Goal: Task Accomplishment & Management: Use online tool/utility

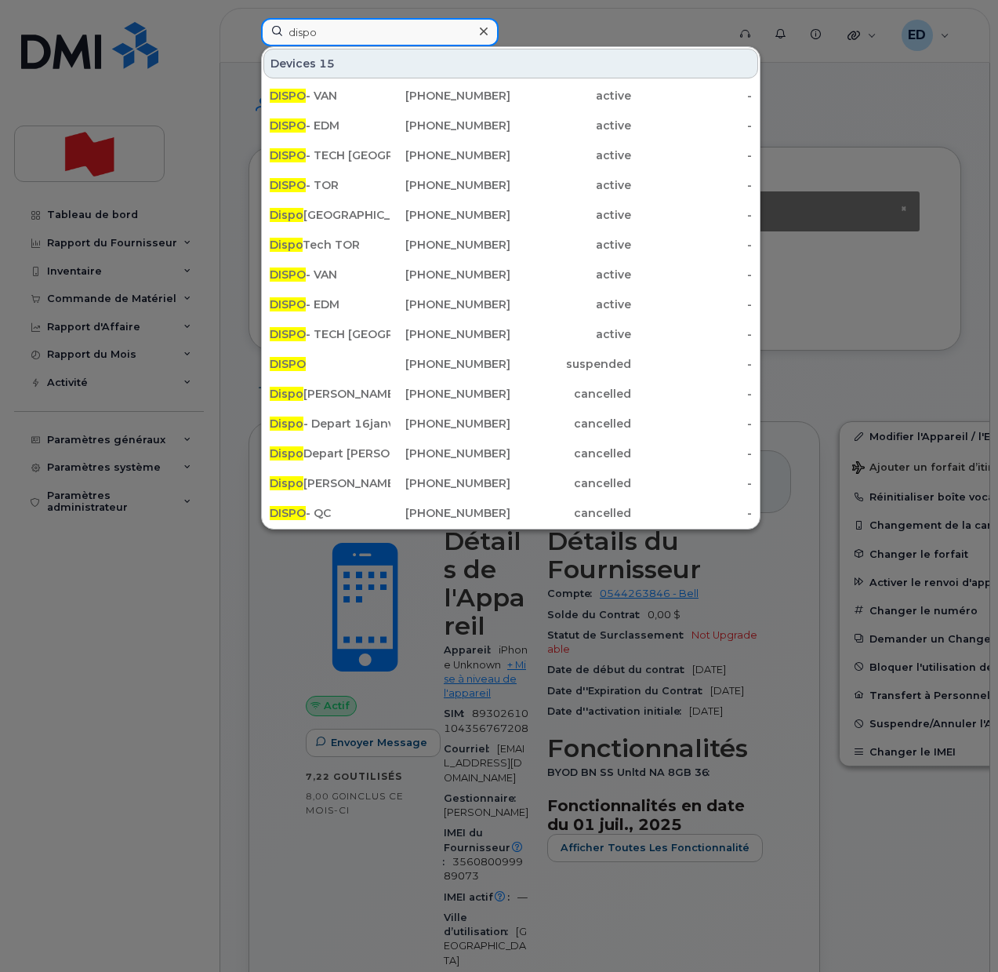
click at [341, 37] on input "dispo" at bounding box center [380, 32] width 238 height 28
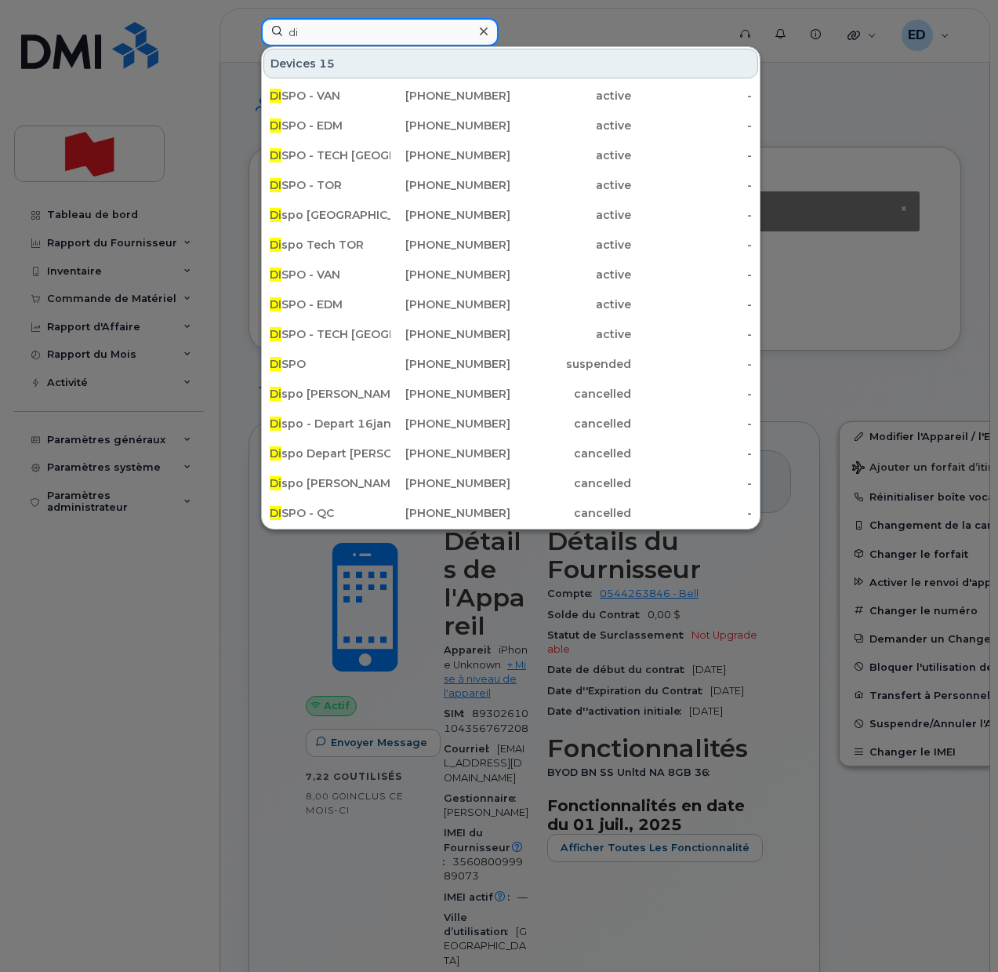
type input "d"
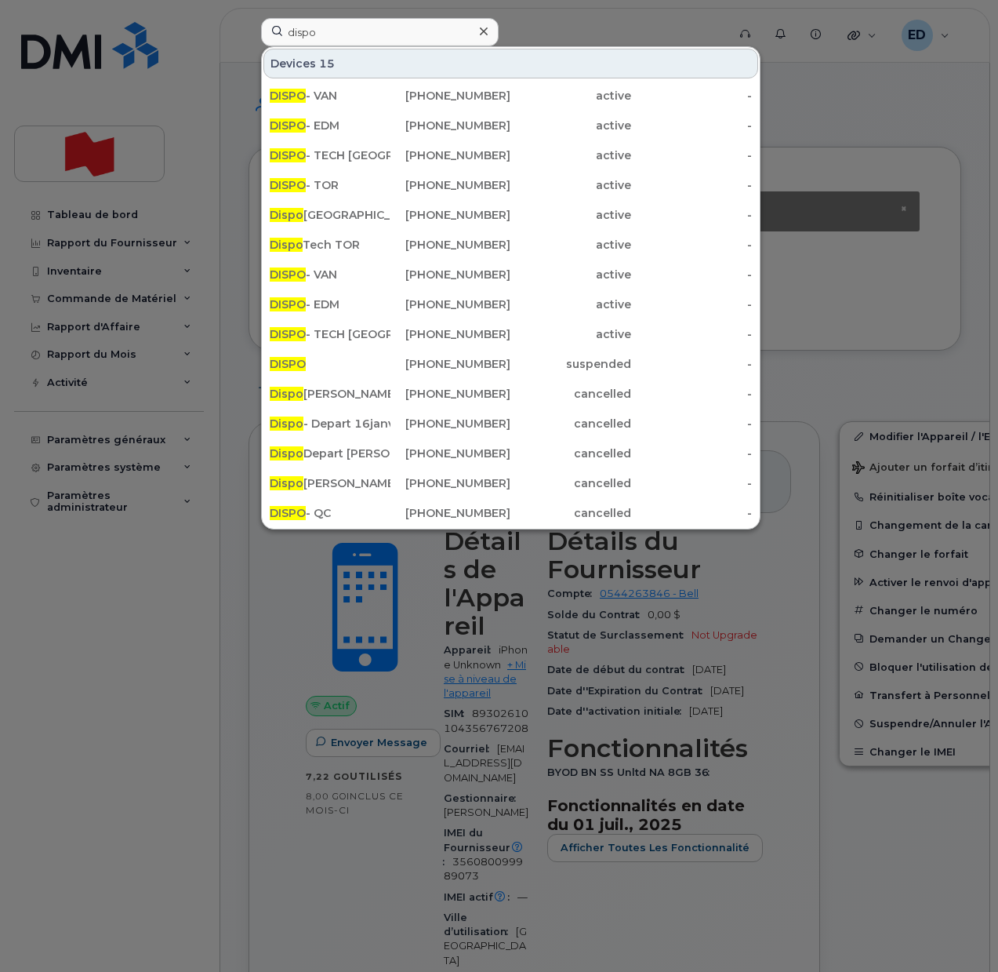
drag, startPoint x: 943, startPoint y: 903, endPoint x: 894, endPoint y: 861, distance: 65.1
click at [939, 903] on div at bounding box center [499, 486] width 998 height 972
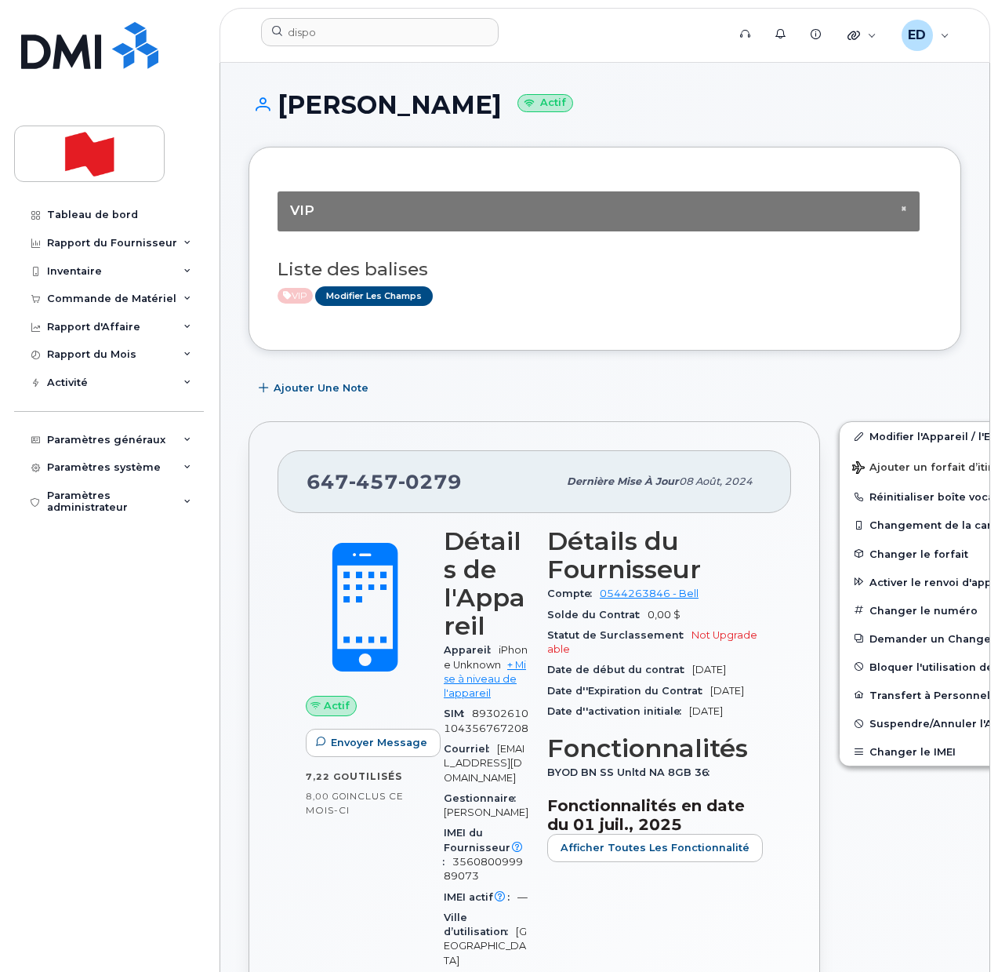
click at [536, 297] on div "VIP Modifier les Champs" at bounding box center [599, 296] width 642 height 20
click at [331, 29] on input "dispo" at bounding box center [380, 32] width 238 height 28
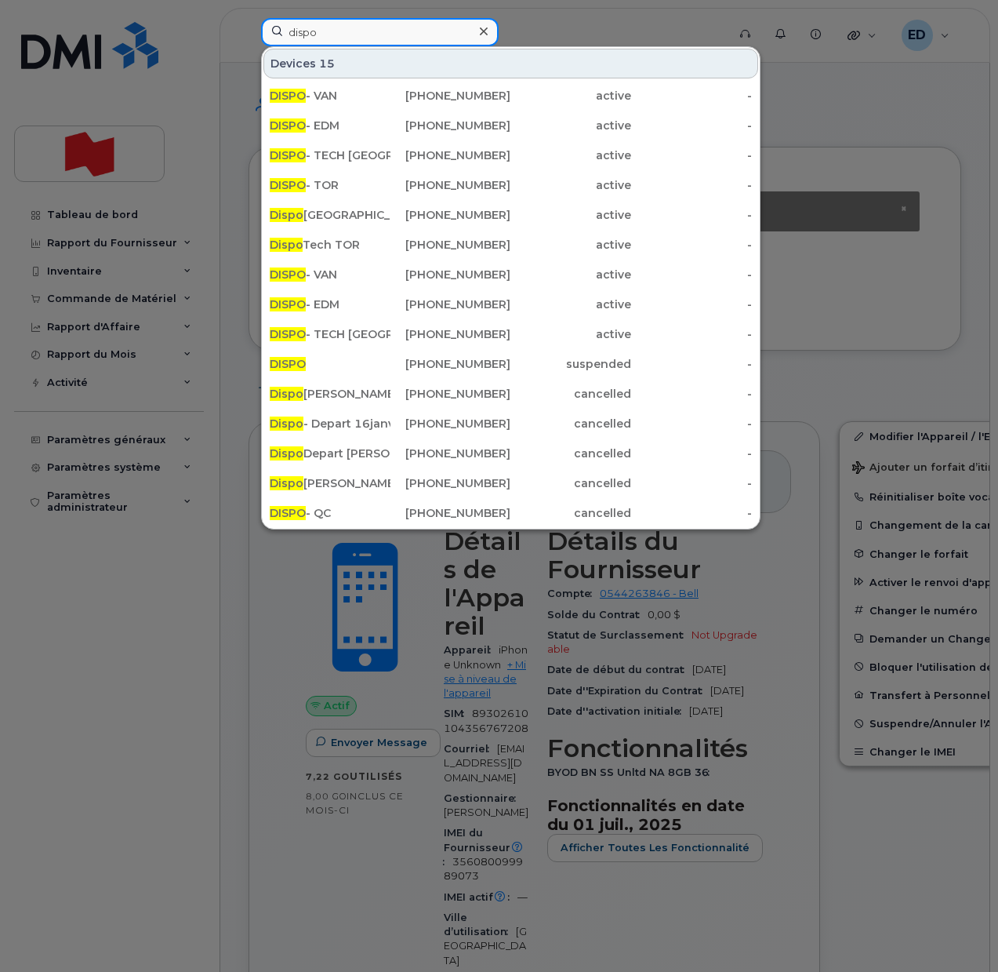
paste input "437-350-9323"
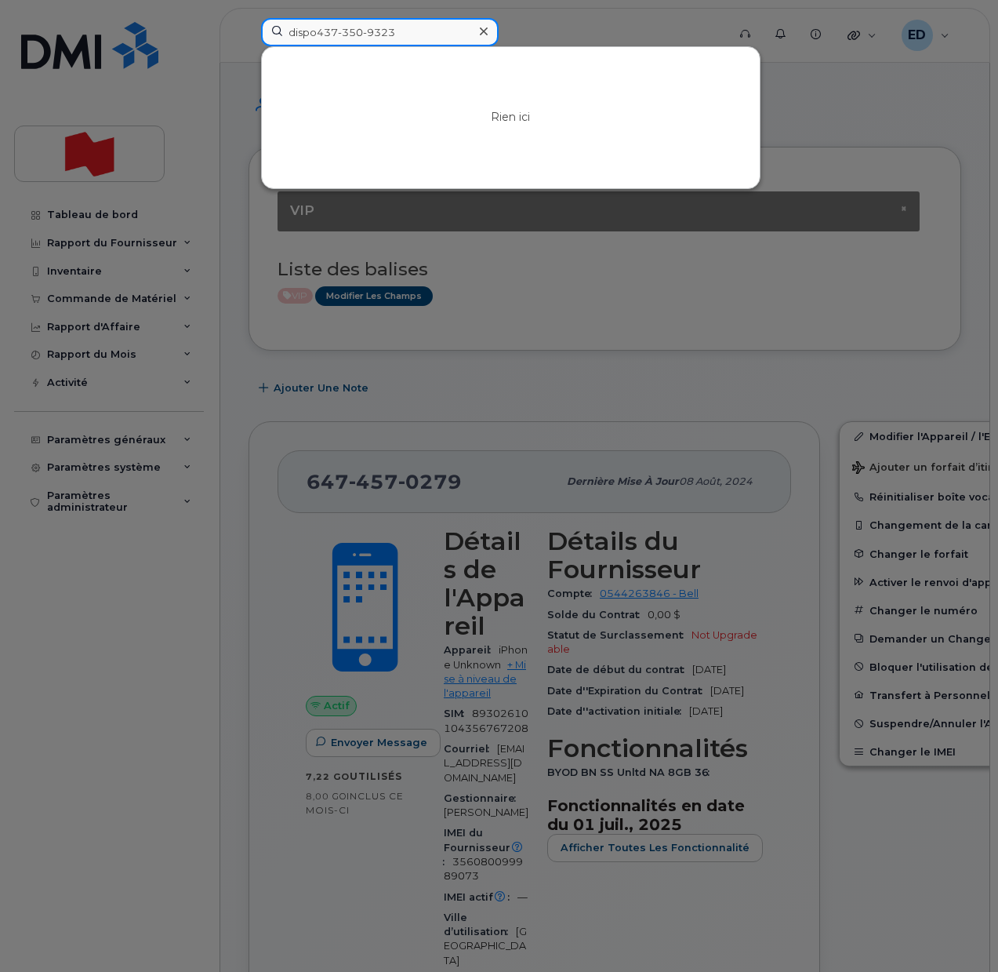
drag, startPoint x: 421, startPoint y: 23, endPoint x: 284, endPoint y: 31, distance: 137.5
click at [284, 31] on input "dispo437-350-9323" at bounding box center [380, 32] width 238 height 28
paste input
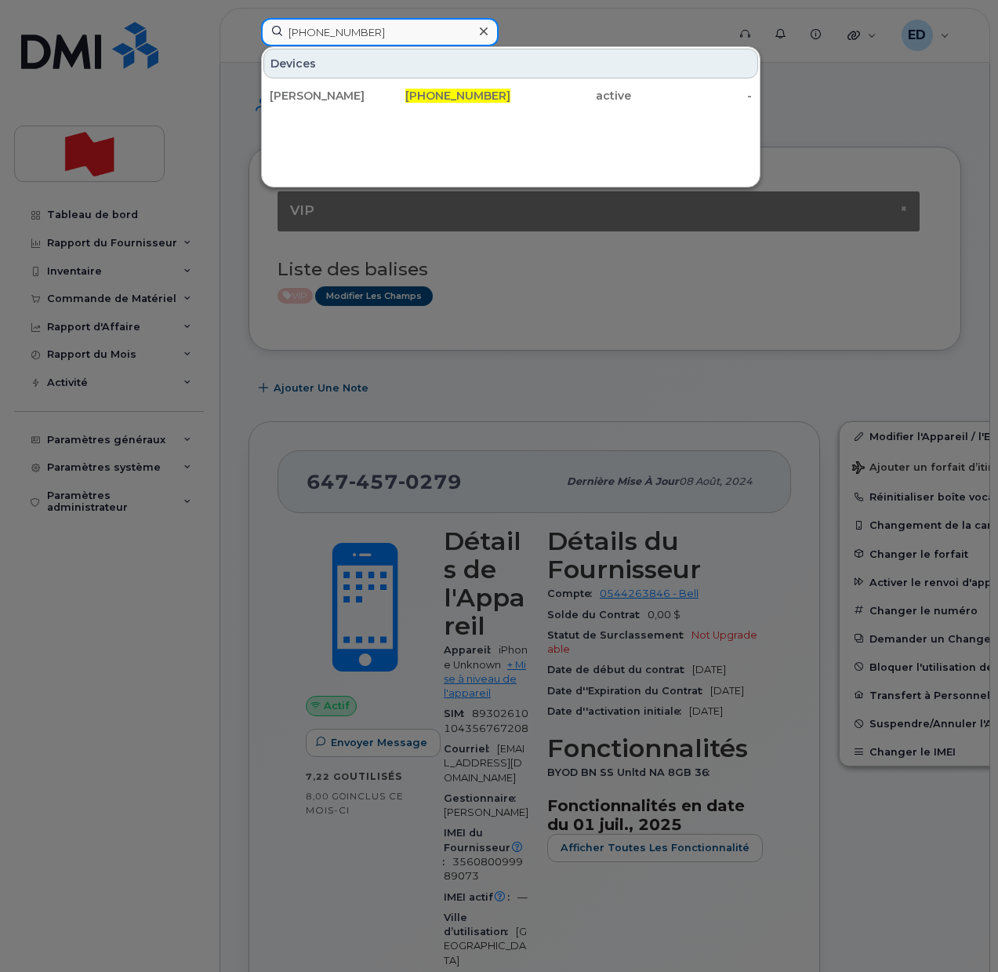
drag, startPoint x: 372, startPoint y: 33, endPoint x: 285, endPoint y: 29, distance: 87.1
click at [285, 29] on input "437-350-9323" at bounding box center [380, 32] width 238 height 28
click at [320, 25] on input "437-350-9323" at bounding box center [380, 32] width 238 height 28
drag, startPoint x: 403, startPoint y: 36, endPoint x: 278, endPoint y: 27, distance: 125.0
click at [278, 25] on input "437-350-9323" at bounding box center [380, 32] width 238 height 28
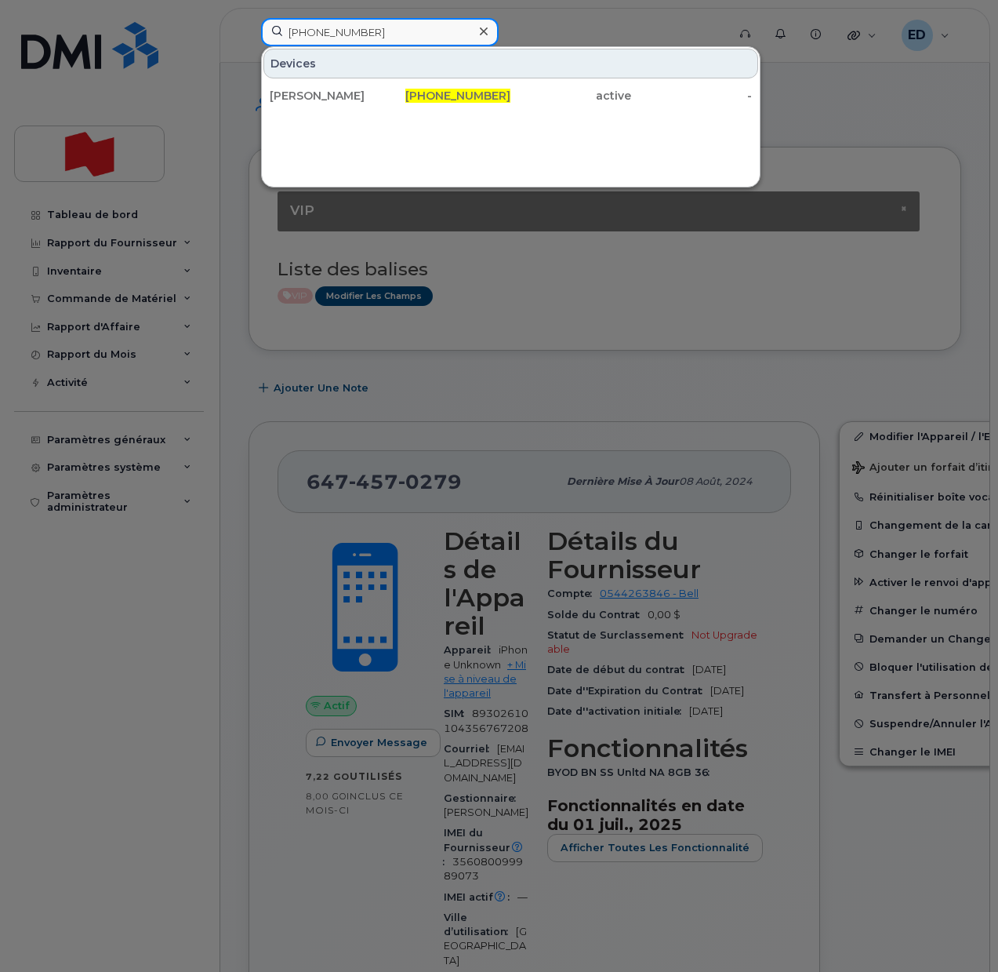
paste input "Duy-Liem Tran"
type input "Duy-Liem Tran"
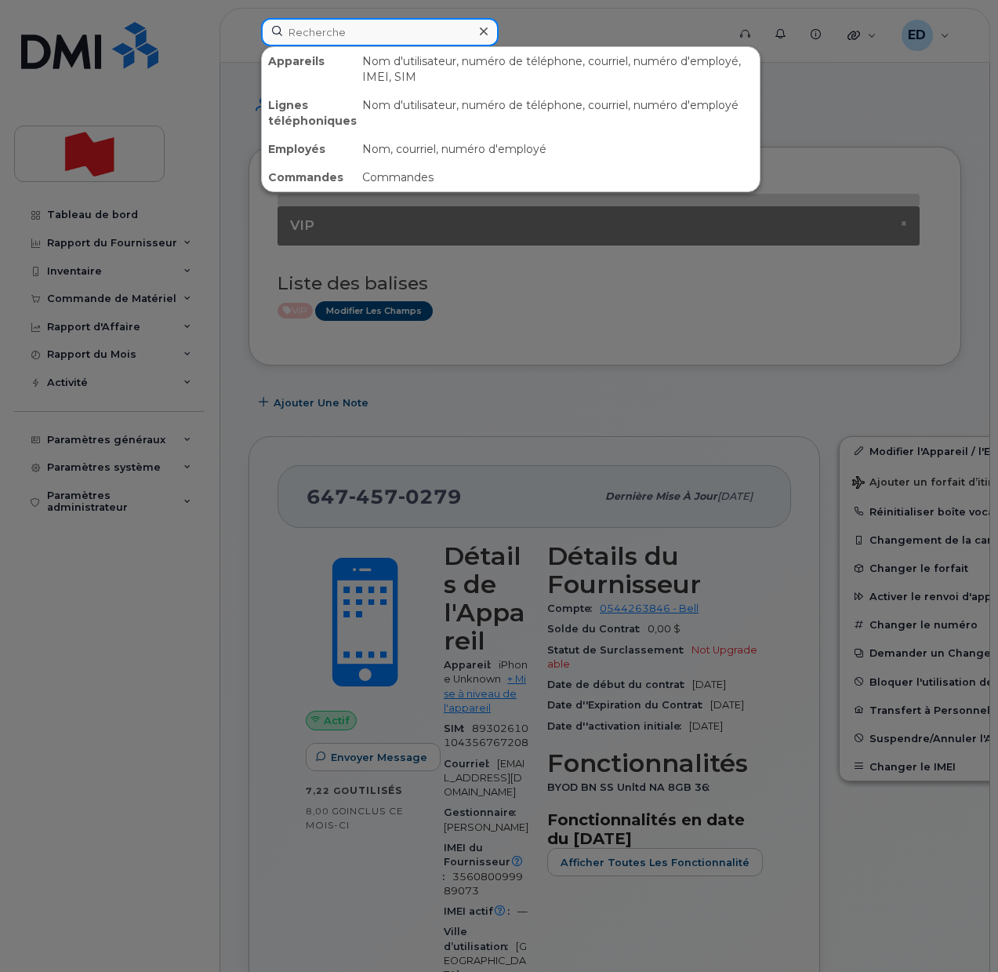
click at [318, 45] on input at bounding box center [380, 32] width 238 height 28
paste input "Duy-[PERSON_NAME]"
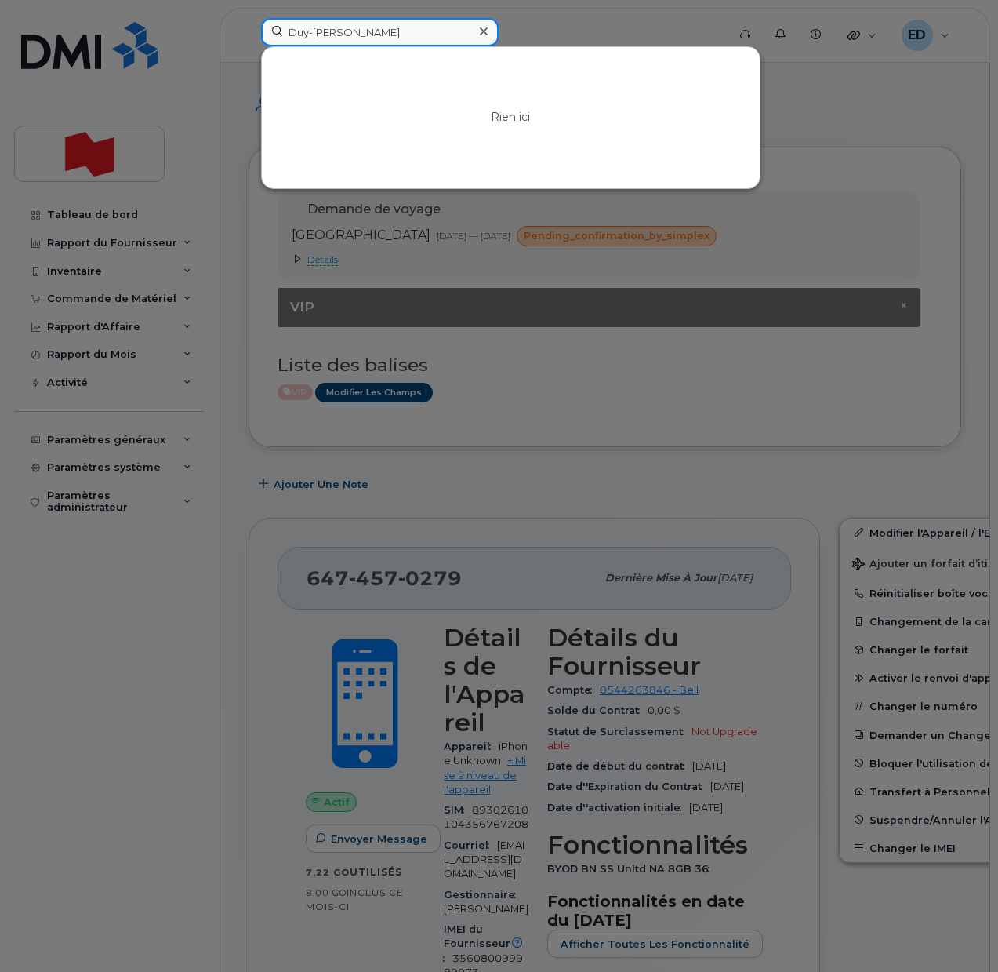
click at [310, 31] on input "Duy-[PERSON_NAME]" at bounding box center [380, 32] width 238 height 28
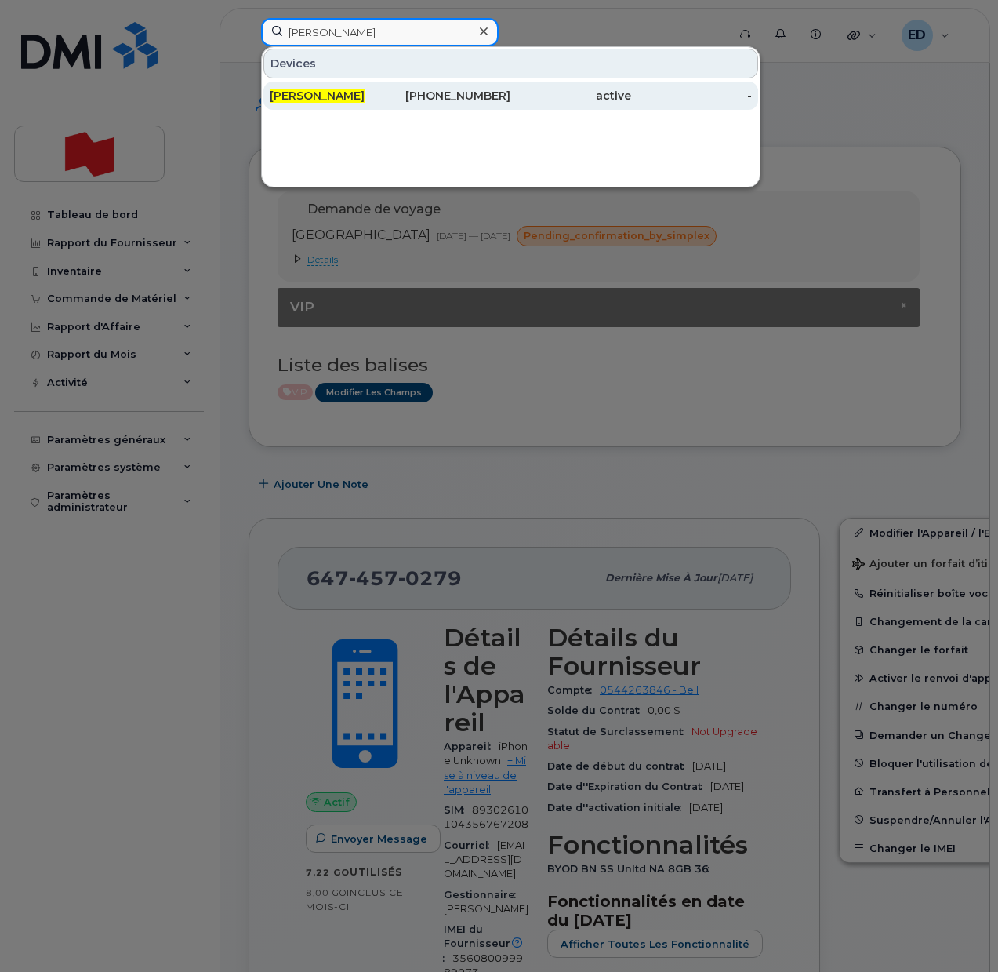
type input "Duy Liem Tran"
click at [340, 100] on span "[PERSON_NAME]" at bounding box center [317, 96] width 95 height 14
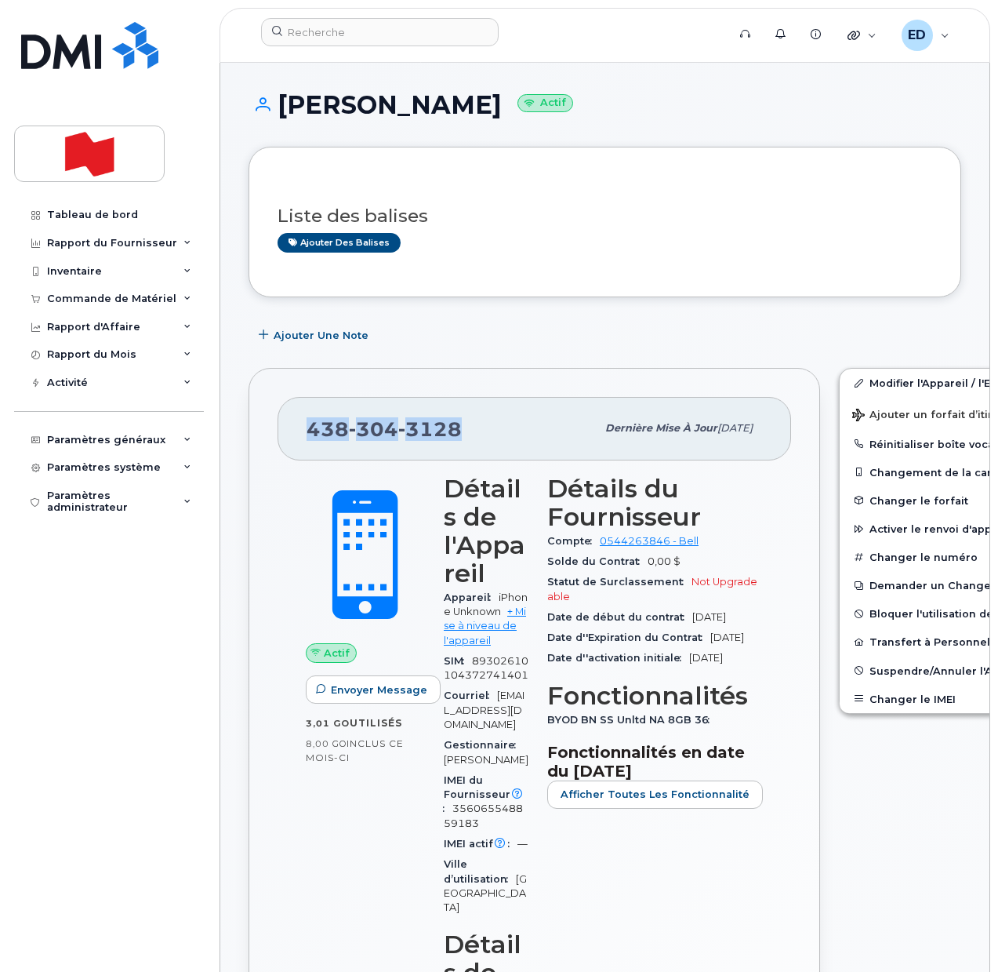
drag, startPoint x: 474, startPoint y: 424, endPoint x: 308, endPoint y: 430, distance: 165.6
click at [308, 430] on div "[PHONE_NUMBER]" at bounding box center [451, 428] width 289 height 33
copy span "[PHONE_NUMBER]"
drag, startPoint x: 598, startPoint y: 219, endPoint x: 557, endPoint y: 269, distance: 65.2
click at [598, 220] on h3 "Liste des balises" at bounding box center [605, 216] width 655 height 20
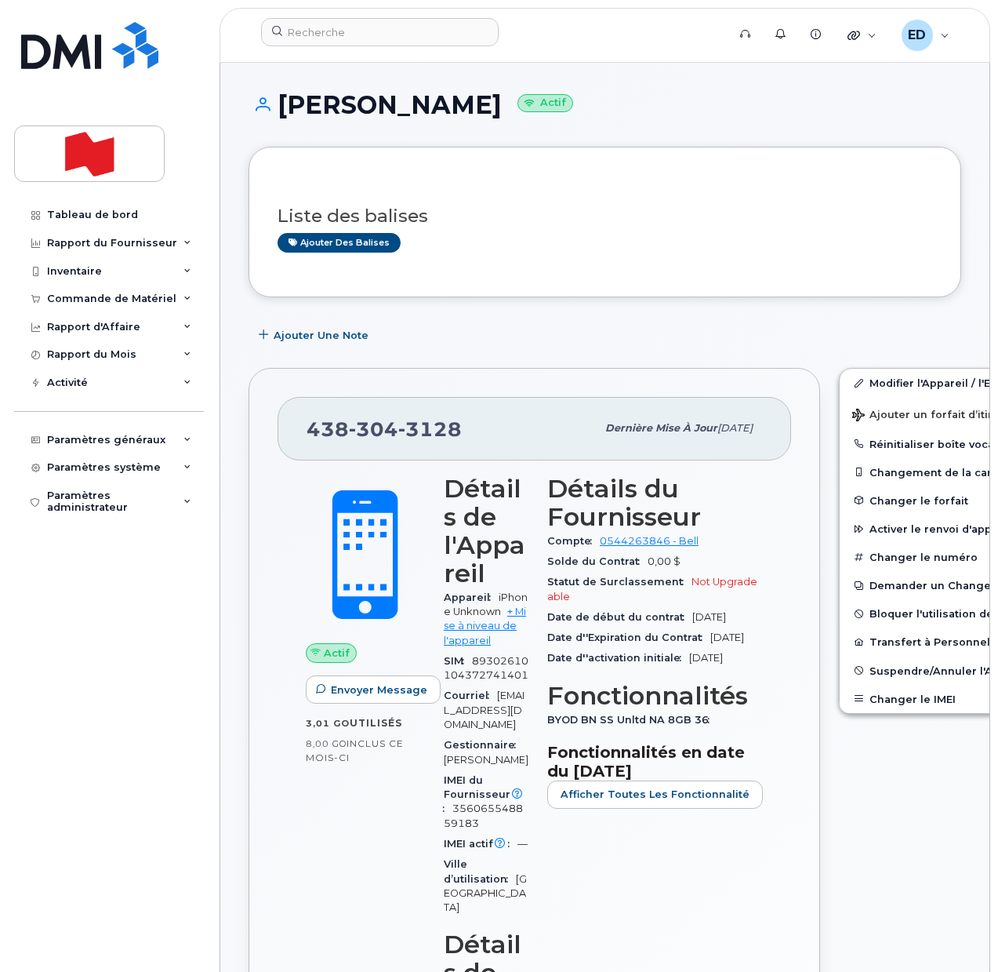
click at [540, 239] on div "Ajouter des balises" at bounding box center [599, 243] width 642 height 20
click at [281, 336] on span "Ajouter une Note" at bounding box center [321, 335] width 95 height 15
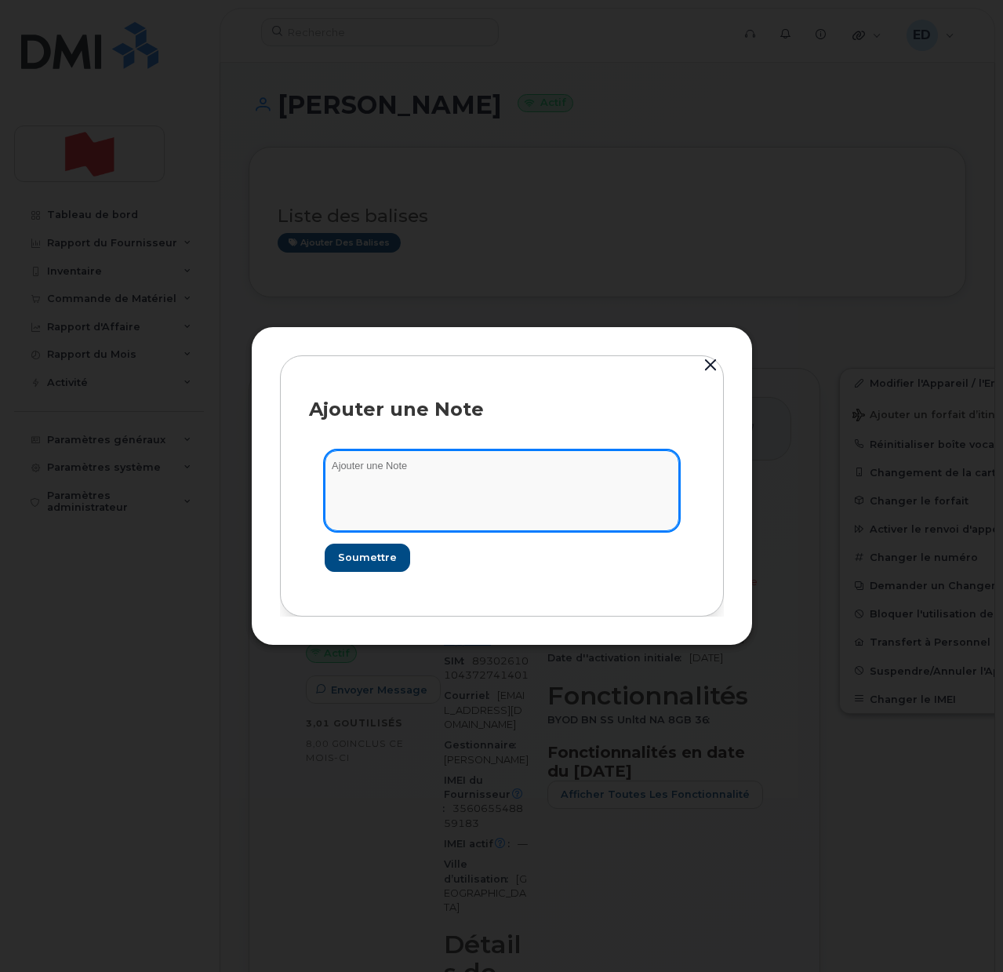
click at [394, 479] on textarea at bounding box center [502, 490] width 354 height 80
paste textarea "SCTASK0202779"
type textarea "SCTASK0202779"
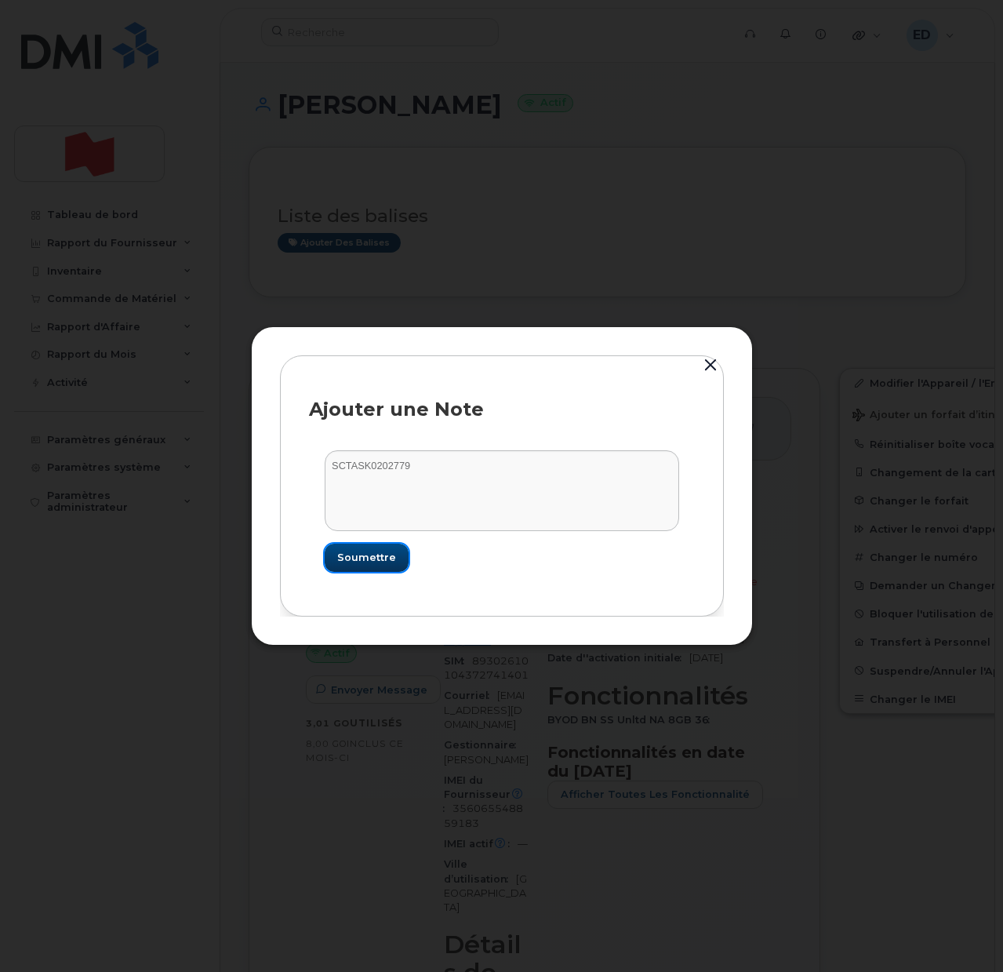
drag, startPoint x: 362, startPoint y: 549, endPoint x: 412, endPoint y: 565, distance: 53.3
click at [362, 548] on button "Soumettre" at bounding box center [367, 557] width 84 height 28
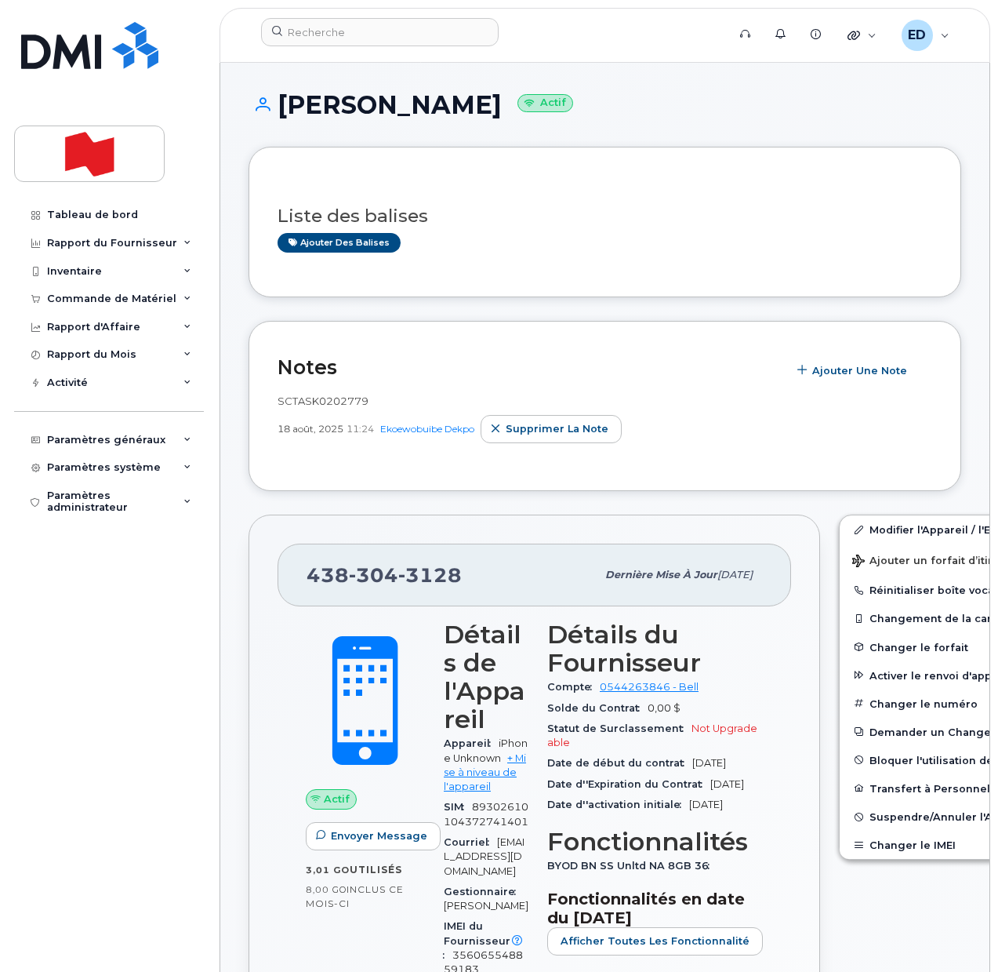
drag, startPoint x: 495, startPoint y: 242, endPoint x: 326, endPoint y: 5, distance: 290.7
click at [496, 242] on div "Ajouter des balises" at bounding box center [599, 243] width 642 height 20
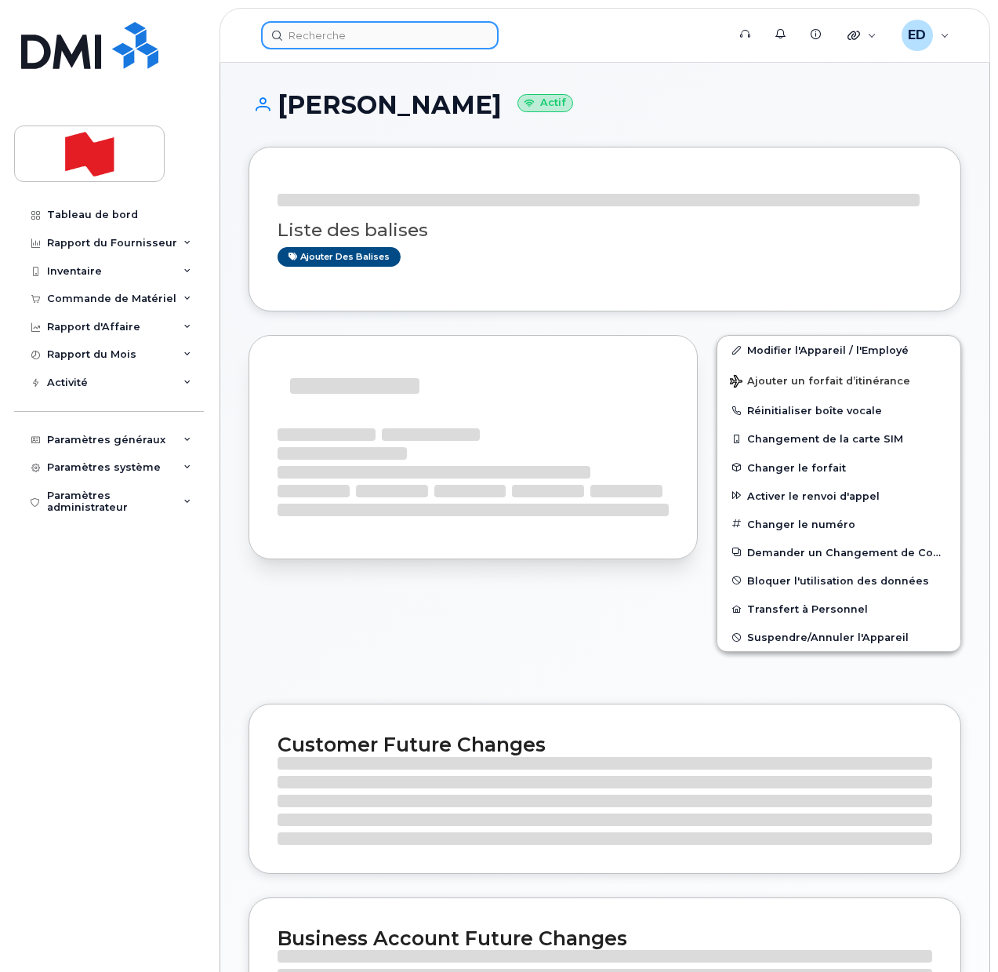
click at [314, 30] on input at bounding box center [380, 35] width 238 height 28
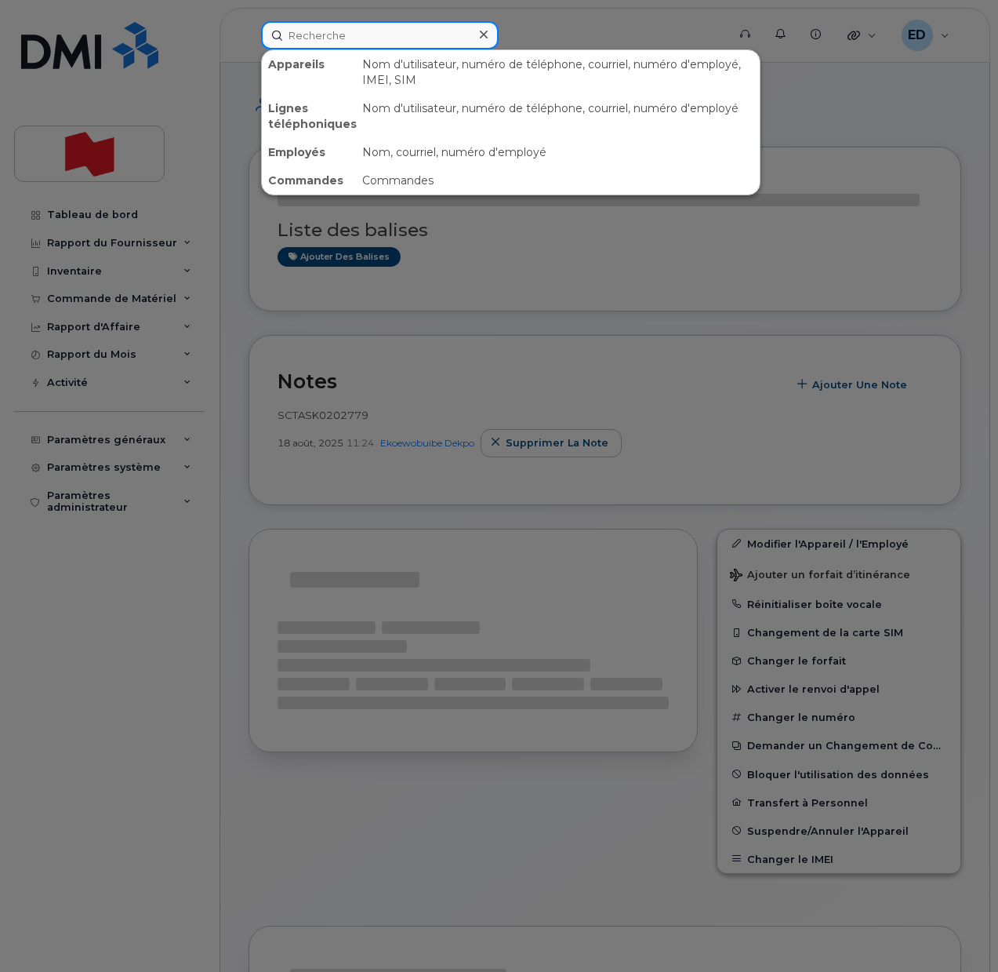
paste input "Imene"
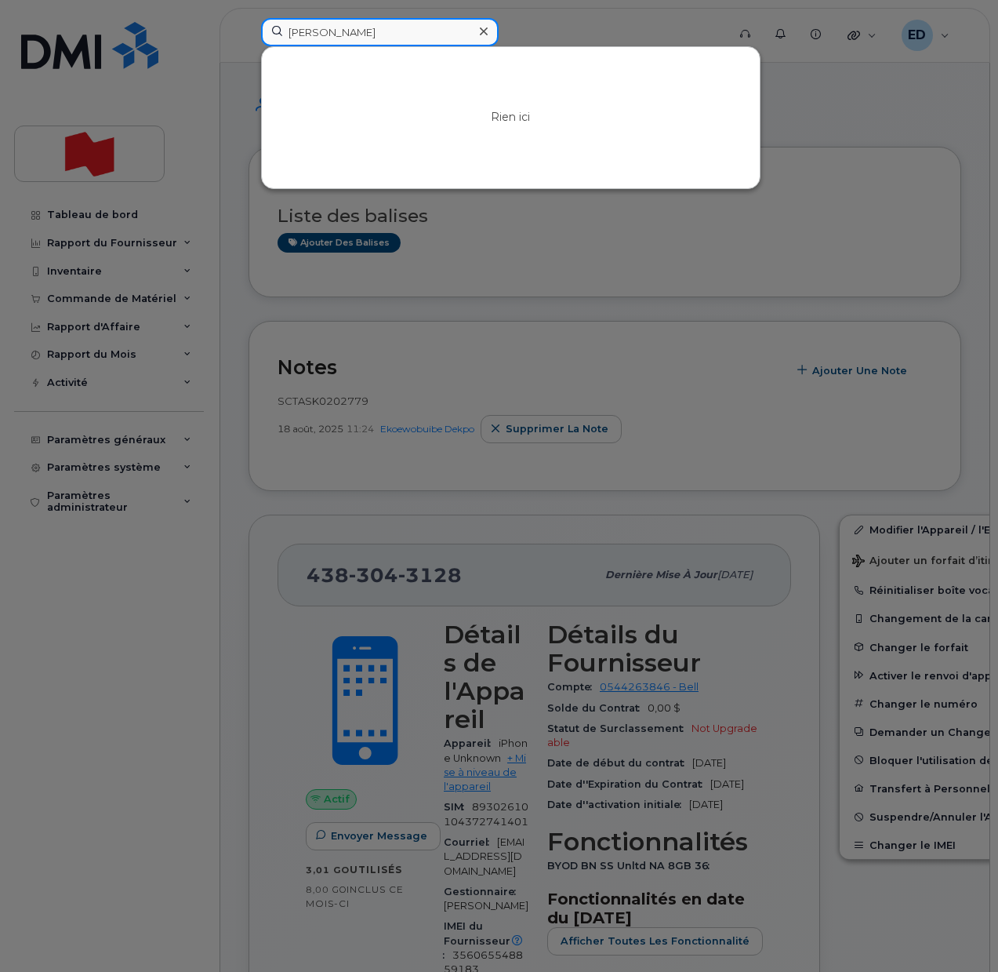
click at [357, 39] on input "Imene mah" at bounding box center [380, 32] width 238 height 28
drag, startPoint x: 369, startPoint y: 35, endPoint x: 286, endPoint y: 28, distance: 83.4
click at [286, 28] on input "Imene mah" at bounding box center [380, 32] width 238 height 28
click at [391, 39] on input "Imene mah" at bounding box center [380, 32] width 238 height 28
drag, startPoint x: 382, startPoint y: 35, endPoint x: 284, endPoint y: 35, distance: 98.0
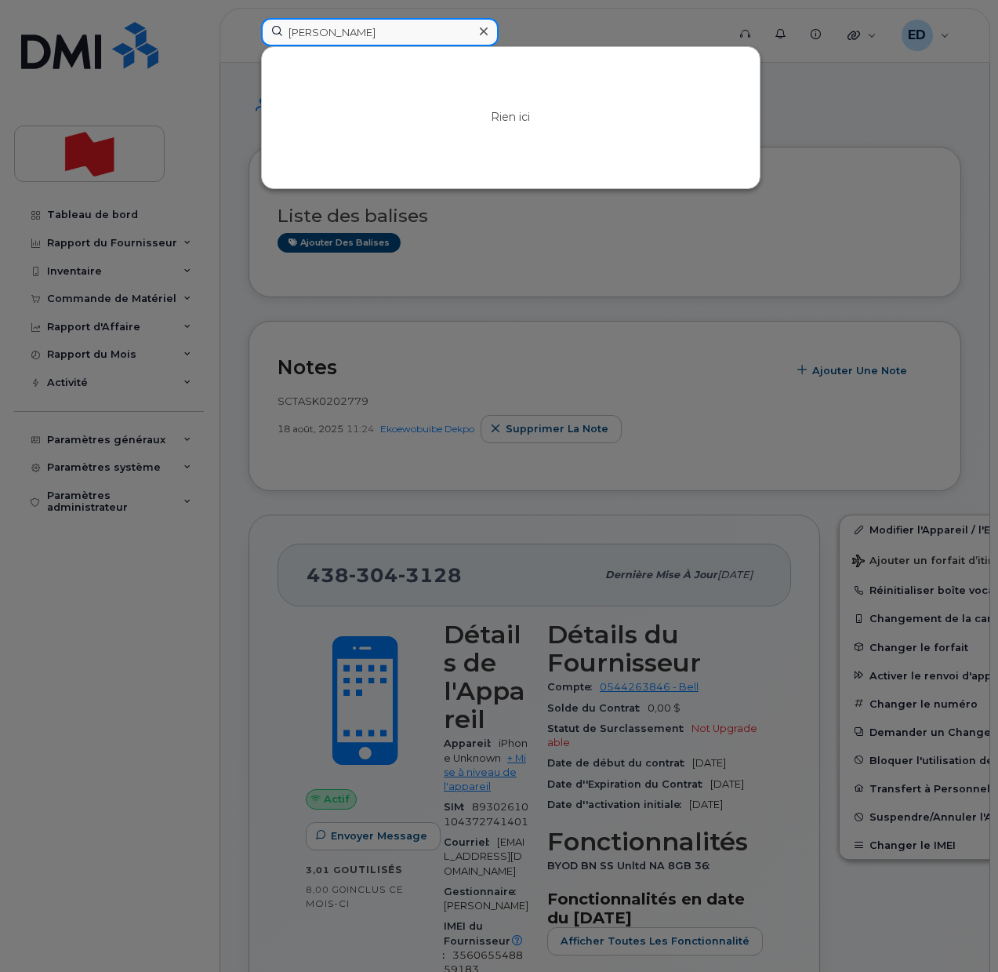
click at [285, 33] on input "Imene mah" at bounding box center [380, 32] width 238 height 28
paste input "[PERSON_NAME]"
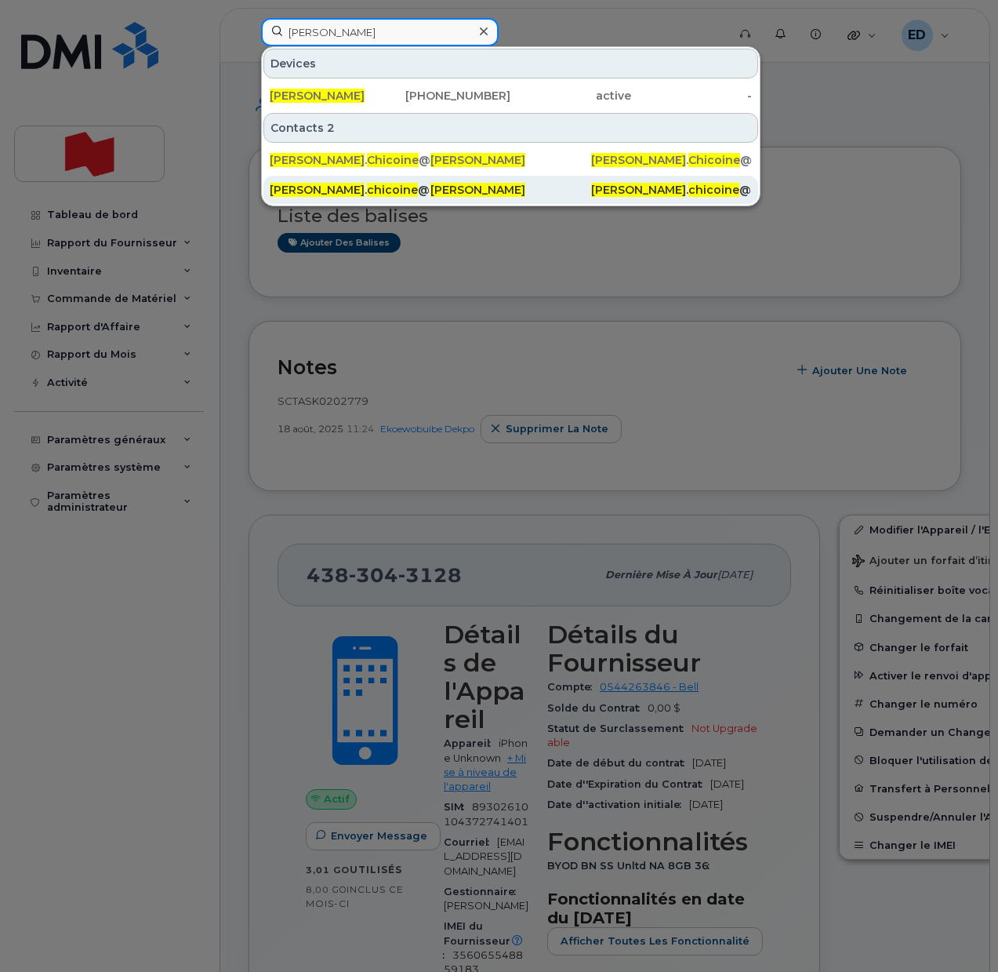
type input "[PERSON_NAME]"
drag, startPoint x: 318, startPoint y: 188, endPoint x: 302, endPoint y: 188, distance: 16.5
click at [302, 188] on span "gabrielle" at bounding box center [317, 190] width 95 height 14
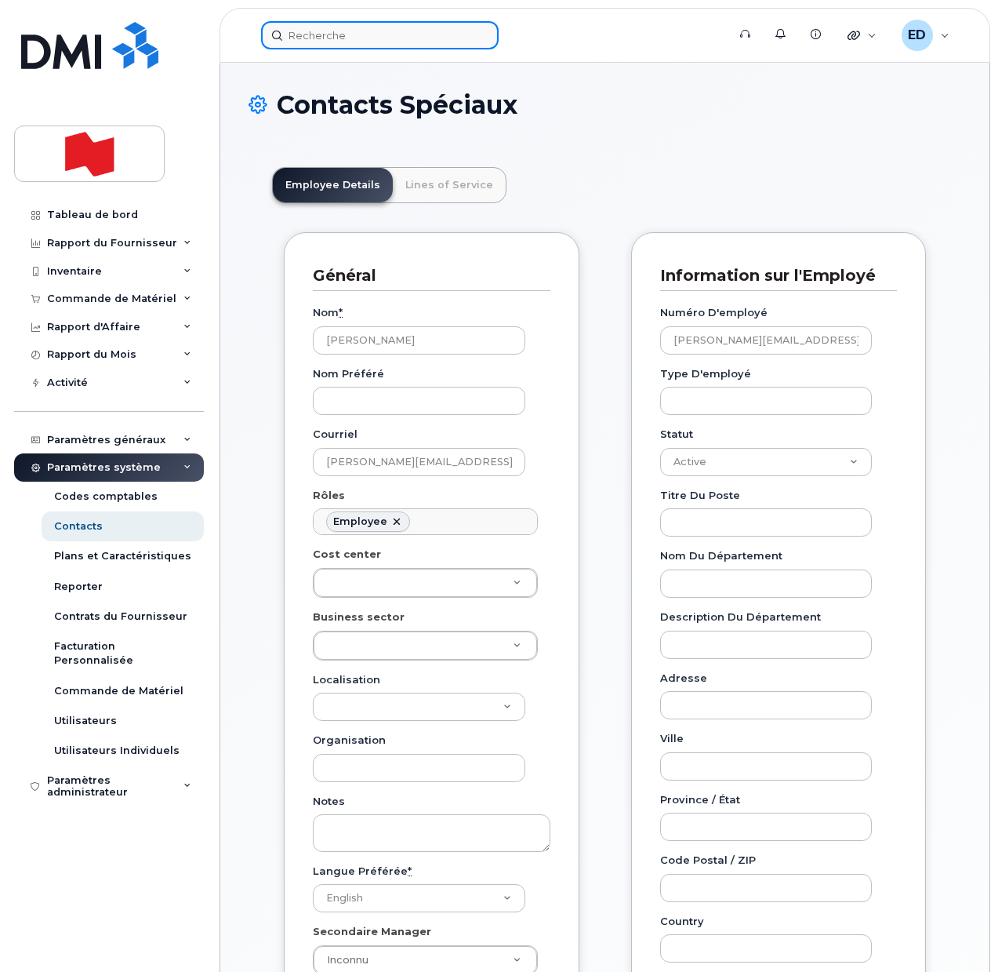
click at [318, 23] on input at bounding box center [380, 35] width 238 height 28
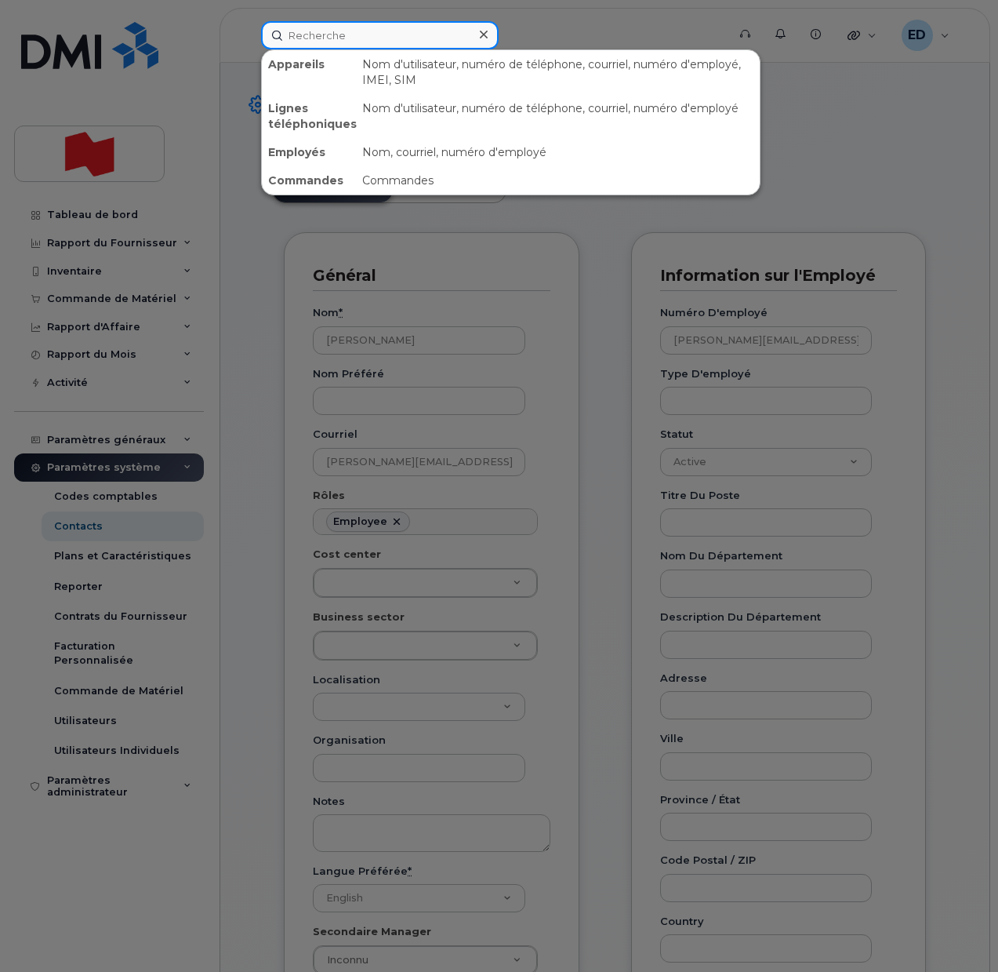
paste input "[PERSON_NAME]"
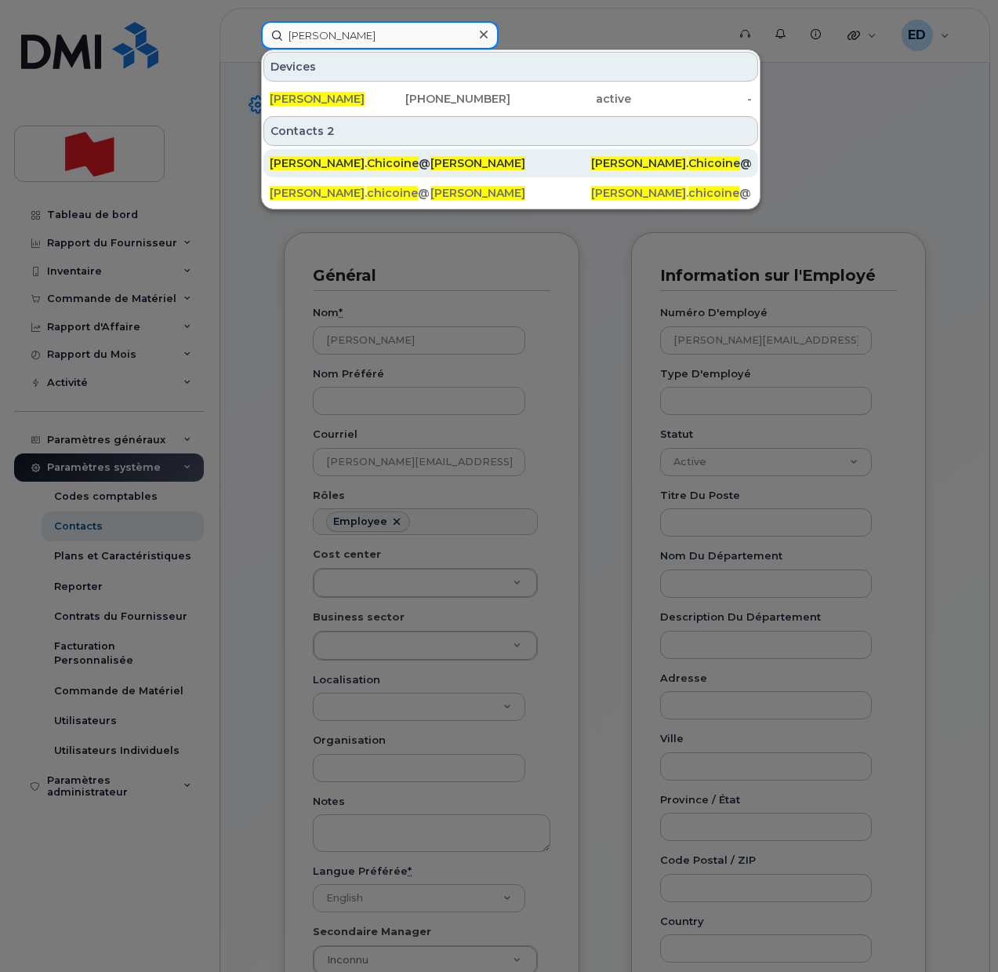
type input "[PERSON_NAME]"
click at [322, 167] on div "[PERSON_NAME] . [PERSON_NAME] @[DOMAIN_NAME]" at bounding box center [350, 163] width 161 height 16
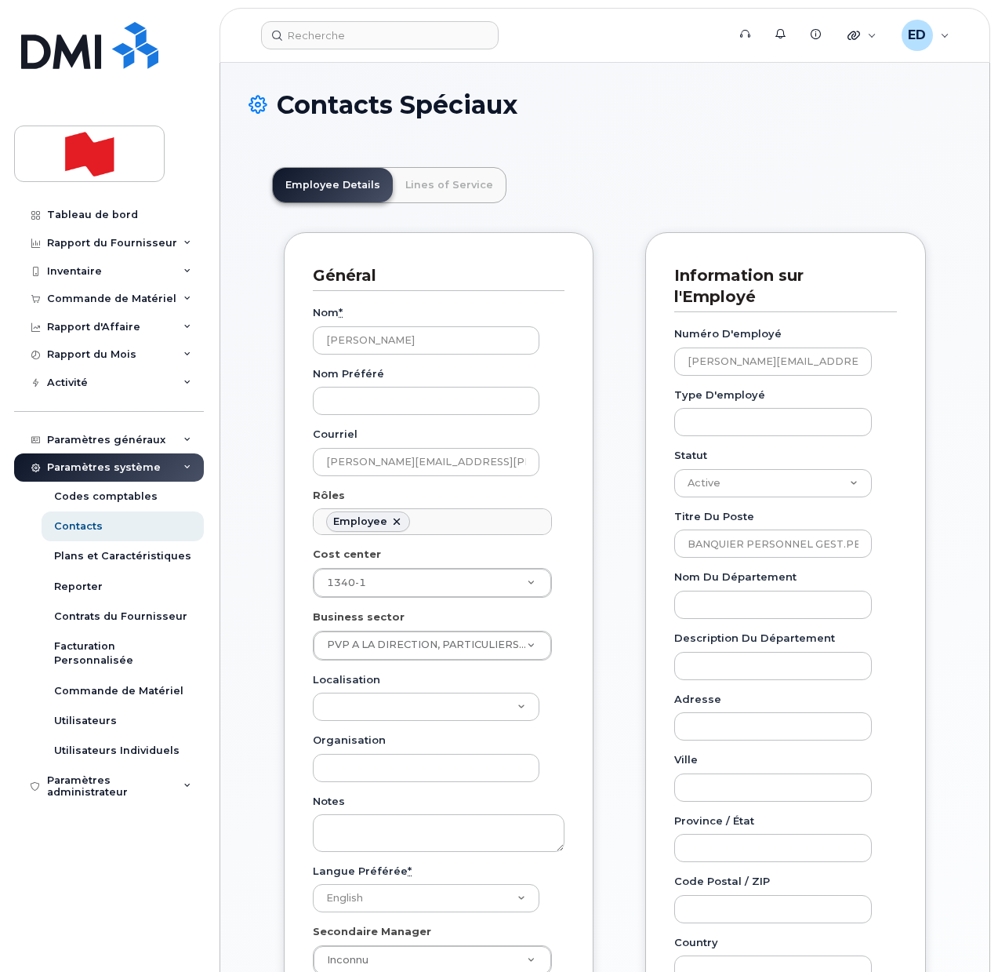
scroll to position [46, 0]
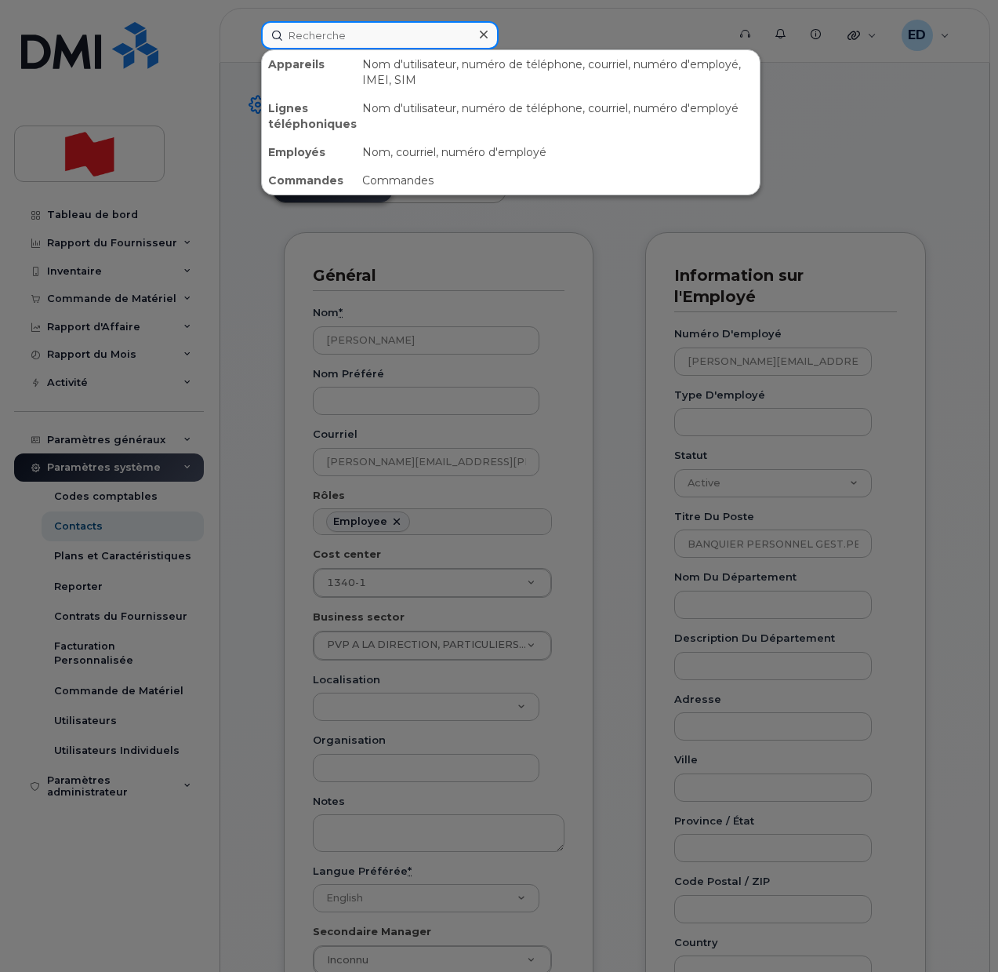
click at [347, 40] on input at bounding box center [380, 35] width 238 height 28
paste input "[PERSON_NAME]"
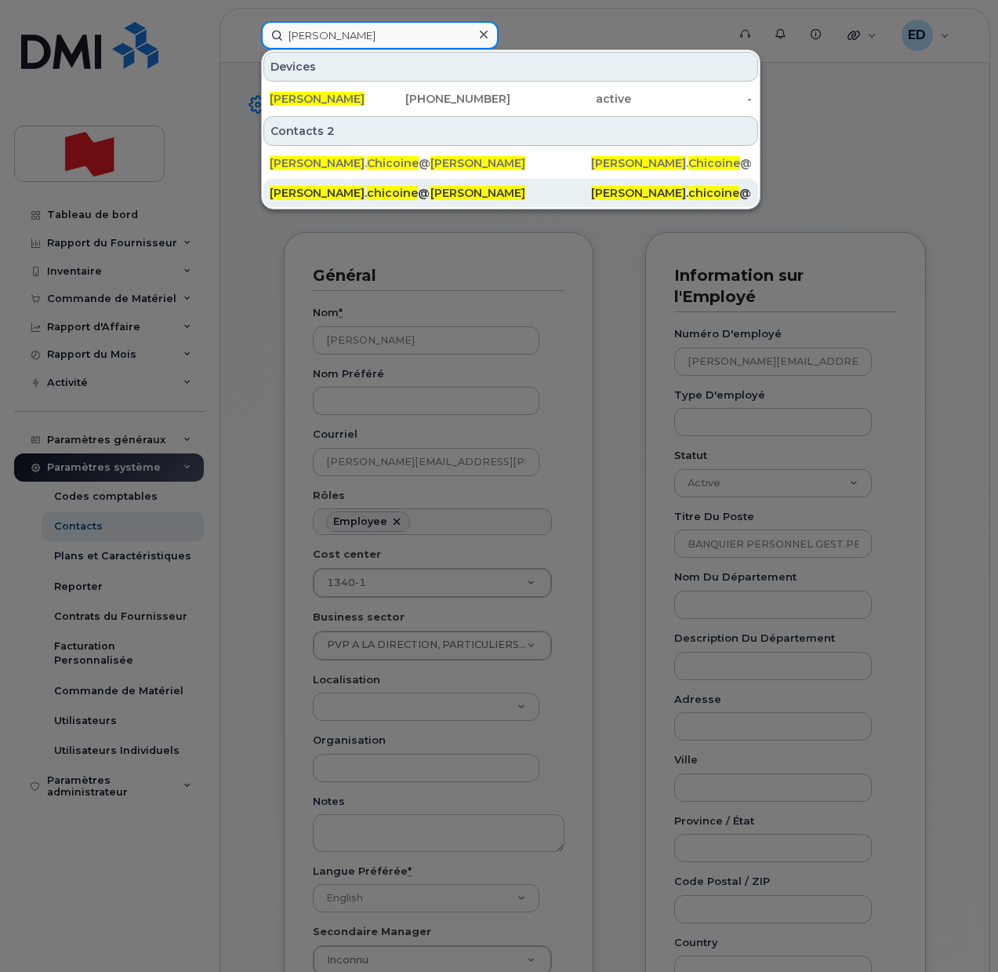
type input "[PERSON_NAME]"
click at [367, 189] on span "chicoine" at bounding box center [392, 193] width 51 height 14
click at [367, 191] on span "chicoine" at bounding box center [392, 193] width 51 height 14
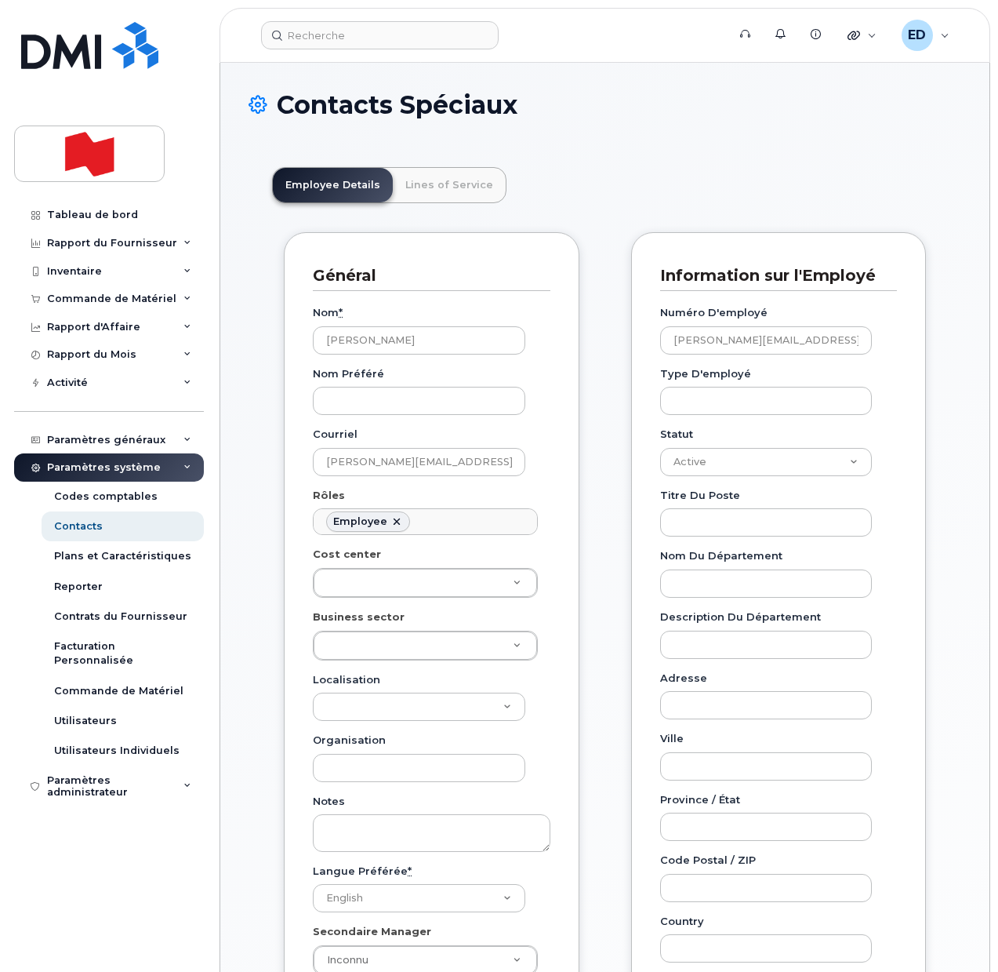
scroll to position [46, 0]
drag, startPoint x: 819, startPoint y: 345, endPoint x: 621, endPoint y: 358, distance: 198.8
click at [645, 352] on div "Information sur l'Employé Numéro d'employé gabrielle.chicoine@bnc.ca Type d'emp…" at bounding box center [779, 716] width 296 height 968
drag, startPoint x: 480, startPoint y: 458, endPoint x: 311, endPoint y: 447, distance: 169.0
click at [311, 447] on div "Général Nom * Gabrielle Chicoine Nom préféré Courriel gabrielle.chicoine@bnc.ca…" at bounding box center [432, 630] width 296 height 797
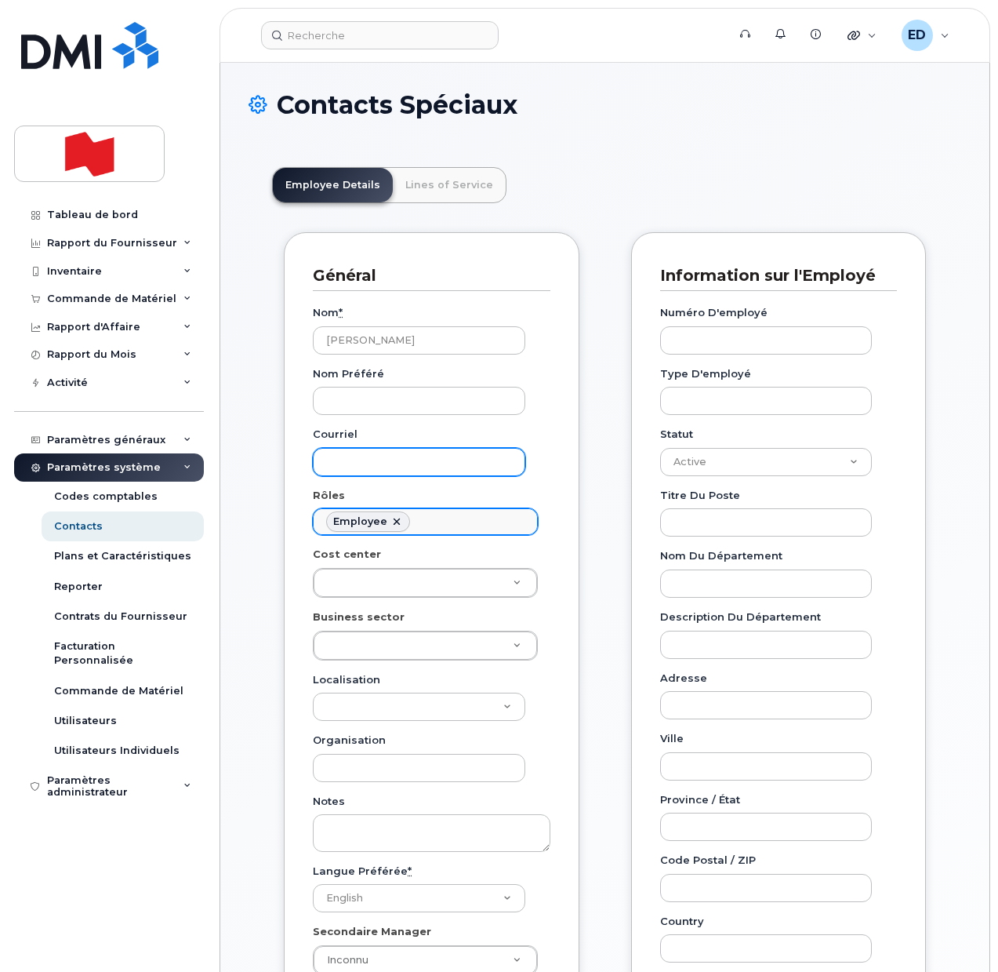
click at [392, 516] on link at bounding box center [397, 521] width 13 height 13
select select
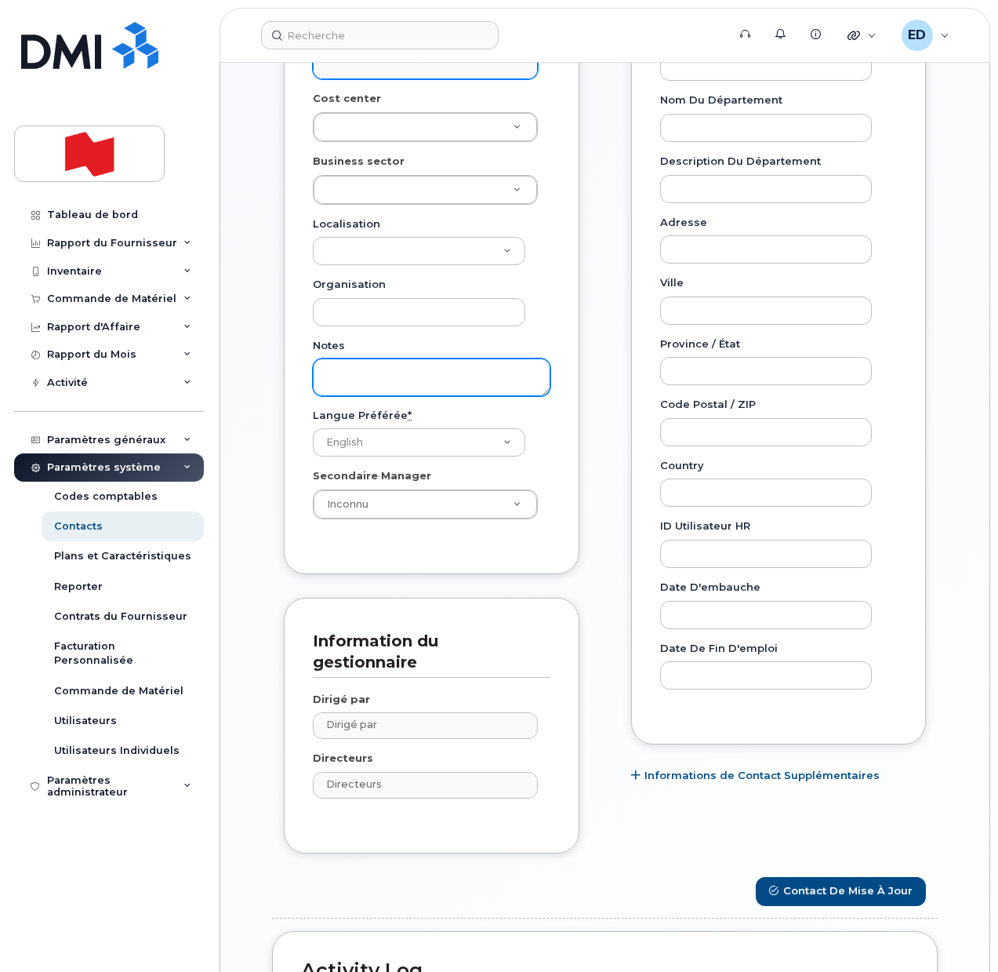
scroll to position [490, 0]
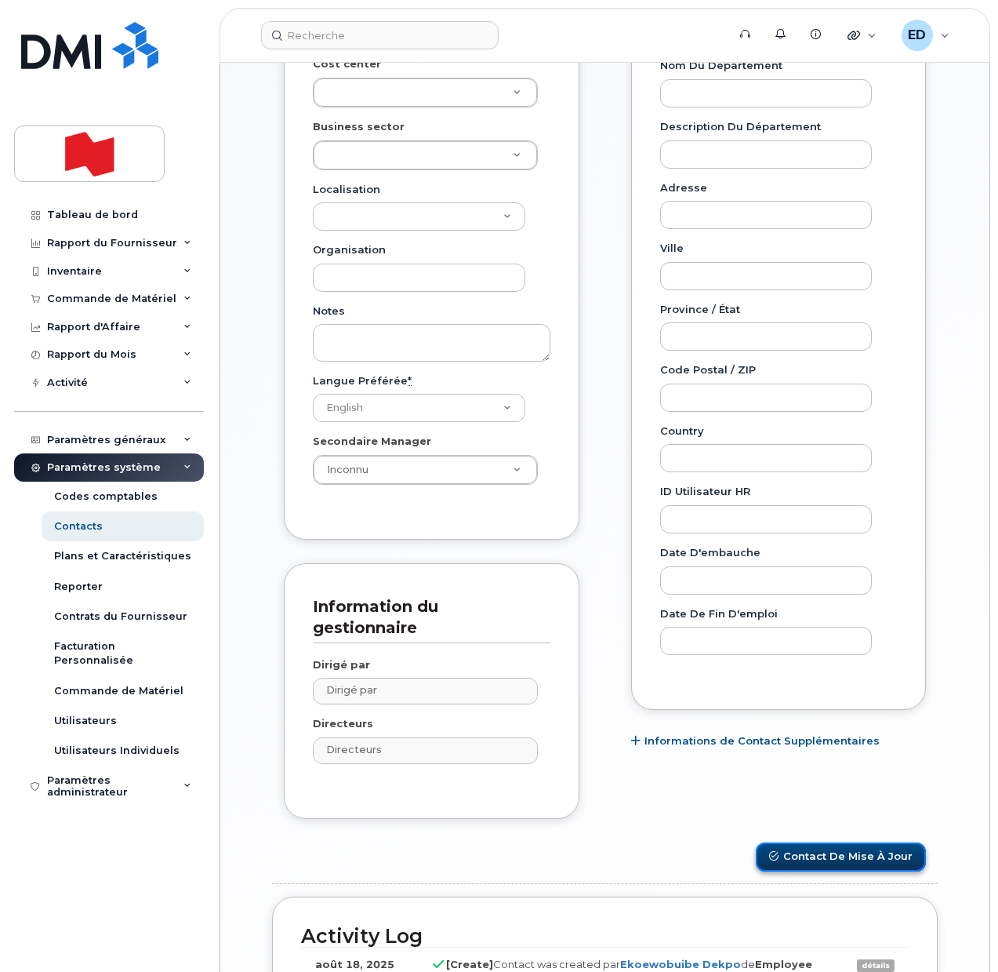
type input "Rôles"
click at [837, 858] on button "Contact de mise à jour" at bounding box center [841, 856] width 170 height 29
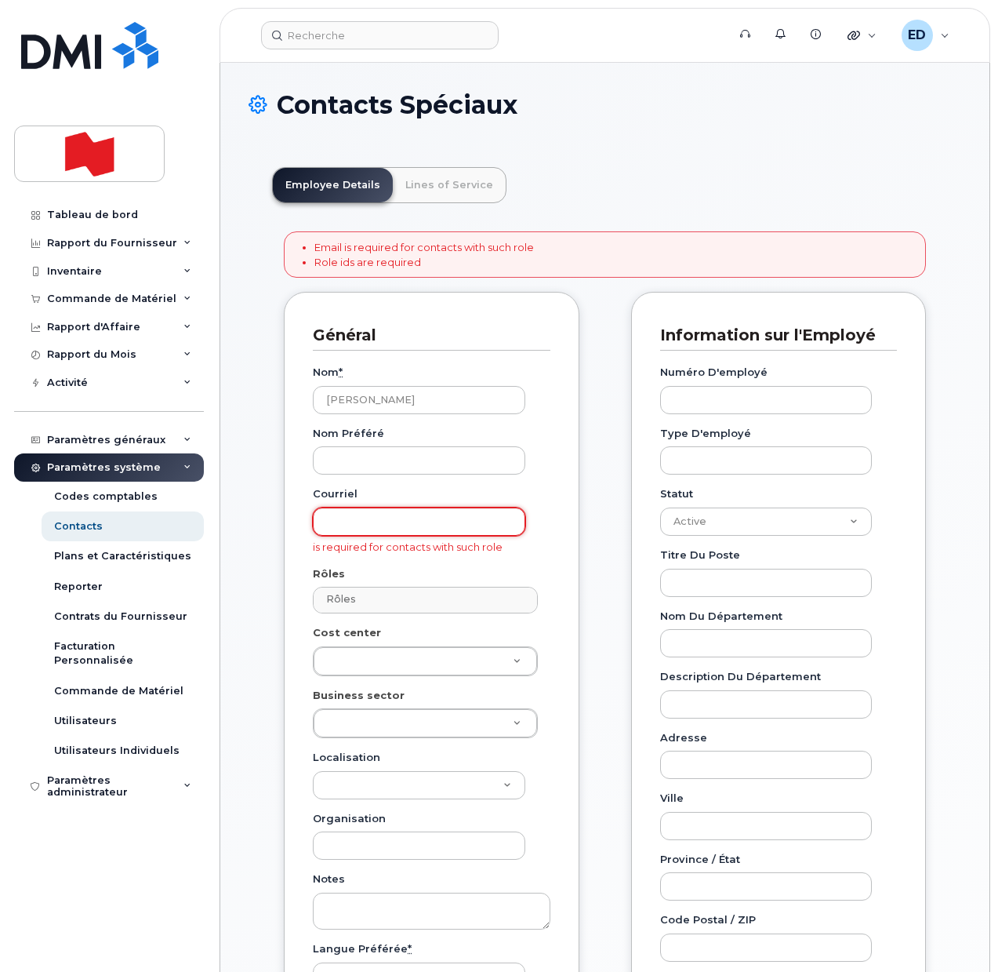
click at [349, 511] on input "Courriel" at bounding box center [419, 521] width 213 height 28
paste input "[PERSON_NAME]"
type input "[PERSON_NAME]"
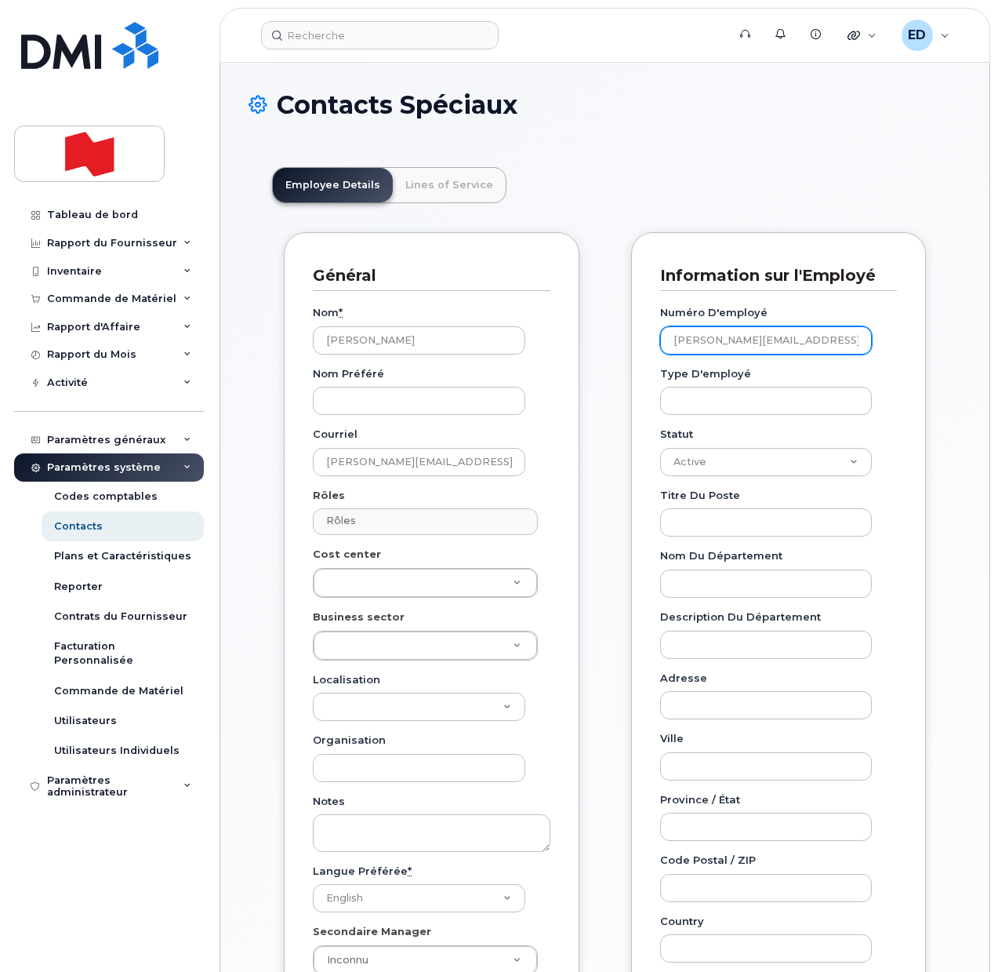
drag, startPoint x: 841, startPoint y: 336, endPoint x: 661, endPoint y: 341, distance: 179.7
click at [670, 341] on input "gabrielle.chicoine@bnc.ca" at bounding box center [766, 340] width 213 height 28
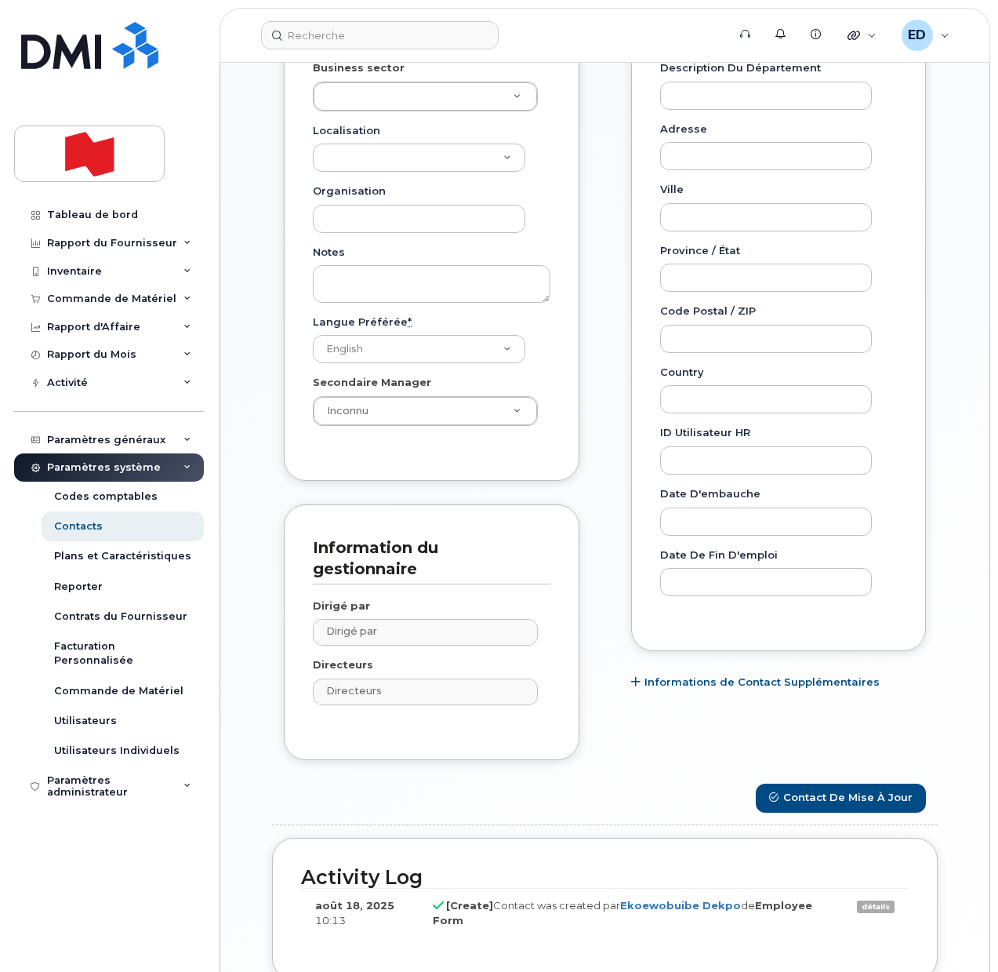
scroll to position [588, 0]
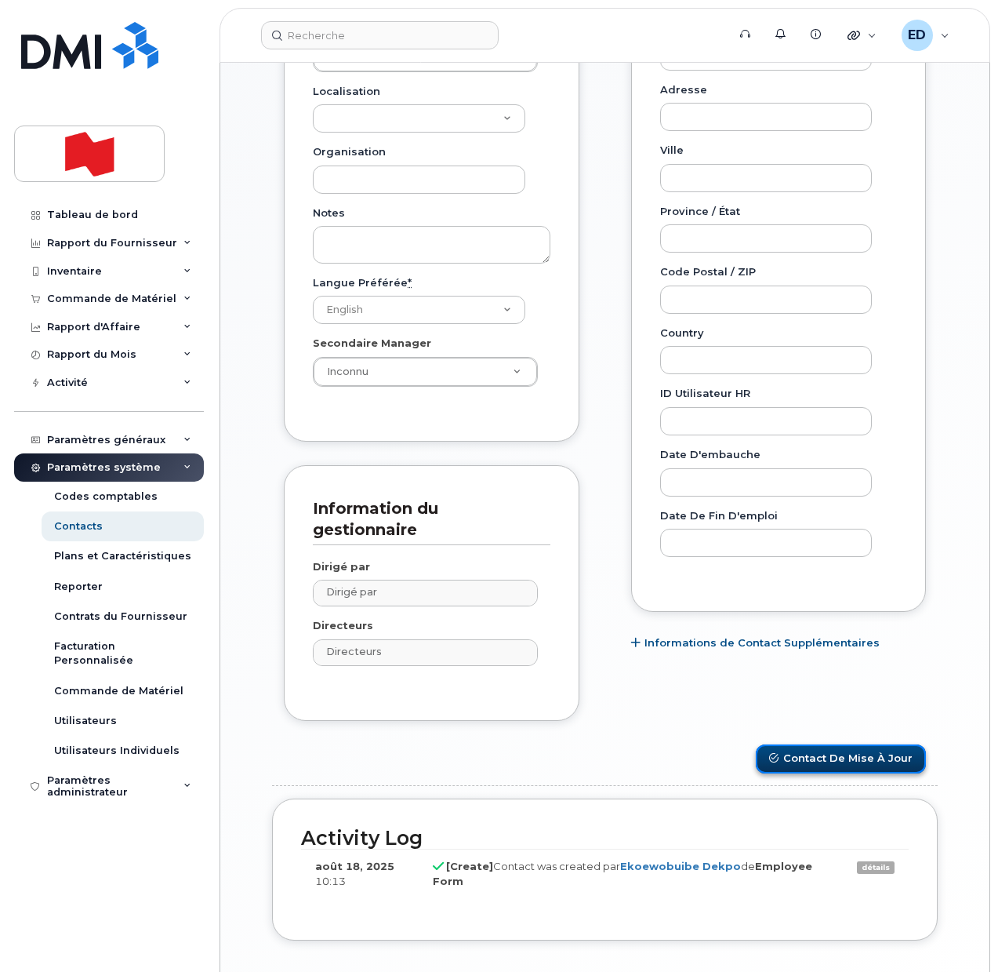
click at [835, 760] on button "Contact de mise à jour" at bounding box center [841, 758] width 170 height 29
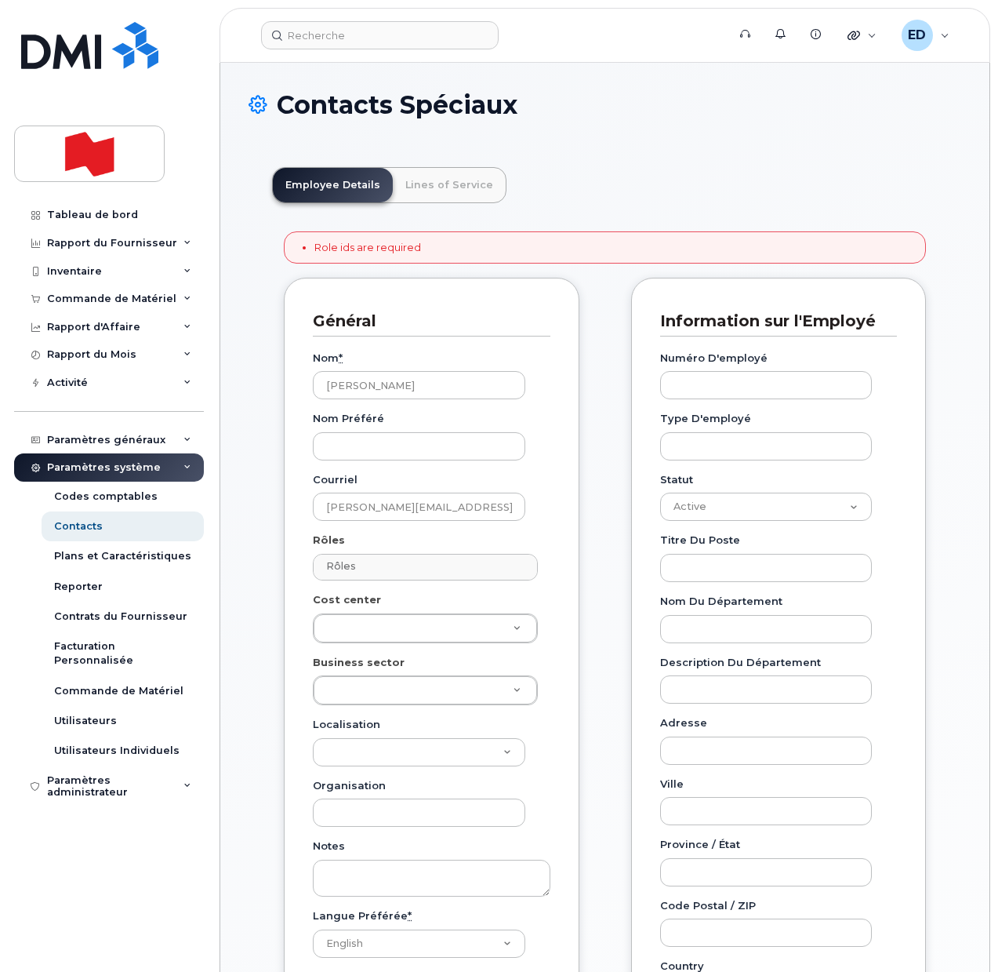
drag, startPoint x: 623, startPoint y: 149, endPoint x: 636, endPoint y: 153, distance: 13.9
click at [624, 151] on div "Employee Details Lines of Service Role ids are required Général Nom * [PERSON_N…" at bounding box center [605, 882] width 713 height 1477
click at [351, 38] on input at bounding box center [380, 35] width 238 height 28
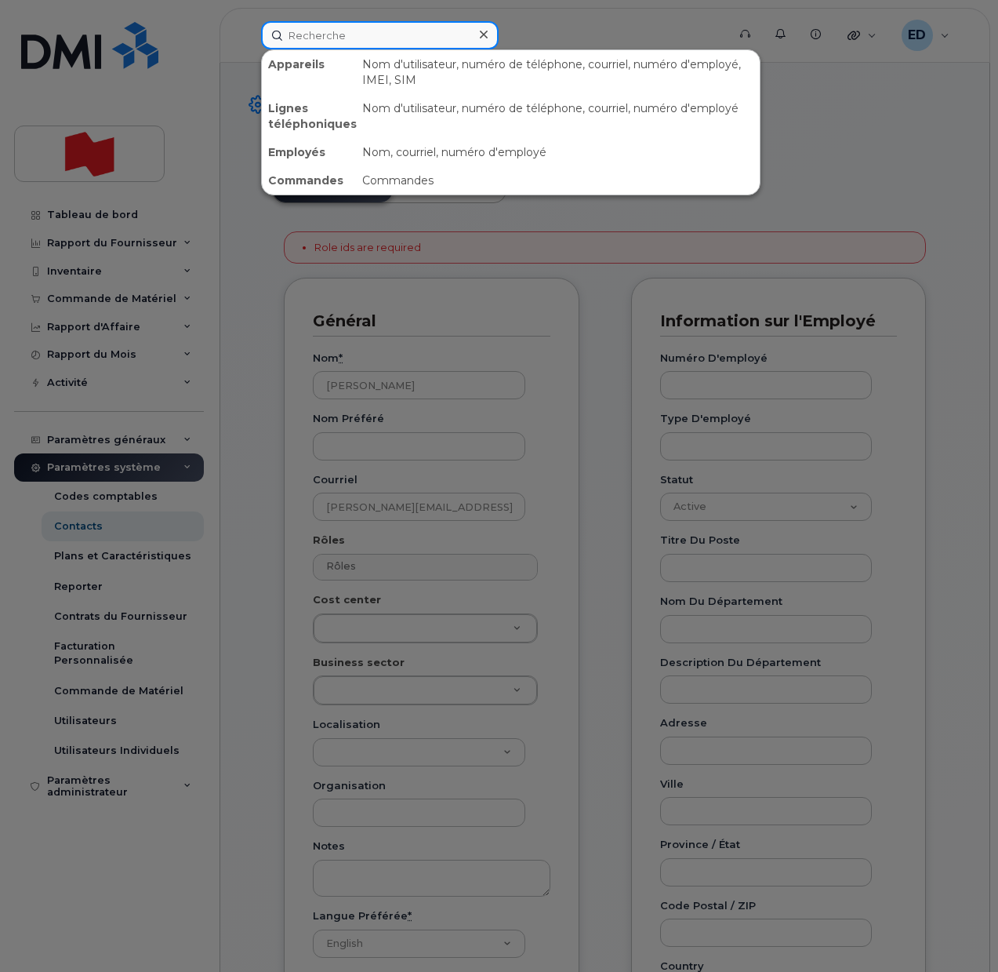
paste input "[PERSON_NAME]"
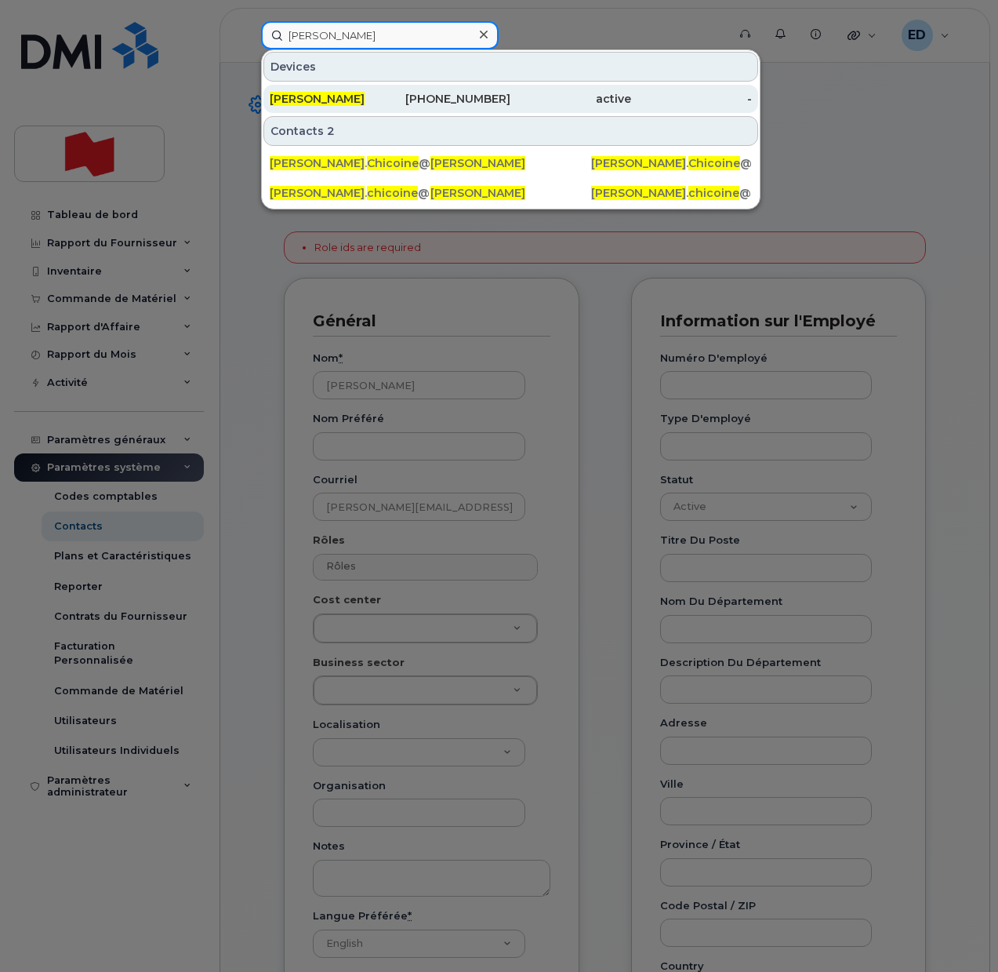
type input "[PERSON_NAME]"
click at [354, 104] on span "[PERSON_NAME]" at bounding box center [317, 99] width 95 height 14
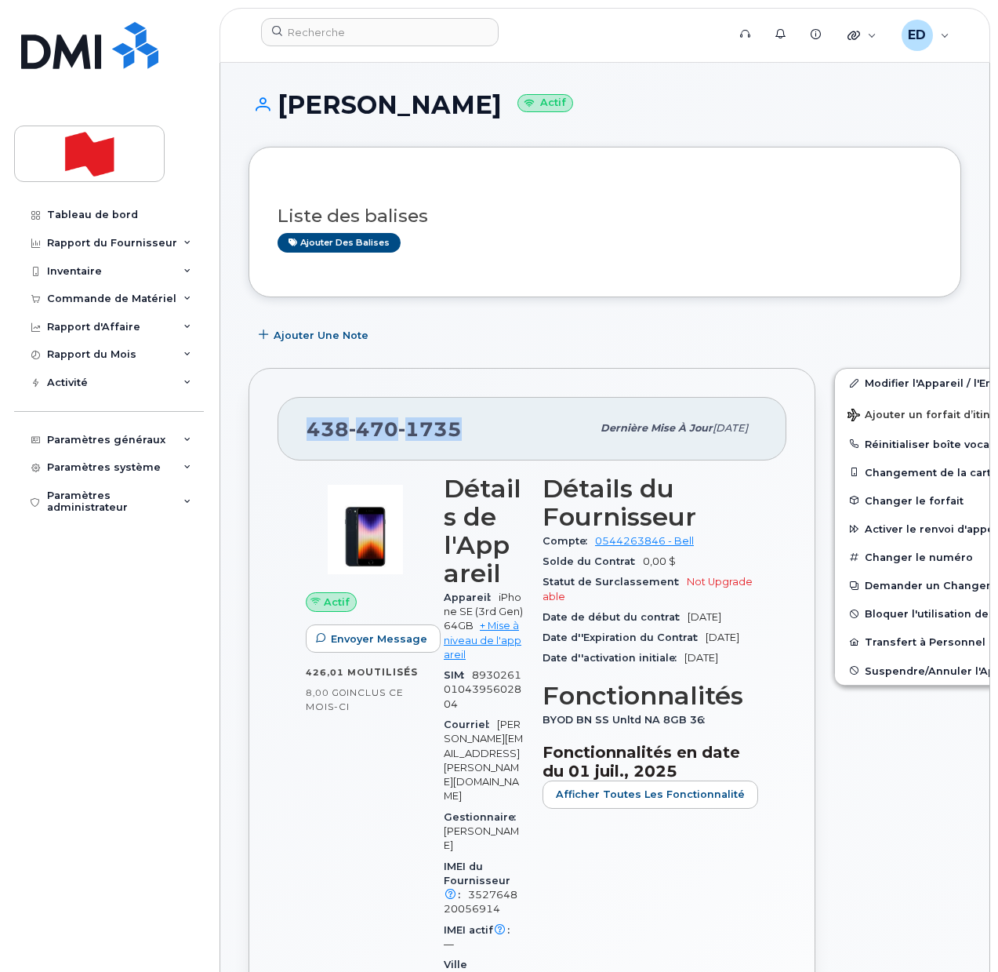
drag, startPoint x: 458, startPoint y: 437, endPoint x: 311, endPoint y: 434, distance: 147.5
click at [311, 434] on span "[PHONE_NUMBER]" at bounding box center [384, 429] width 155 height 24
copy span "[PHONE_NUMBER]"
click at [514, 195] on div "Liste des balises Ajouter des balises" at bounding box center [605, 222] width 655 height 60
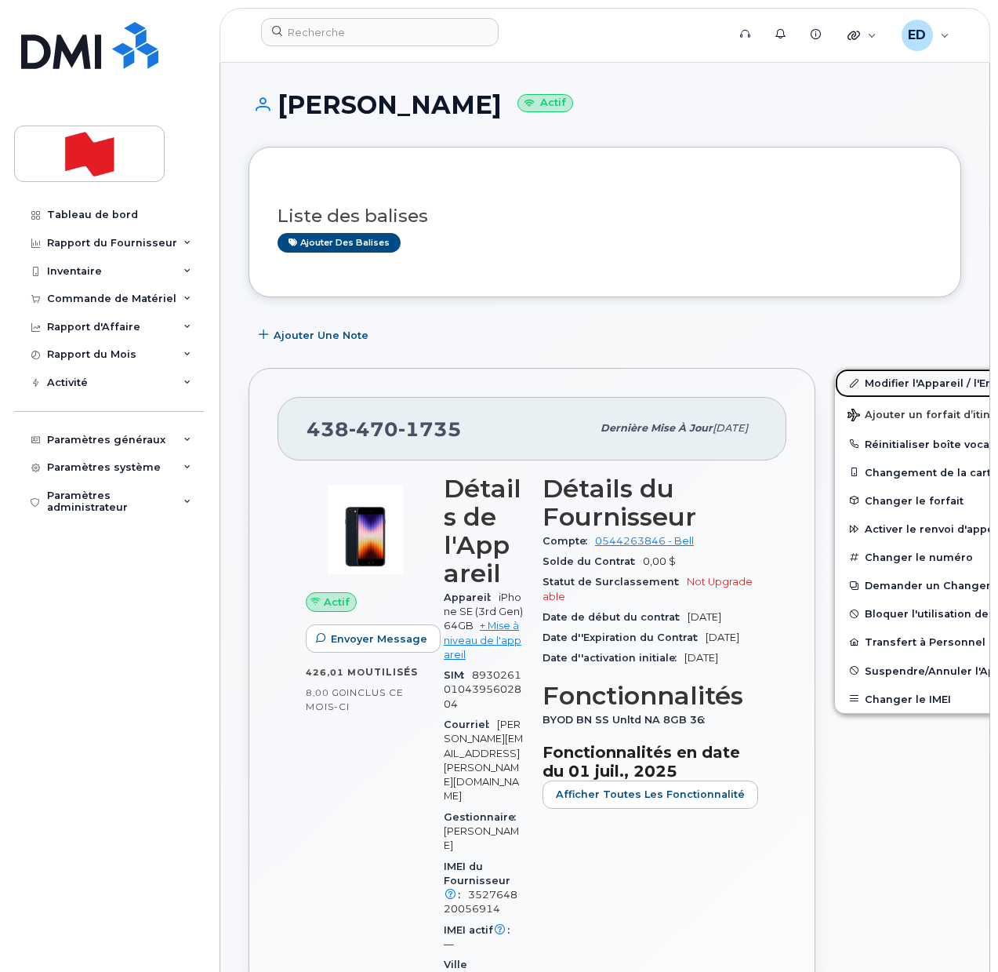
click at [854, 386] on link "Modifier l'Appareil / l'Employé" at bounding box center [956, 383] width 243 height 28
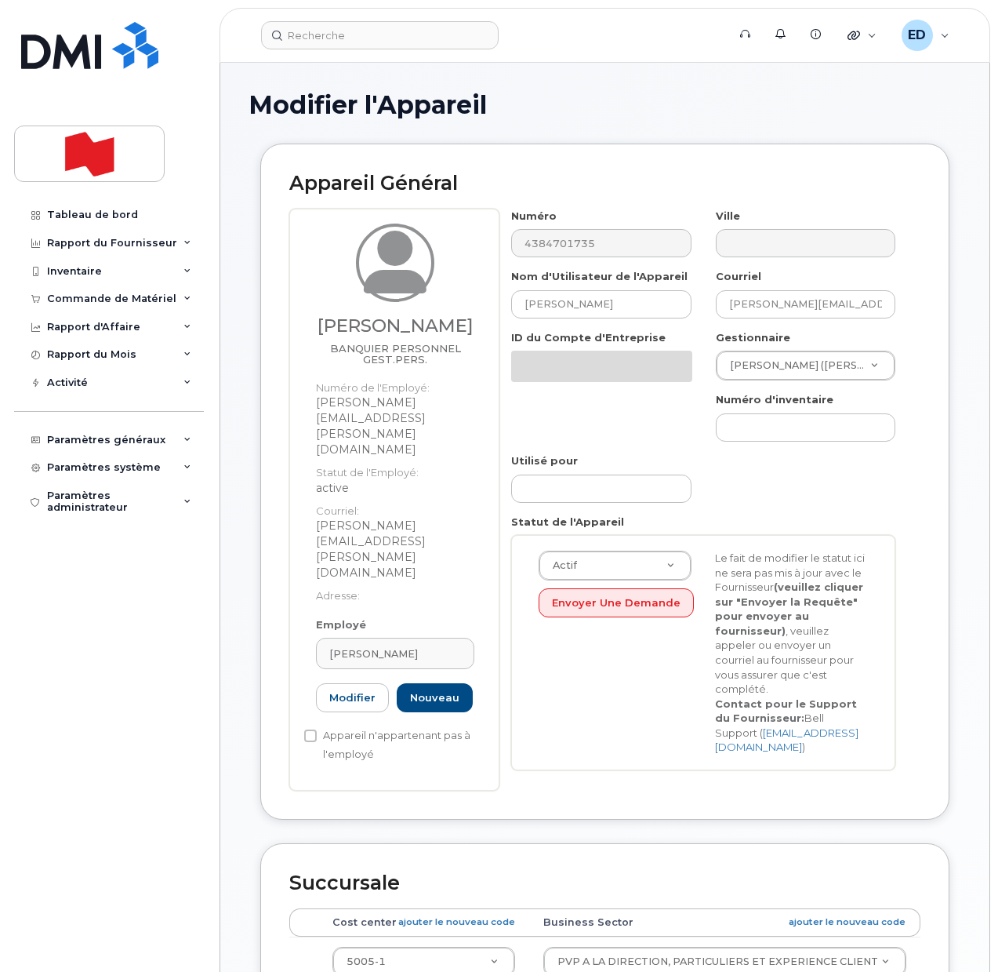
select select "22917077"
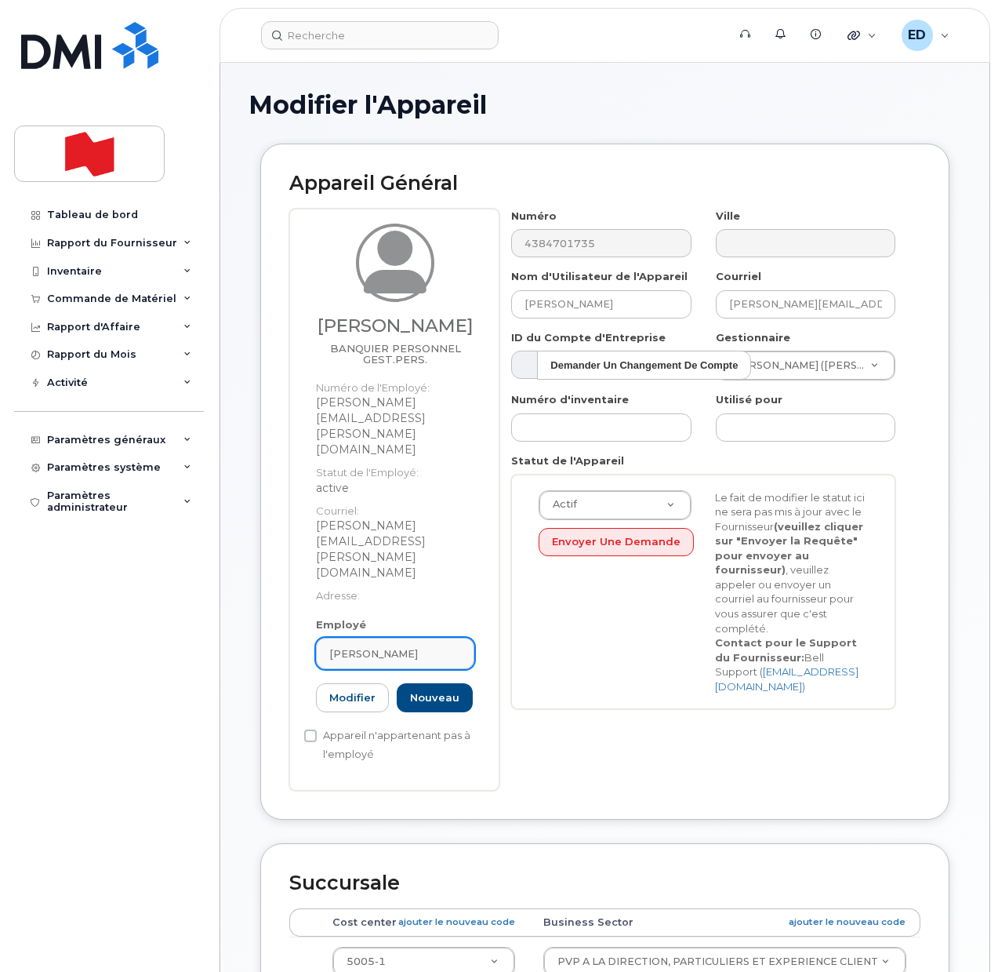
click at [448, 646] on div "[PERSON_NAME]" at bounding box center [395, 653] width 132 height 15
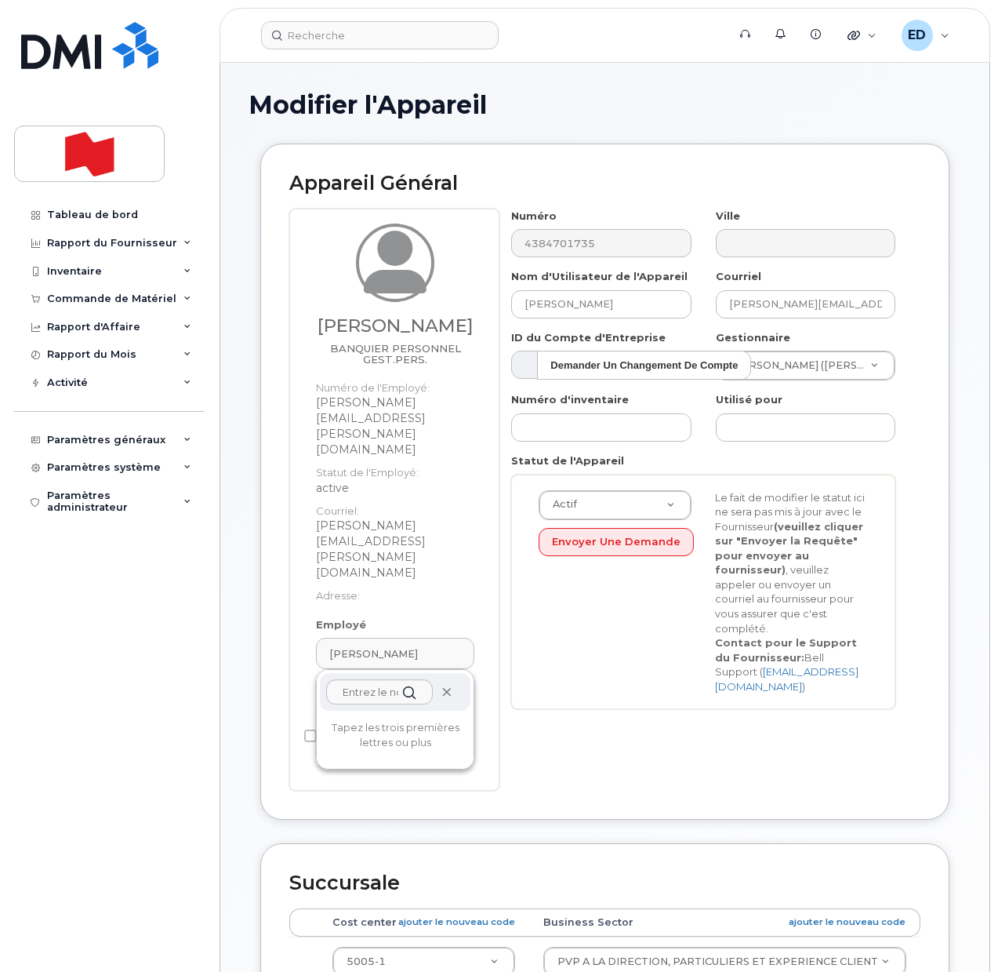
click at [448, 687] on icon at bounding box center [446, 692] width 10 height 10
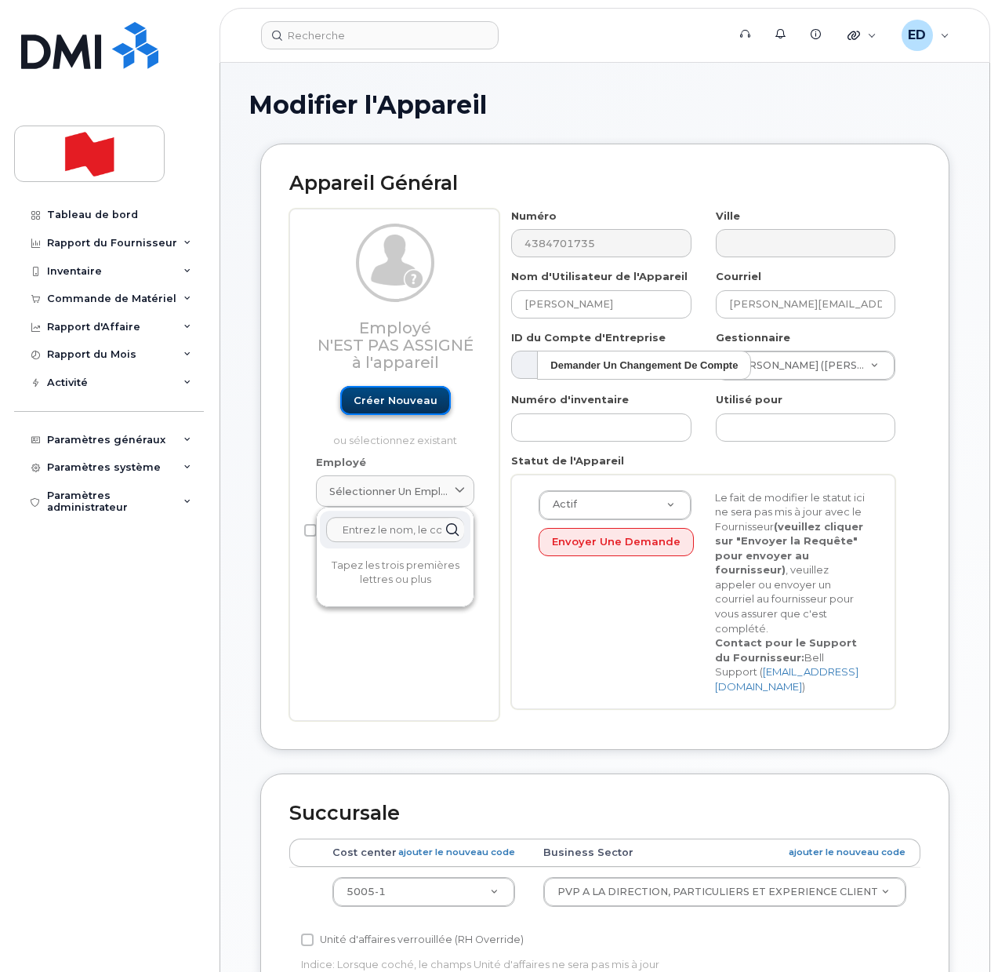
click at [388, 398] on link "Créer nouveau" at bounding box center [395, 400] width 111 height 29
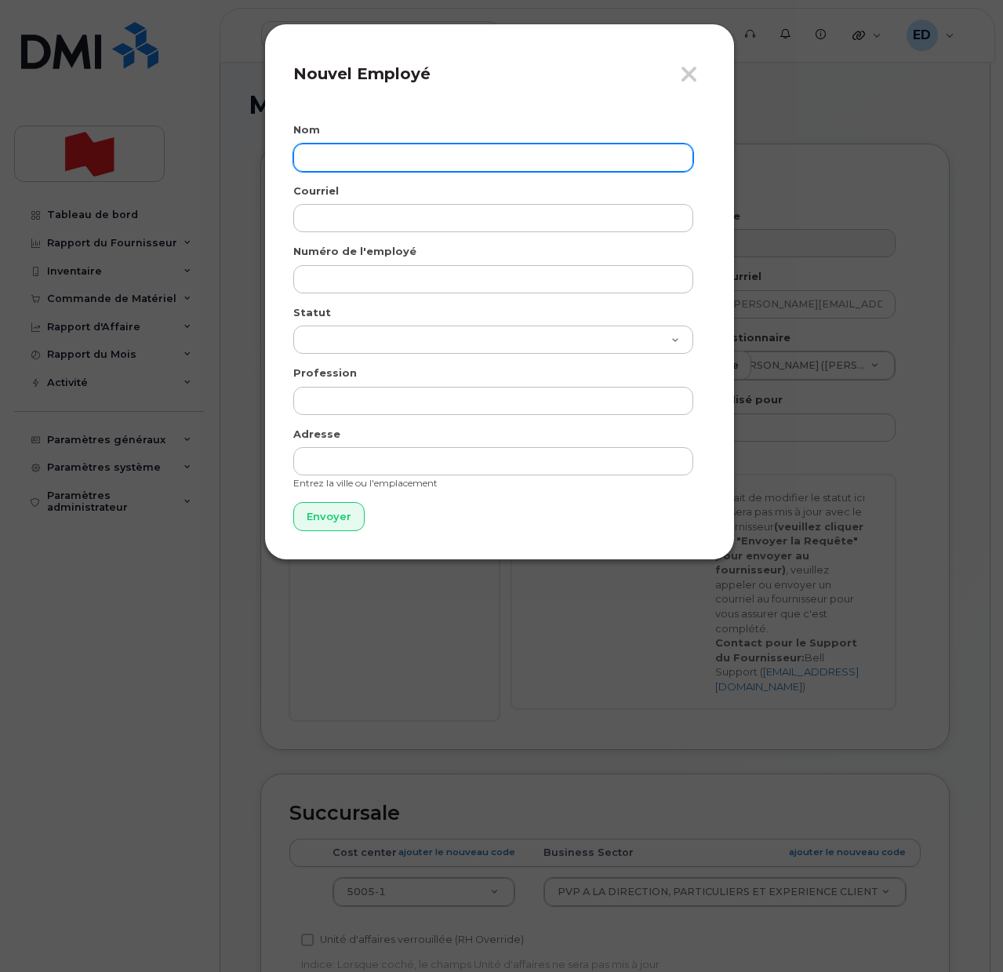
click at [340, 149] on input "text" at bounding box center [493, 158] width 400 height 28
paste input "imene.mahdadi@bnc.ca"
type input "imene.mahdadi@bnc.ca"
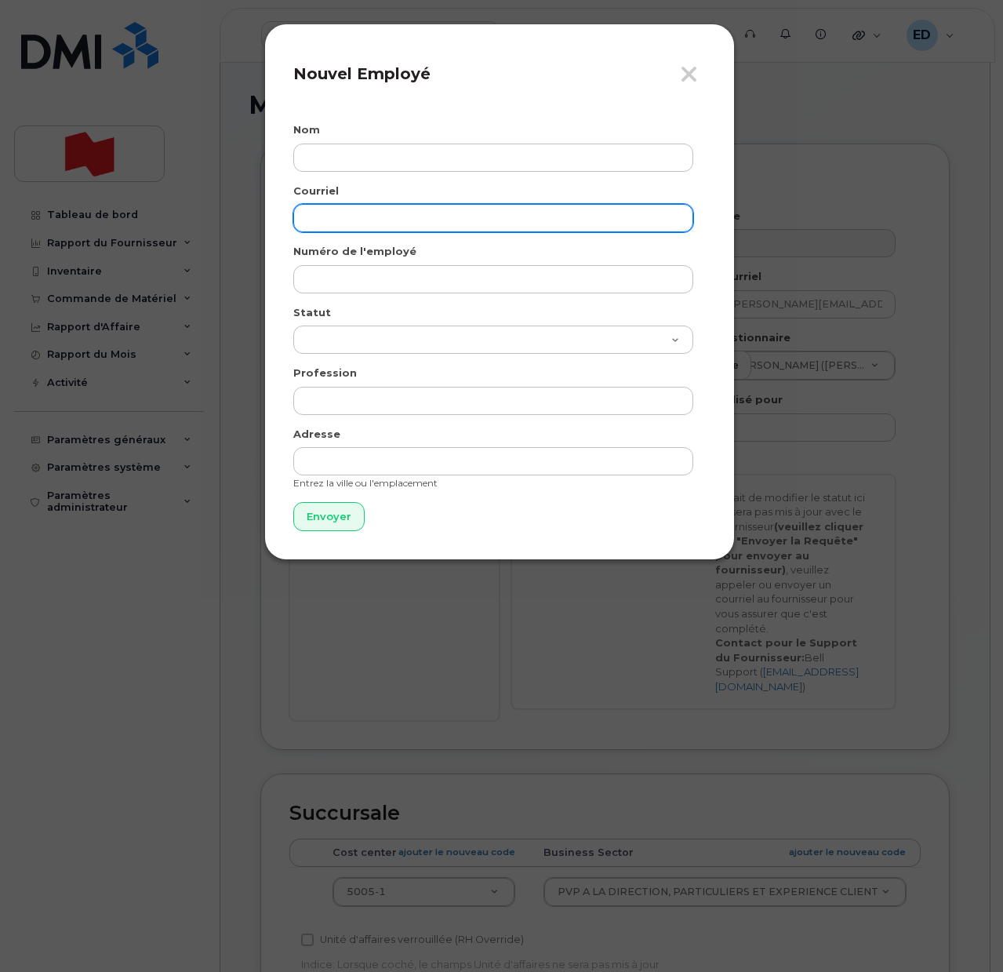
click at [351, 216] on input "email" at bounding box center [493, 218] width 400 height 28
paste input "imene.mahdadi@bnc.ca"
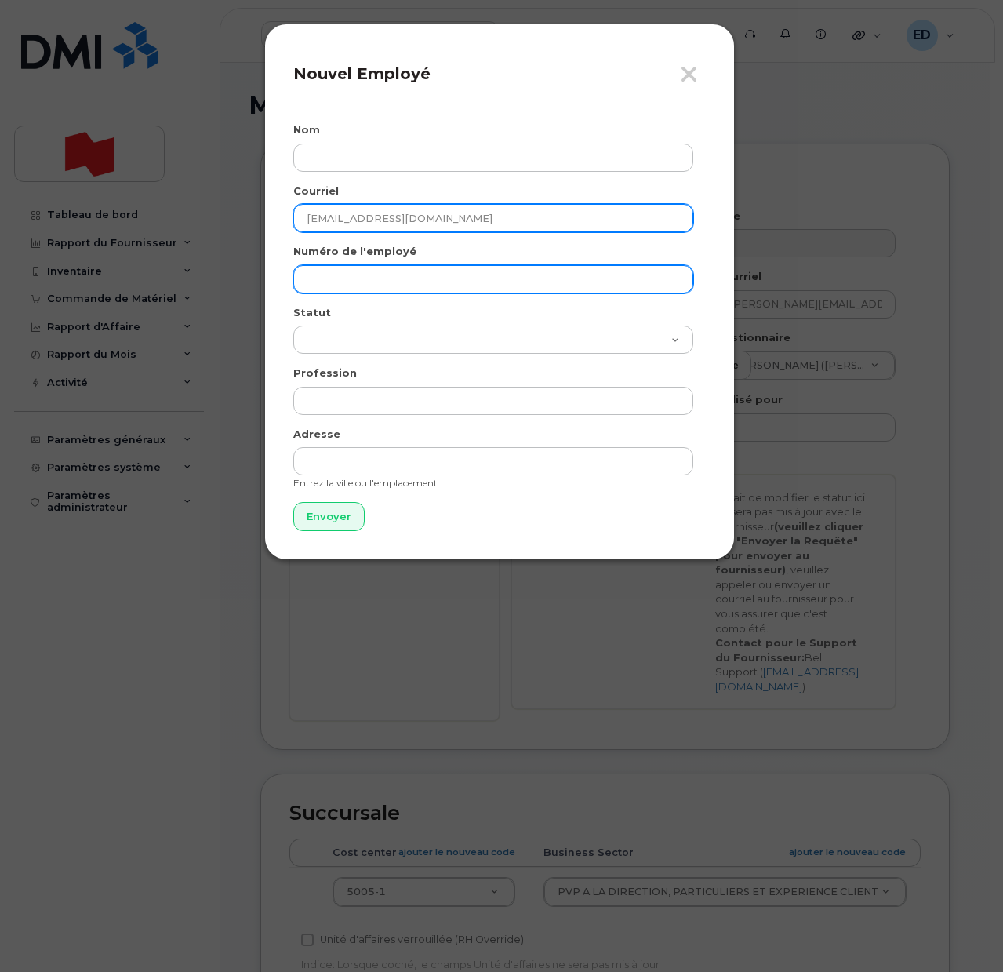
type input "imene.mahdadi@bnc.ca"
click at [343, 273] on input "text" at bounding box center [493, 279] width 400 height 28
paste input "imene.mahdadi@bnc.ca"
type input "imene.mahdadi@bnc.ca"
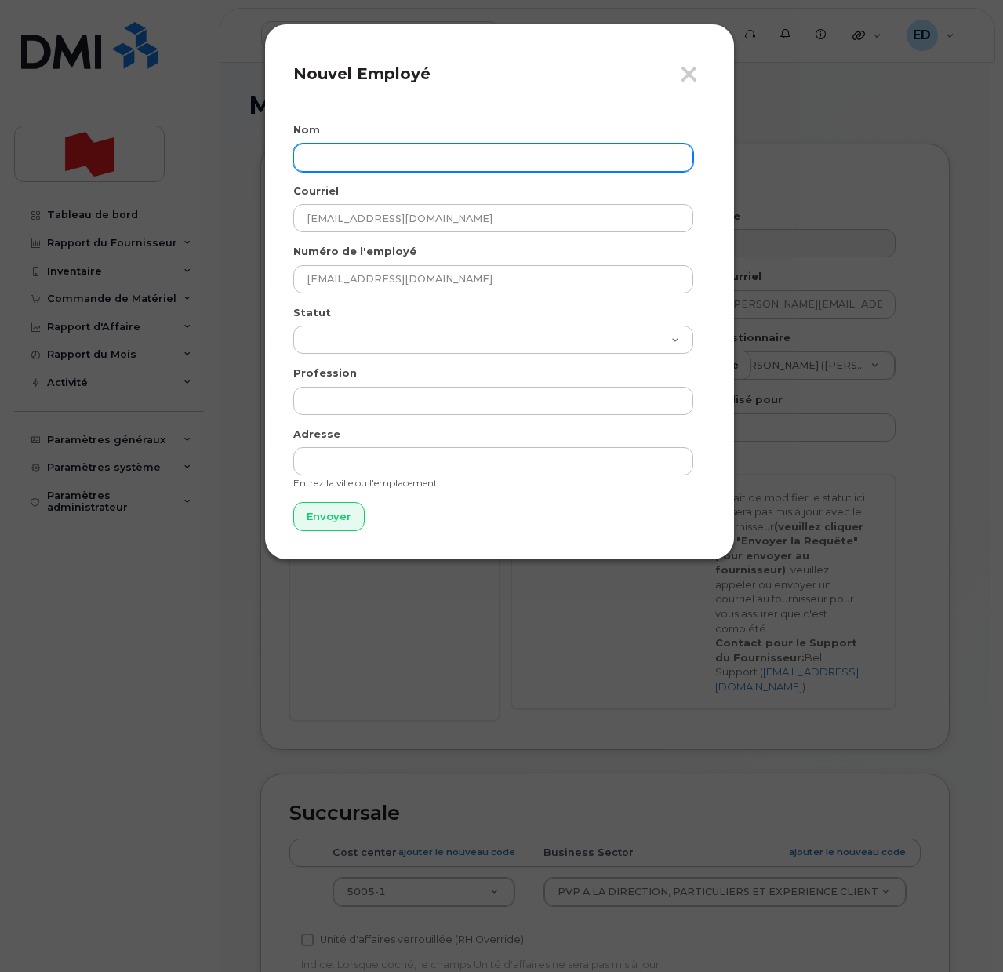
click at [348, 169] on input "text" at bounding box center [493, 158] width 400 height 28
paste input "Imene mahdadi"
type input "[PERSON_NAME]"
click at [321, 516] on input "Envoyer" at bounding box center [328, 516] width 71 height 29
type input "Envoyer"
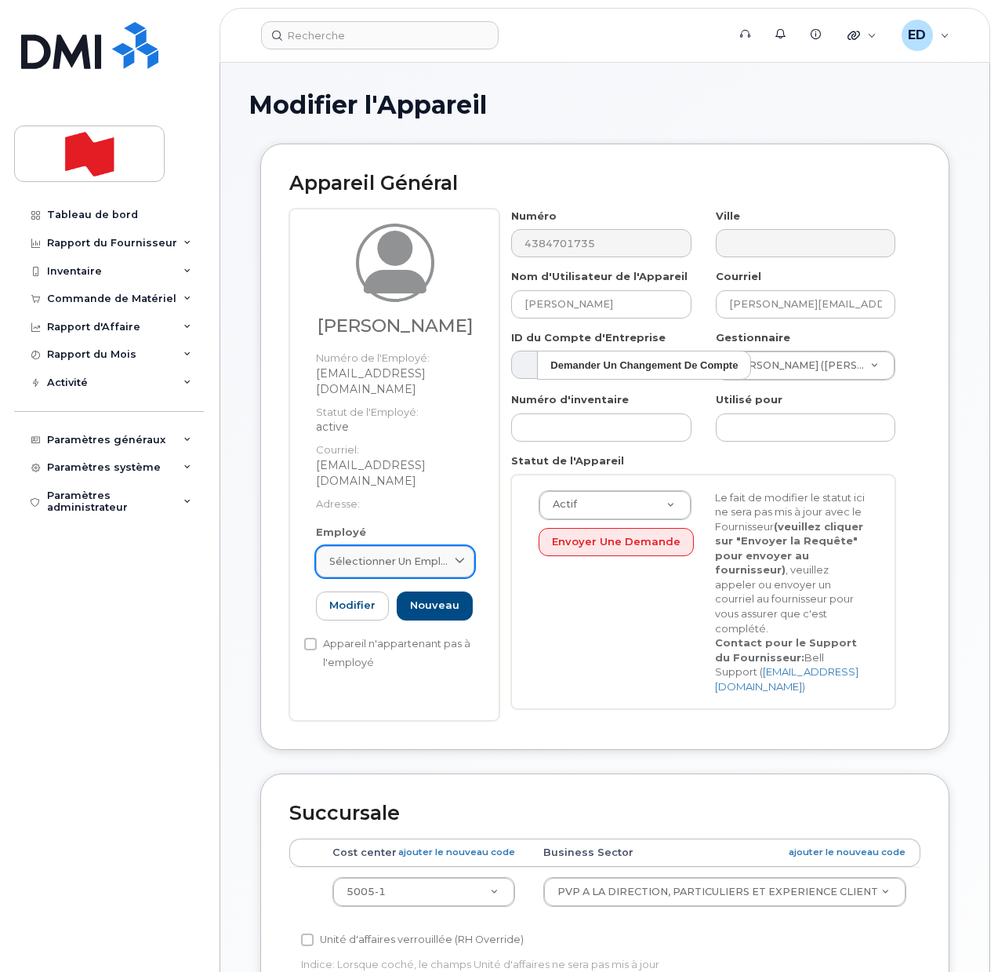
click at [439, 554] on span "Sélectionner un employé" at bounding box center [388, 561] width 119 height 15
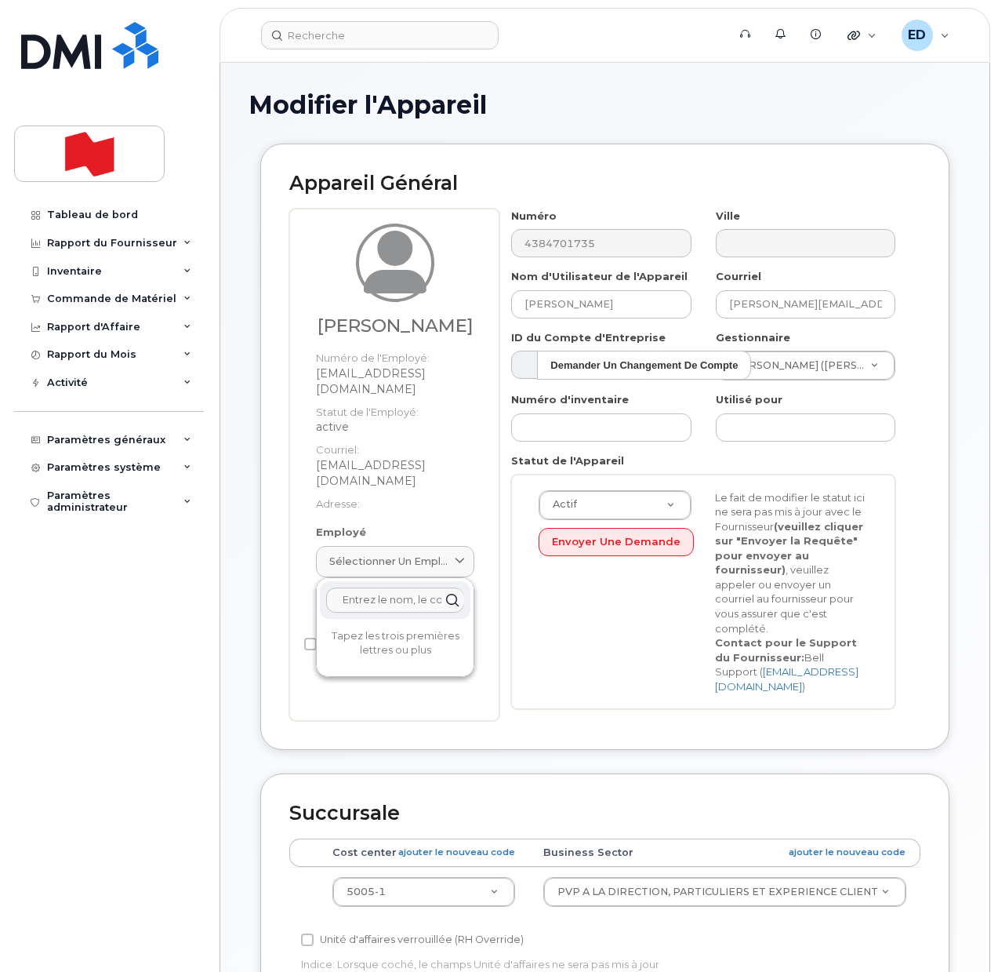
paste input "Imene mahdadi"
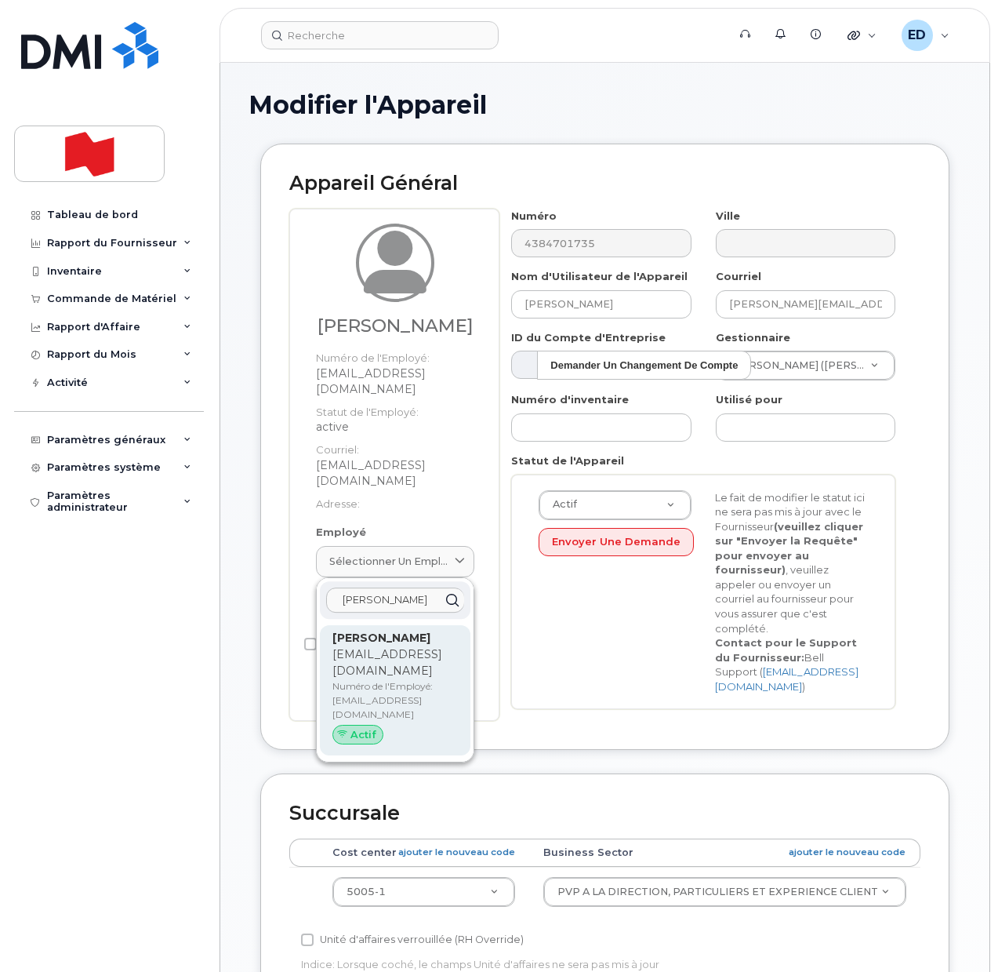
type input "Imene mahdadi"
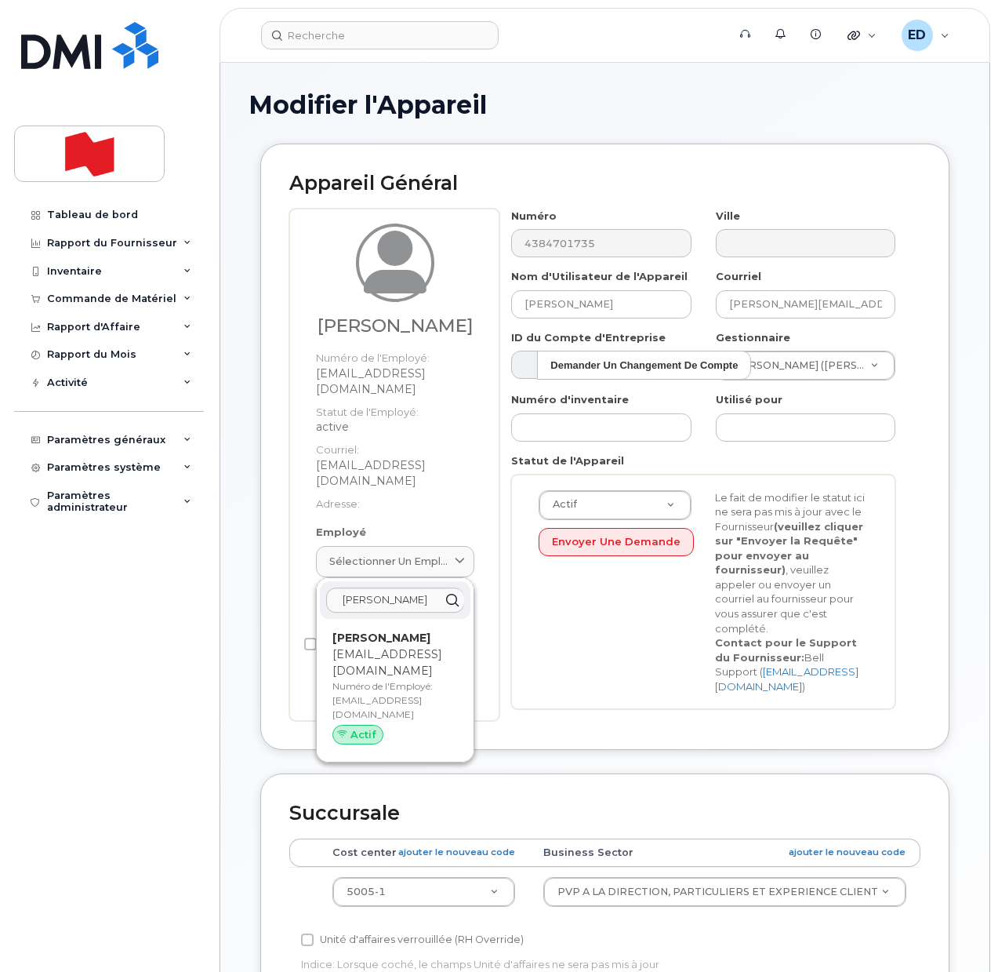
drag, startPoint x: 373, startPoint y: 619, endPoint x: 577, endPoint y: 78, distance: 578.2
click at [373, 646] on p "imene.mahdadi@bnc.ca" at bounding box center [394, 662] width 125 height 33
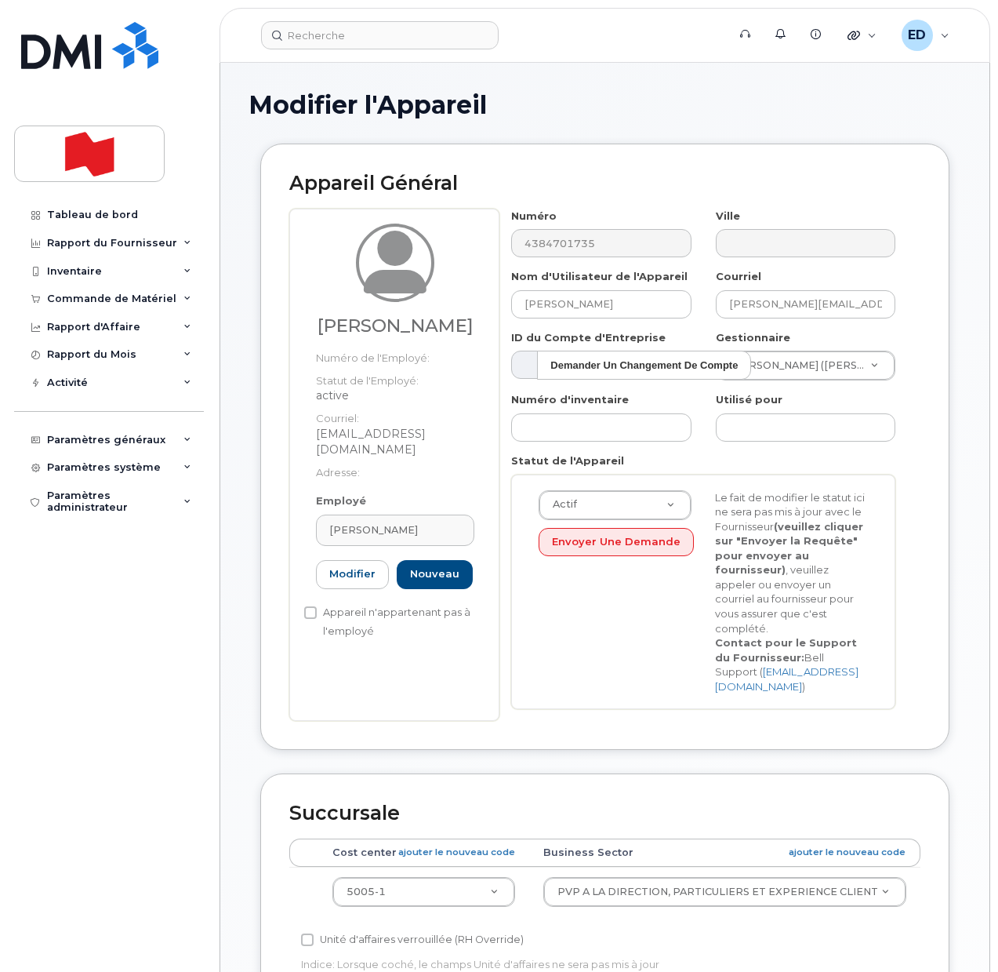
type input "imene.mahdadi@bnc.ca"
type input "Imene mahdadi"
type input "imene.mahdadi@bnc.ca"
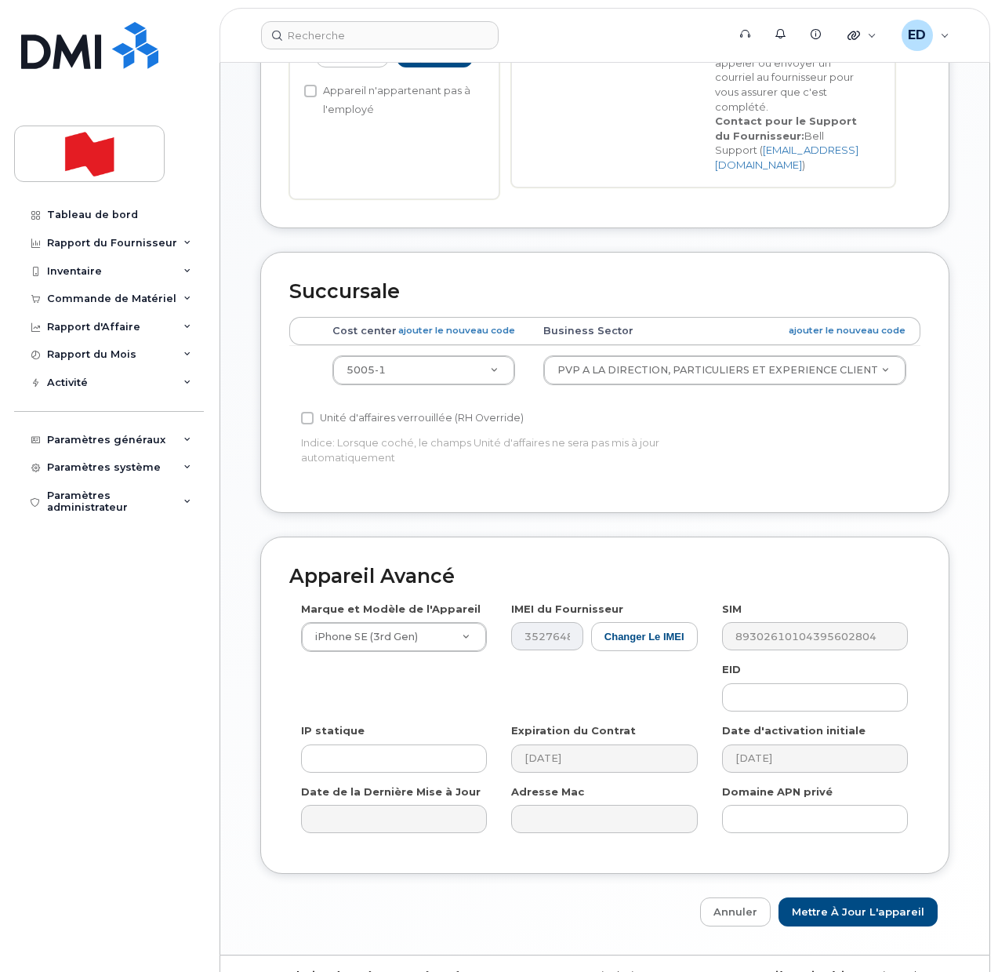
scroll to position [538, 0]
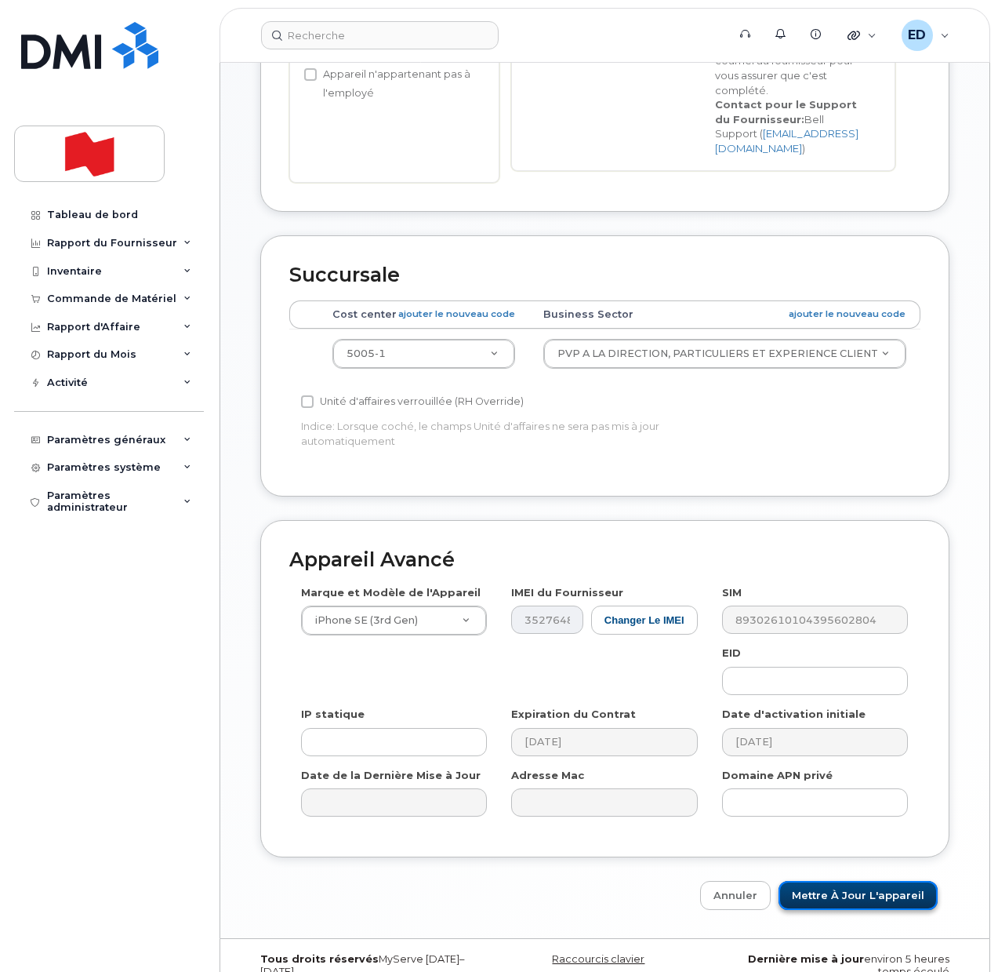
click at [857, 881] on input "Mettre à jour l'appareil" at bounding box center [858, 895] width 159 height 29
type input "Sauvegarde..."
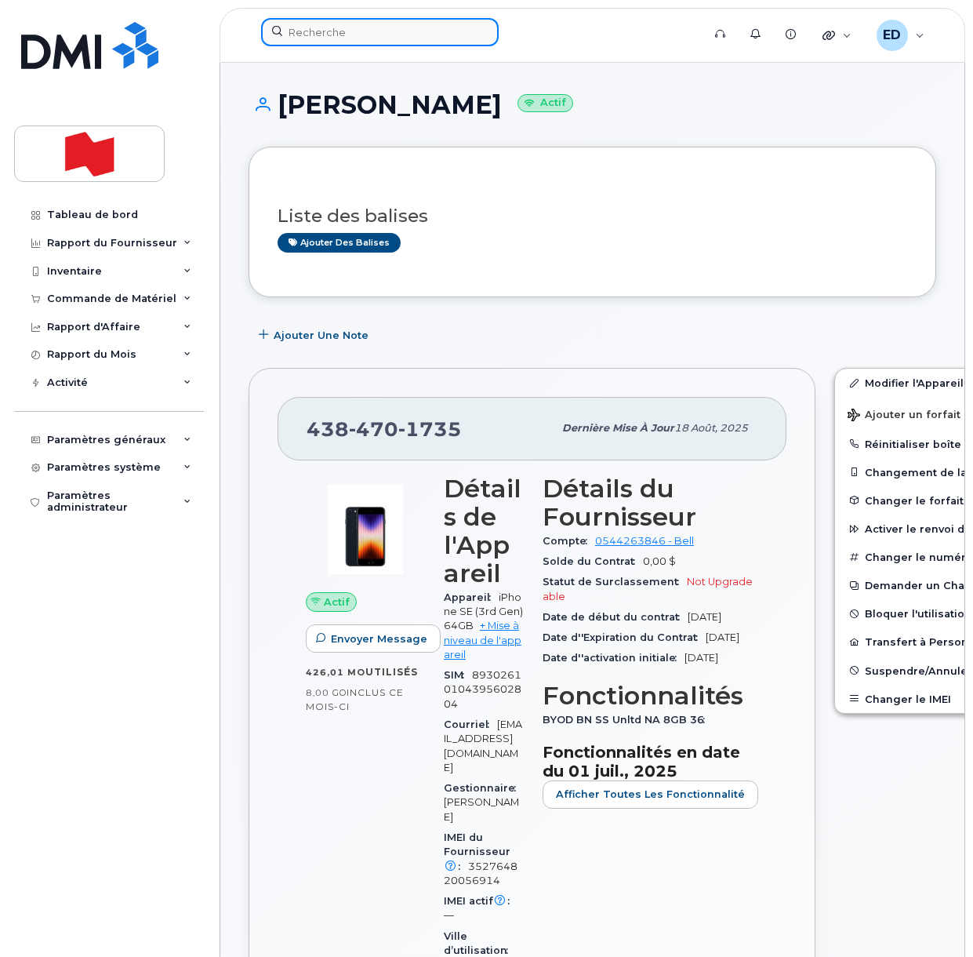
click at [355, 41] on input at bounding box center [380, 32] width 238 height 28
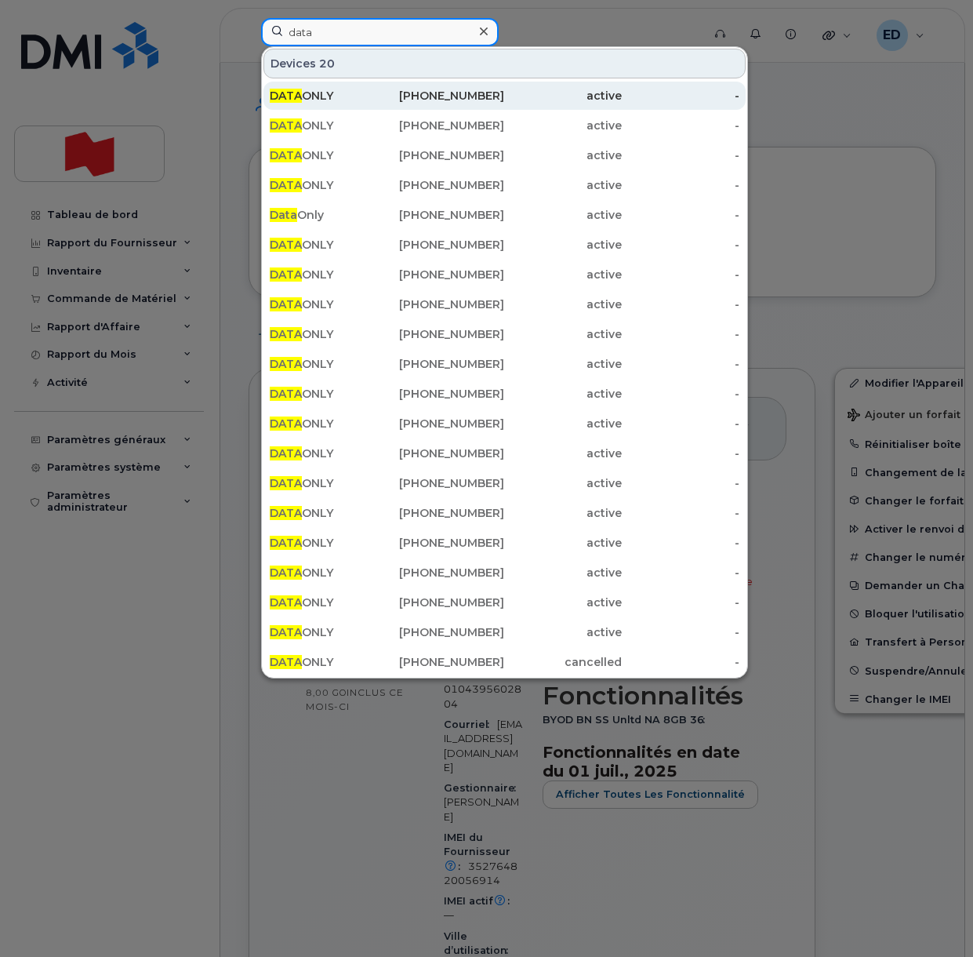
type input "data"
click at [363, 93] on div "DATA ONLY" at bounding box center [329, 96] width 118 height 16
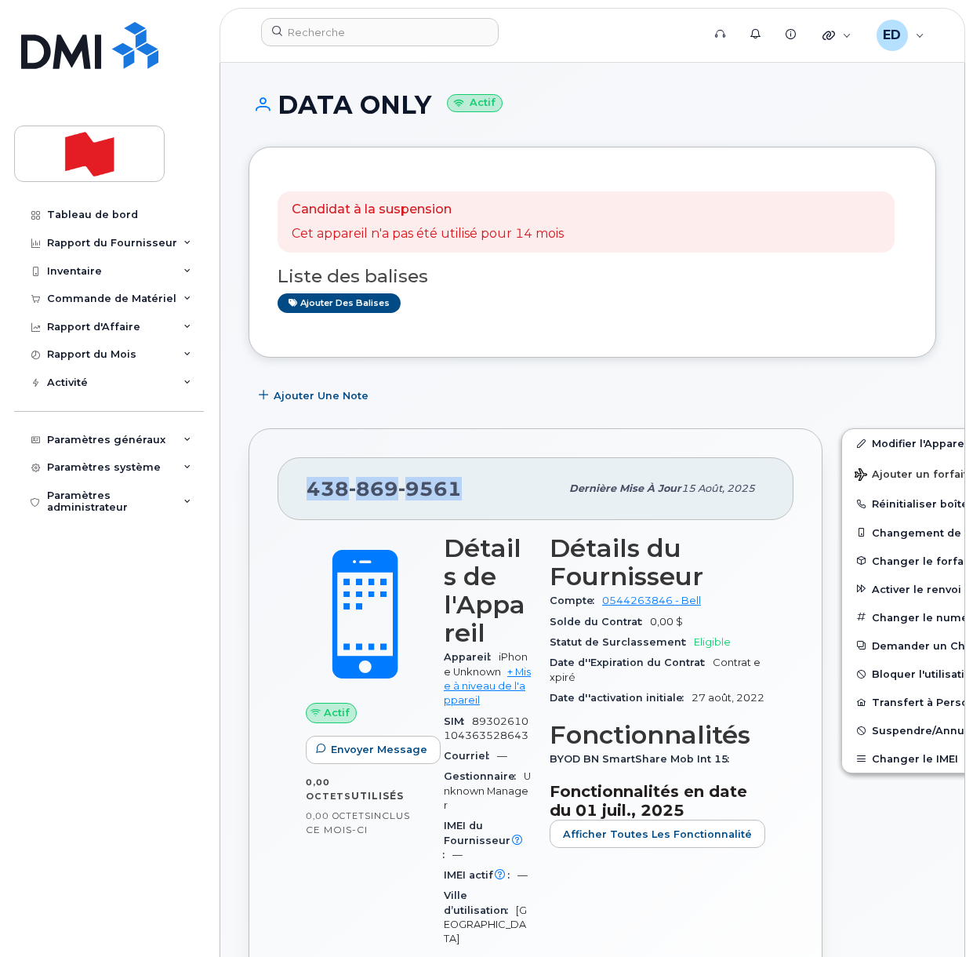
drag, startPoint x: 463, startPoint y: 490, endPoint x: 310, endPoint y: 487, distance: 152.9
click at [310, 487] on div "438 869 9561" at bounding box center [433, 488] width 253 height 33
copy span "438 869 9561"
drag, startPoint x: 852, startPoint y: 446, endPoint x: 768, endPoint y: 745, distance: 310.3
click at [852, 446] on link "Modifier l'Appareil / l'Employé" at bounding box center [963, 443] width 243 height 28
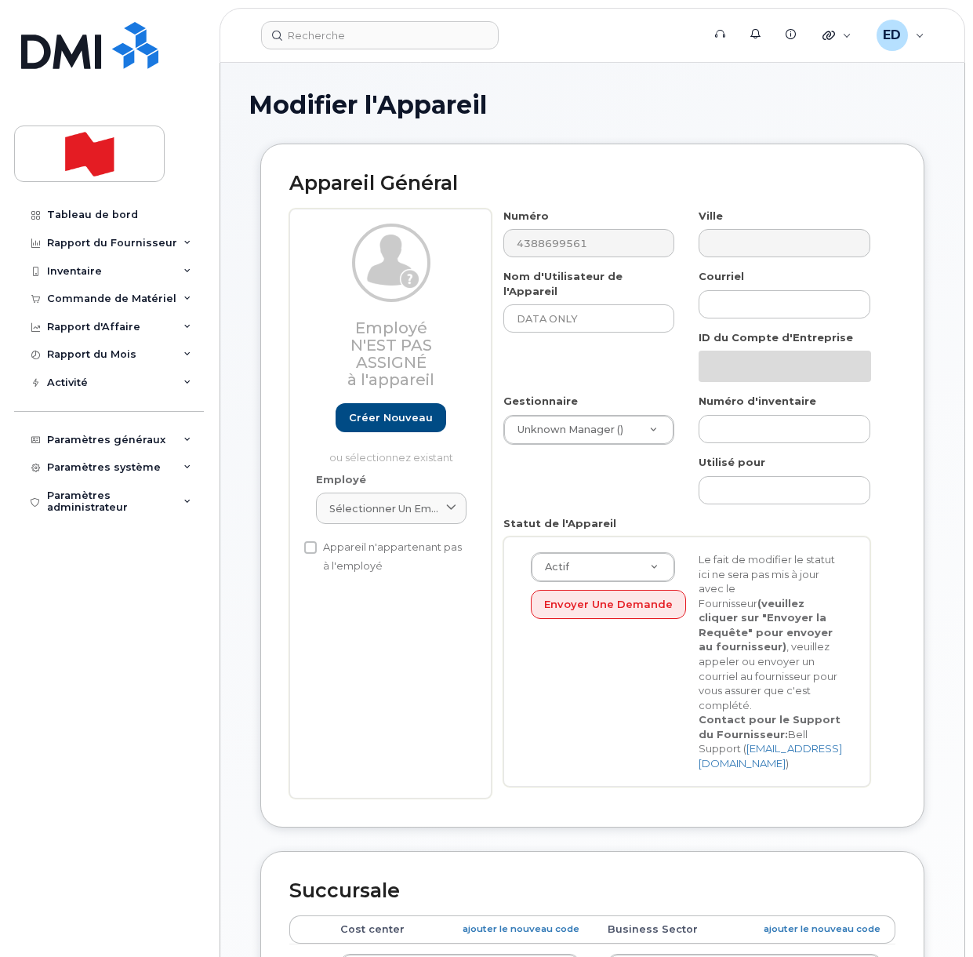
select select "22916206"
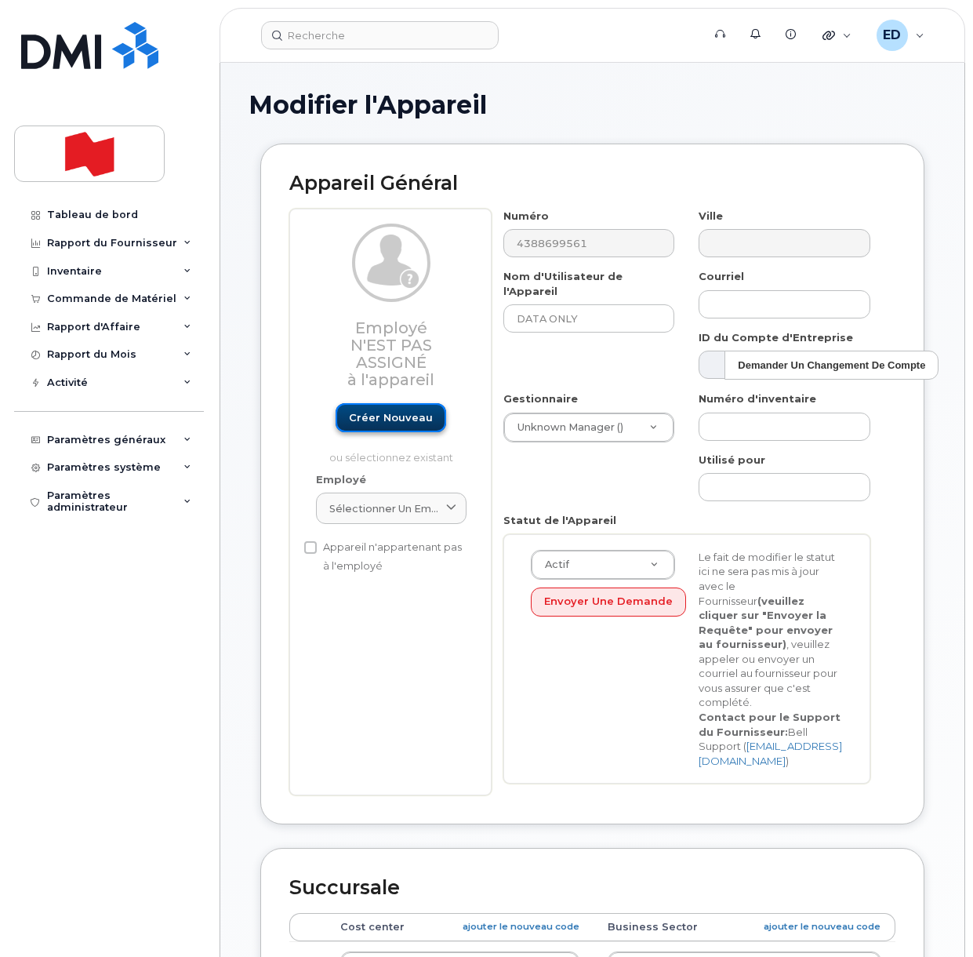
click at [382, 412] on link "Créer nouveau" at bounding box center [391, 417] width 111 height 29
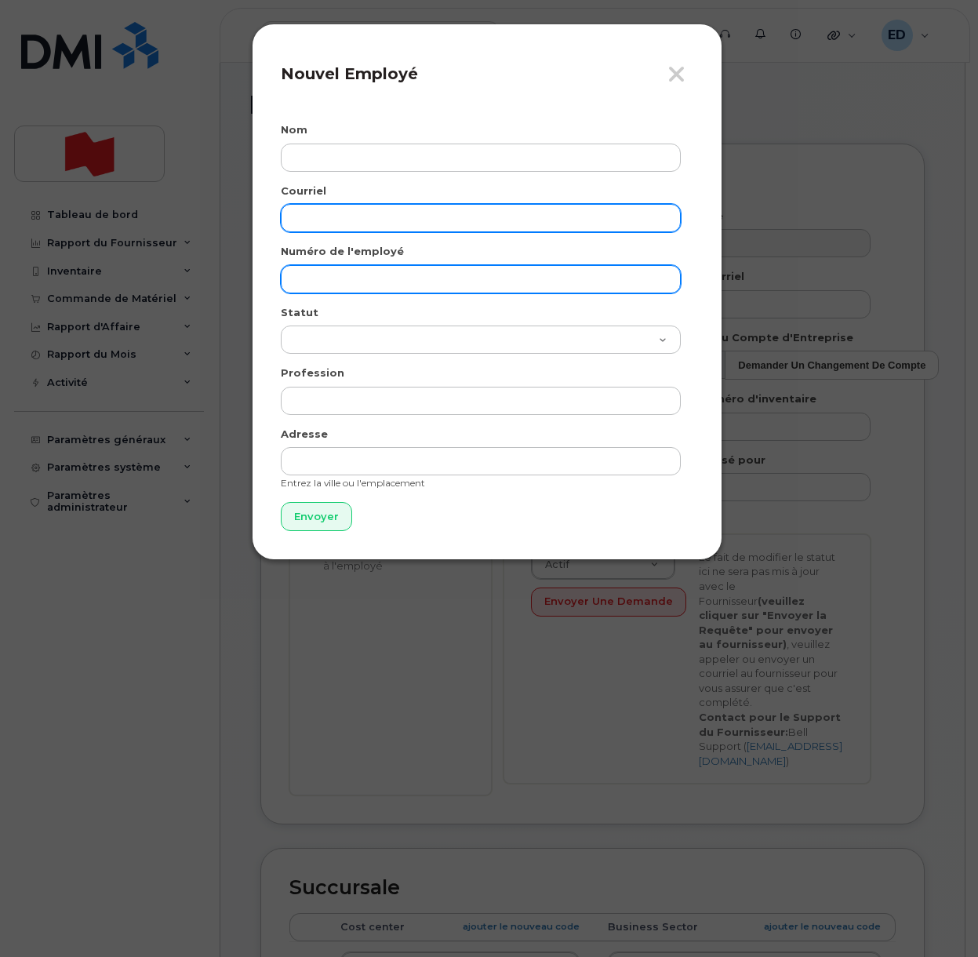
drag, startPoint x: 322, startPoint y: 215, endPoint x: 326, endPoint y: 267, distance: 51.9
click at [322, 215] on input "email" at bounding box center [481, 218] width 400 height 28
paste input "[EMAIL_ADDRESS][PERSON_NAME][DOMAIN_NAME]"
type input "[EMAIL_ADDRESS][PERSON_NAME][DOMAIN_NAME]"
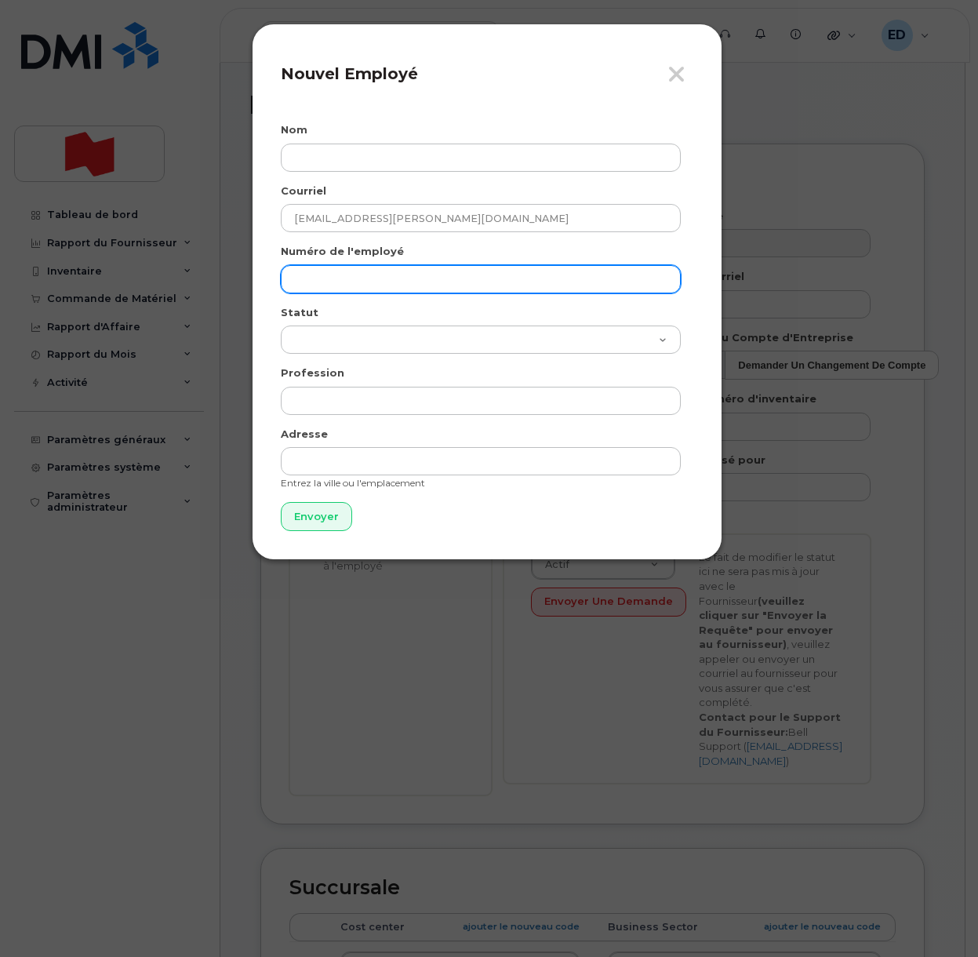
click at [314, 275] on input "text" at bounding box center [481, 279] width 400 height 28
paste input "[EMAIL_ADDRESS][PERSON_NAME][DOMAIN_NAME]"
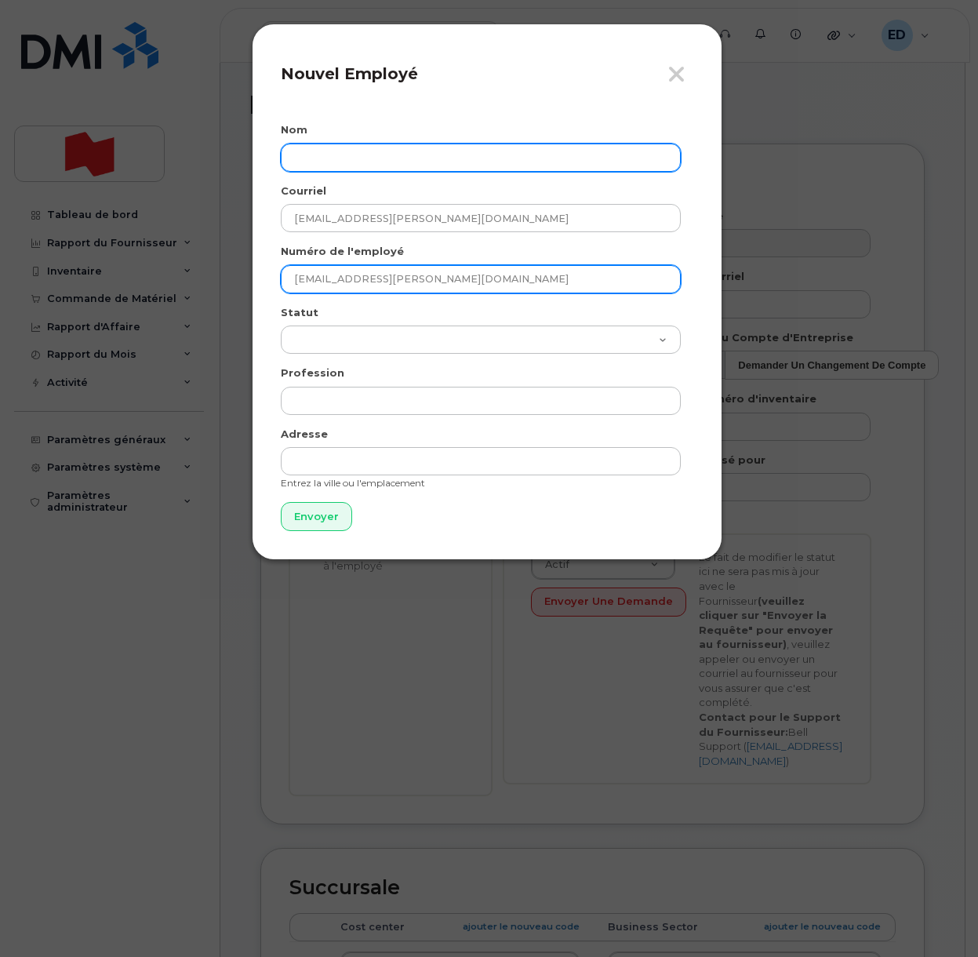
type input "[EMAIL_ADDRESS][PERSON_NAME][DOMAIN_NAME]"
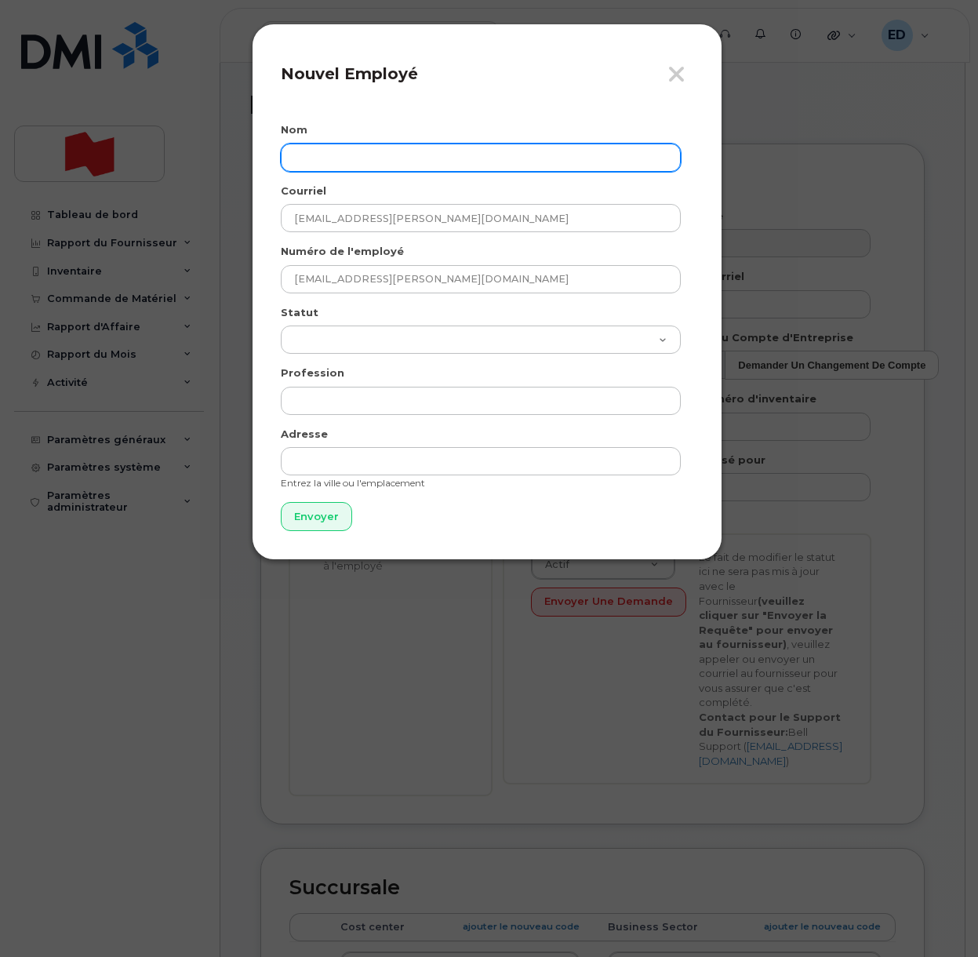
click at [340, 150] on input "text" at bounding box center [481, 158] width 400 height 28
drag, startPoint x: 388, startPoint y: 159, endPoint x: 250, endPoint y: 162, distance: 138.0
click at [250, 162] on div "Fermer Nouvel Employé Nom Dory Daoud Courriel dory.daoud@bnc.ca Numéro de l'emp…" at bounding box center [489, 478] width 978 height 957
type input "Dory Daoud"
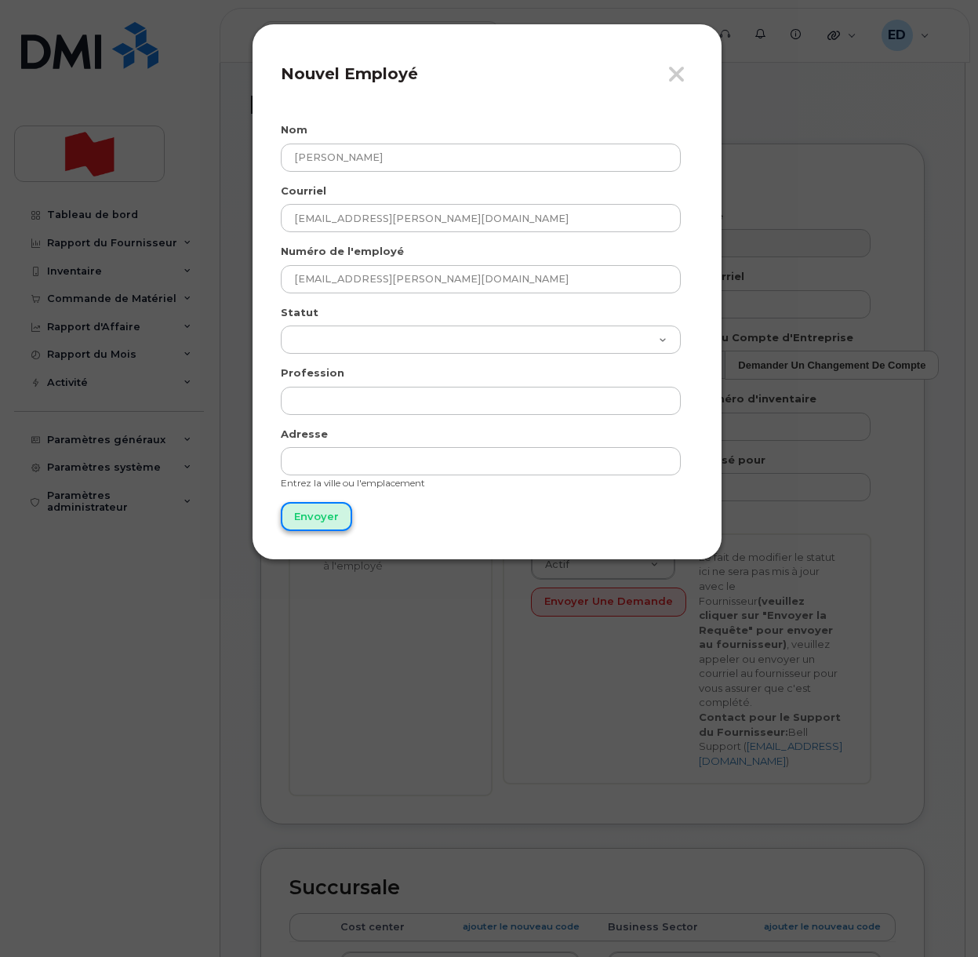
click at [326, 521] on input "Envoyer" at bounding box center [316, 516] width 71 height 29
type input "Envoyer"
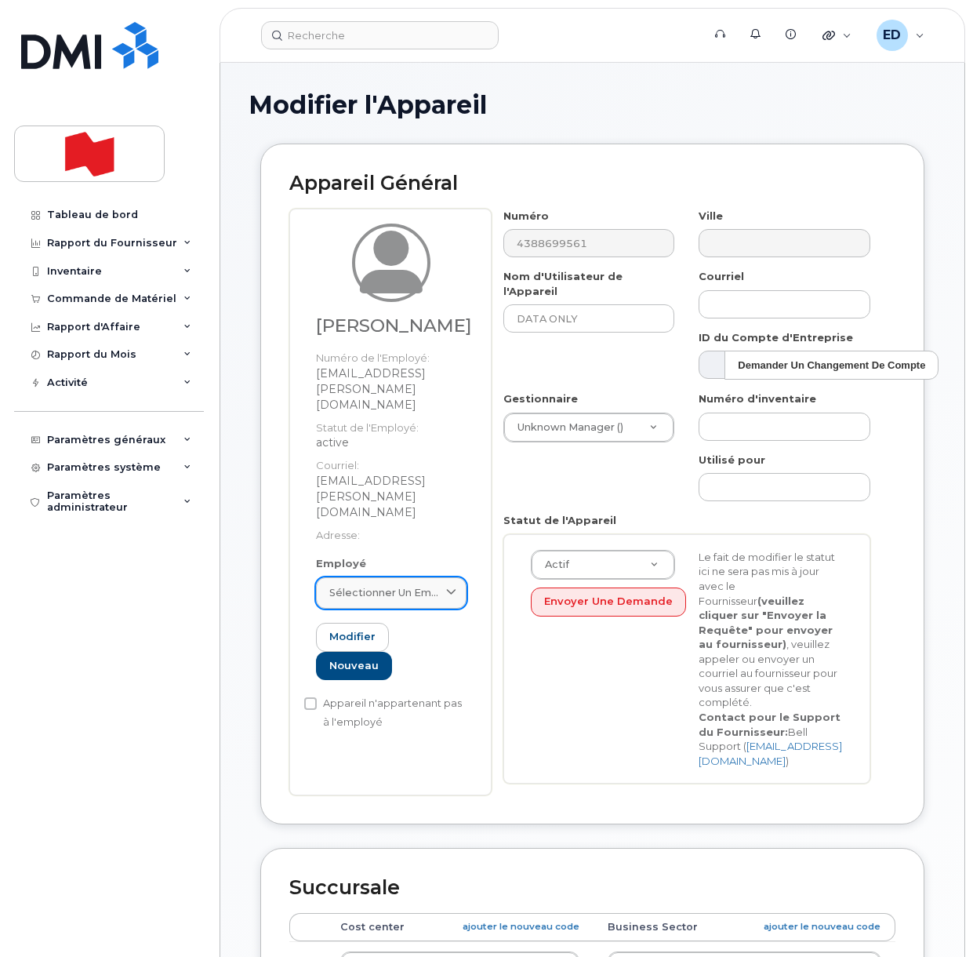
click at [436, 585] on span "Sélectionner un employé" at bounding box center [384, 592] width 111 height 15
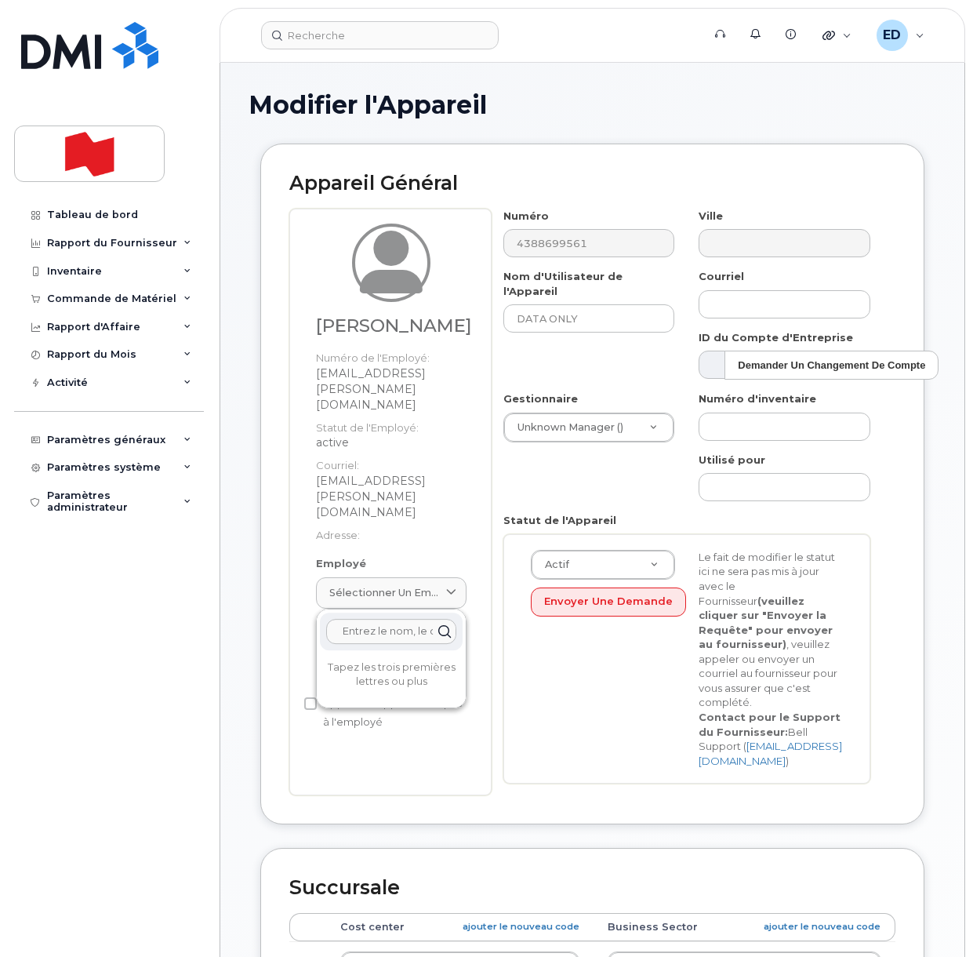
click at [372, 619] on input "text" at bounding box center [391, 631] width 130 height 25
paste input "Dory Daoud"
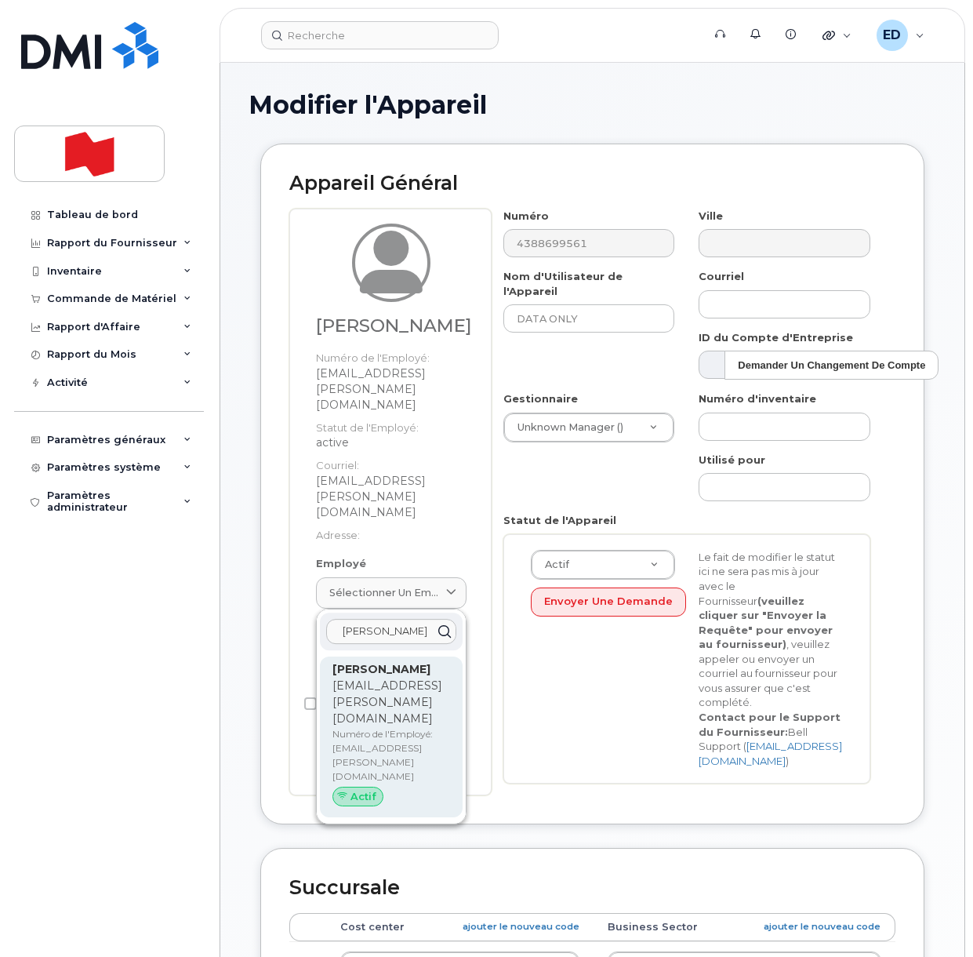
type input "Dory Daoud"
click at [351, 727] on p "Numéro de l'Employé: dory.daoud@bnc.ca" at bounding box center [391, 755] width 118 height 56
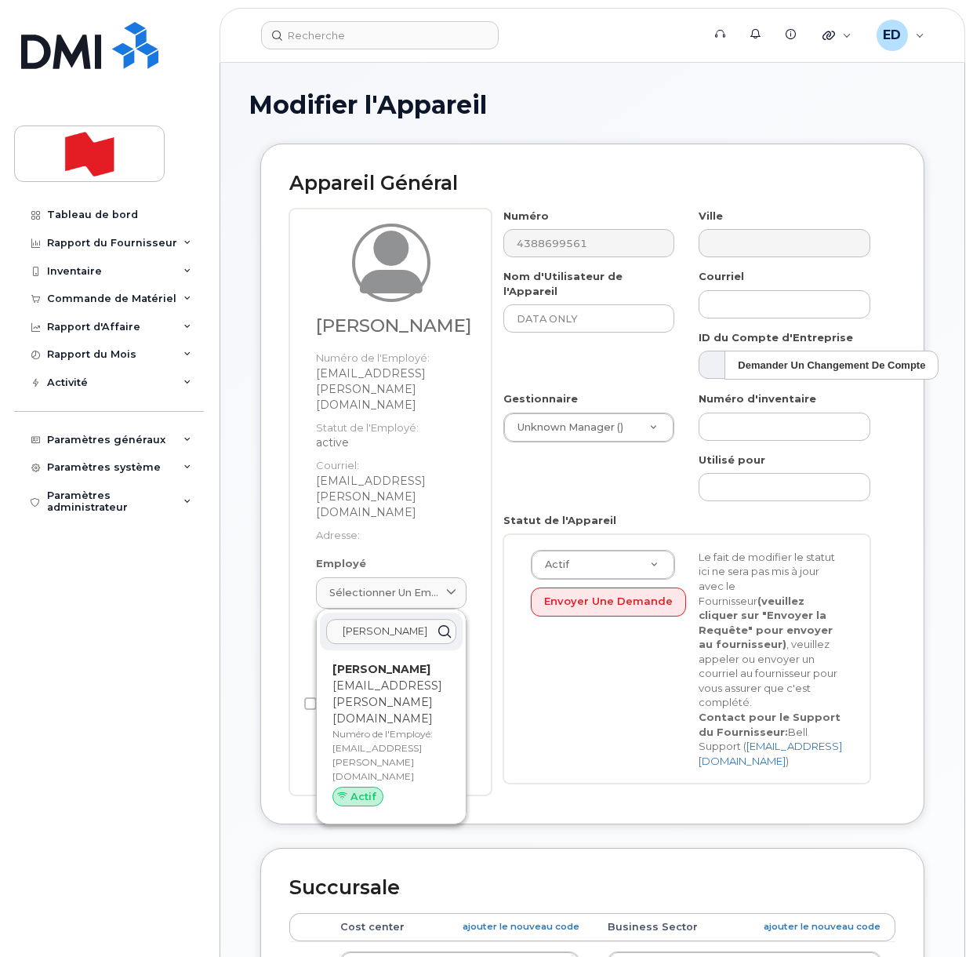
type input "dory.daoud@bnc.ca"
type input "Dory Daoud"
type input "dory.daoud@bnc.ca"
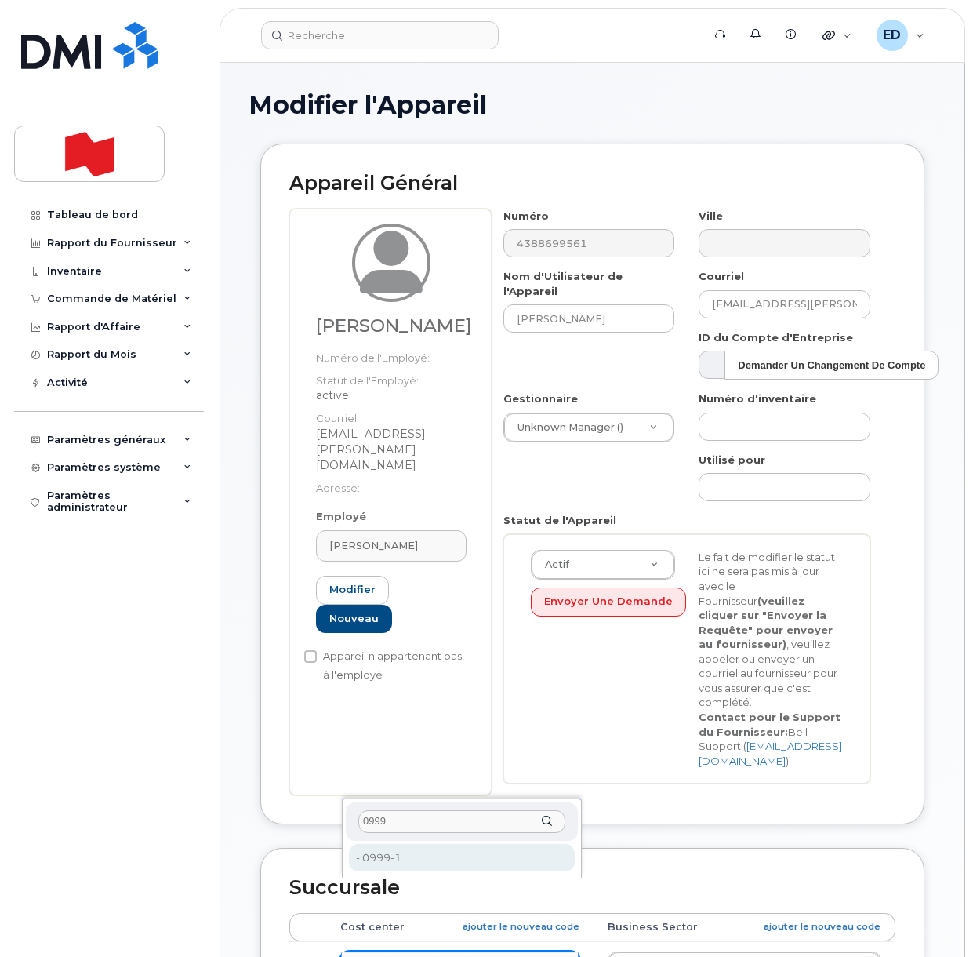
type input "0999"
type input "22916643"
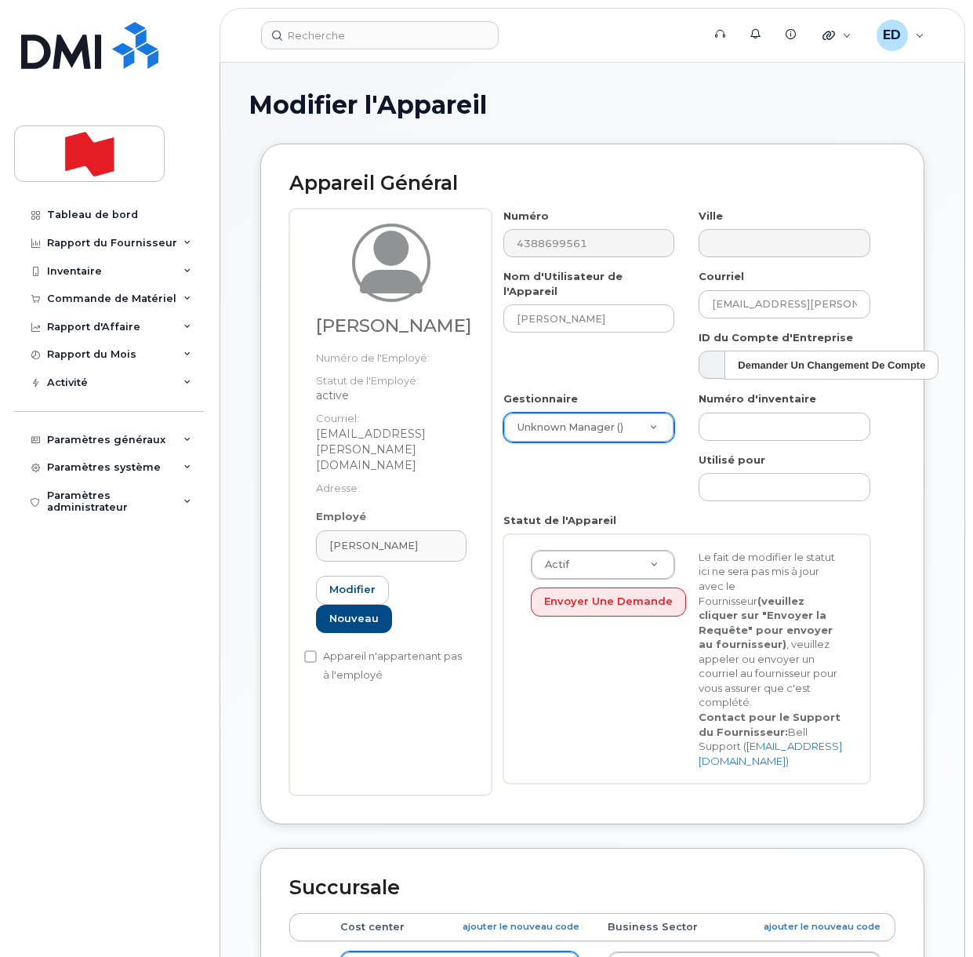
drag, startPoint x: 845, startPoint y: 362, endPoint x: 847, endPoint y: 380, distance: 17.4
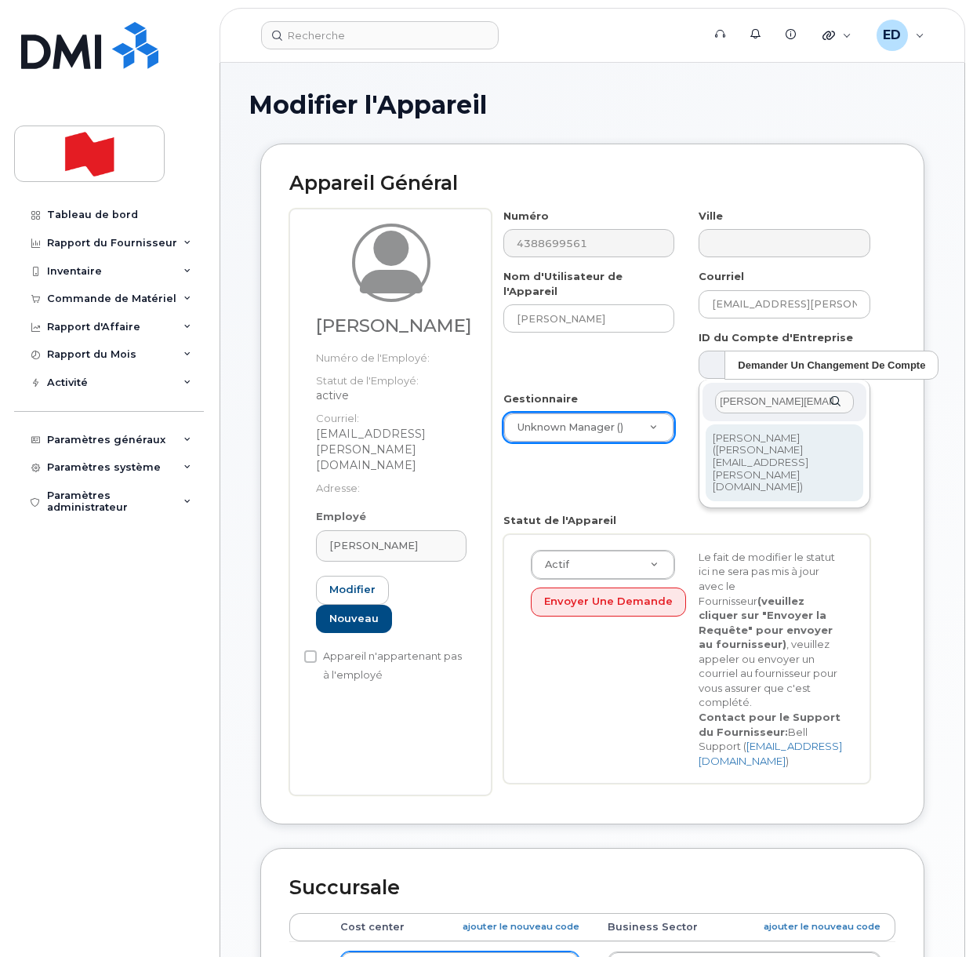
type input "Charles.Riopel@bnc.ca"
type input "1920403"
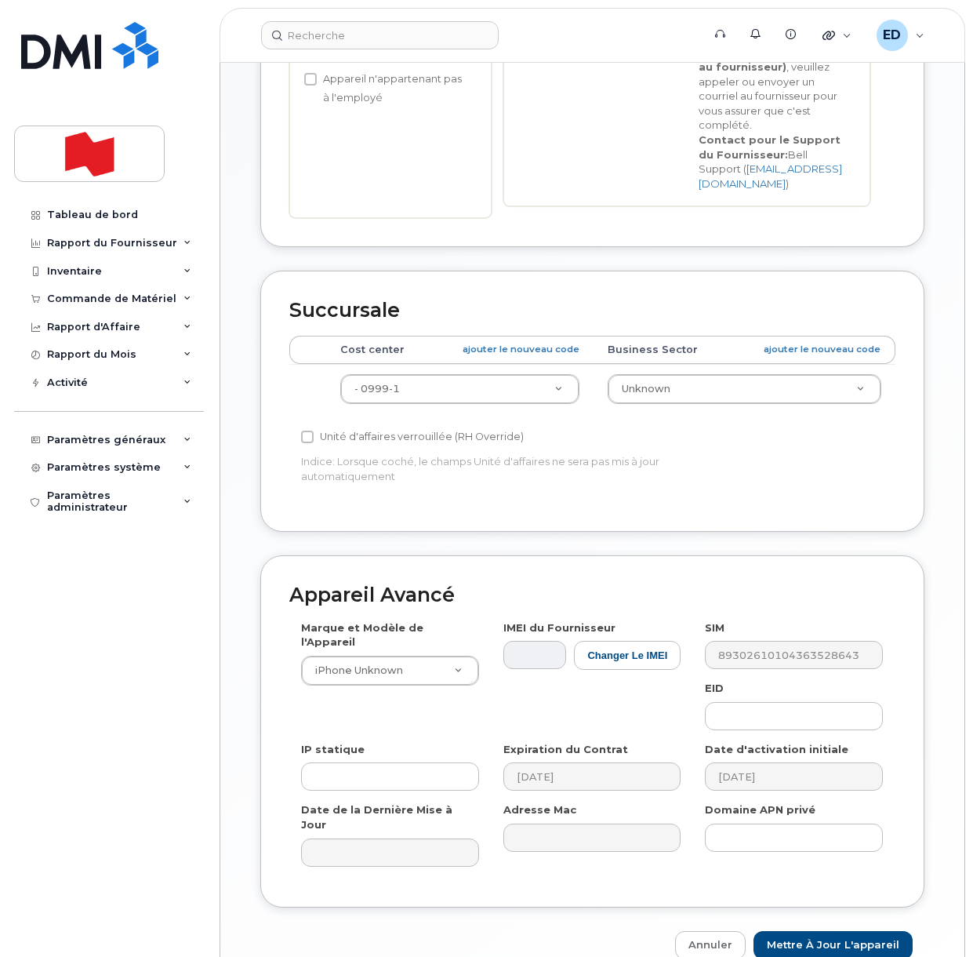
scroll to position [582, 0]
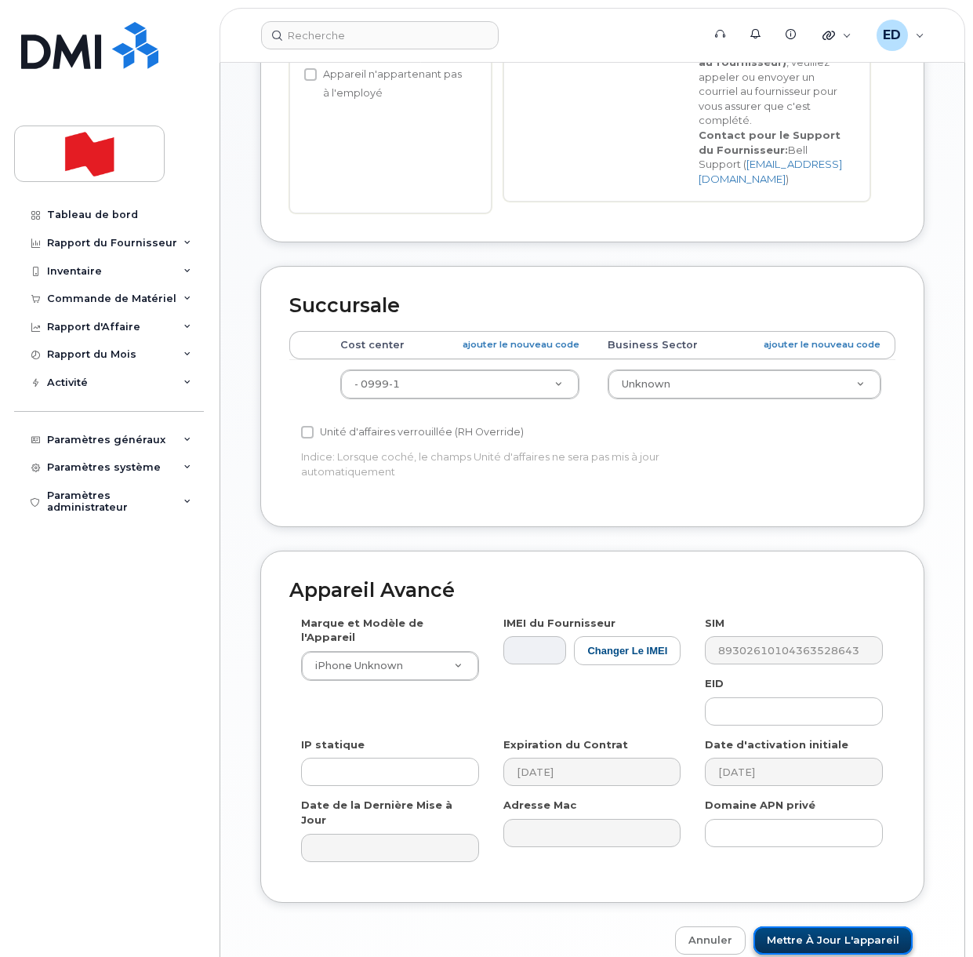
click at [823, 926] on input "Mettre à jour l'appareil" at bounding box center [833, 940] width 159 height 29
type input "Sauvegarde..."
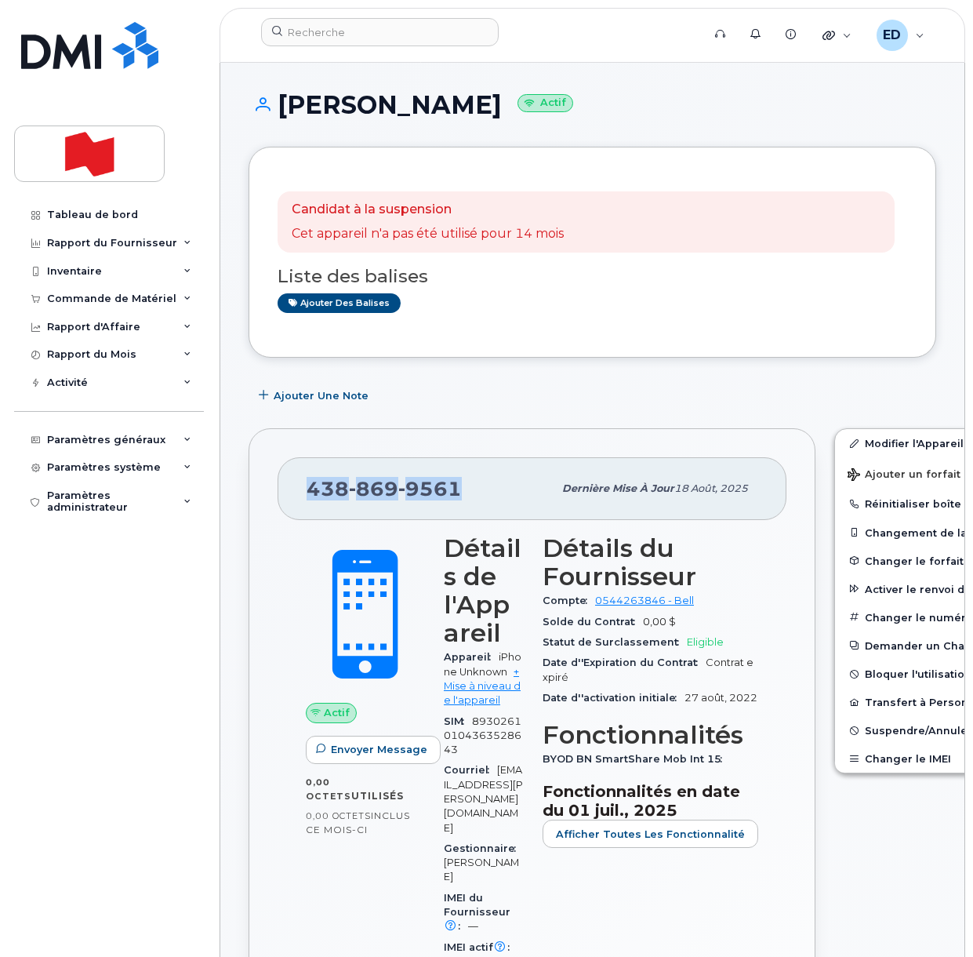
drag, startPoint x: 459, startPoint y: 493, endPoint x: 285, endPoint y: 479, distance: 173.9
click at [285, 479] on div "[PHONE_NUMBER] Dernière mise à jour 18 août, 2025" at bounding box center [532, 488] width 509 height 63
copy span "[PHONE_NUMBER]"
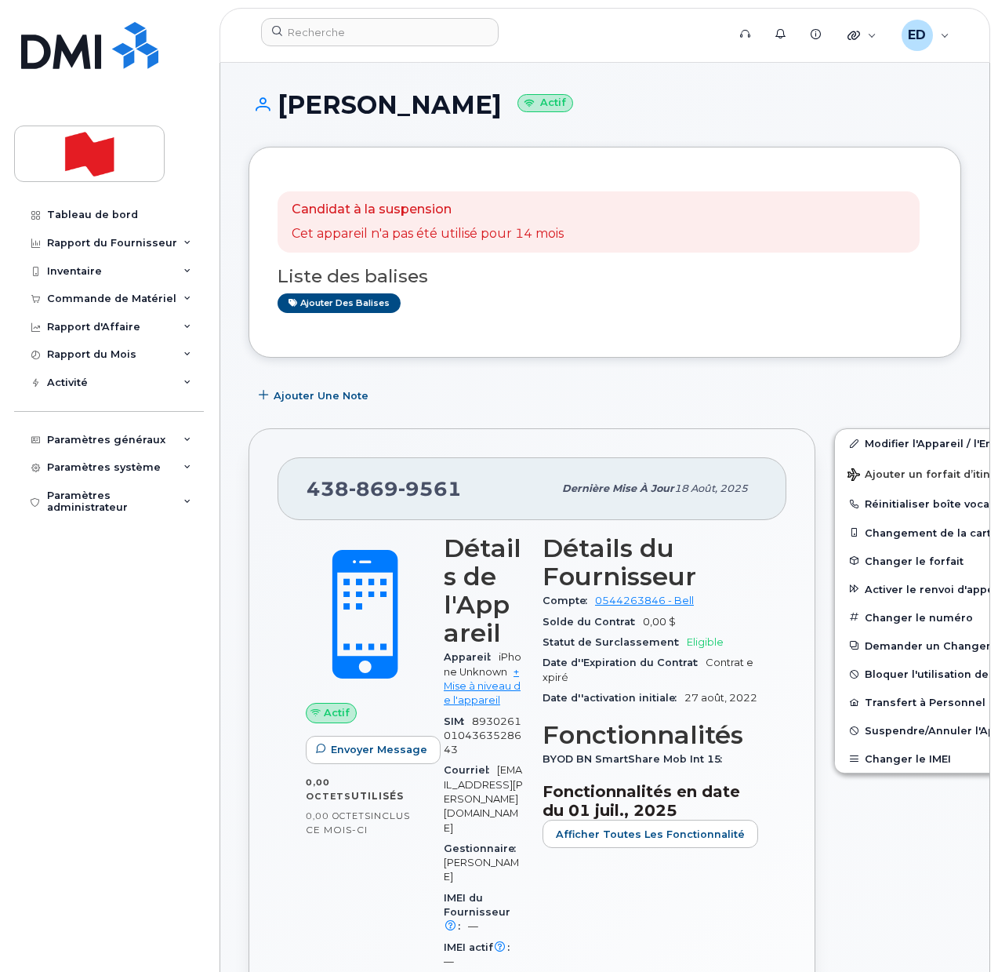
drag, startPoint x: 656, startPoint y: 111, endPoint x: 429, endPoint y: 107, distance: 226.7
click at [656, 110] on h1 "[PERSON_NAME] Actif" at bounding box center [605, 104] width 713 height 27
drag, startPoint x: 422, startPoint y: 111, endPoint x: 286, endPoint y: 112, distance: 135.7
click at [286, 112] on h1 "[PERSON_NAME] Actif" at bounding box center [605, 104] width 713 height 27
copy h1 "[PERSON_NAME]"
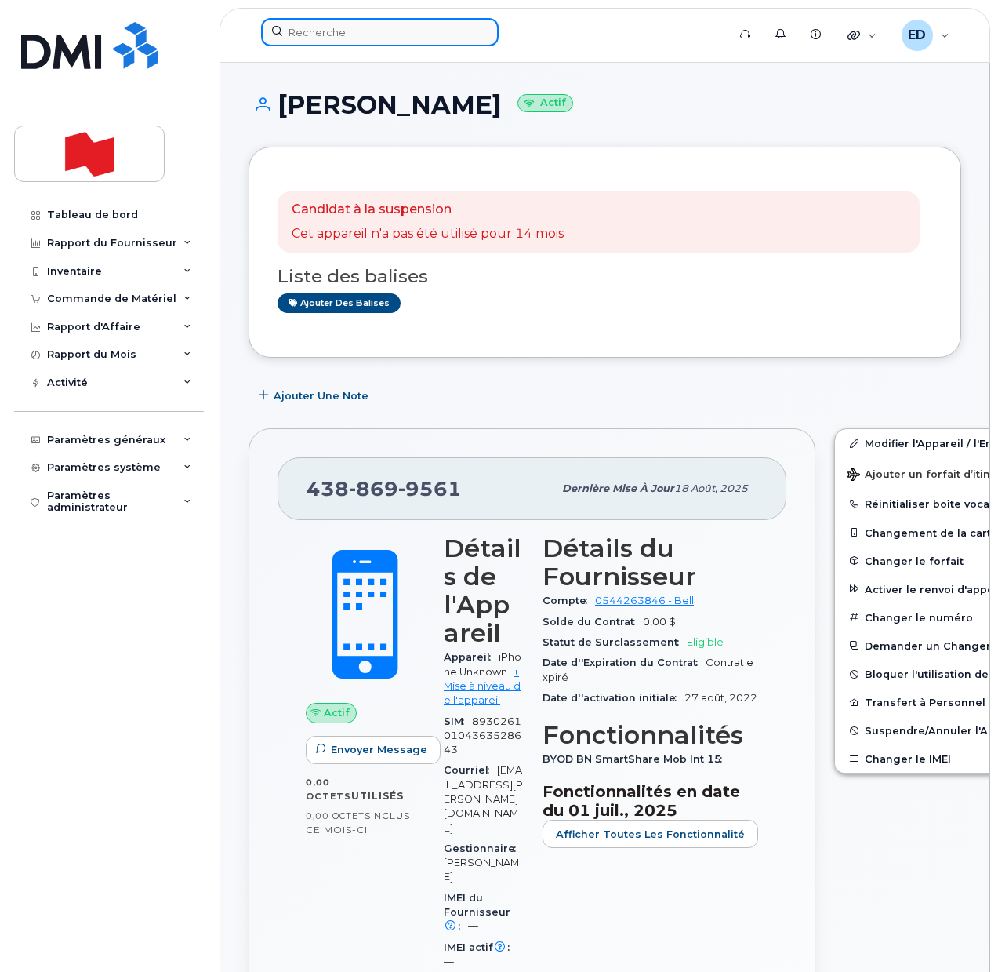
click at [330, 37] on input at bounding box center [380, 32] width 238 height 28
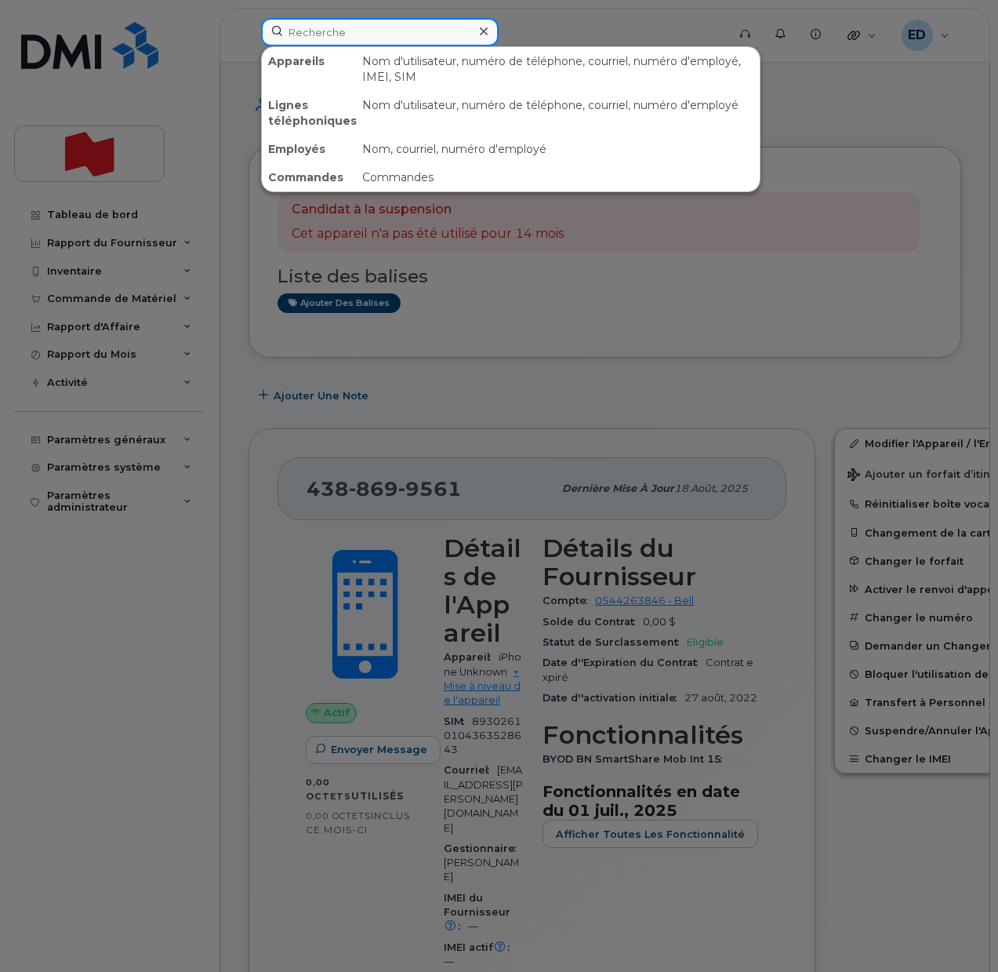
paste input "[PHONE_NUMBER]"
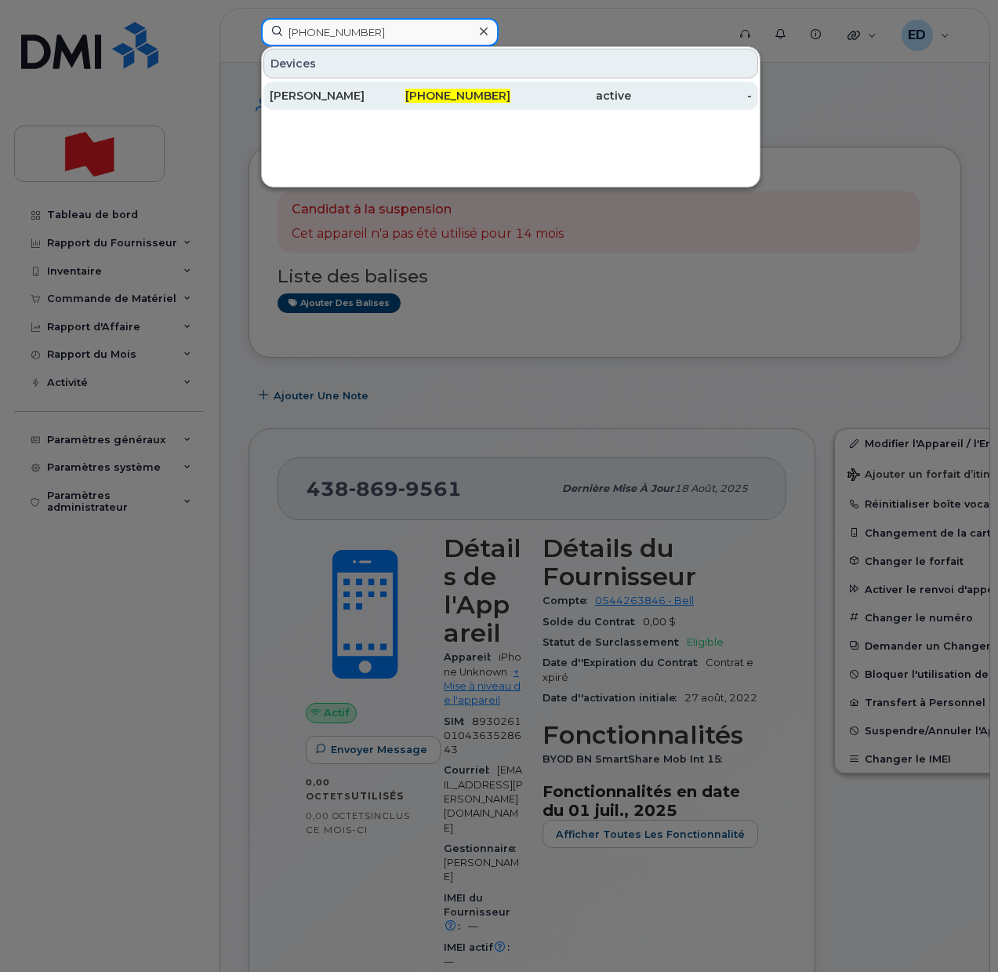
type input "[PHONE_NUMBER]"
click at [336, 100] on div "[PERSON_NAME]" at bounding box center [330, 96] width 121 height 16
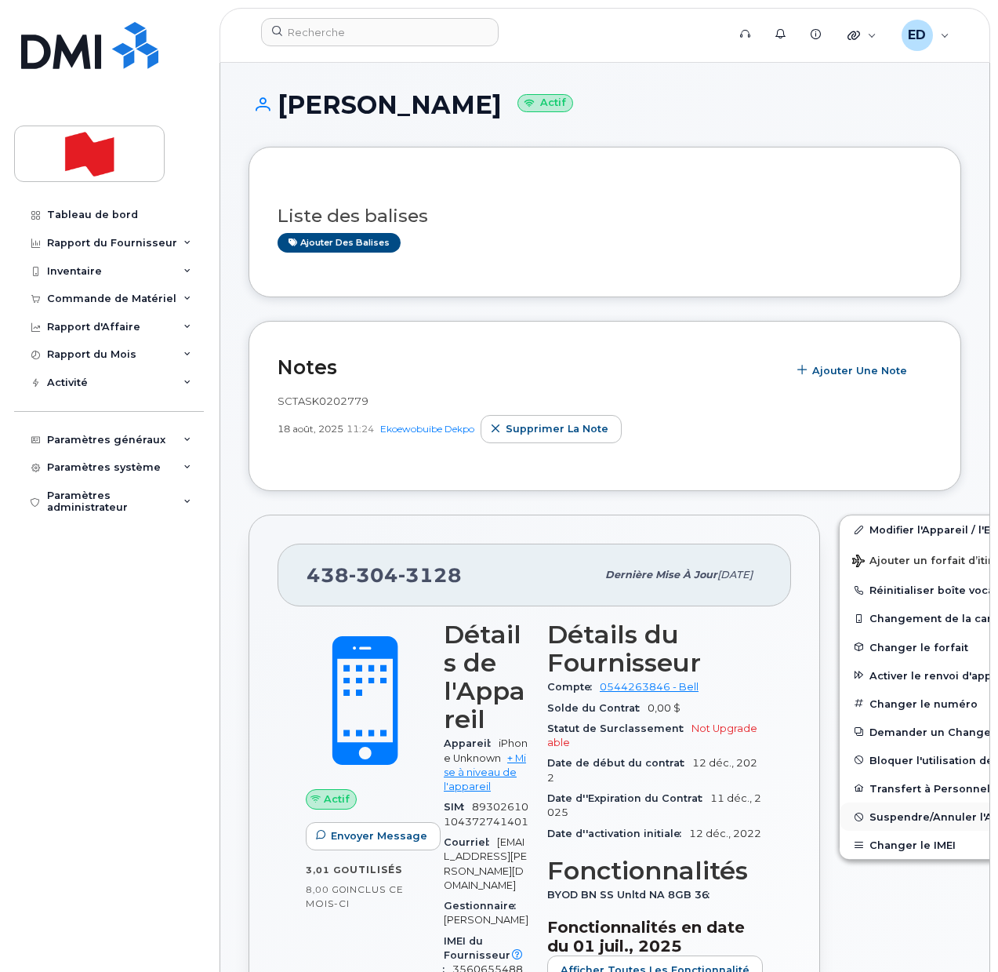
click at [870, 815] on span "Suspendre/Annuler l'Appareil" at bounding box center [951, 817] width 162 height 12
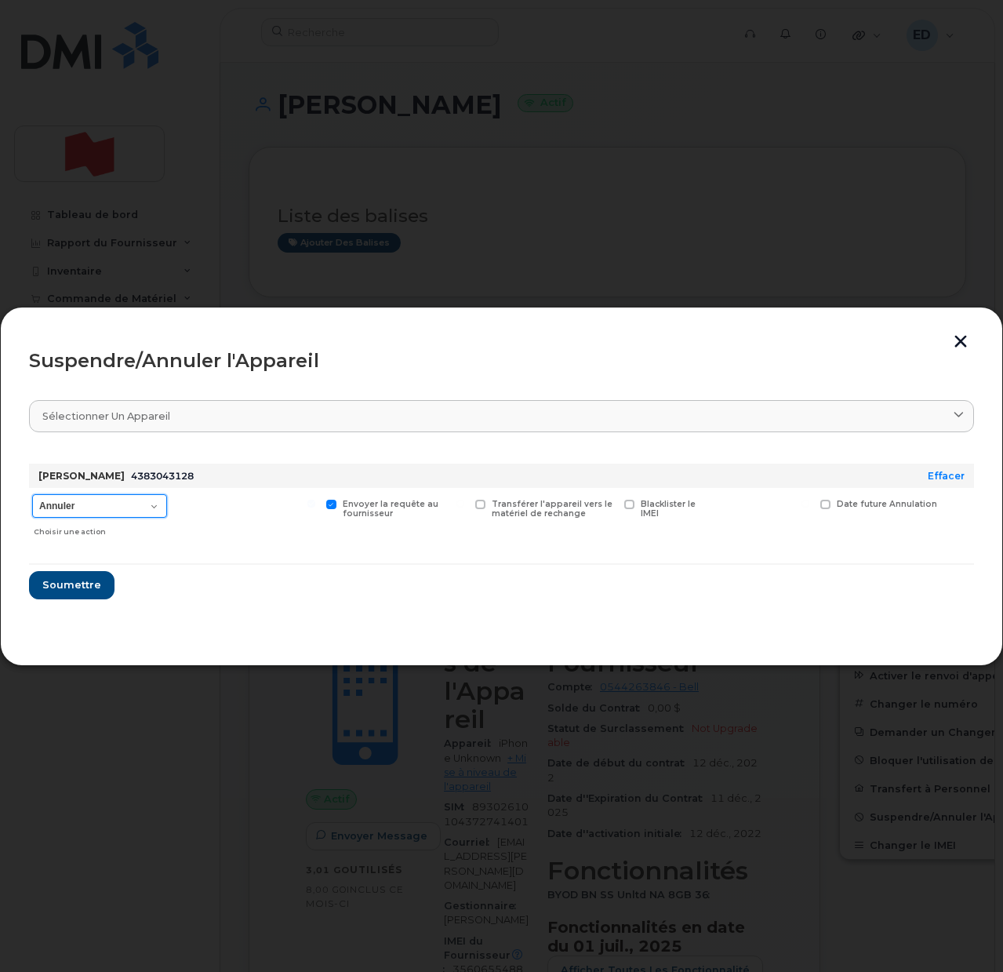
click at [156, 508] on select "Annuler Suspendre - Prolonger la suspension Suspendre - Tarif réduit Suspendre …" at bounding box center [99, 506] width 135 height 24
select select "[object Object]"
click at [32, 494] on select "Annuler Suspendre - Prolonger la suspension Suspendre - Tarif réduit Suspendre …" at bounding box center [99, 506] width 135 height 24
click at [76, 586] on span "Soumettre" at bounding box center [71, 584] width 59 height 15
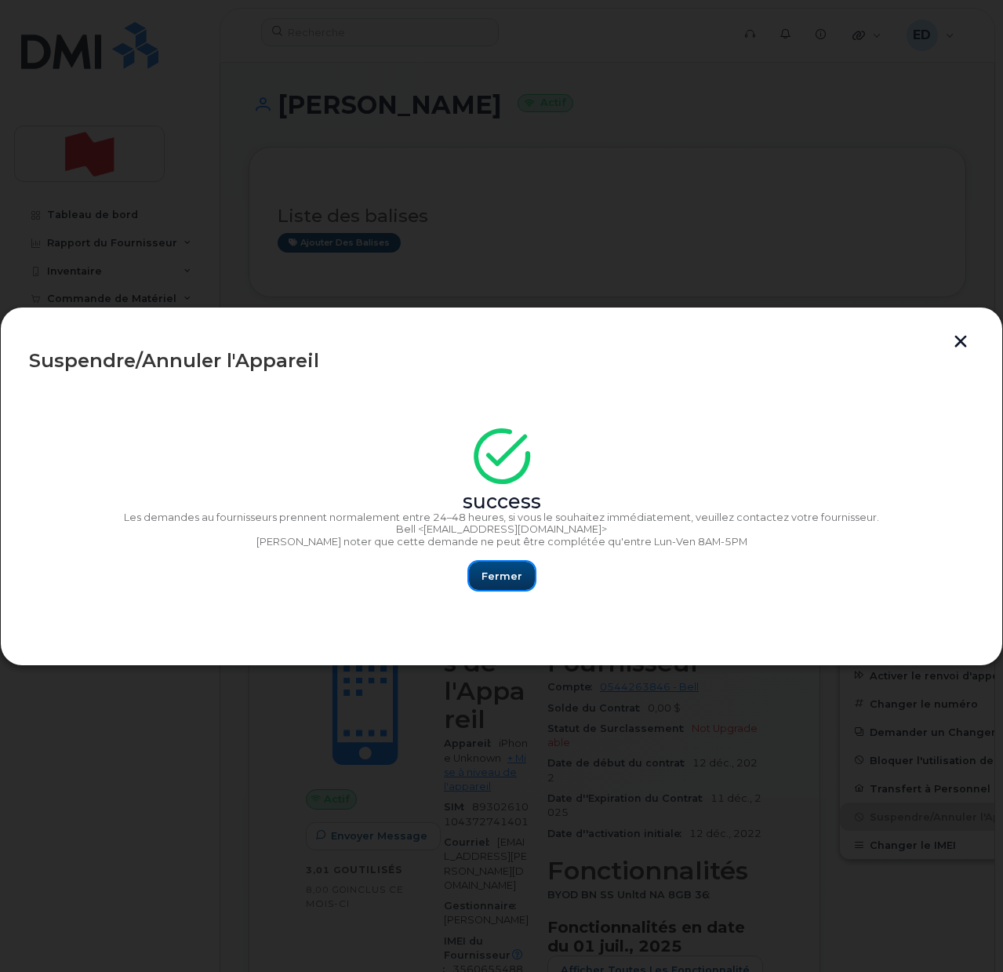
drag, startPoint x: 490, startPoint y: 576, endPoint x: 503, endPoint y: 590, distance: 19.5
click at [490, 576] on span "Fermer" at bounding box center [501, 576] width 41 height 15
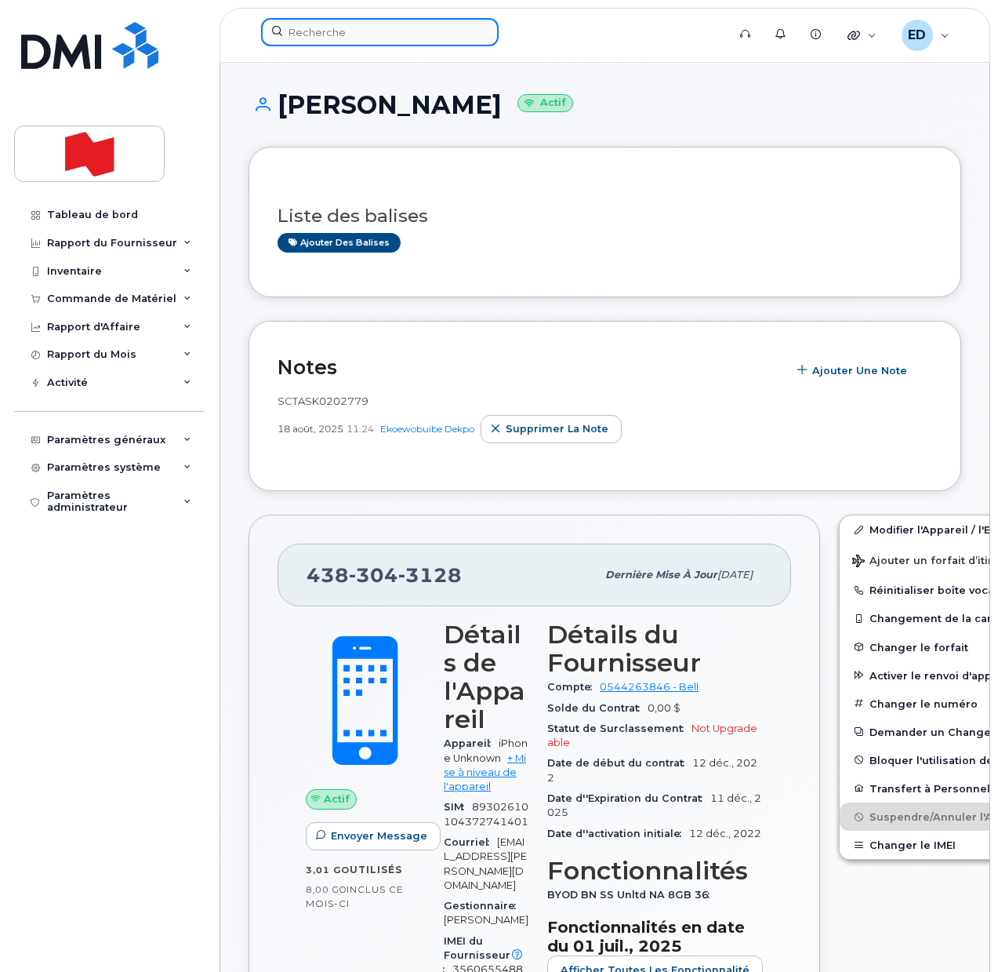
click at [353, 35] on input at bounding box center [380, 32] width 238 height 28
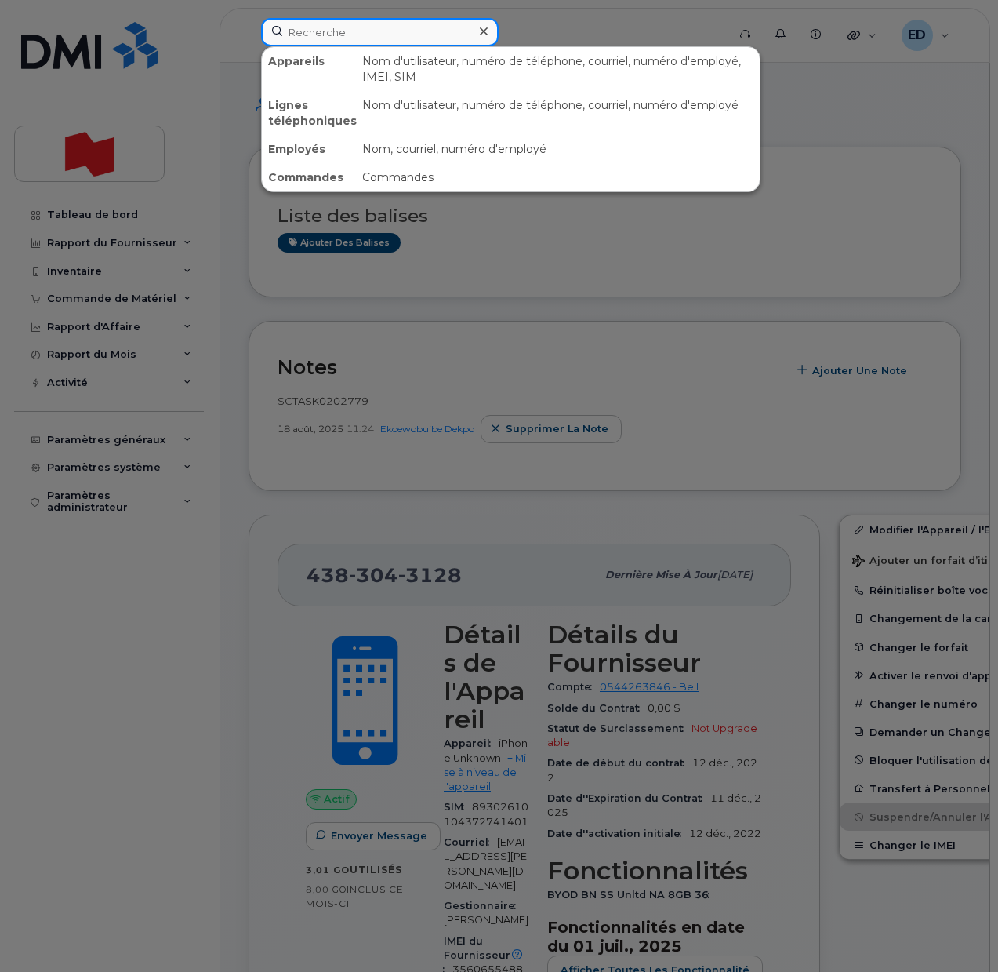
paste input "[PHONE_NUMBER]"
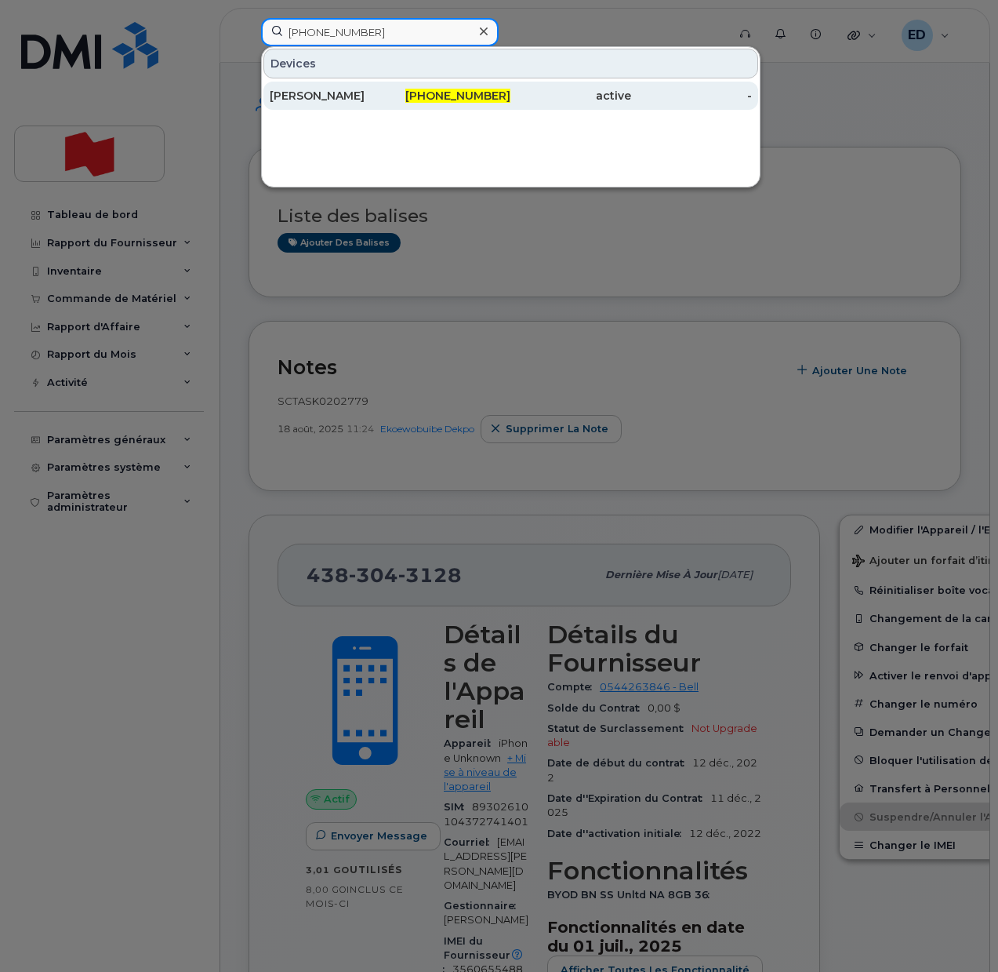
type input "[PHONE_NUMBER]"
click at [340, 89] on div "[PERSON_NAME]" at bounding box center [330, 96] width 121 height 16
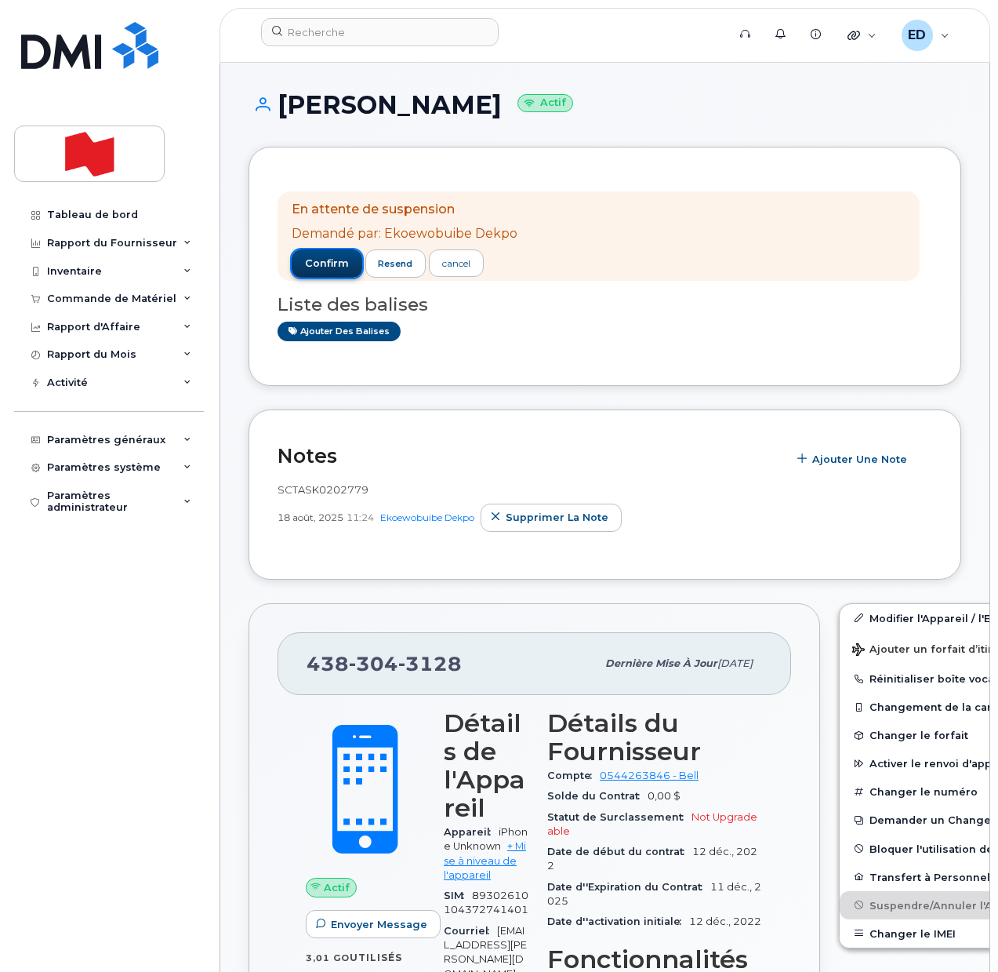
click at [332, 263] on span "confirm" at bounding box center [327, 263] width 44 height 14
click at [321, 262] on span "confirm" at bounding box center [327, 263] width 44 height 14
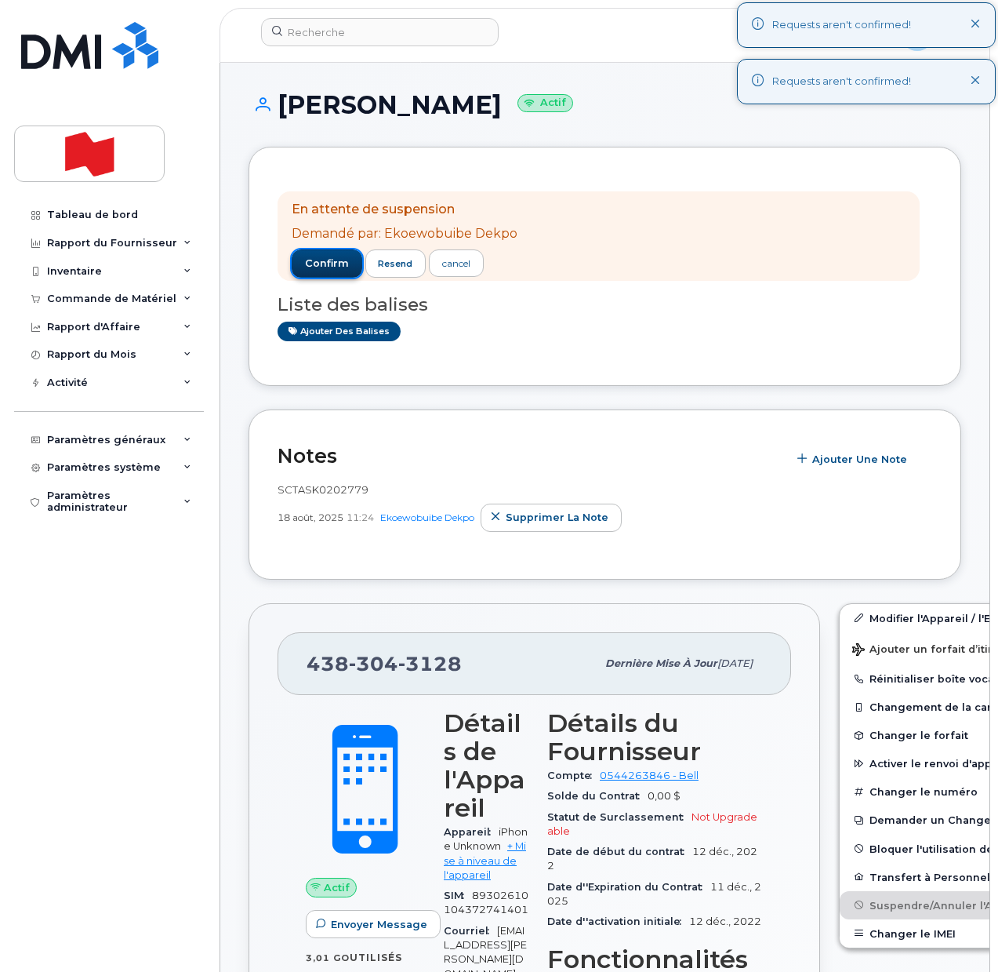
click at [327, 257] on span "confirm" at bounding box center [327, 263] width 44 height 14
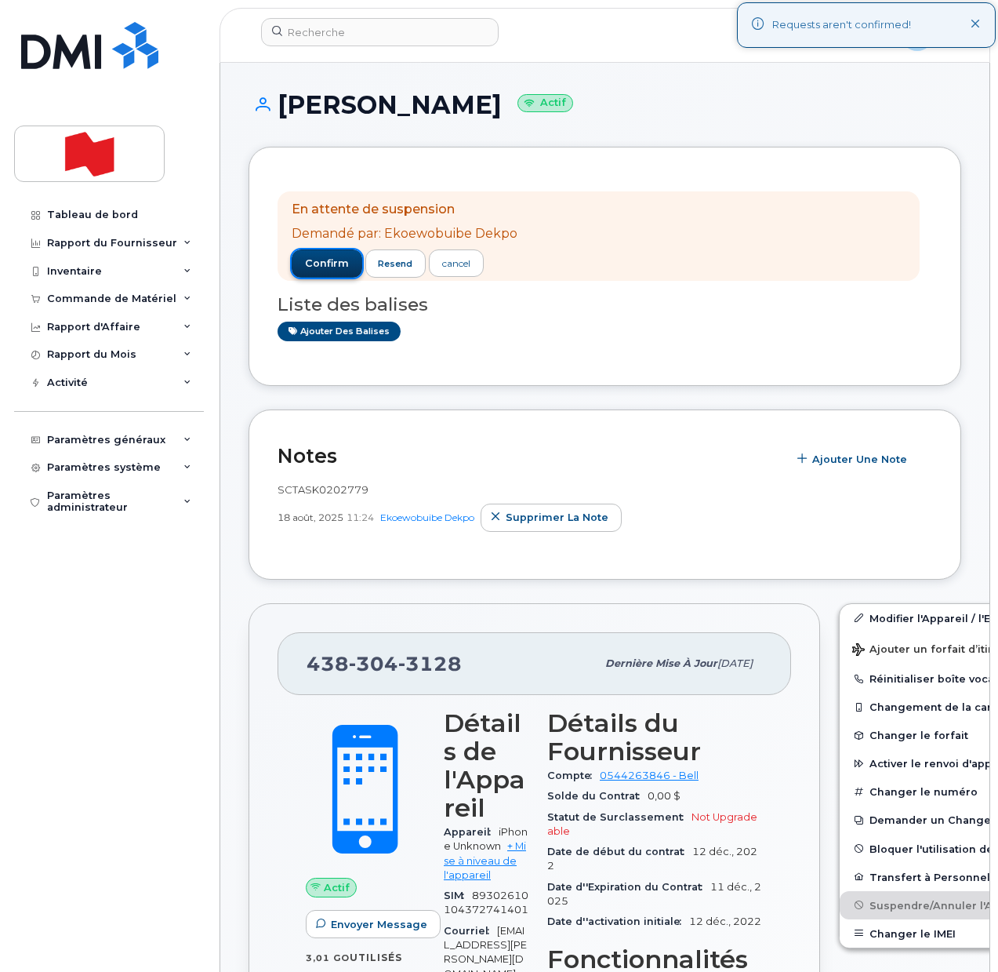
click at [329, 265] on span "confirm" at bounding box center [327, 263] width 44 height 14
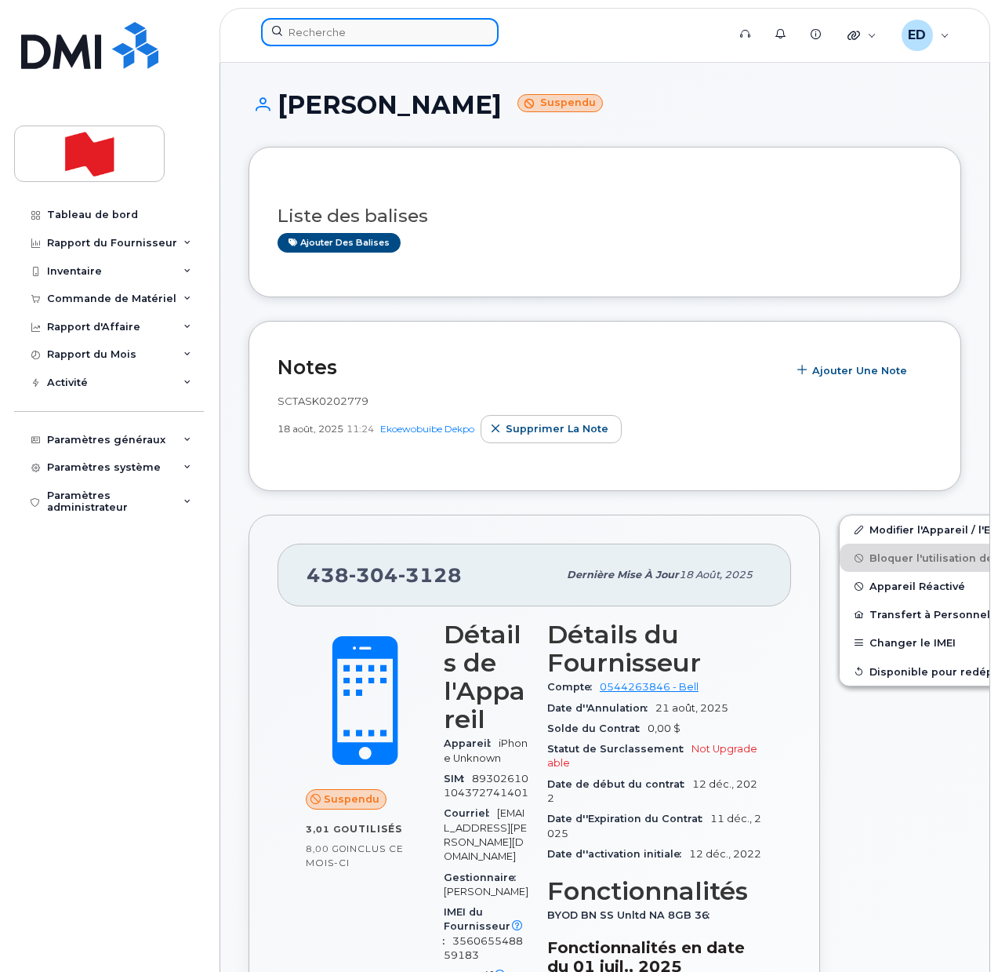
click at [349, 33] on input at bounding box center [380, 32] width 238 height 28
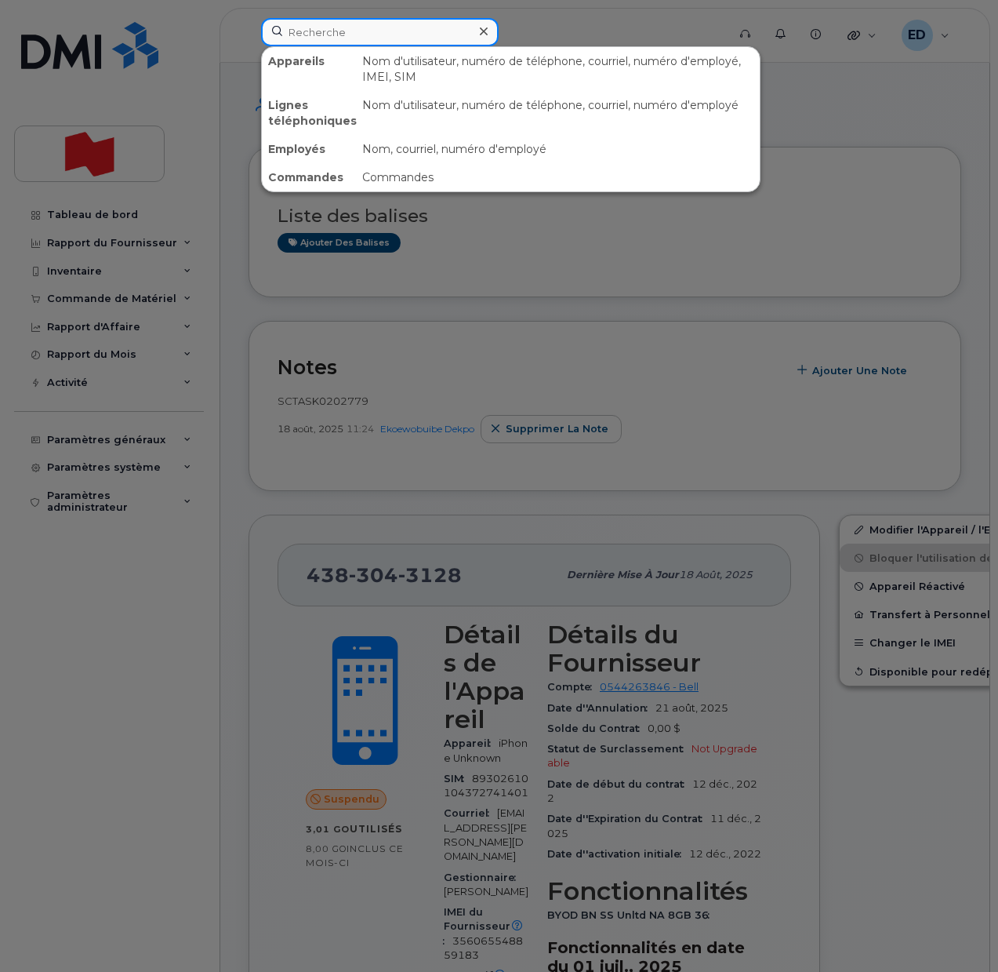
paste input "[PHONE_NUMBER]"
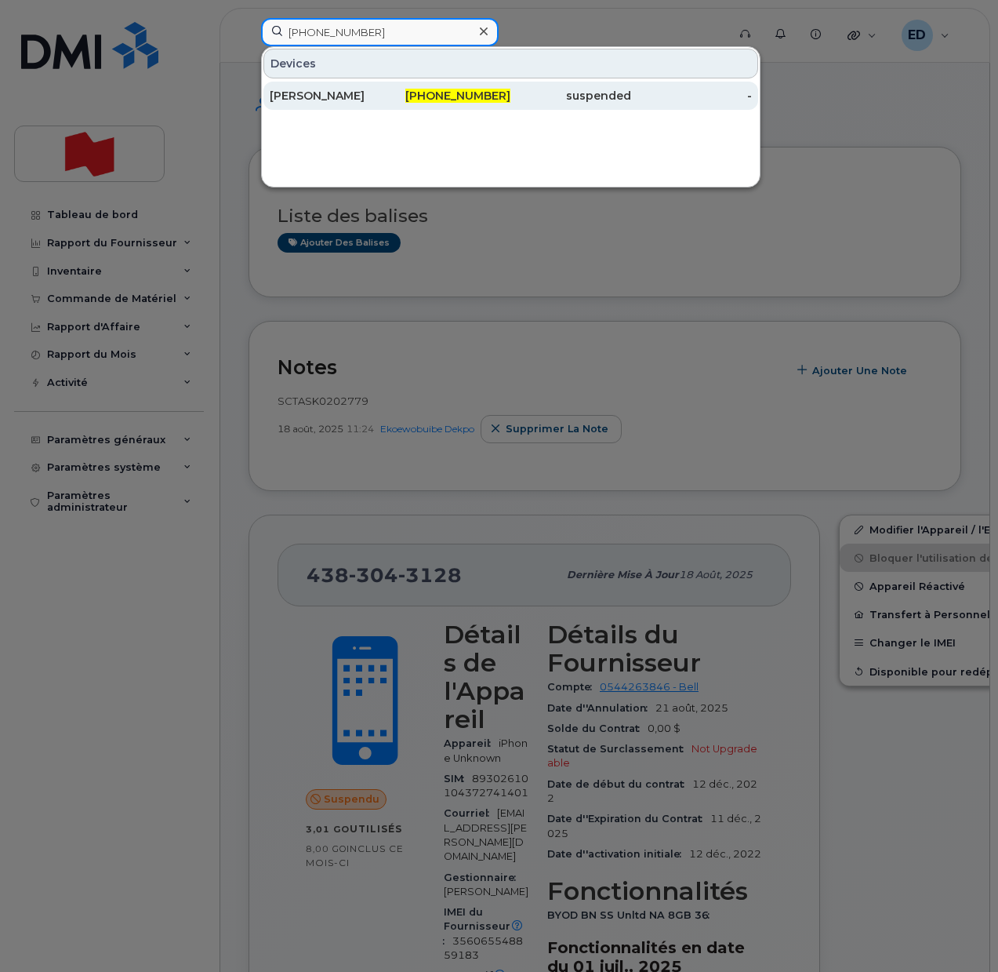
type input "438-304-3128"
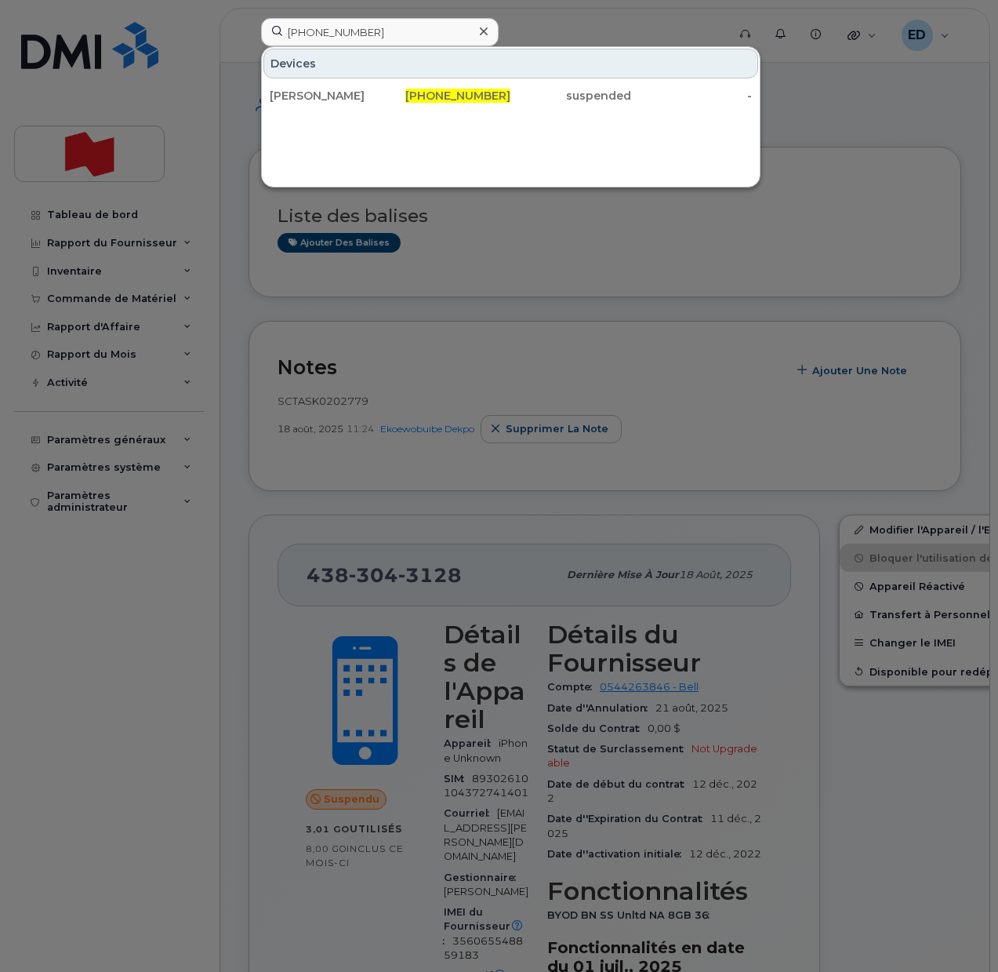
drag, startPoint x: 313, startPoint y: 102, endPoint x: 331, endPoint y: 122, distance: 26.6
click at [313, 101] on div "[PERSON_NAME]" at bounding box center [330, 96] width 121 height 16
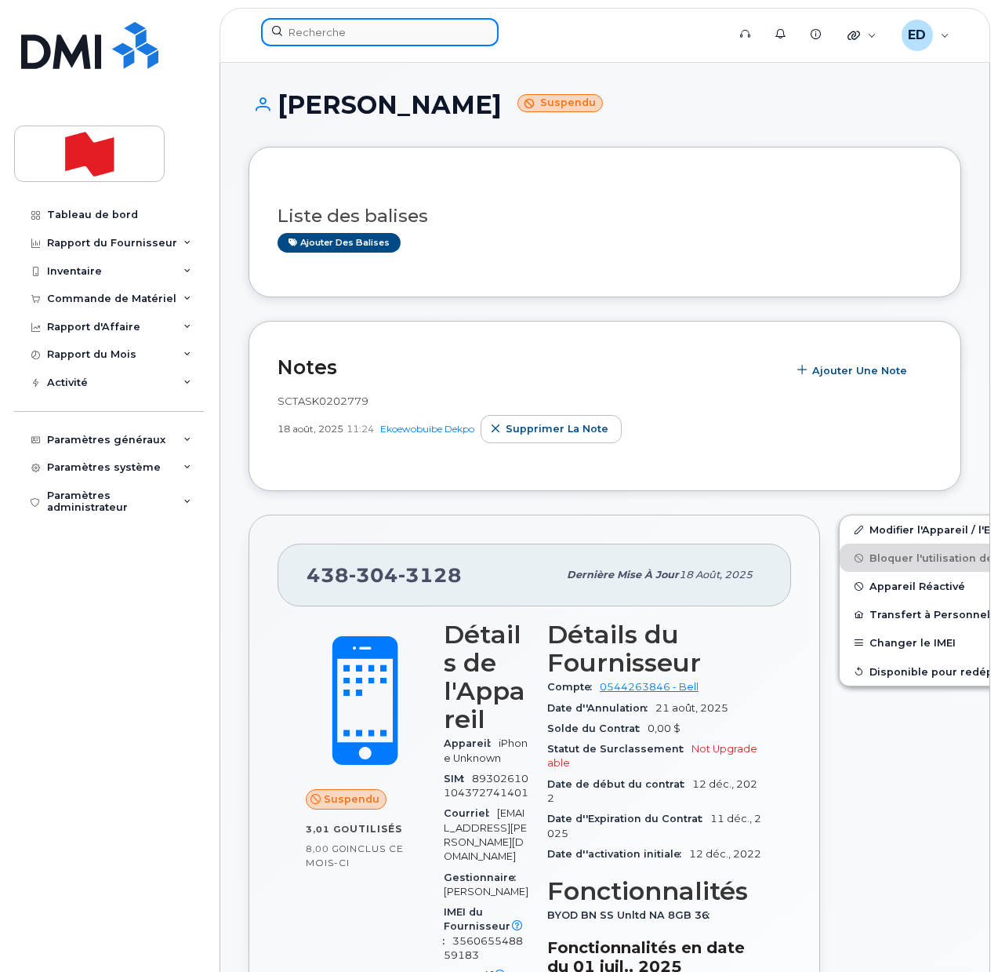
click at [325, 31] on input at bounding box center [380, 32] width 238 height 28
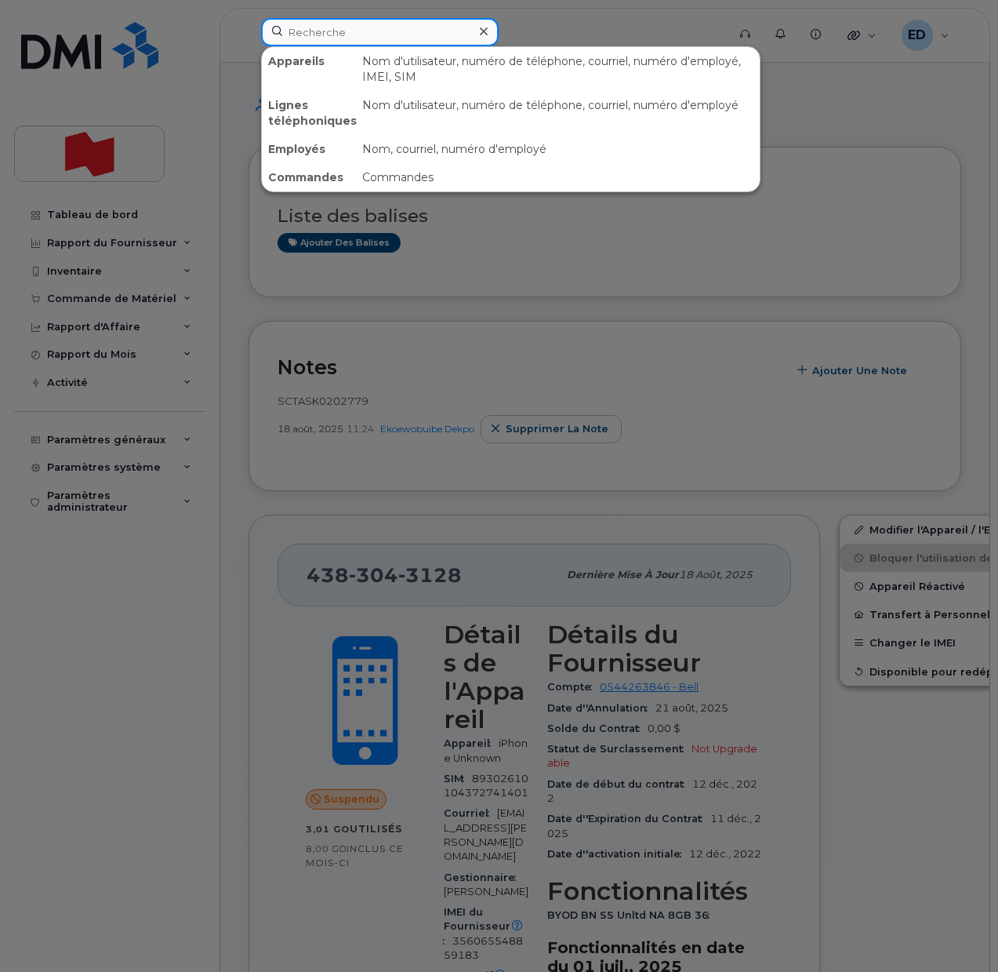
paste input "[PERSON_NAME]"
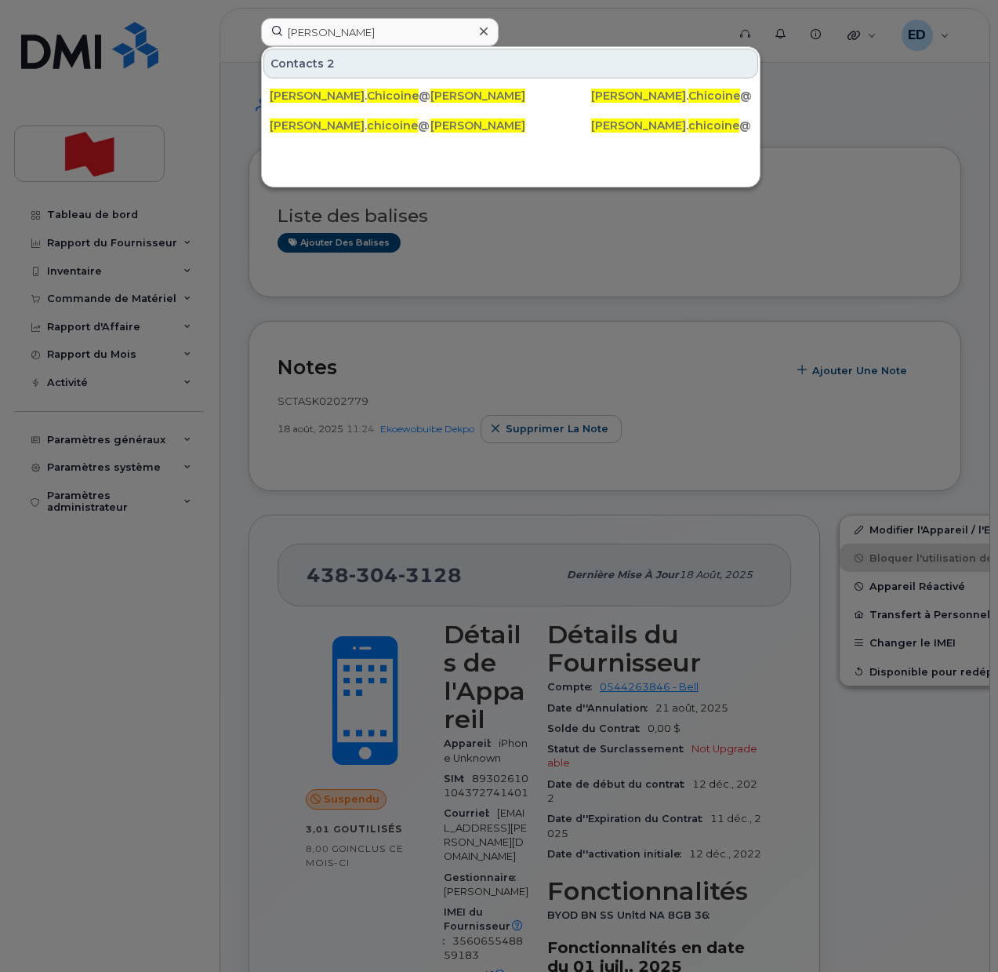
click at [812, 202] on div at bounding box center [499, 486] width 998 height 972
drag, startPoint x: 399, startPoint y: 31, endPoint x: 273, endPoint y: 36, distance: 126.4
click at [271, 35] on input "[PERSON_NAME]" at bounding box center [380, 32] width 238 height 28
paste input "438-470-4808"
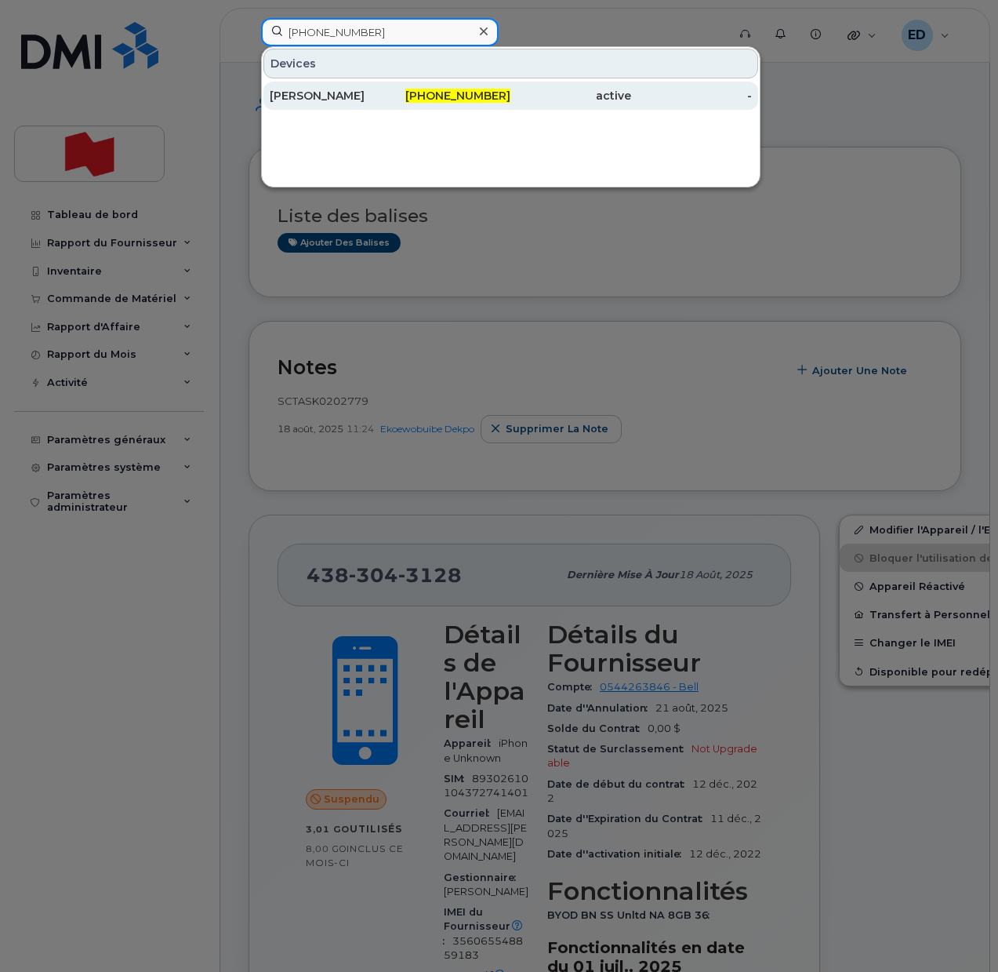
type input "[PHONE_NUMBER]"
click at [318, 94] on div "Tammy Mailloux" at bounding box center [330, 96] width 121 height 16
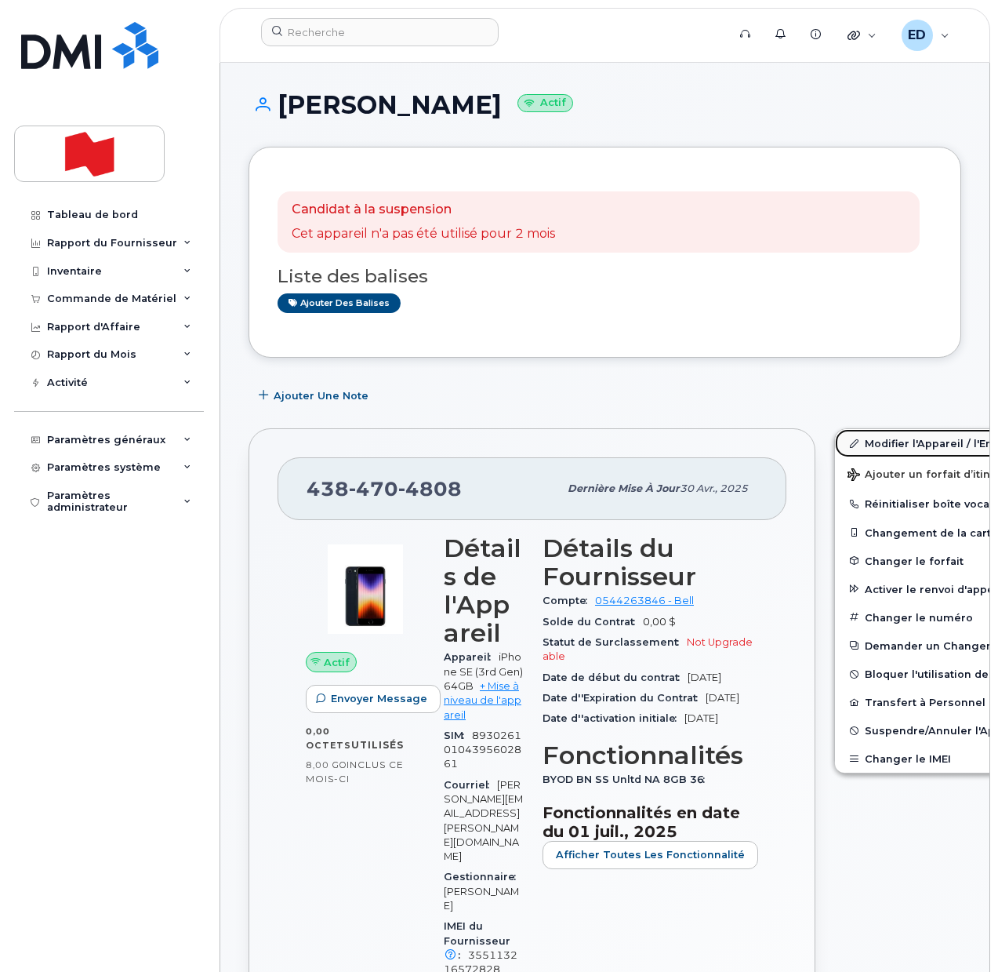
click at [856, 442] on link "Modifier l'Appareil / l'Employé" at bounding box center [956, 443] width 243 height 28
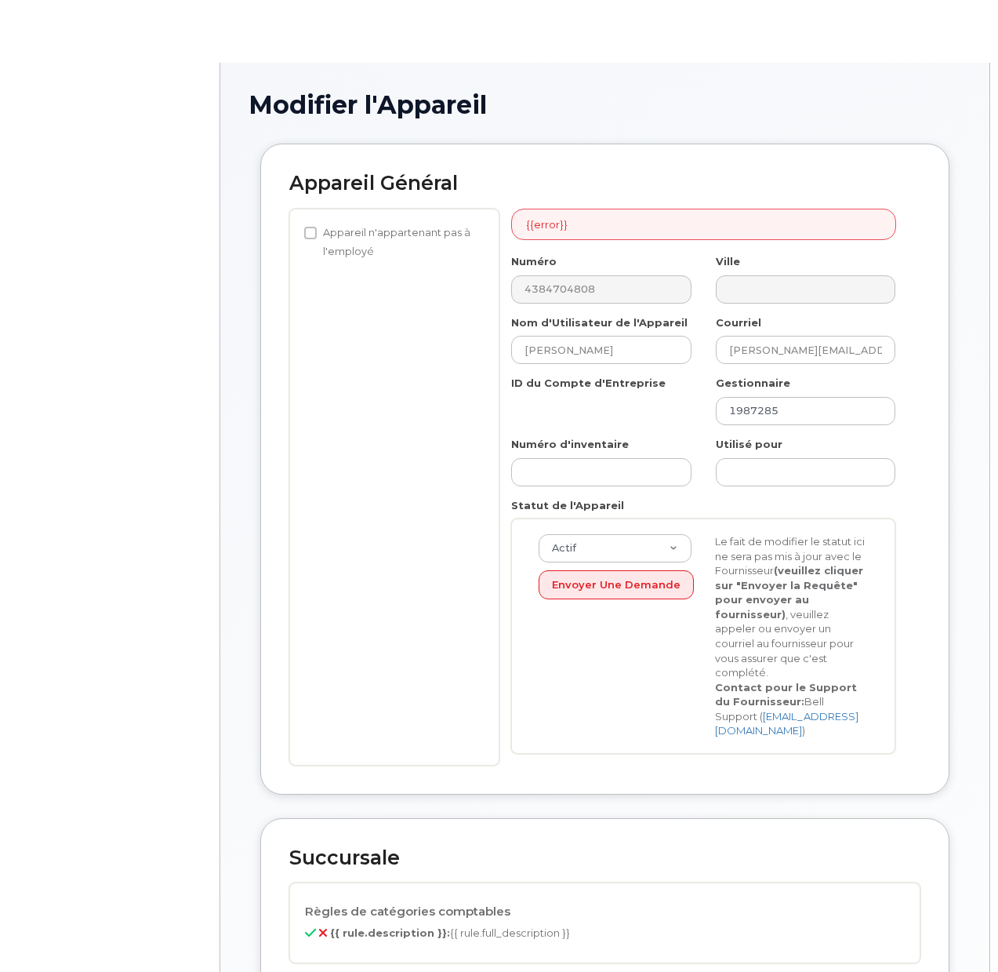
select select "22917077"
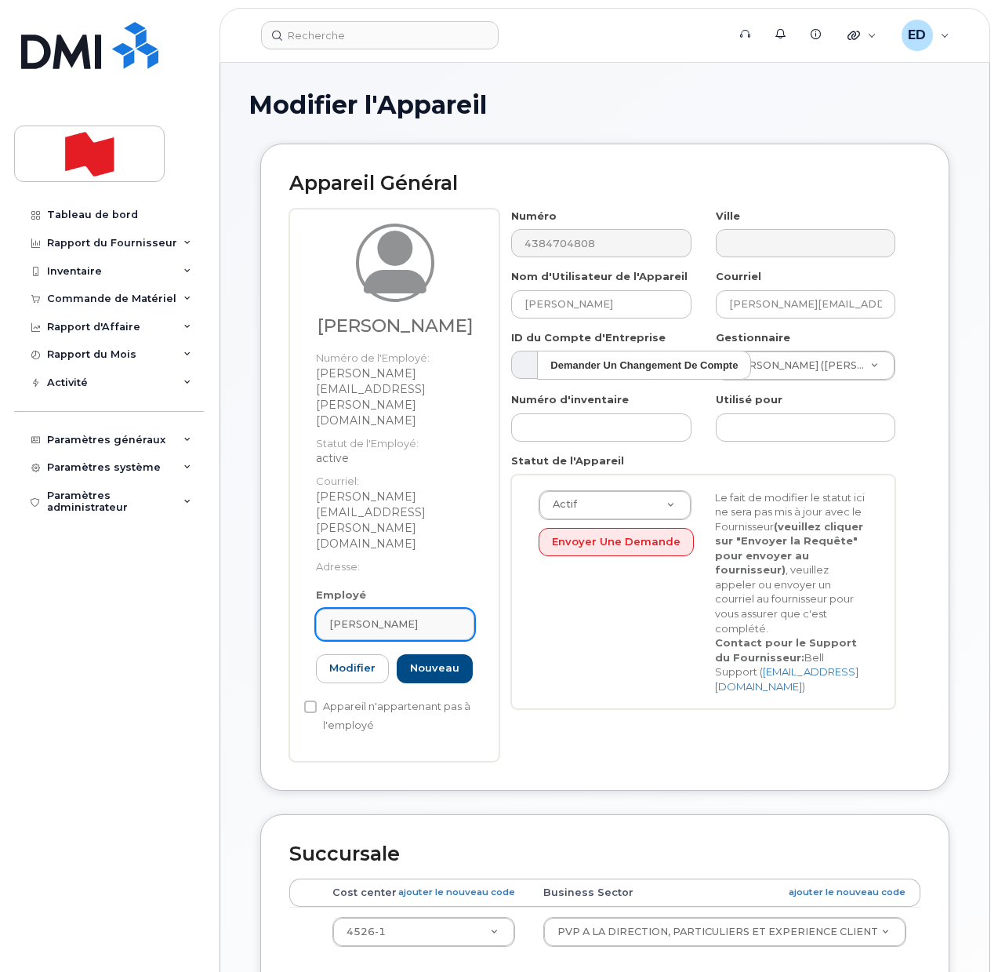
click at [438, 616] on div "[PERSON_NAME]" at bounding box center [395, 623] width 132 height 15
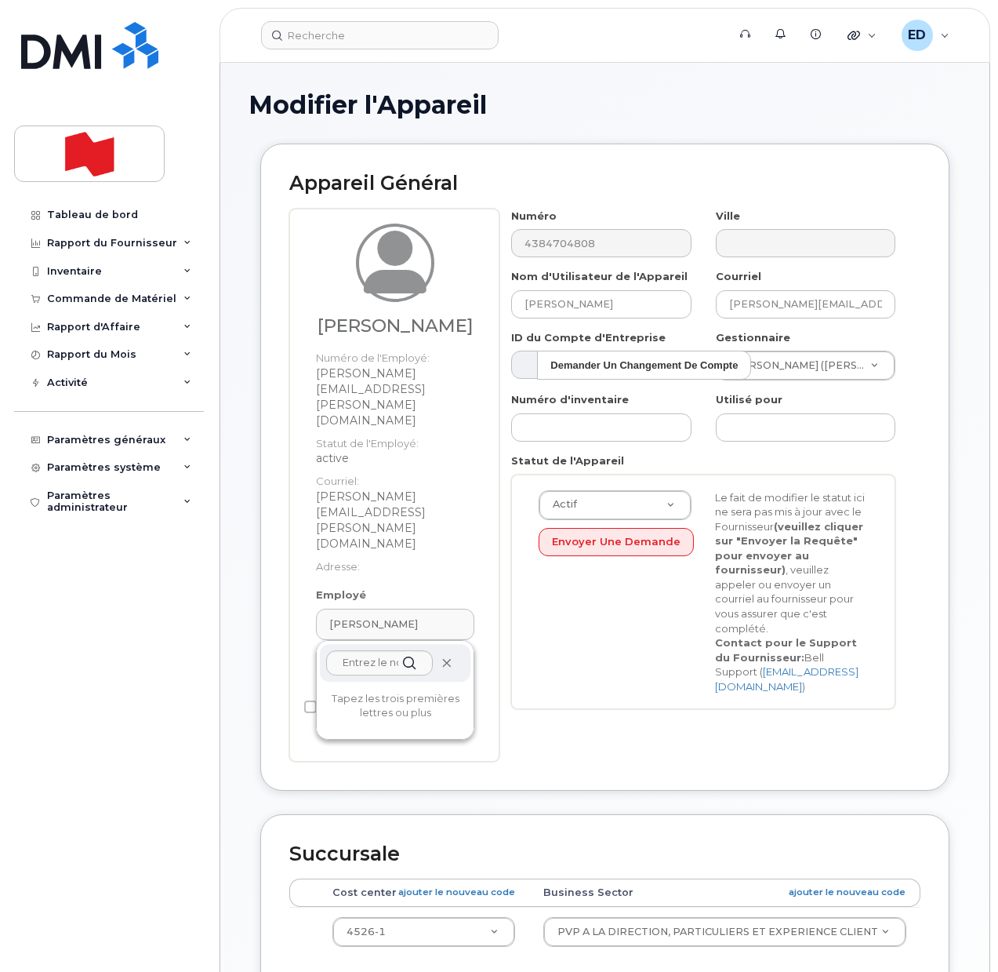
click at [449, 658] on icon at bounding box center [446, 663] width 10 height 10
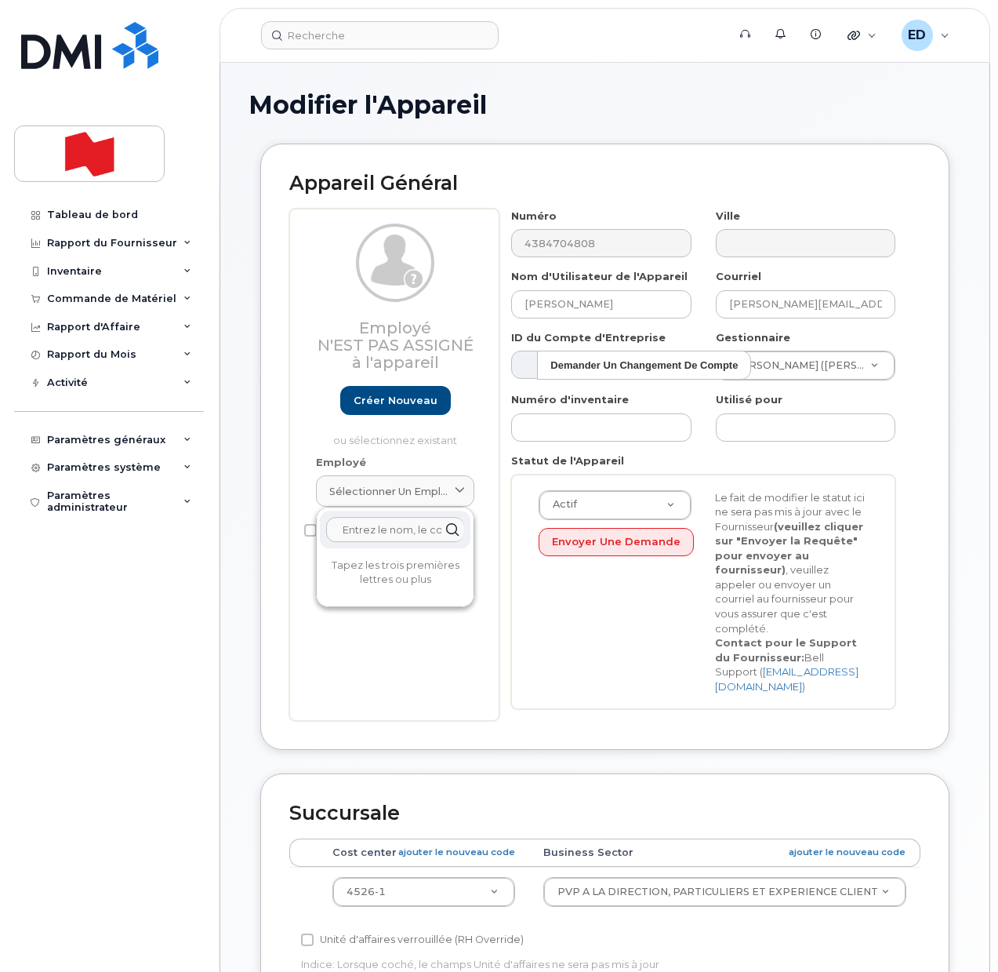
click at [379, 531] on input "text" at bounding box center [395, 529] width 138 height 25
paste input "[PERSON_NAME]"
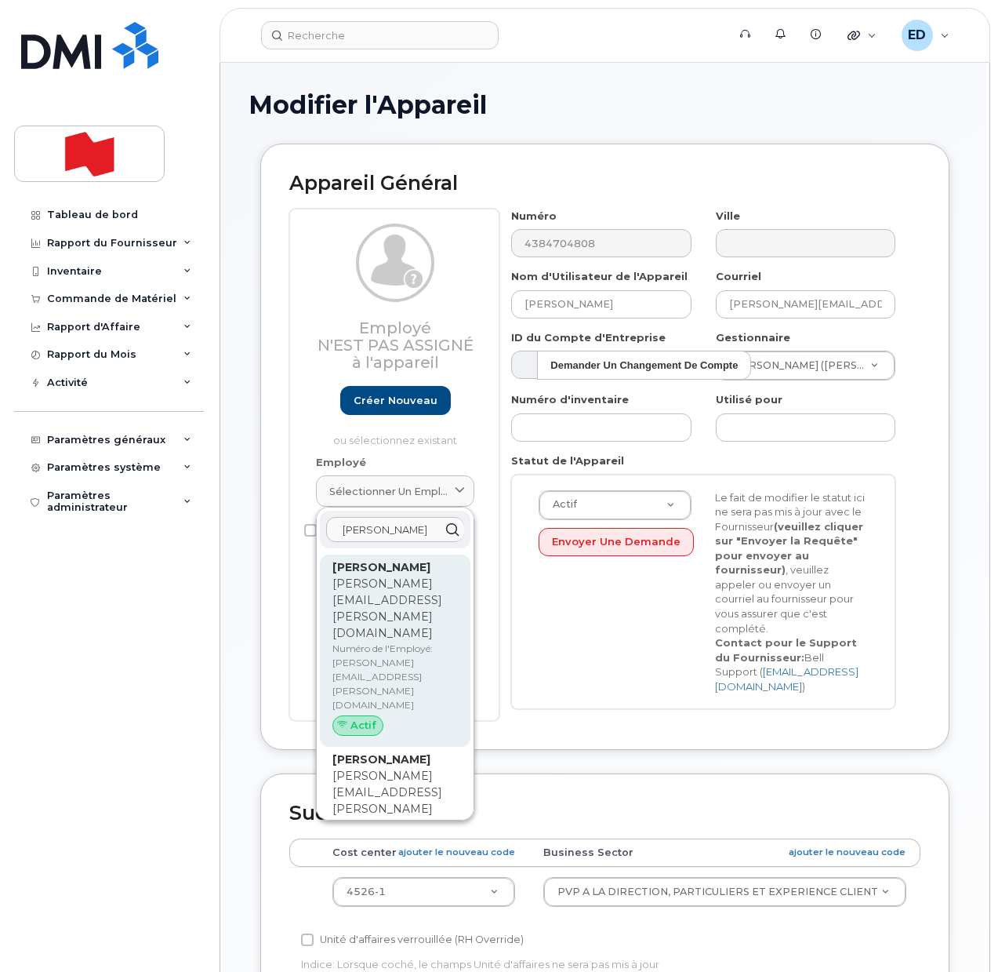
type input "[PERSON_NAME]"
click at [366, 718] on span "Actif" at bounding box center [364, 725] width 26 height 15
click at [397, 641] on p "Numéro de l'Employé: Gabrielle.Chicoine@bnc.ca" at bounding box center [394, 676] width 125 height 71
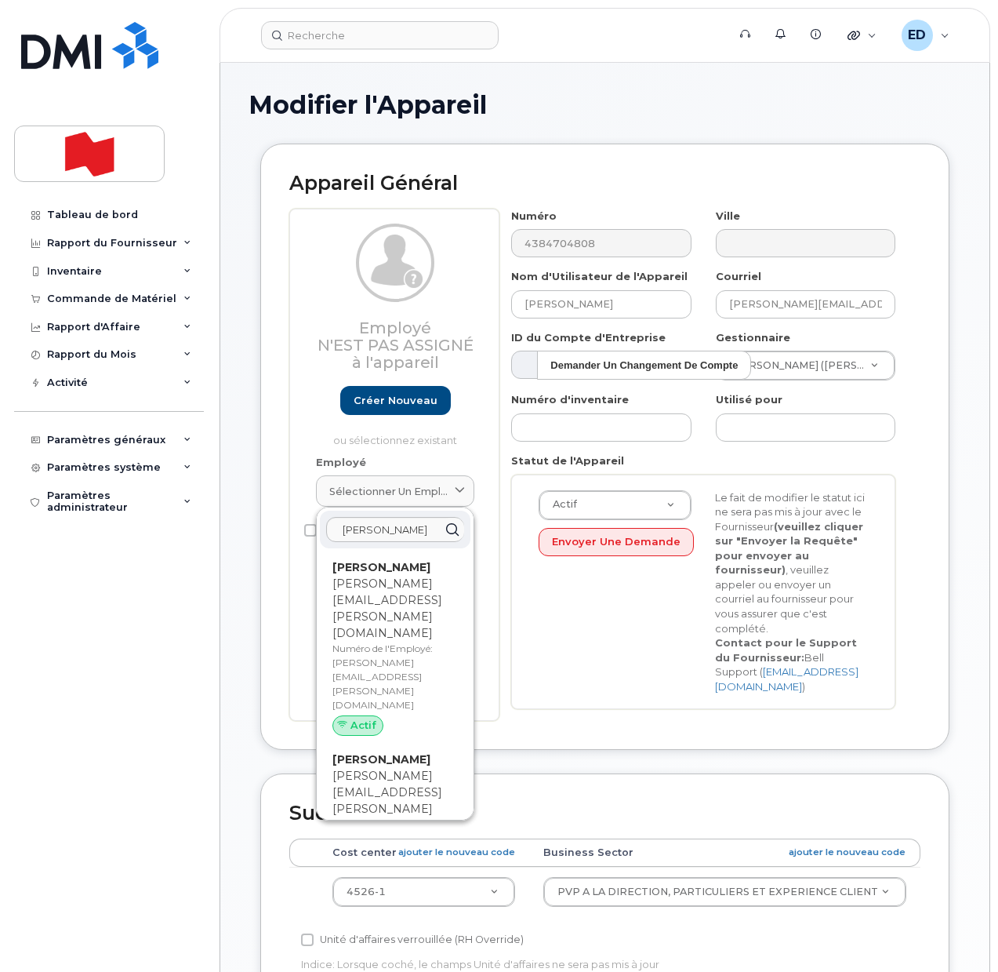
type input "[PERSON_NAME]"
type input "[PERSON_NAME][EMAIL_ADDRESS][PERSON_NAME][DOMAIN_NAME]"
type input "24070660"
type input "Gabrielle.Chicoine@bnc.ca"
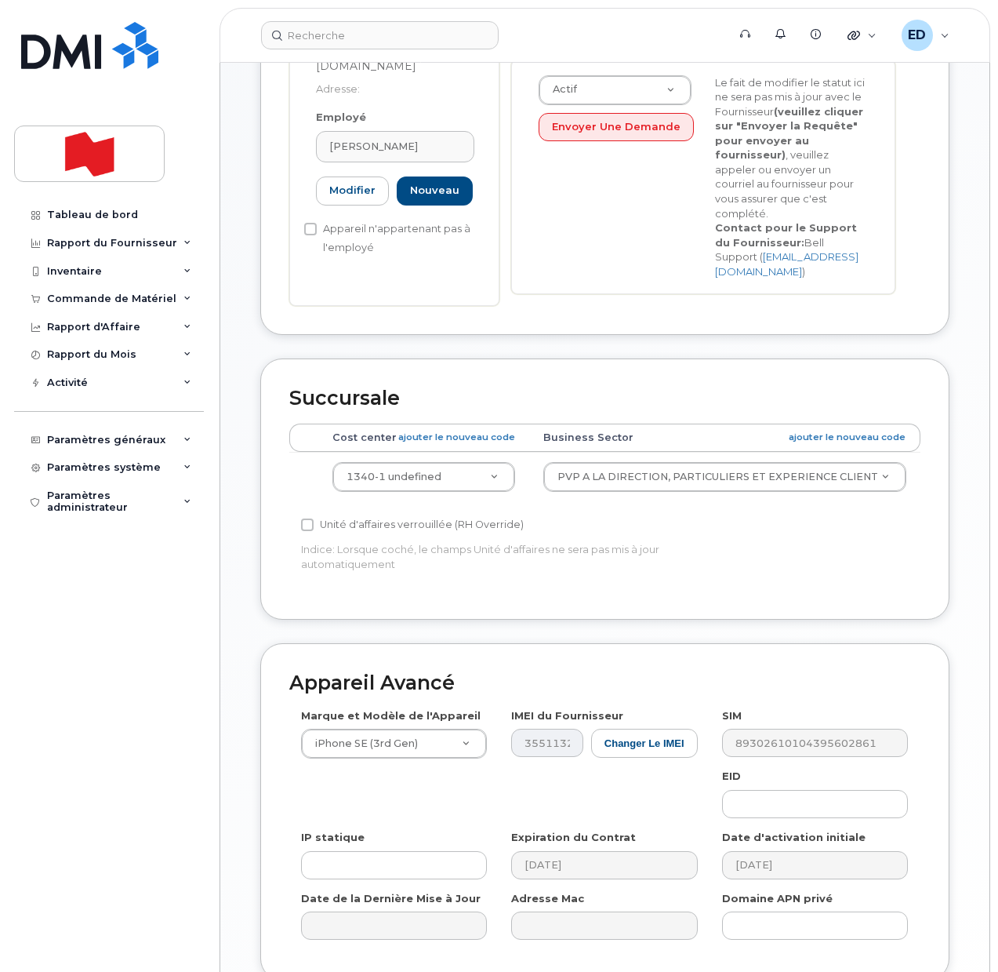
scroll to position [538, 0]
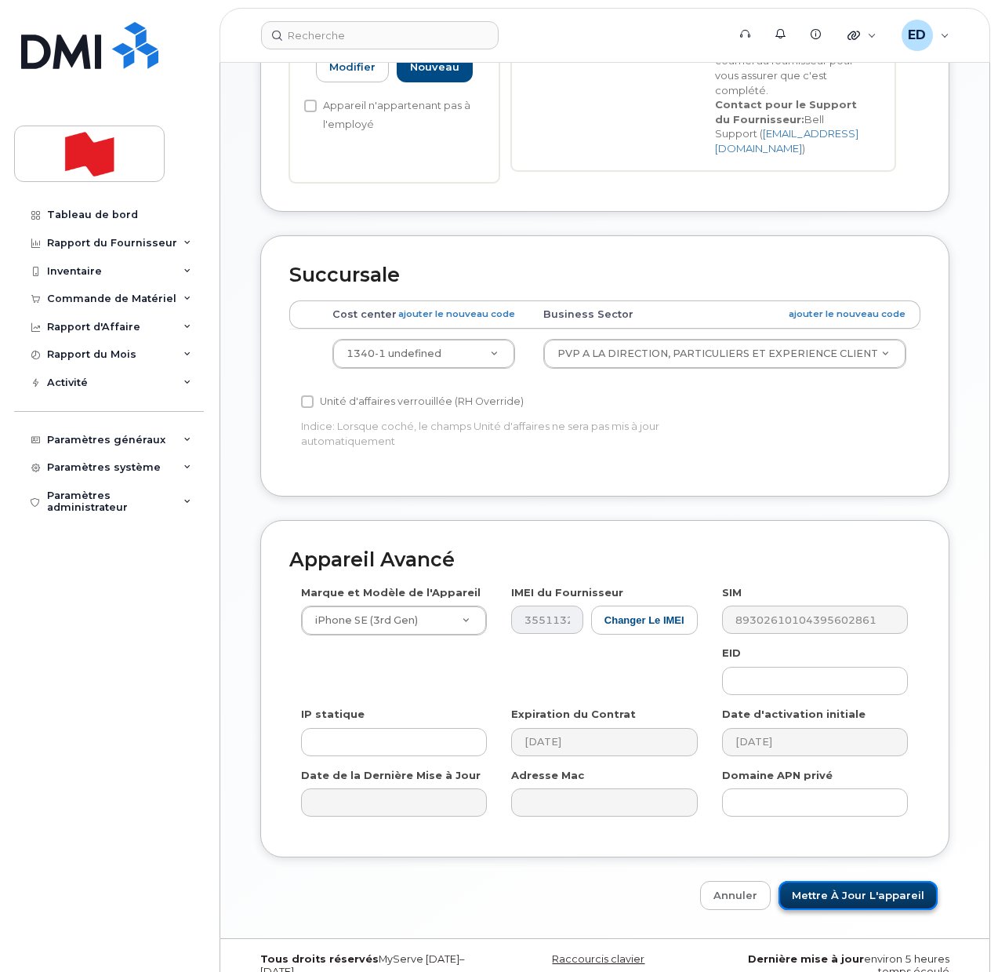
click at [869, 881] on input "Mettre à jour l'appareil" at bounding box center [858, 895] width 159 height 29
type input "Sauvegarde..."
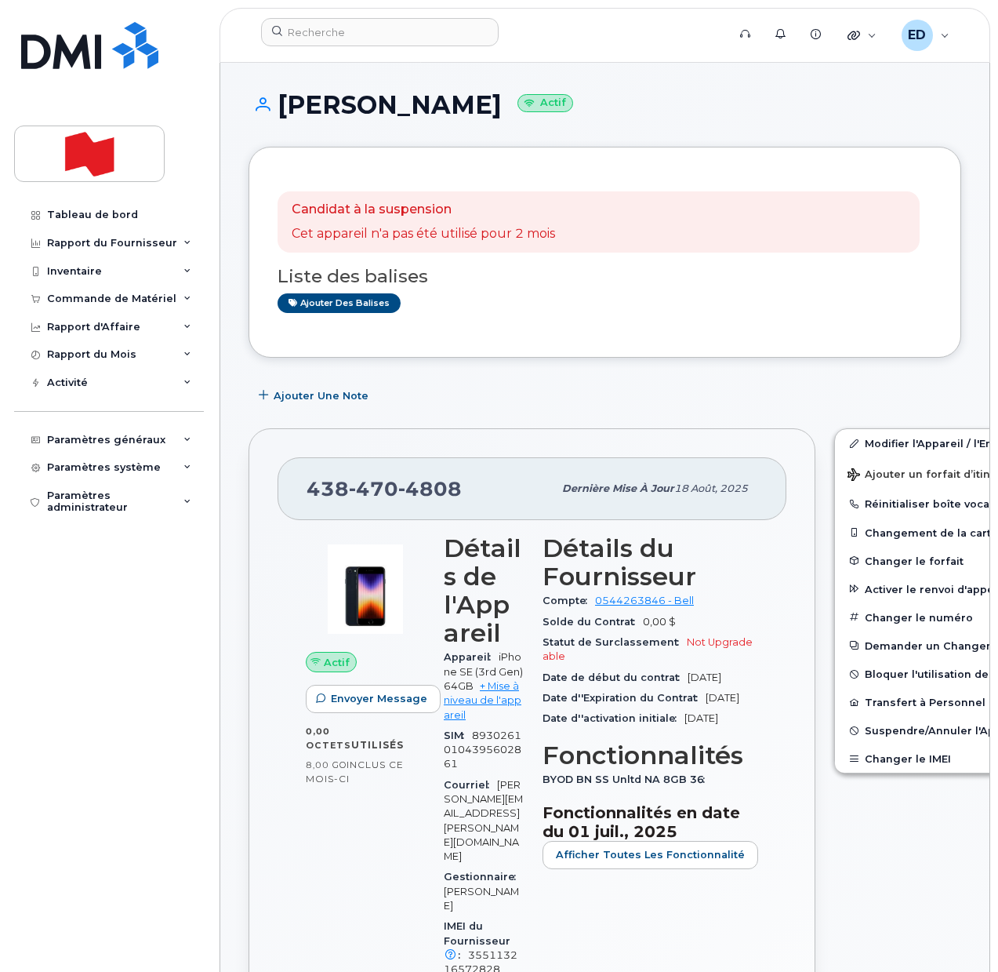
drag, startPoint x: 519, startPoint y: 107, endPoint x: 279, endPoint y: 112, distance: 240.0
click at [279, 112] on h1 "[PERSON_NAME] Actif" at bounding box center [605, 104] width 713 height 27
copy h1 "[PERSON_NAME]"
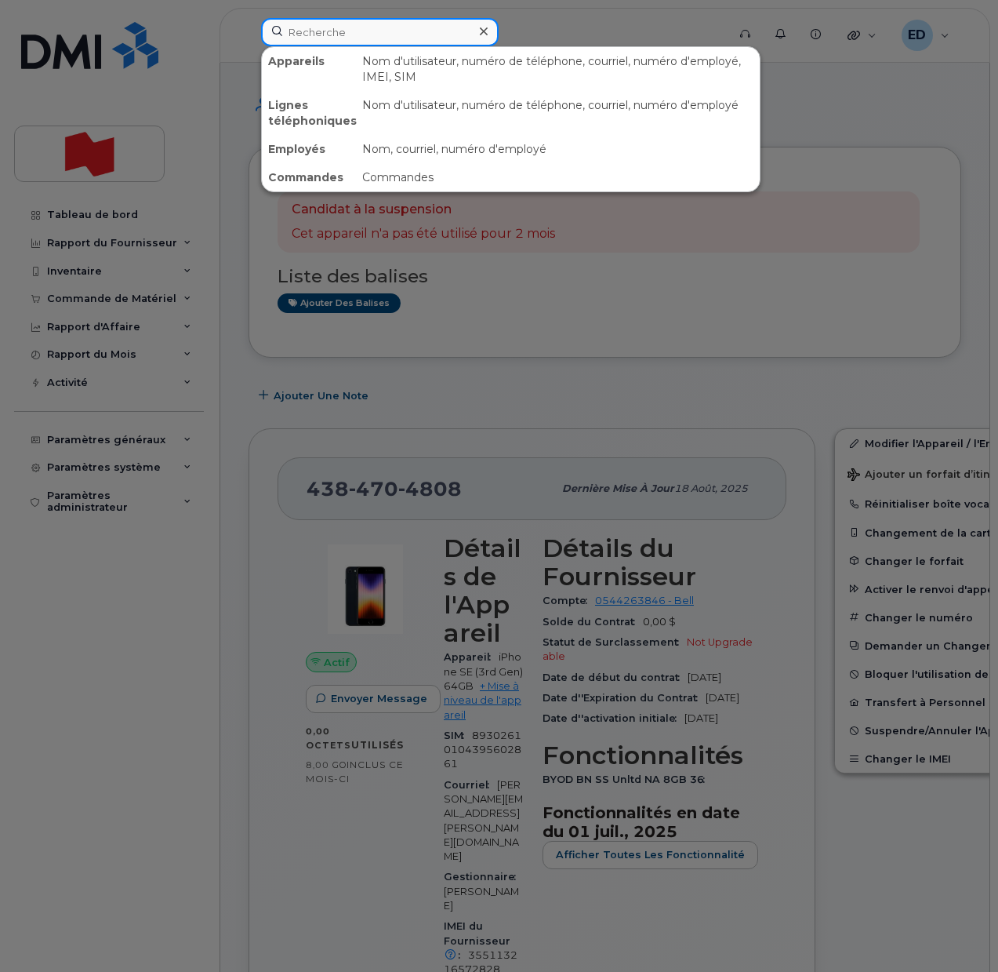
click at [336, 30] on input at bounding box center [380, 32] width 238 height 28
paste input "[PERSON_NAME]"
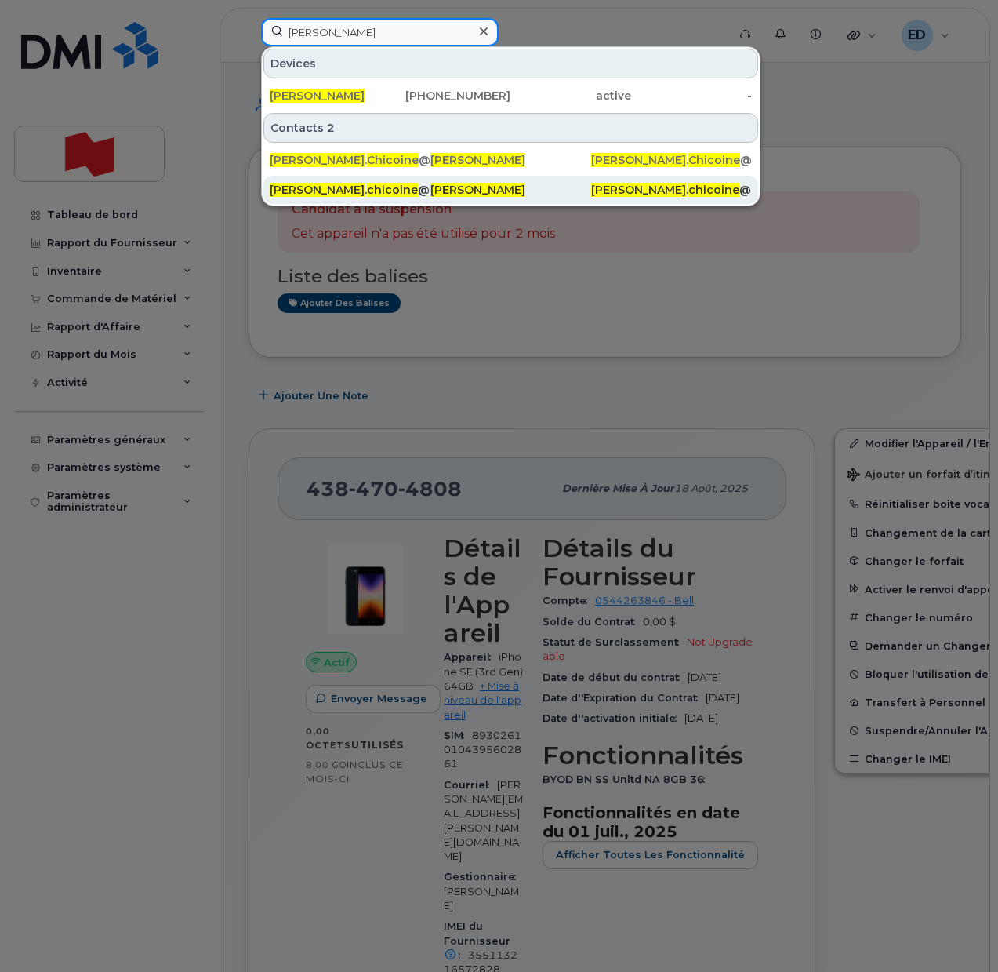
type input "[PERSON_NAME]"
click at [367, 185] on span "chicoine" at bounding box center [392, 190] width 51 height 14
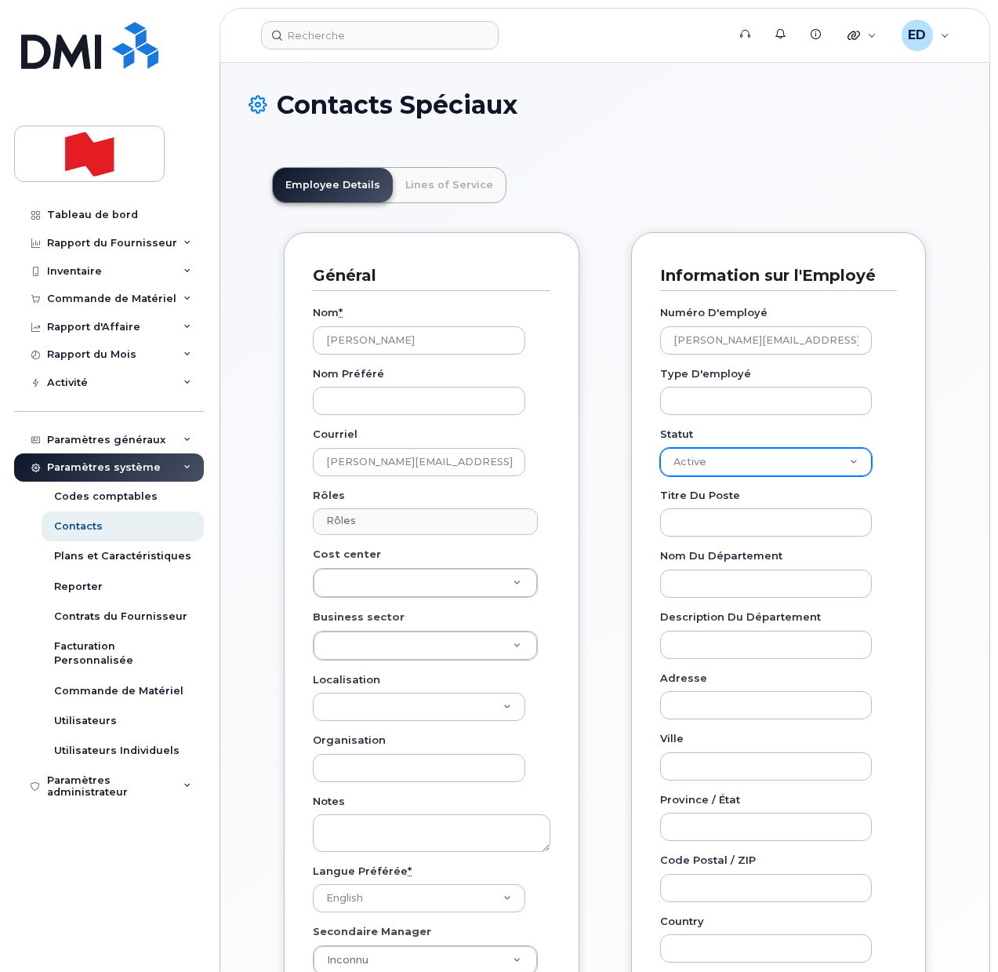
click at [826, 467] on select "Active On-Leave Long Term Short Term Maternity Leave Temp Layoff Inactive" at bounding box center [766, 462] width 213 height 28
select select "inactive"
click at [660, 448] on select "Active On-Leave Long Term Short Term Maternity Leave Temp Layoff Inactive" at bounding box center [766, 462] width 213 height 28
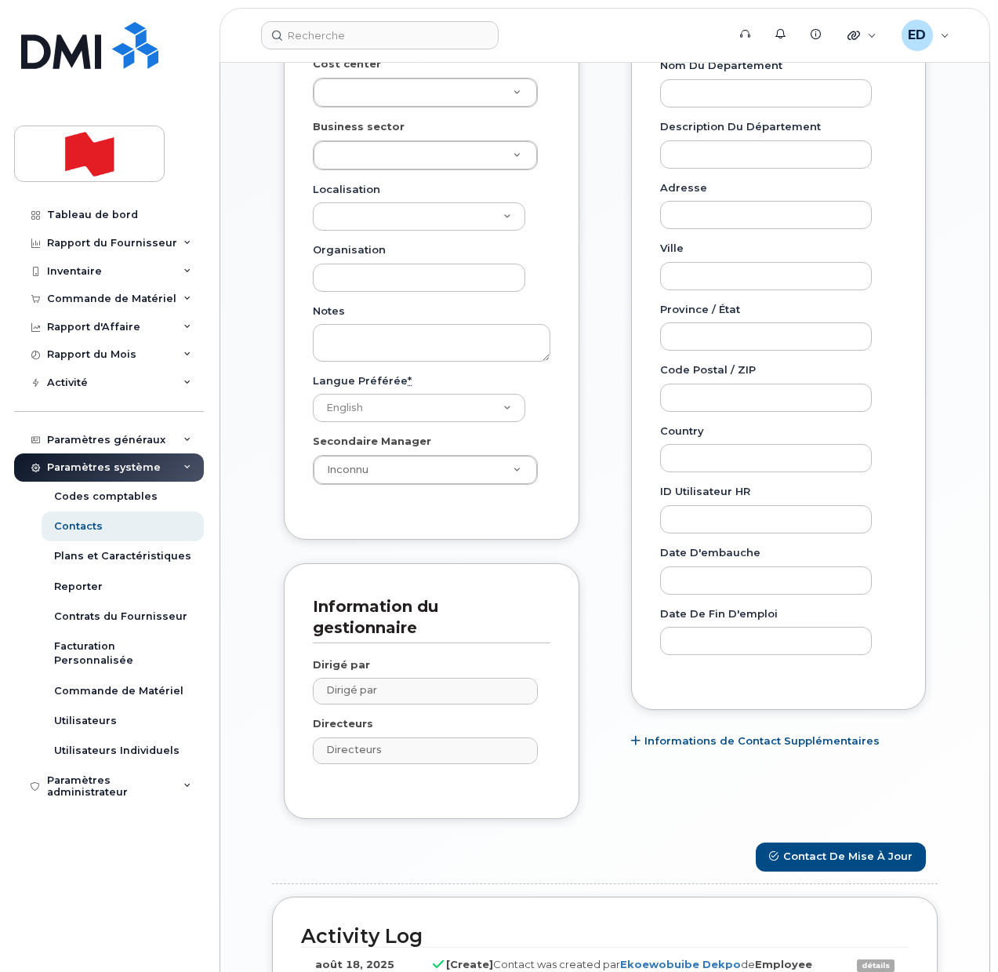
scroll to position [695, 0]
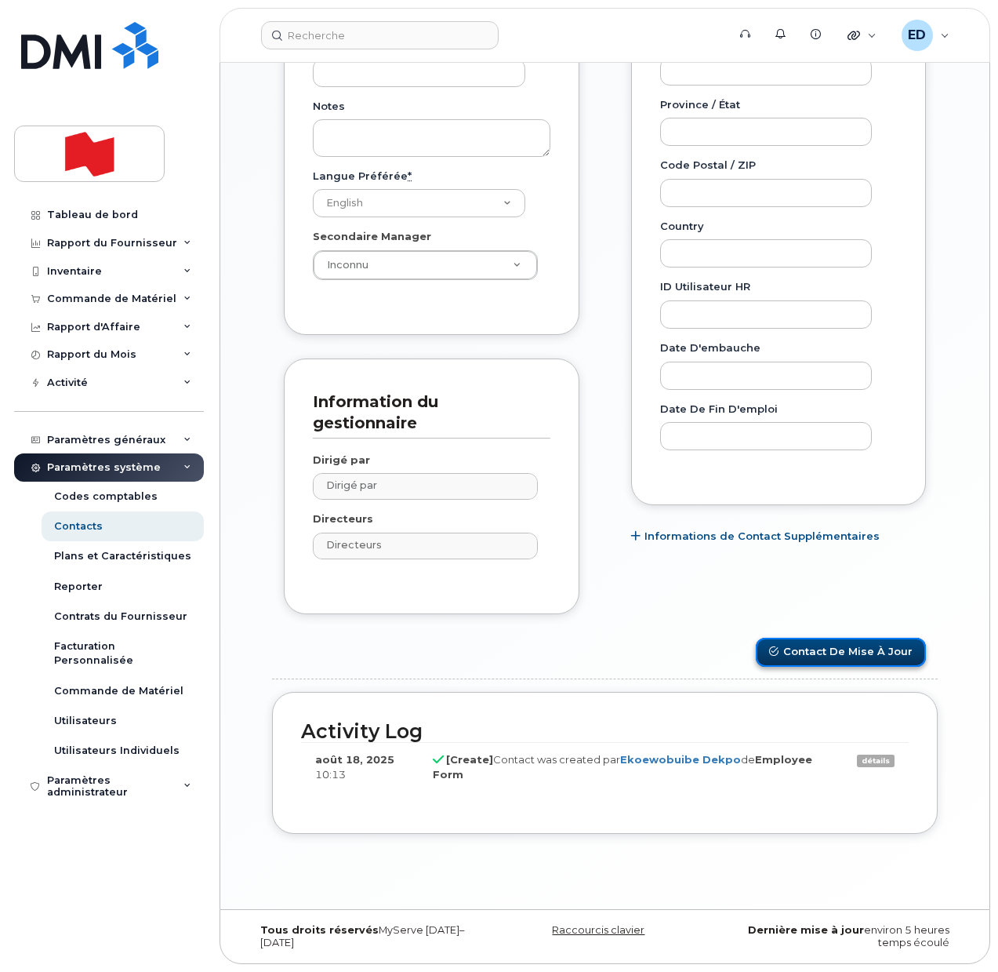
click at [839, 652] on button "Contact de mise à jour" at bounding box center [841, 652] width 170 height 29
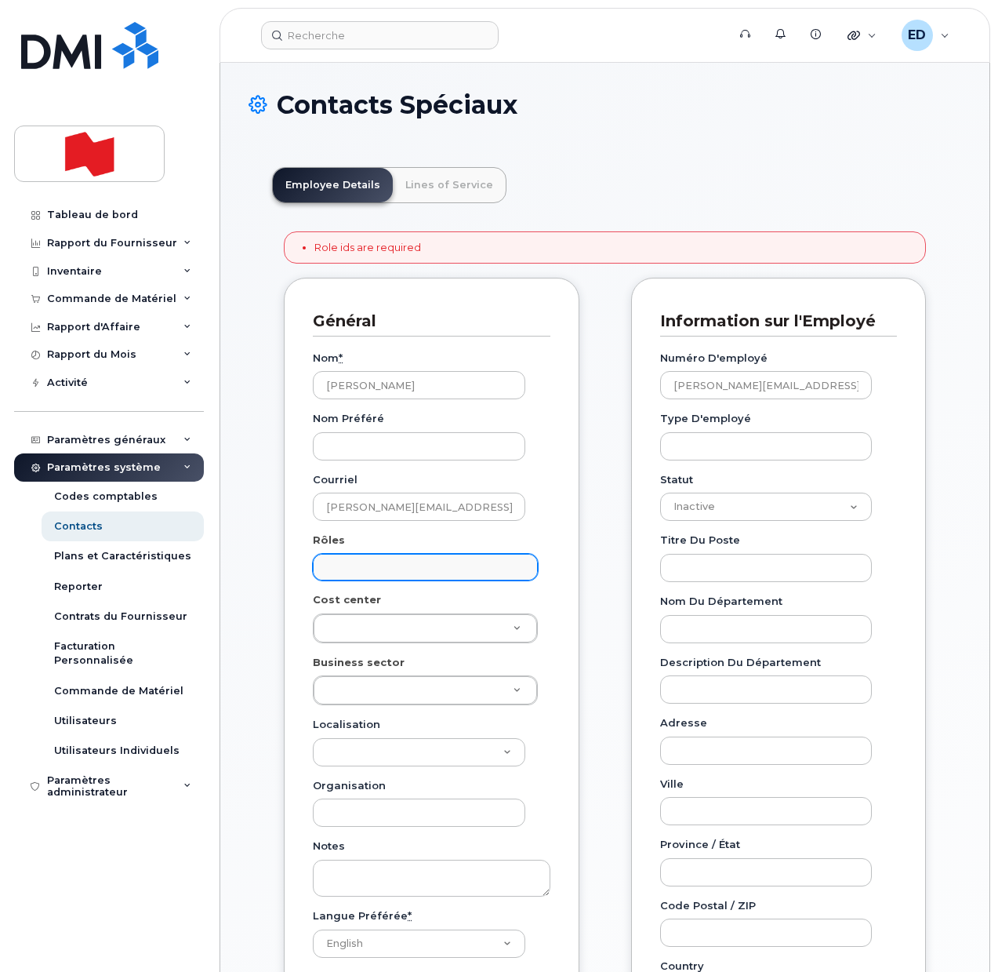
click at [476, 572] on input "text" at bounding box center [427, 566] width 211 height 22
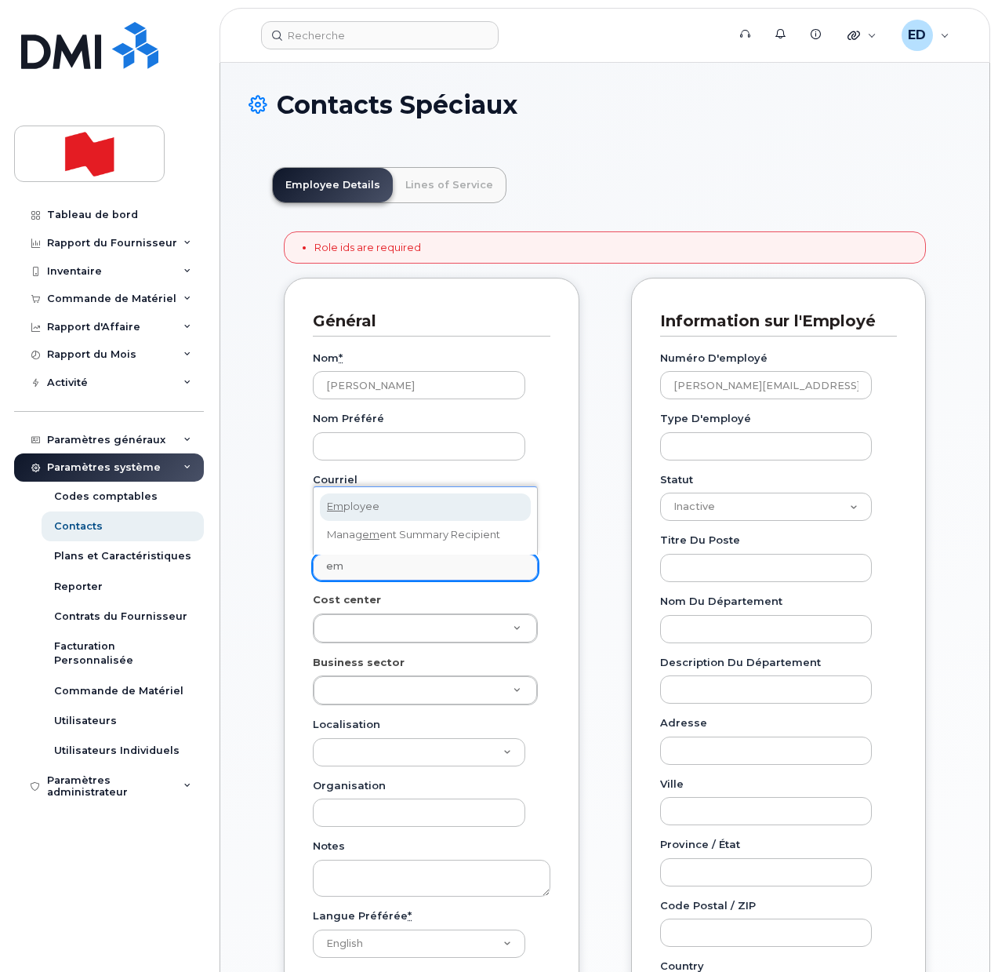
type input "em"
select select "16"
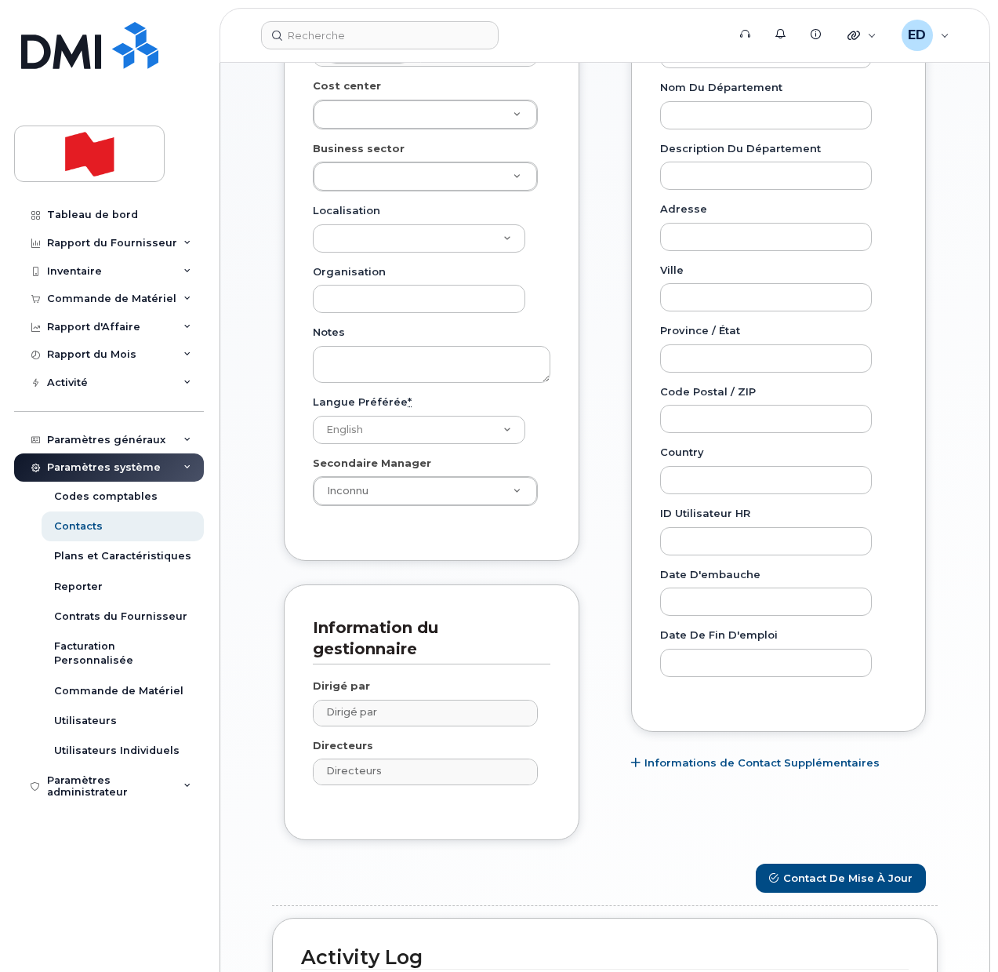
scroll to position [588, 0]
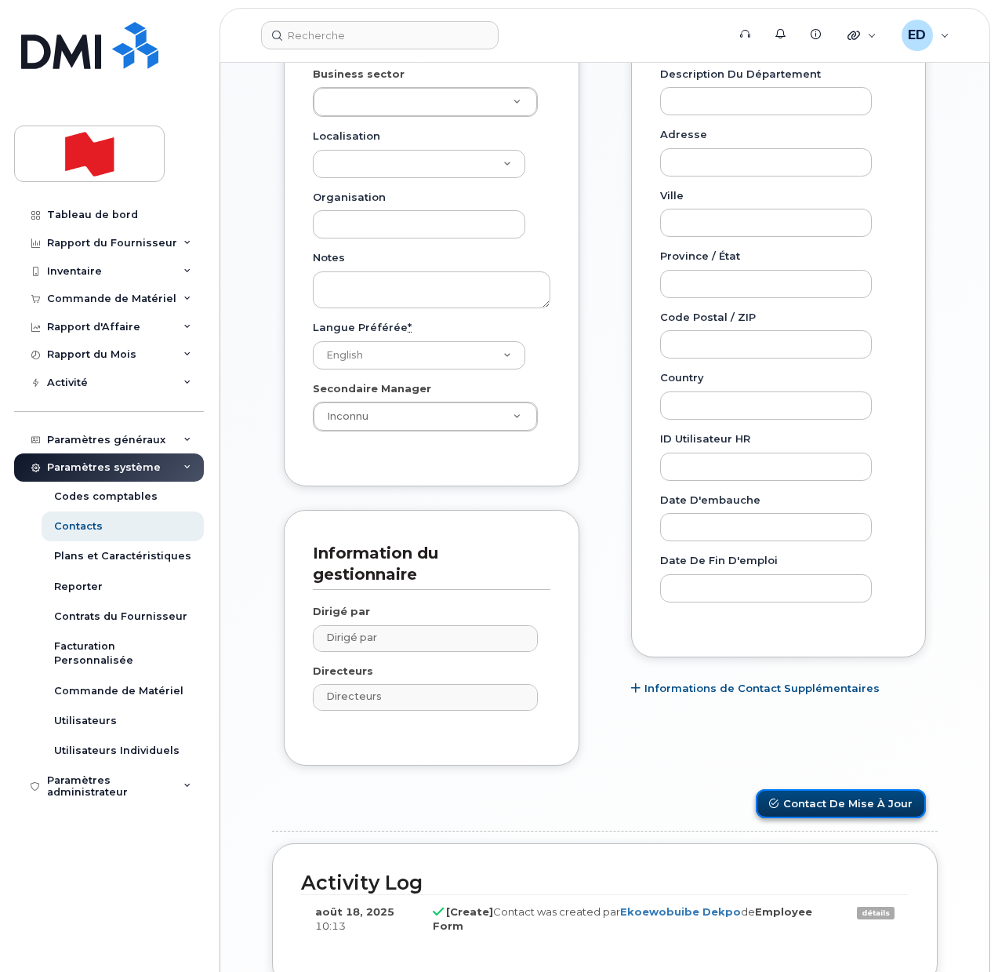
click at [837, 803] on button "Contact de mise à jour" at bounding box center [841, 803] width 170 height 29
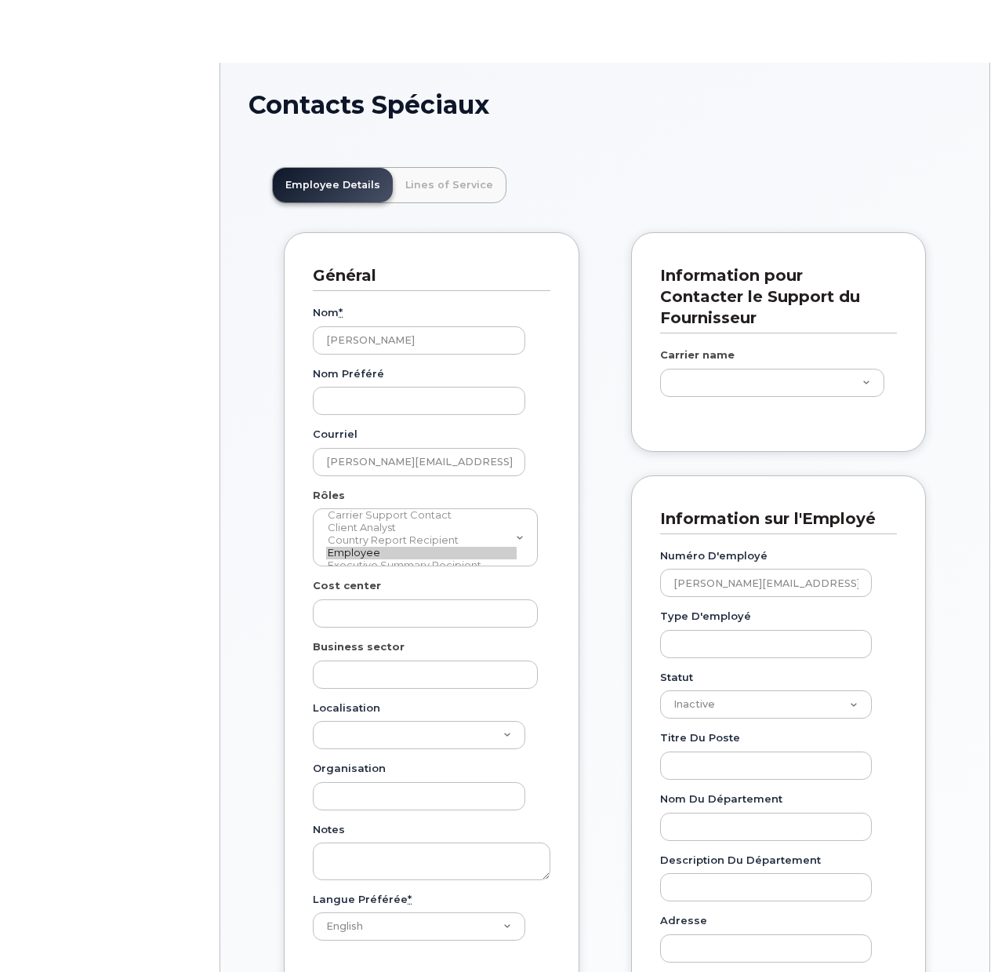
scroll to position [46, 0]
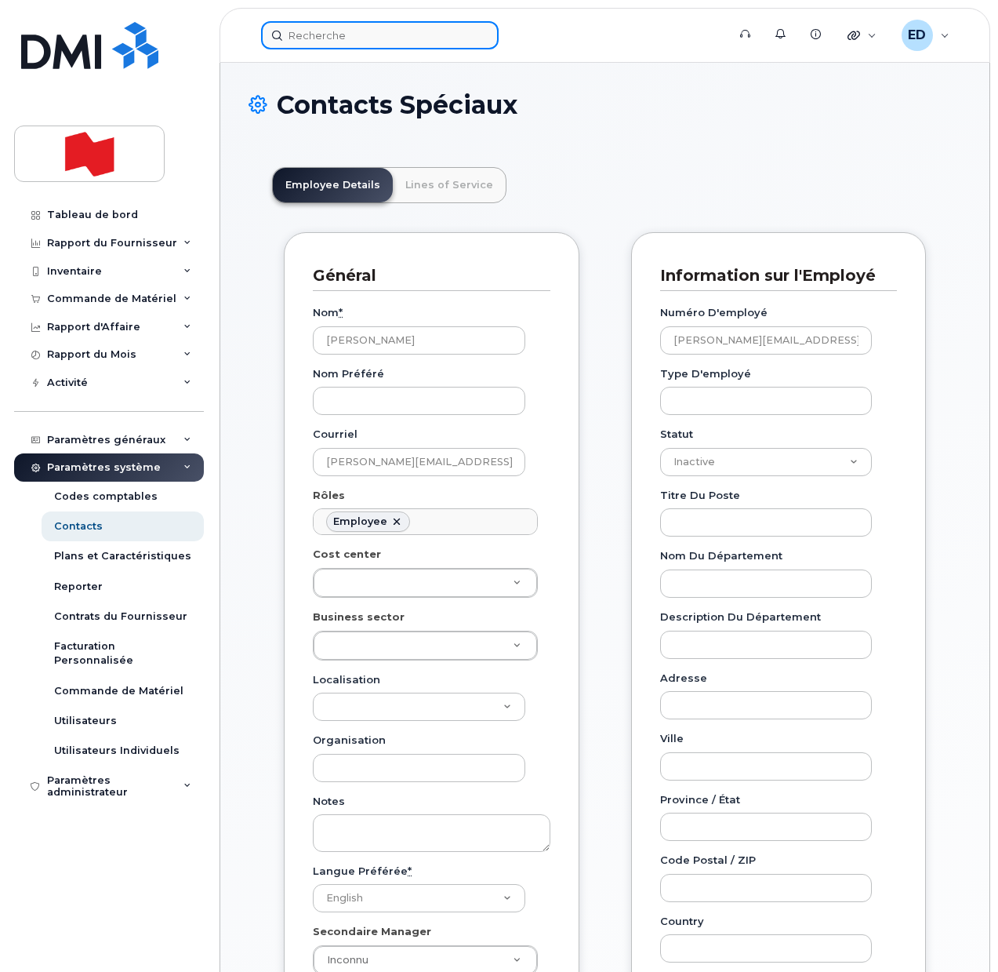
click at [313, 40] on input at bounding box center [380, 35] width 238 height 28
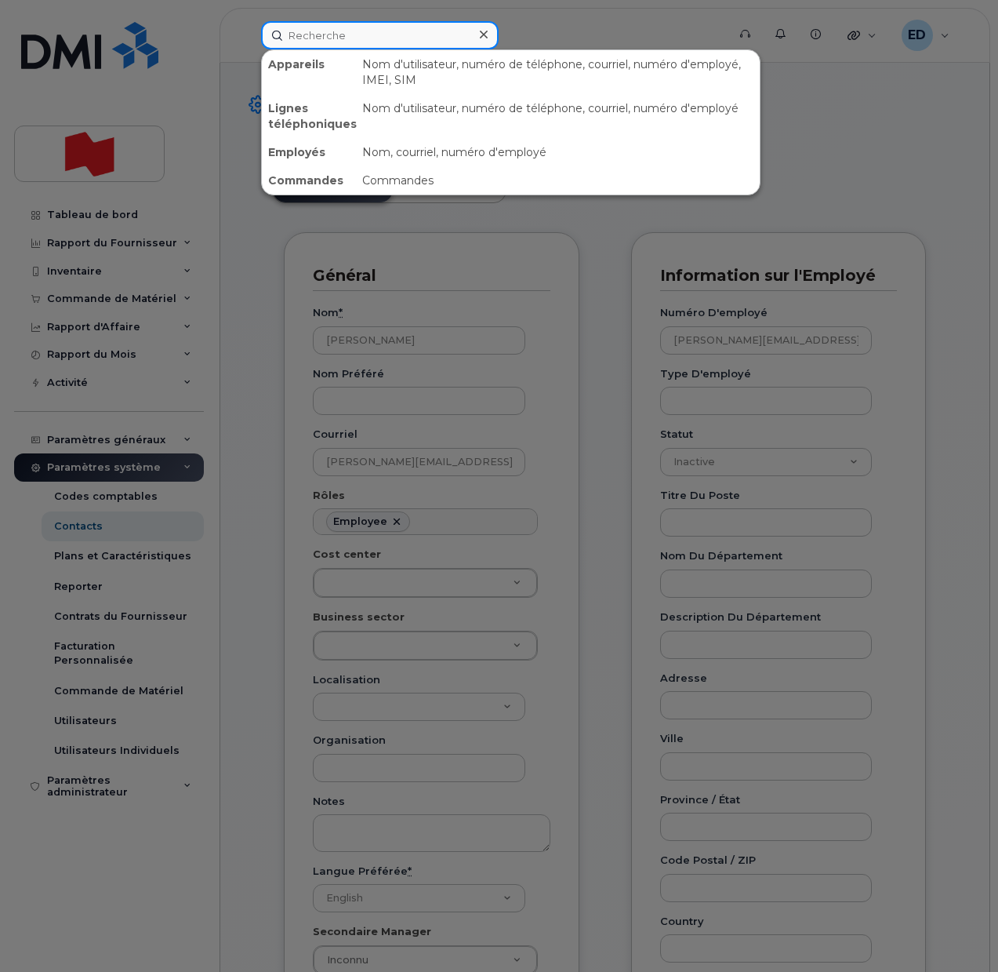
click at [331, 38] on input at bounding box center [380, 35] width 238 height 28
paste input "[PERSON_NAME]"
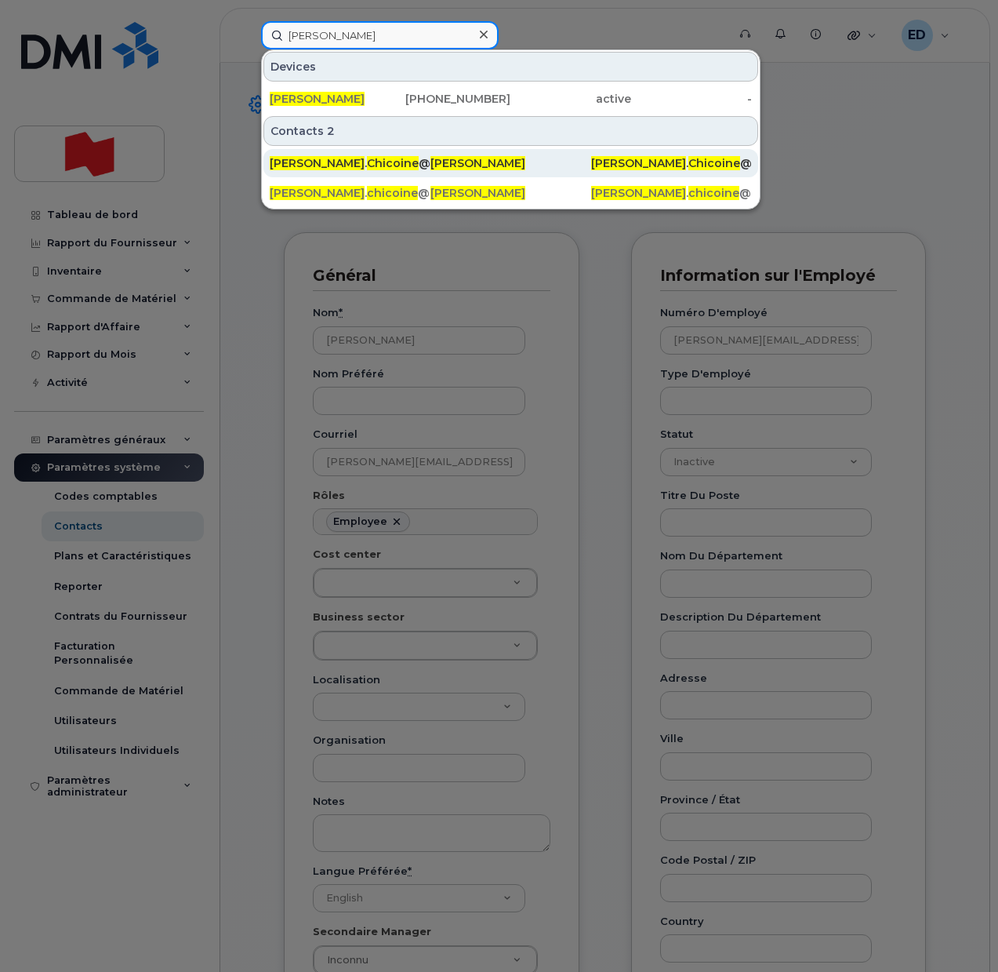
type input "[PERSON_NAME]"
click at [367, 158] on span "Chicoine" at bounding box center [393, 163] width 52 height 14
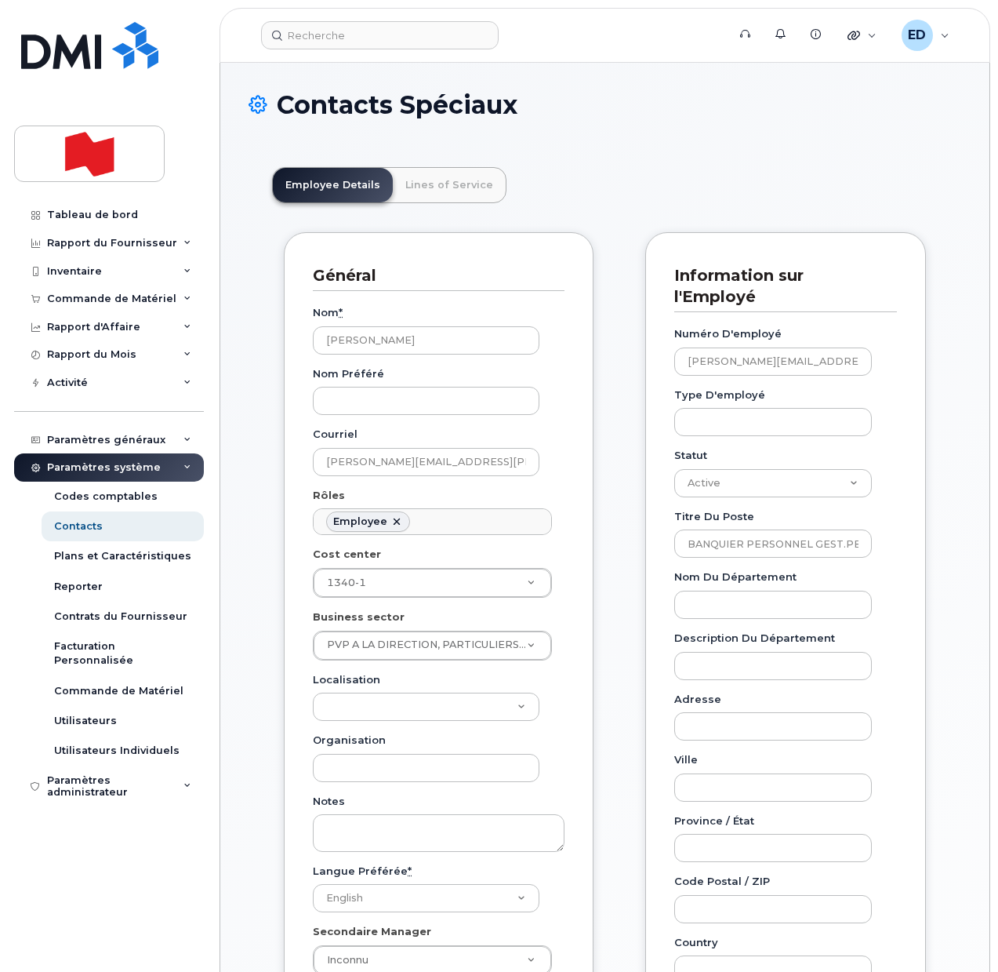
scroll to position [46, 0]
click at [665, 147] on div "Employee Details Lines of Service Général Nom * [PERSON_NAME] Nom préféré [PERS…" at bounding box center [605, 898] width 713 height 1509
click at [335, 38] on input at bounding box center [380, 35] width 238 height 28
paste input "[PERSON_NAME]"
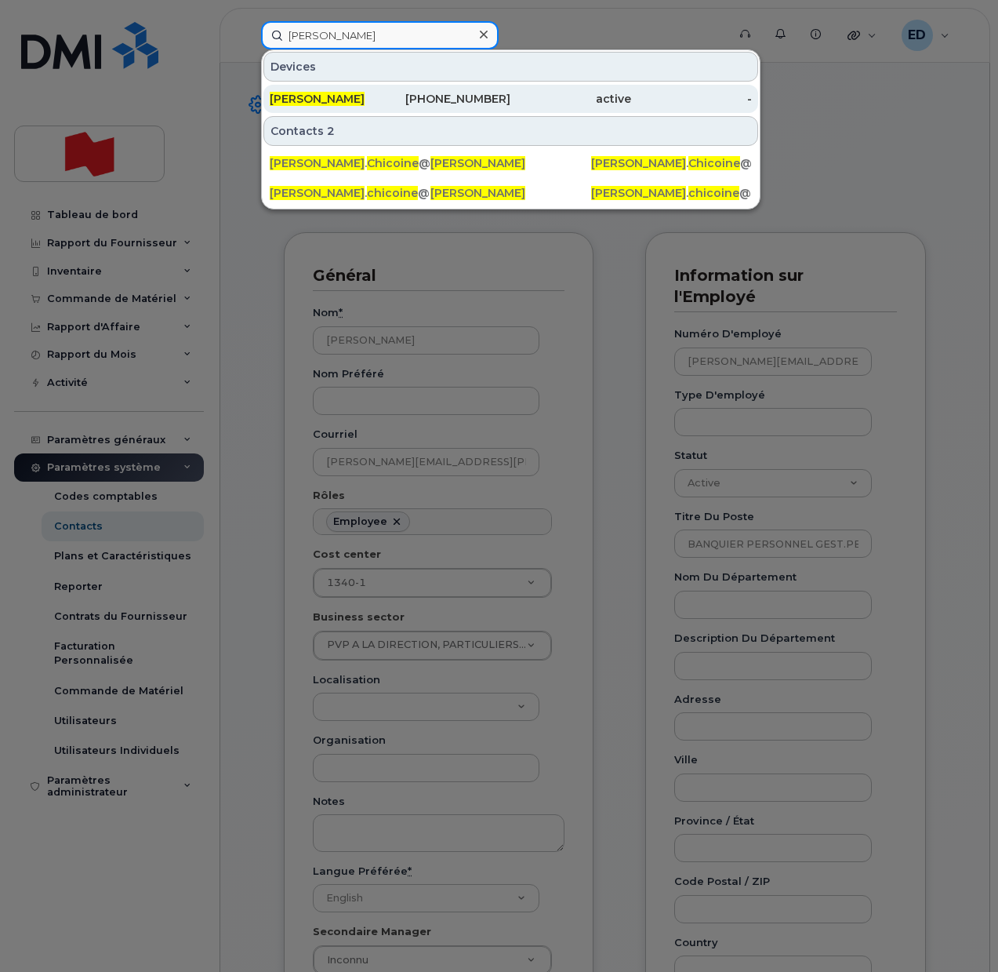
type input "[PERSON_NAME]"
click at [312, 96] on span "[PERSON_NAME]" at bounding box center [317, 99] width 95 height 14
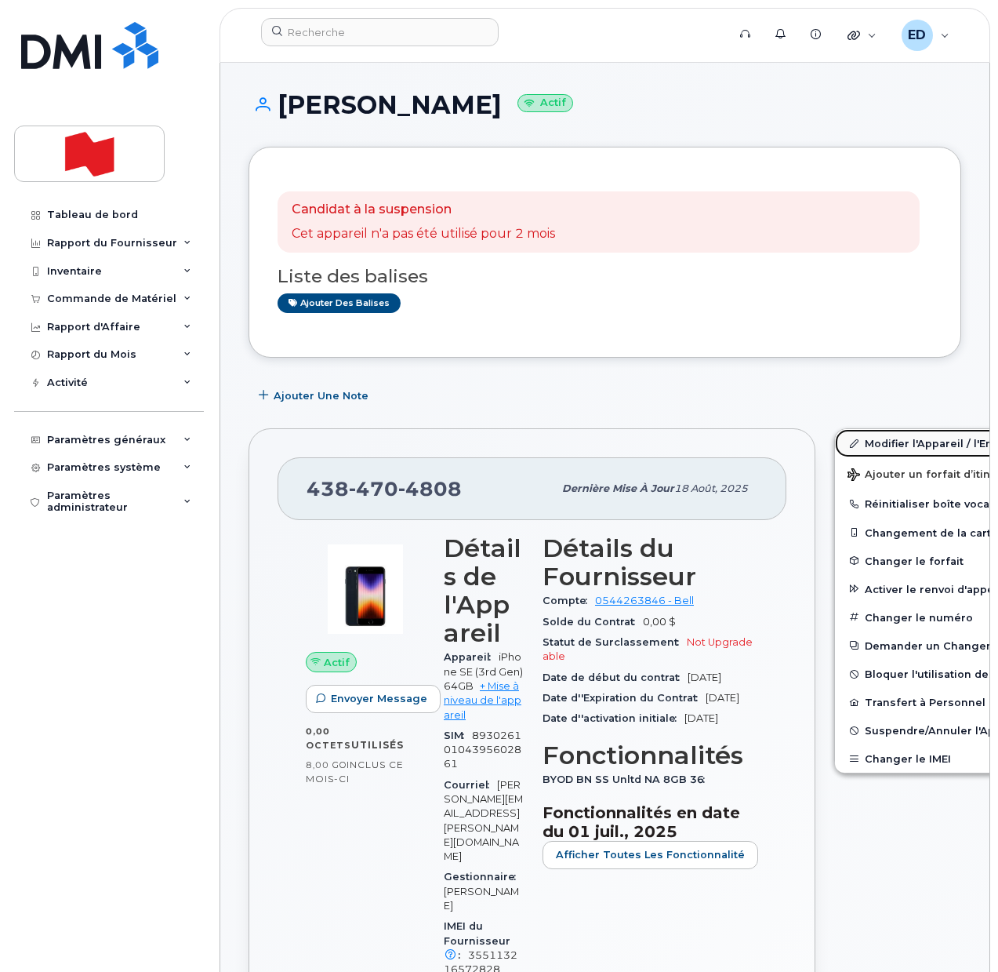
drag, startPoint x: 860, startPoint y: 443, endPoint x: 893, endPoint y: 451, distance: 33.9
click at [860, 443] on link "Modifier l'Appareil / l'Employé" at bounding box center [956, 443] width 243 height 28
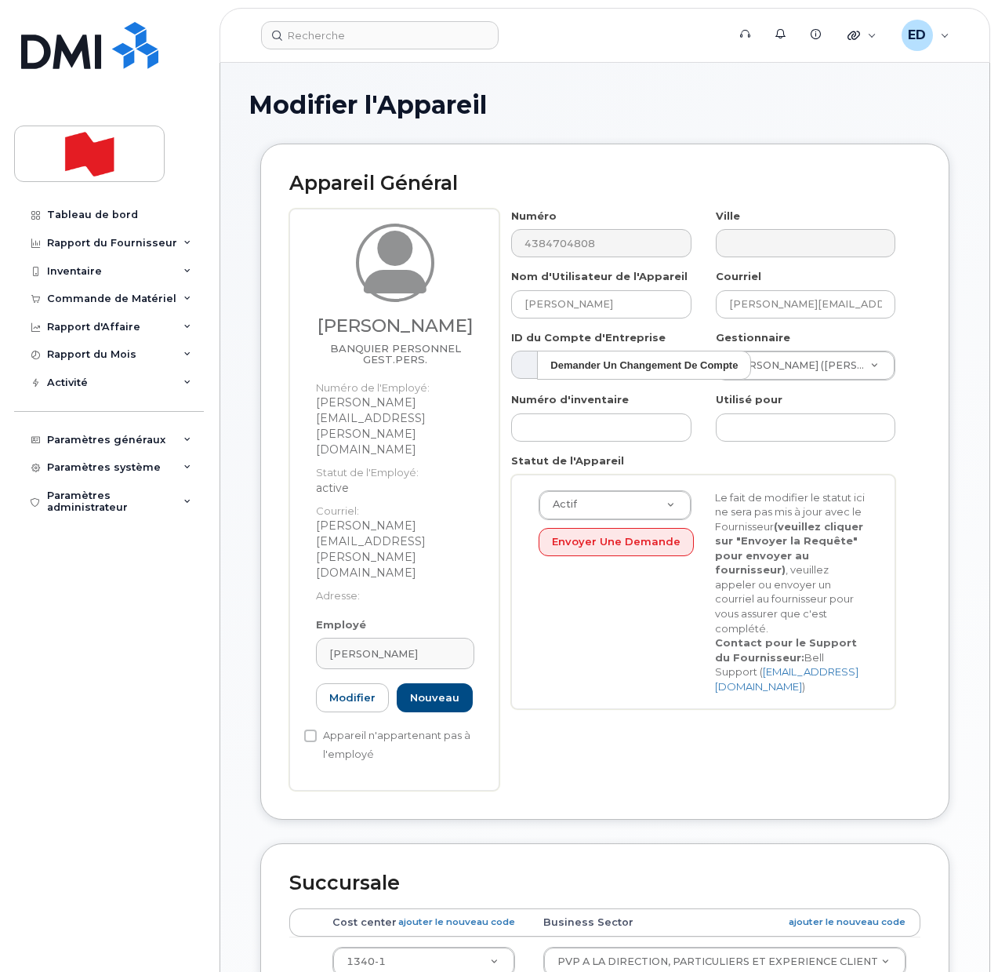
select select "22917077"
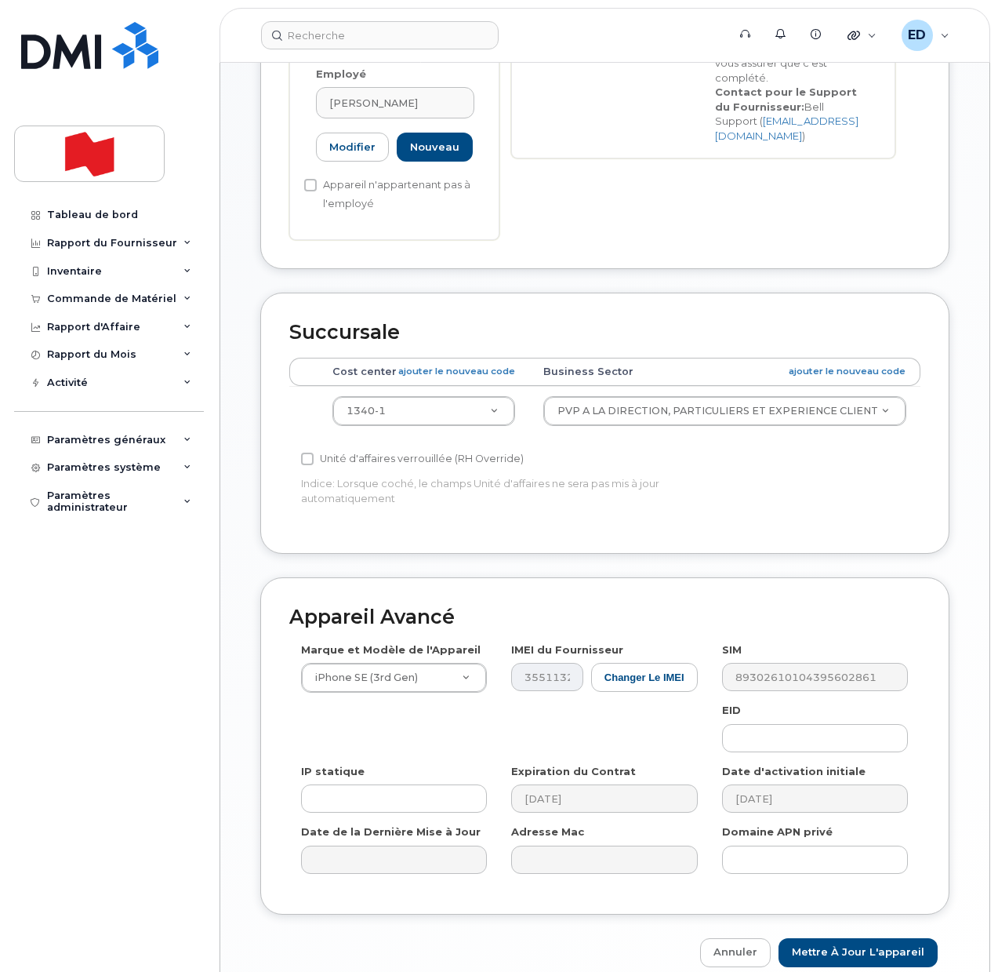
scroll to position [562, 0]
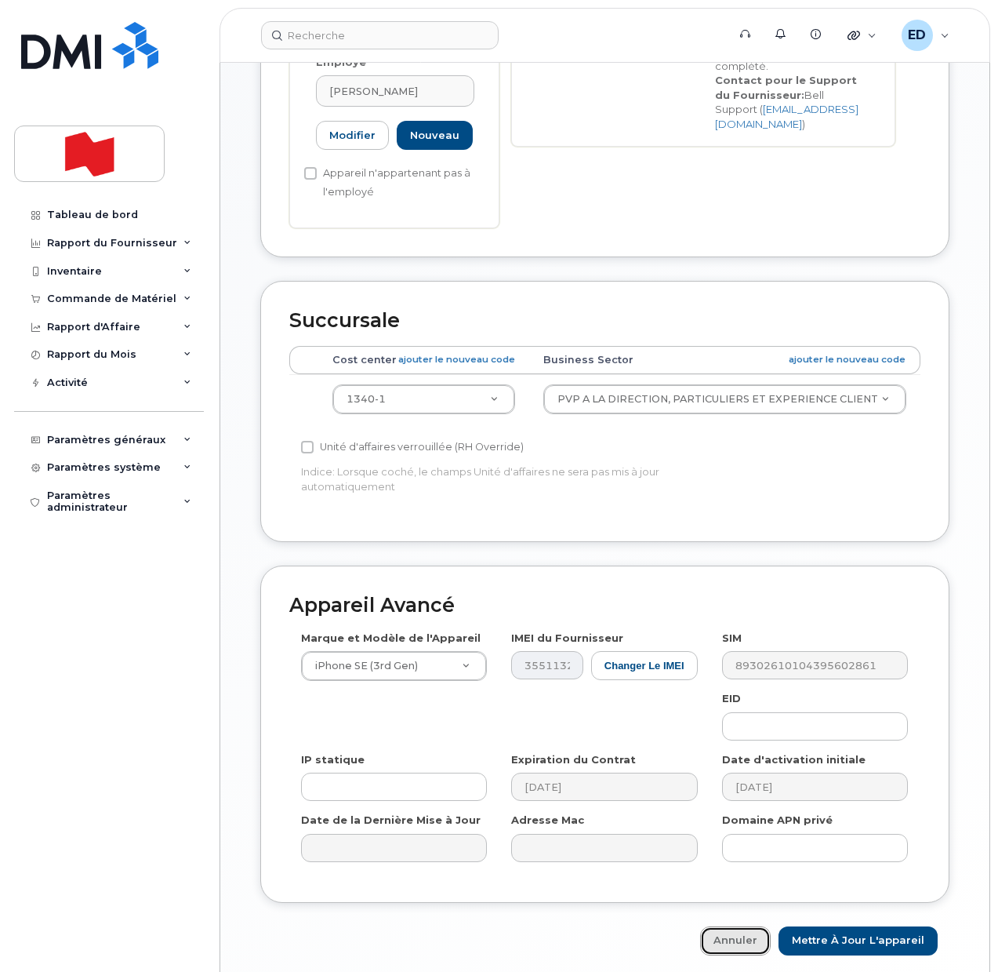
click at [741, 926] on link "Annuler" at bounding box center [735, 940] width 71 height 29
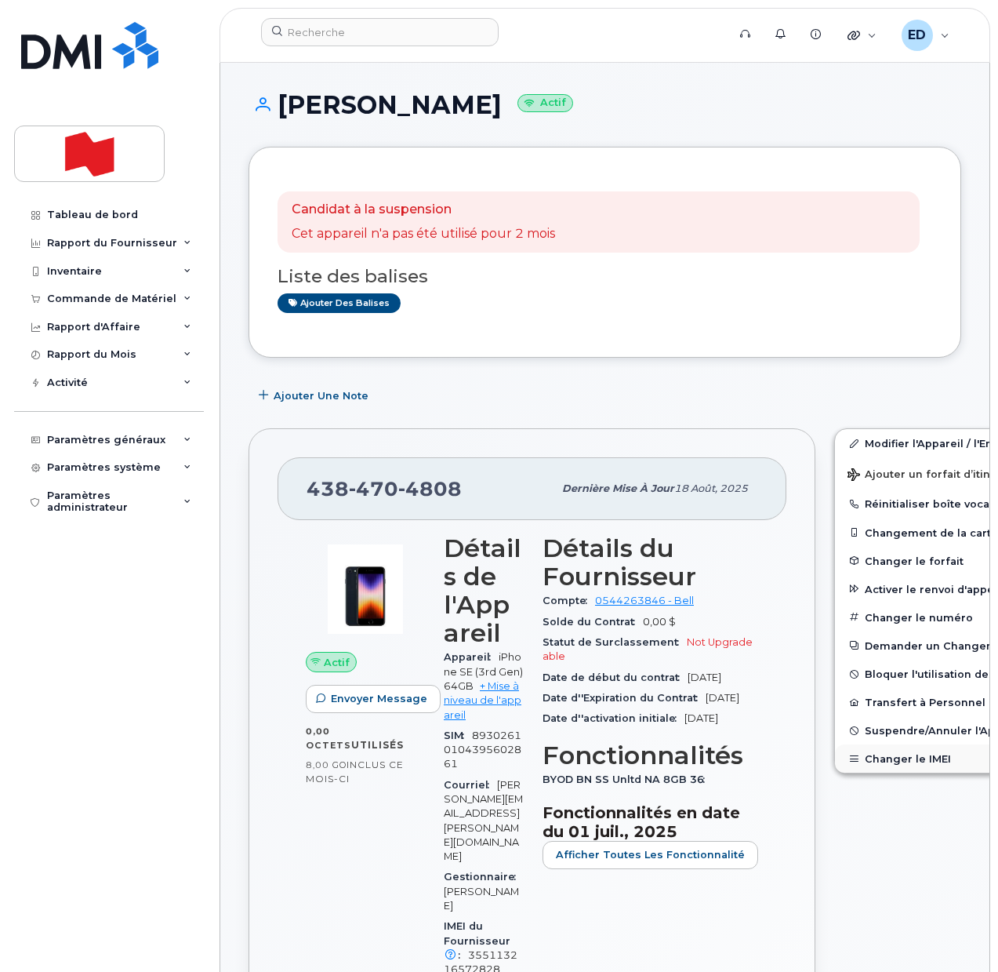
click at [853, 766] on button "Changer le IMEI" at bounding box center [956, 758] width 243 height 28
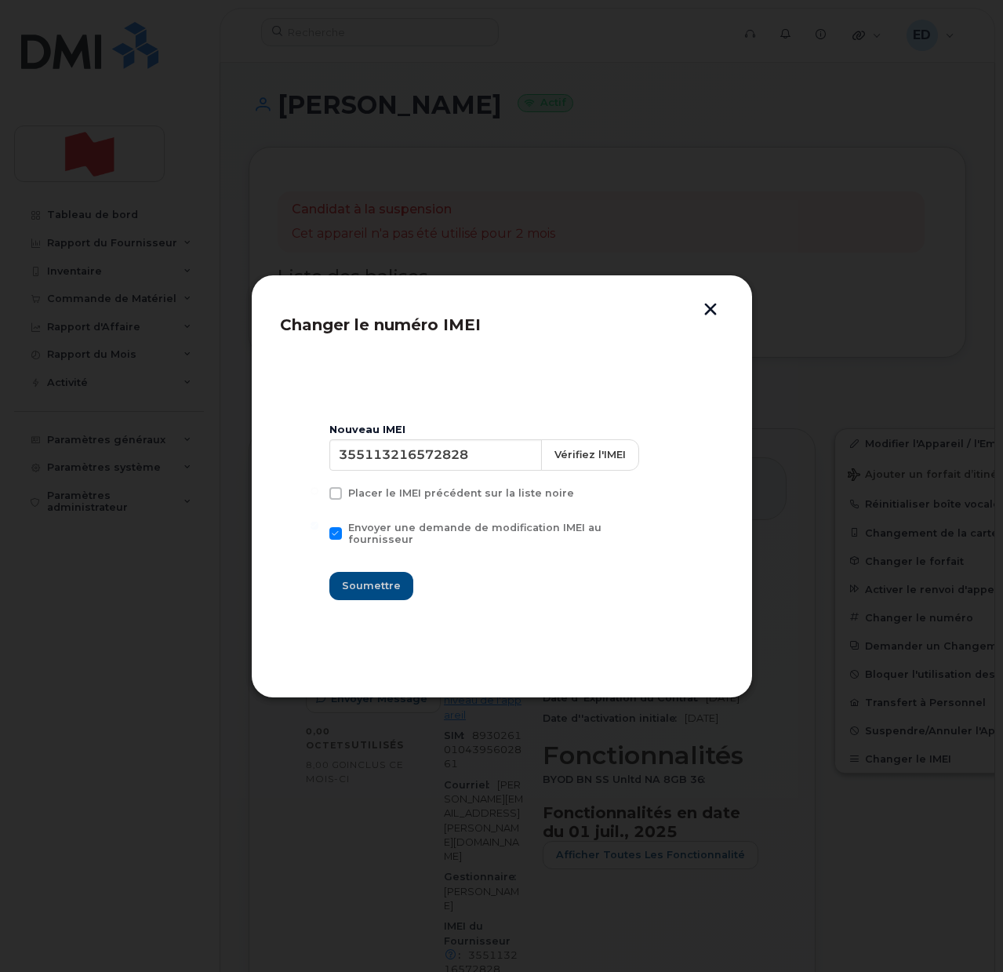
click at [705, 309] on button "button" at bounding box center [711, 311] width 24 height 16
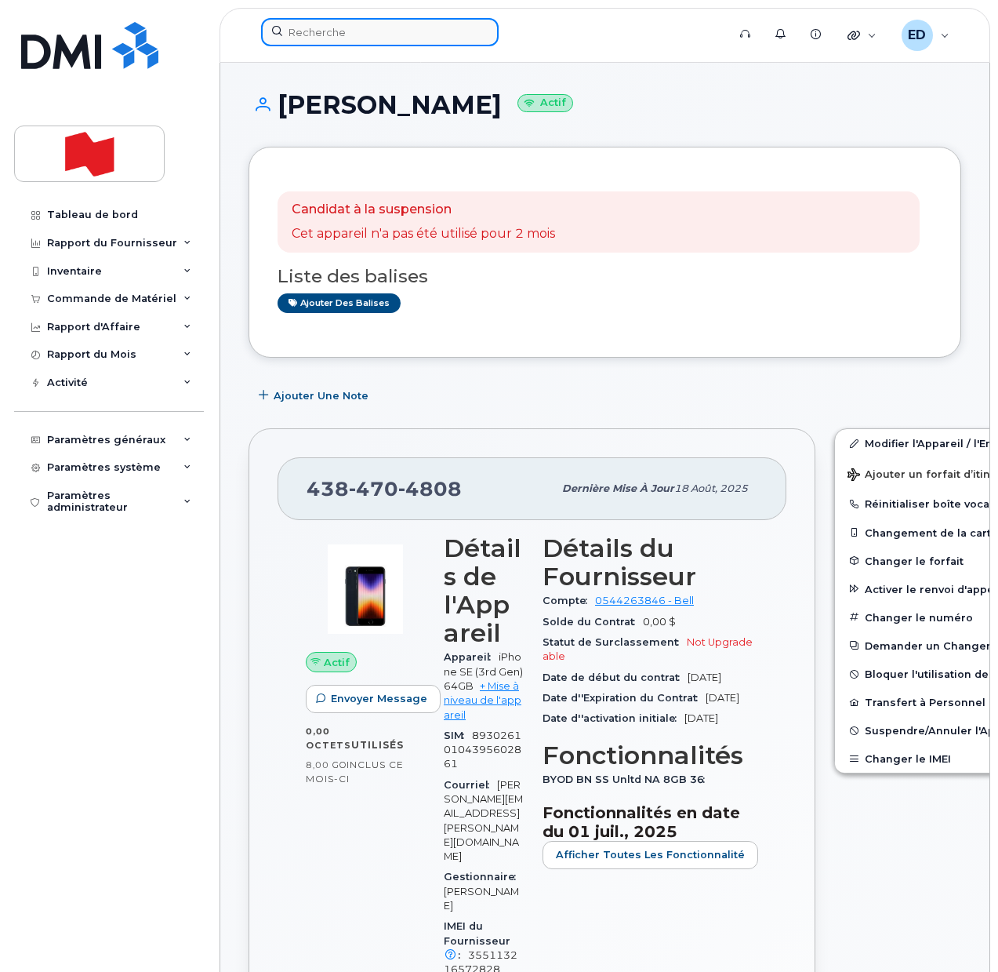
click at [351, 41] on input at bounding box center [380, 32] width 238 height 28
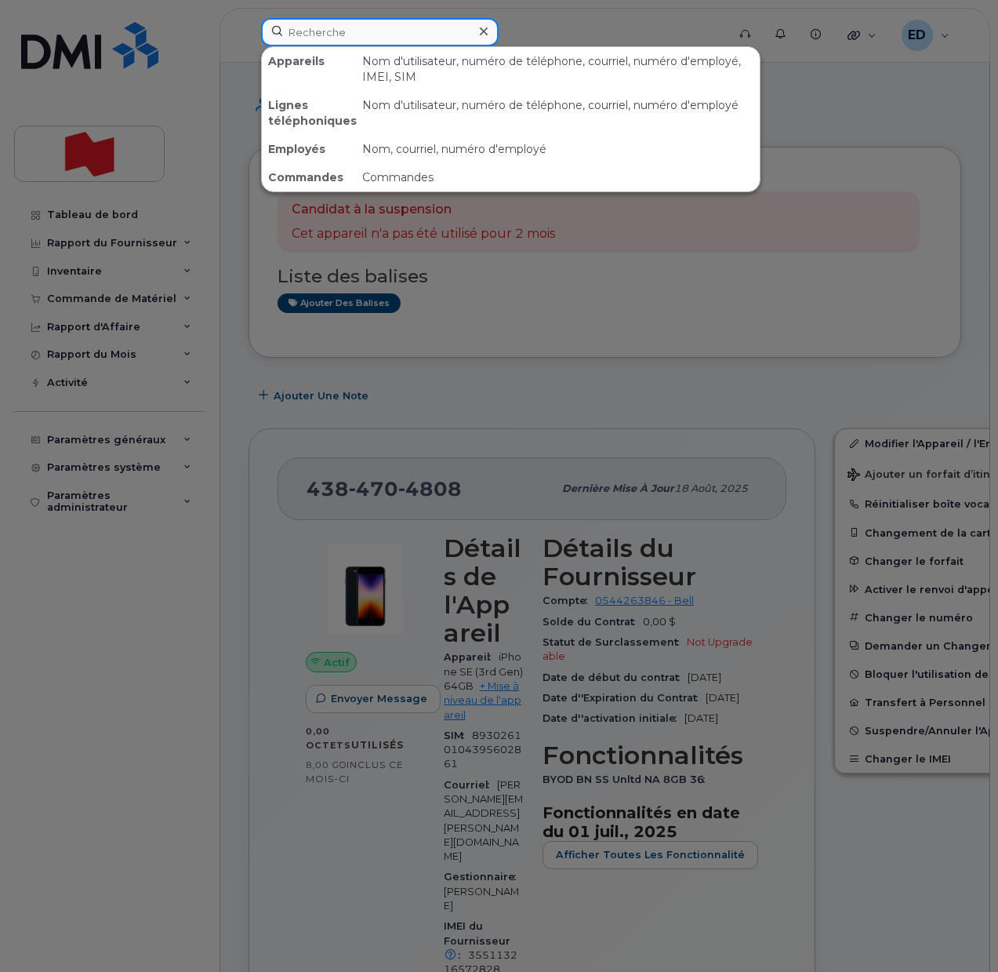
paste input "[PERSON_NAME]"
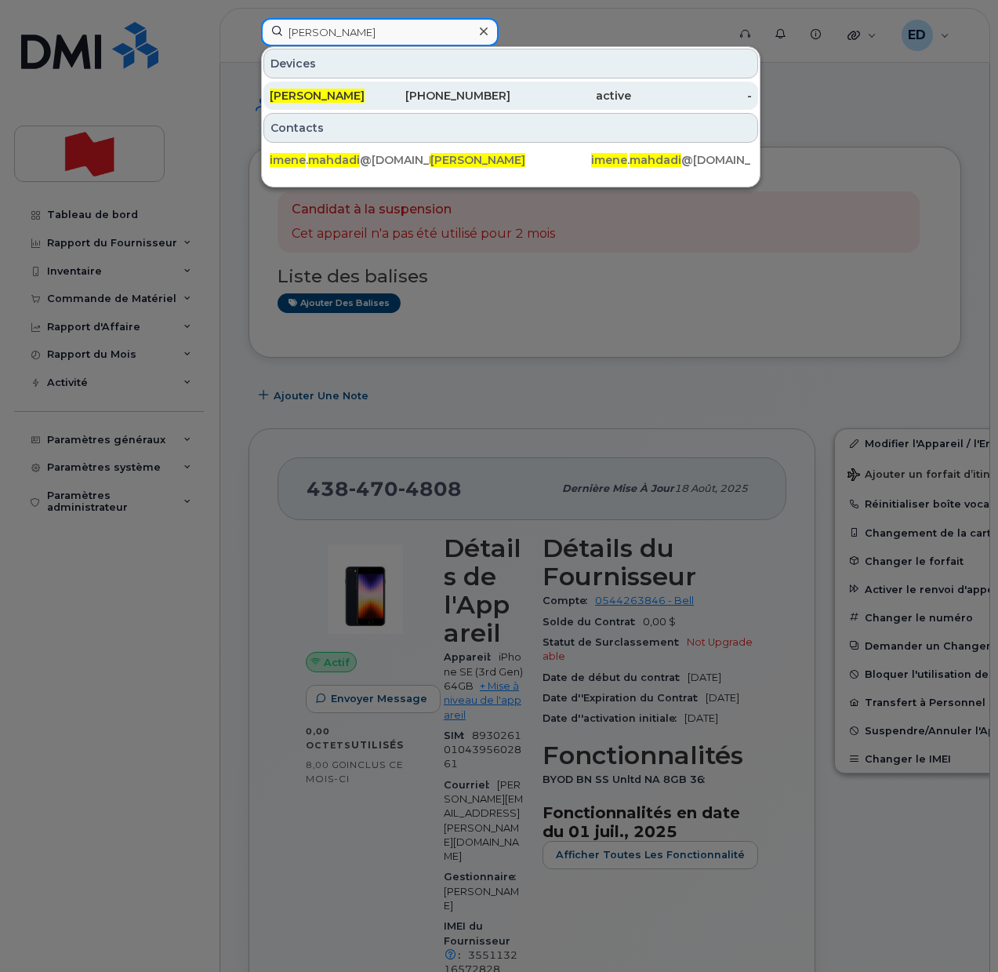
type input "[PERSON_NAME]"
click at [325, 92] on span "[PERSON_NAME]" at bounding box center [317, 96] width 95 height 14
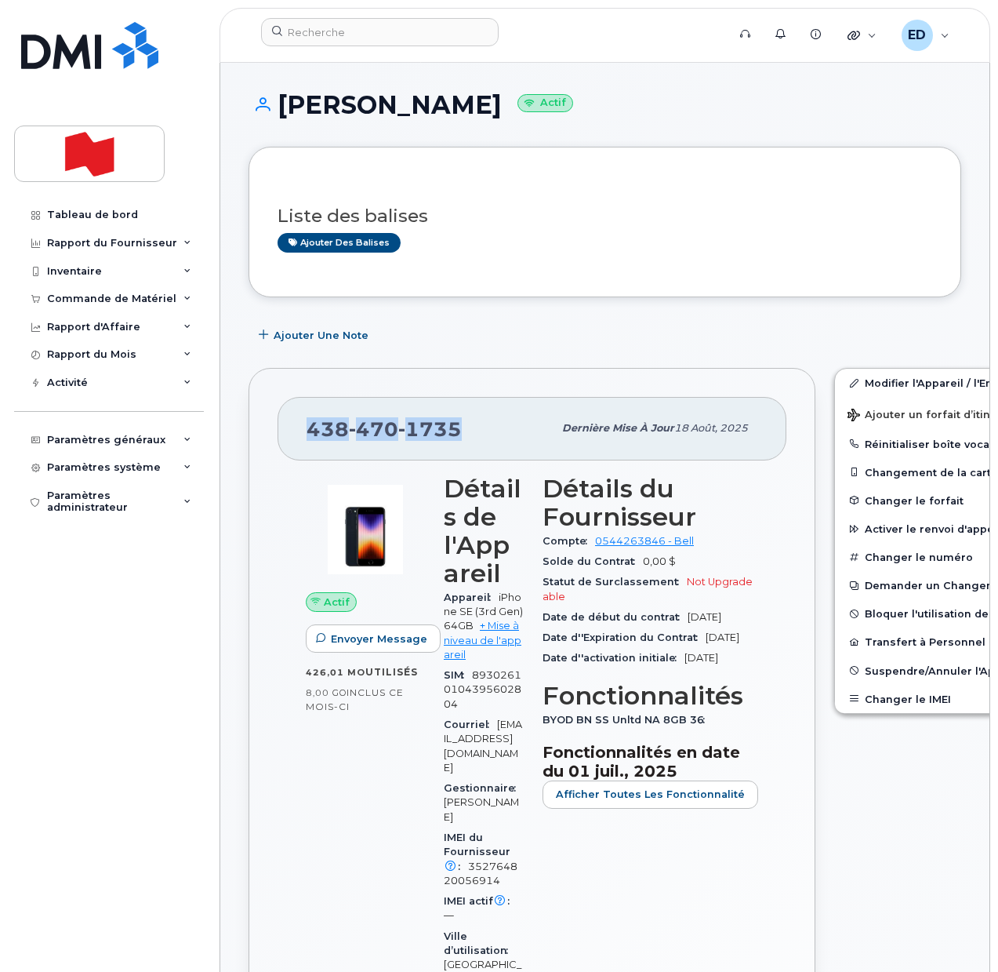
drag, startPoint x: 462, startPoint y: 435, endPoint x: 311, endPoint y: 434, distance: 150.6
click at [311, 434] on div "[PHONE_NUMBER]" at bounding box center [430, 428] width 246 height 33
copy span "[PHONE_NUMBER]"
drag, startPoint x: 491, startPoint y: 107, endPoint x: 278, endPoint y: 111, distance: 212.5
click at [278, 111] on h1 "[PERSON_NAME] Actif" at bounding box center [605, 104] width 713 height 27
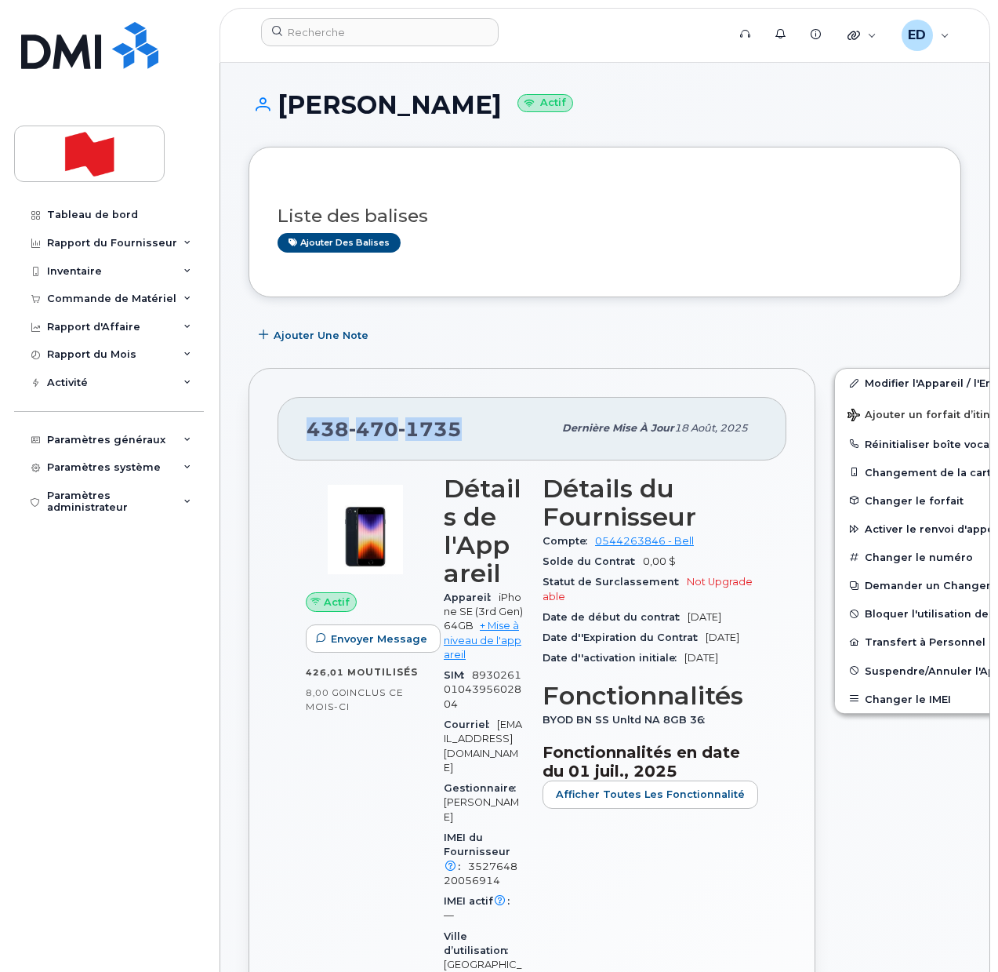
copy h1 "[PERSON_NAME]"
drag, startPoint x: 457, startPoint y: 430, endPoint x: 305, endPoint y: 429, distance: 152.1
click at [305, 429] on div "[PHONE_NUMBER] Dernière mise à jour 18 août, 2025" at bounding box center [532, 428] width 509 height 63
copy span "[PHONE_NUMBER]"
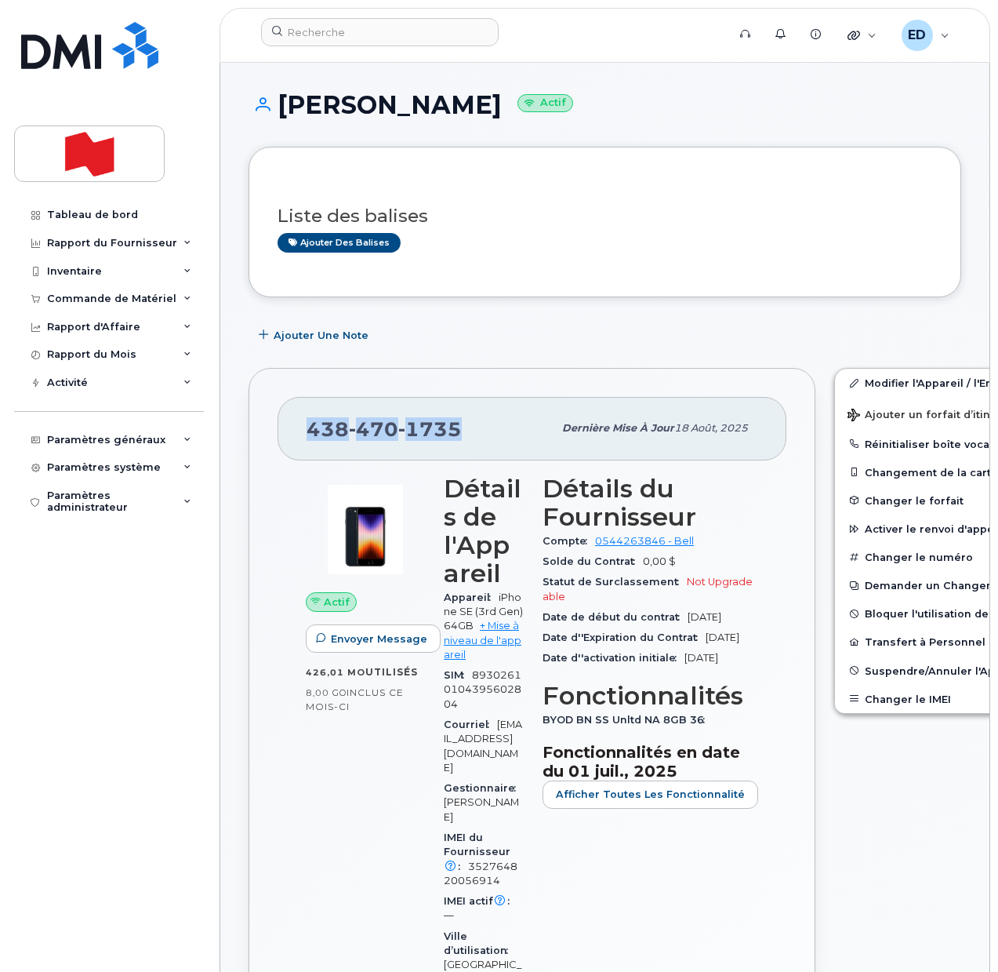
drag, startPoint x: 488, startPoint y: 105, endPoint x: 279, endPoint y: 110, distance: 208.6
click at [279, 110] on h1 "[PERSON_NAME] Actif" at bounding box center [605, 104] width 713 height 27
copy h1 "[PERSON_NAME]"
click at [324, 35] on input at bounding box center [380, 32] width 238 height 28
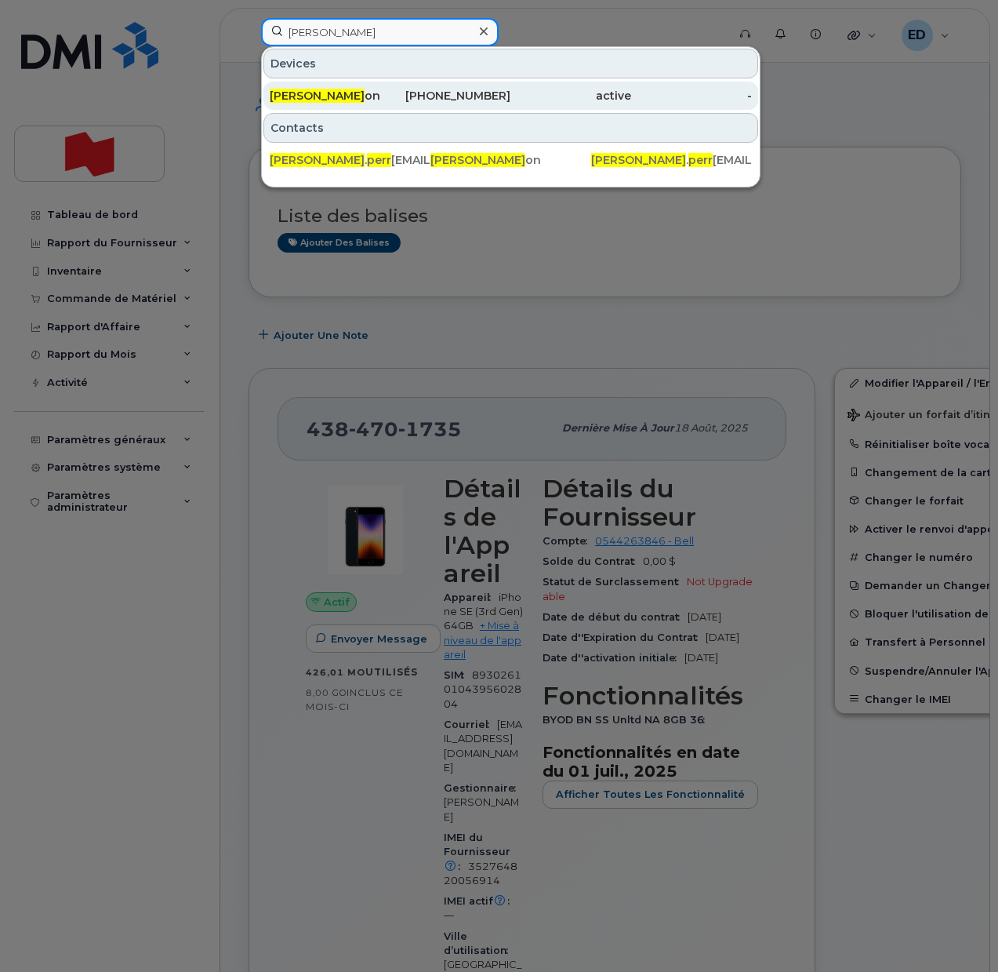
type input "laura perr"
click at [317, 97] on span "Laura Perr" at bounding box center [317, 96] width 95 height 14
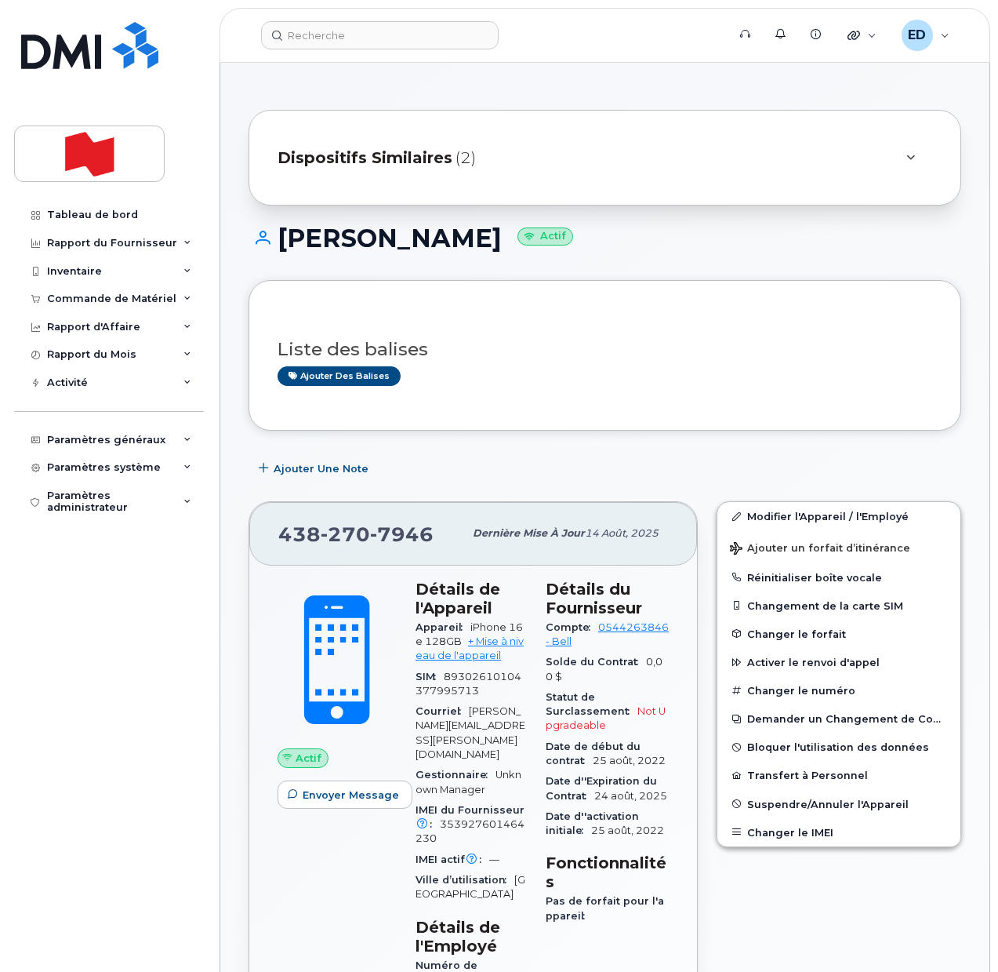
click at [598, 315] on div "Liste des balises Ajouter des balises" at bounding box center [605, 355] width 655 height 93
click at [888, 159] on div at bounding box center [910, 158] width 44 height 38
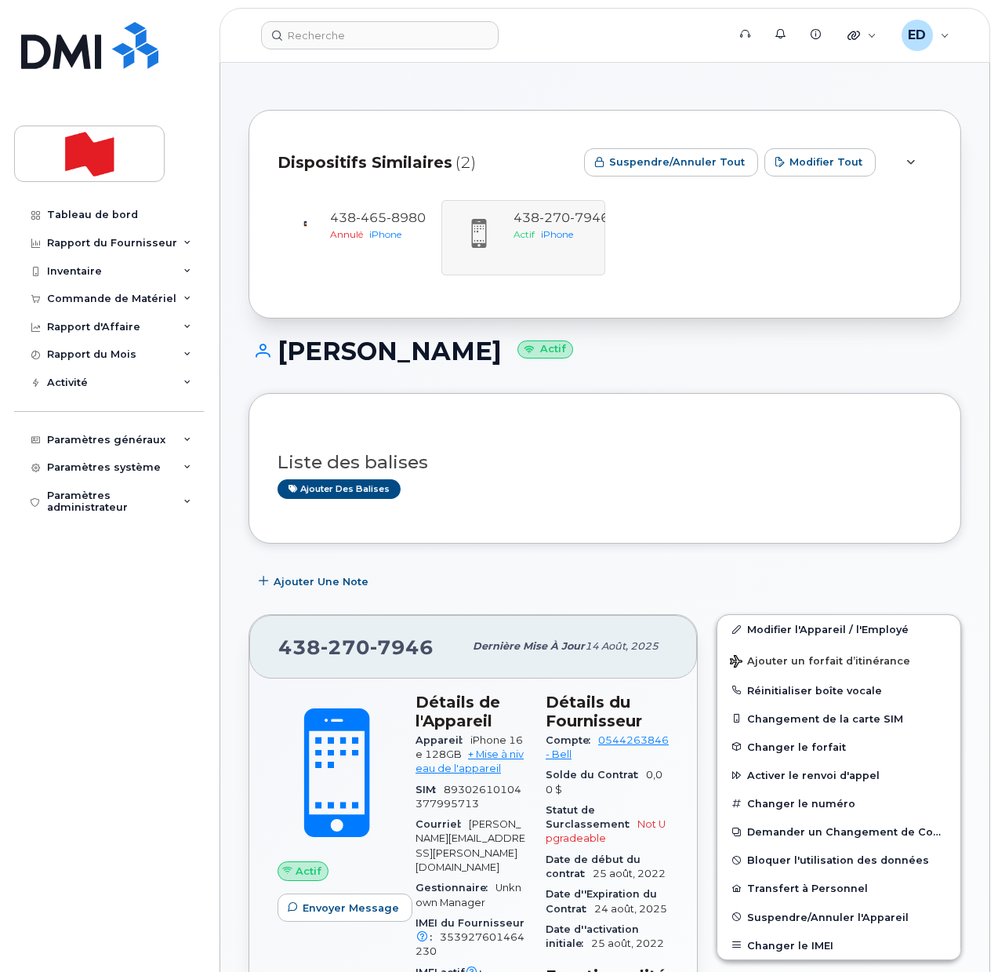
click at [623, 341] on h1 "Laura Perron Actif" at bounding box center [605, 350] width 713 height 27
click at [614, 440] on div "Liste des balises Ajouter des balises" at bounding box center [605, 468] width 655 height 60
drag, startPoint x: 434, startPoint y: 649, endPoint x: 279, endPoint y: 647, distance: 155.3
click at [279, 647] on div "438 270 7946" at bounding box center [370, 646] width 185 height 33
copy span "438 270 7946"
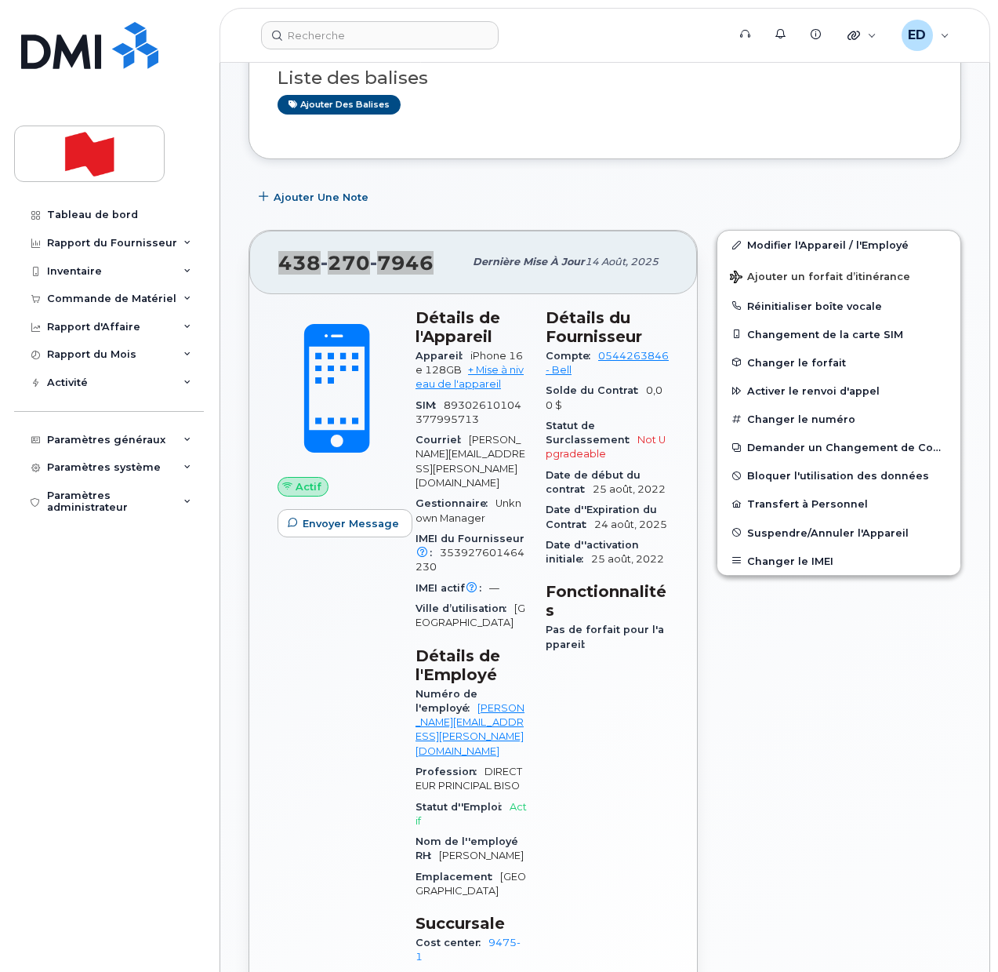
scroll to position [392, 0]
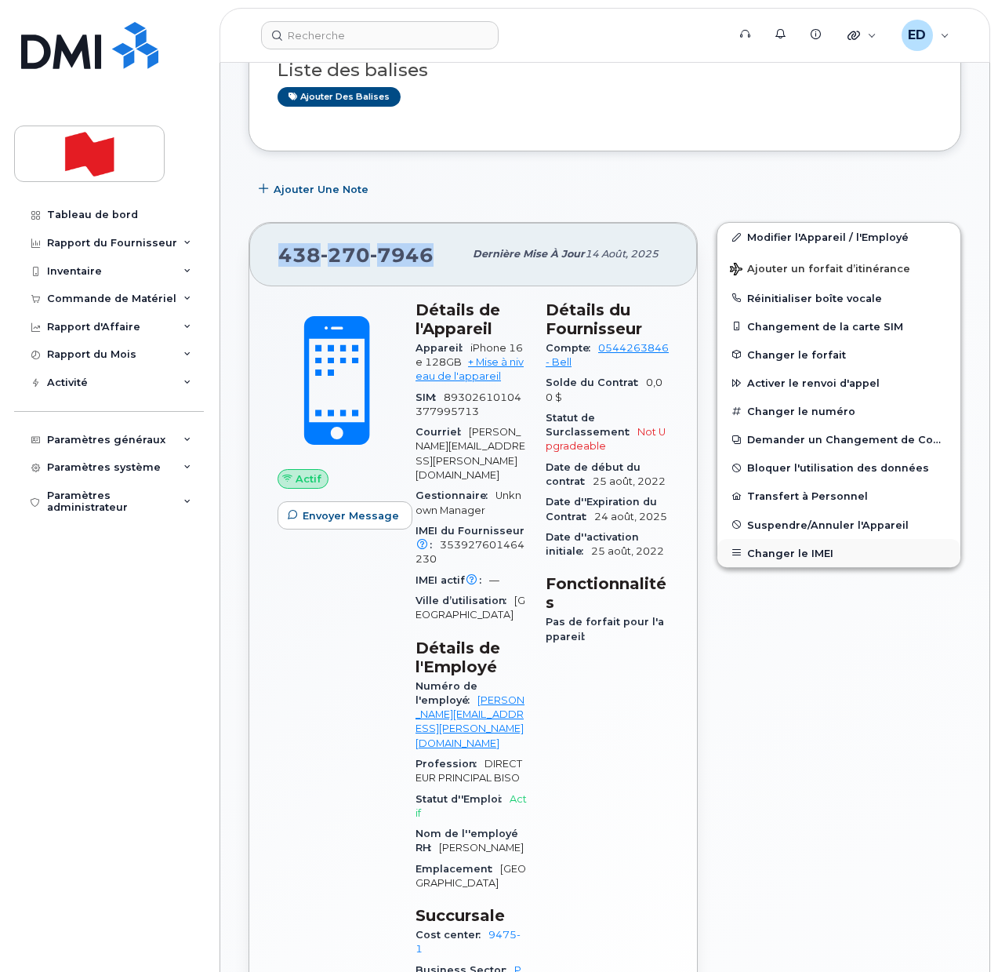
click at [781, 553] on button "Changer le IMEI" at bounding box center [839, 553] width 243 height 28
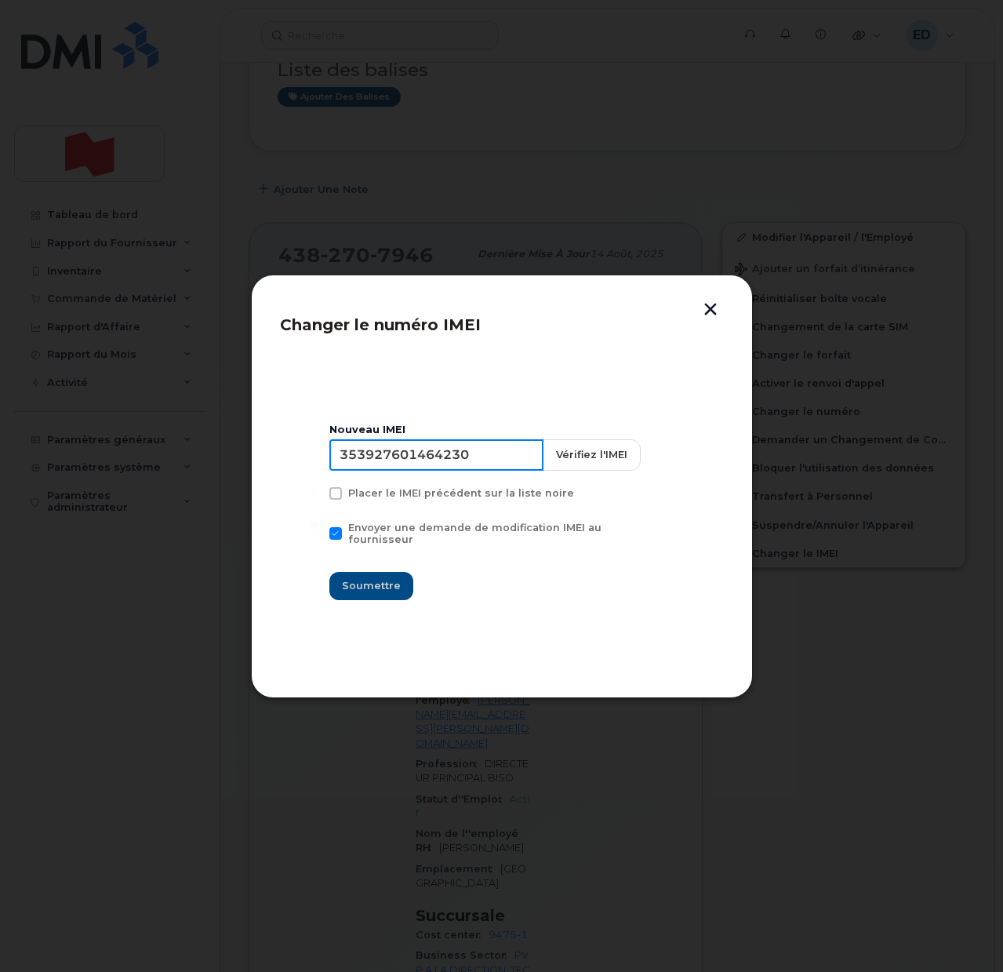
click at [445, 456] on input "353927601464230" at bounding box center [436, 454] width 214 height 31
click at [707, 318] on header "Changer le numéro IMEI" at bounding box center [502, 329] width 444 height 52
click at [708, 309] on button "button" at bounding box center [711, 311] width 24 height 16
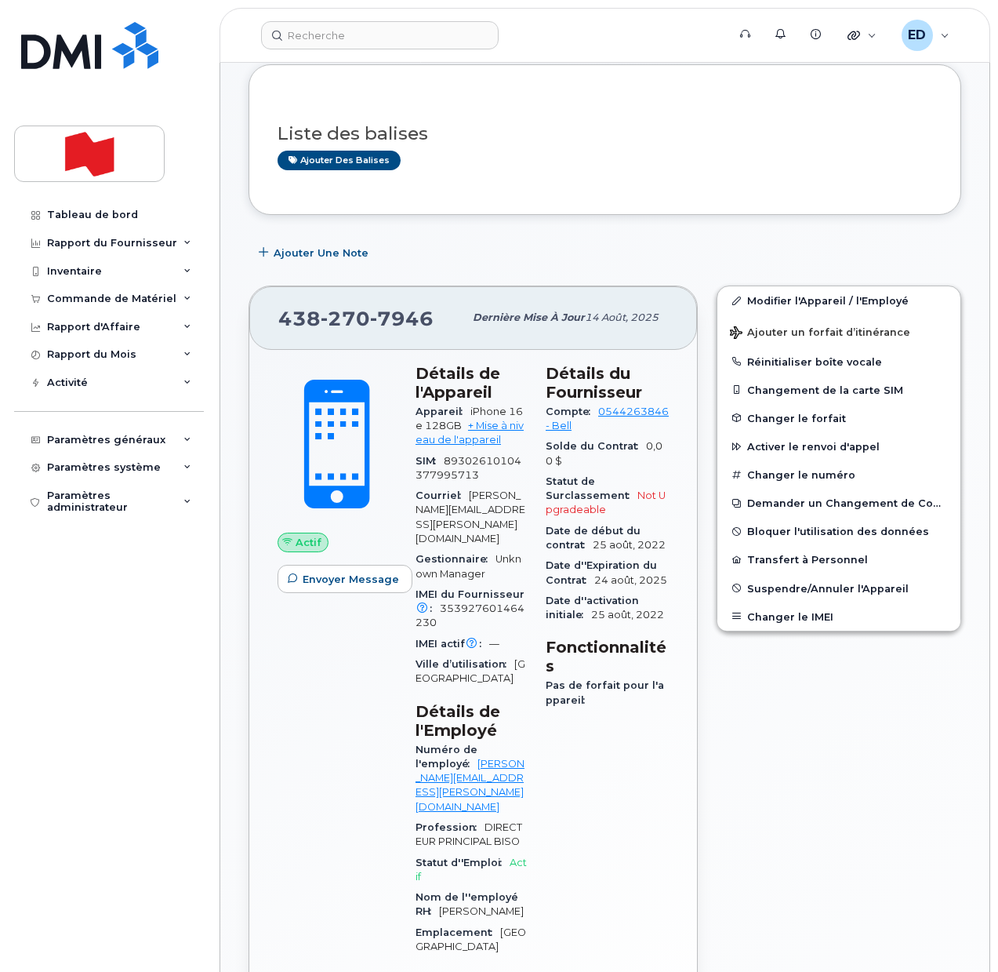
scroll to position [294, 0]
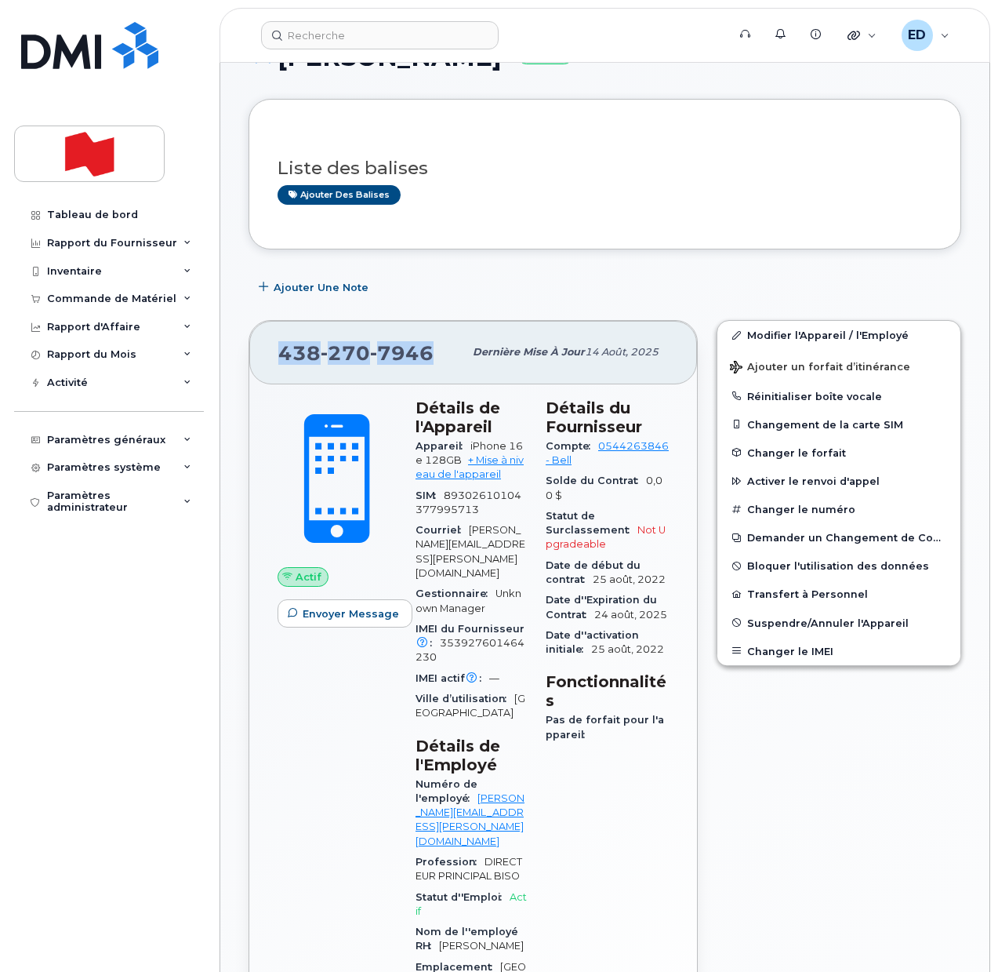
drag, startPoint x: 431, startPoint y: 354, endPoint x: 271, endPoint y: 343, distance: 159.6
click at [271, 343] on div "438 270 7946 Dernière mise à jour 14 août, 2025" at bounding box center [473, 352] width 448 height 63
copy span "438 270 7946"
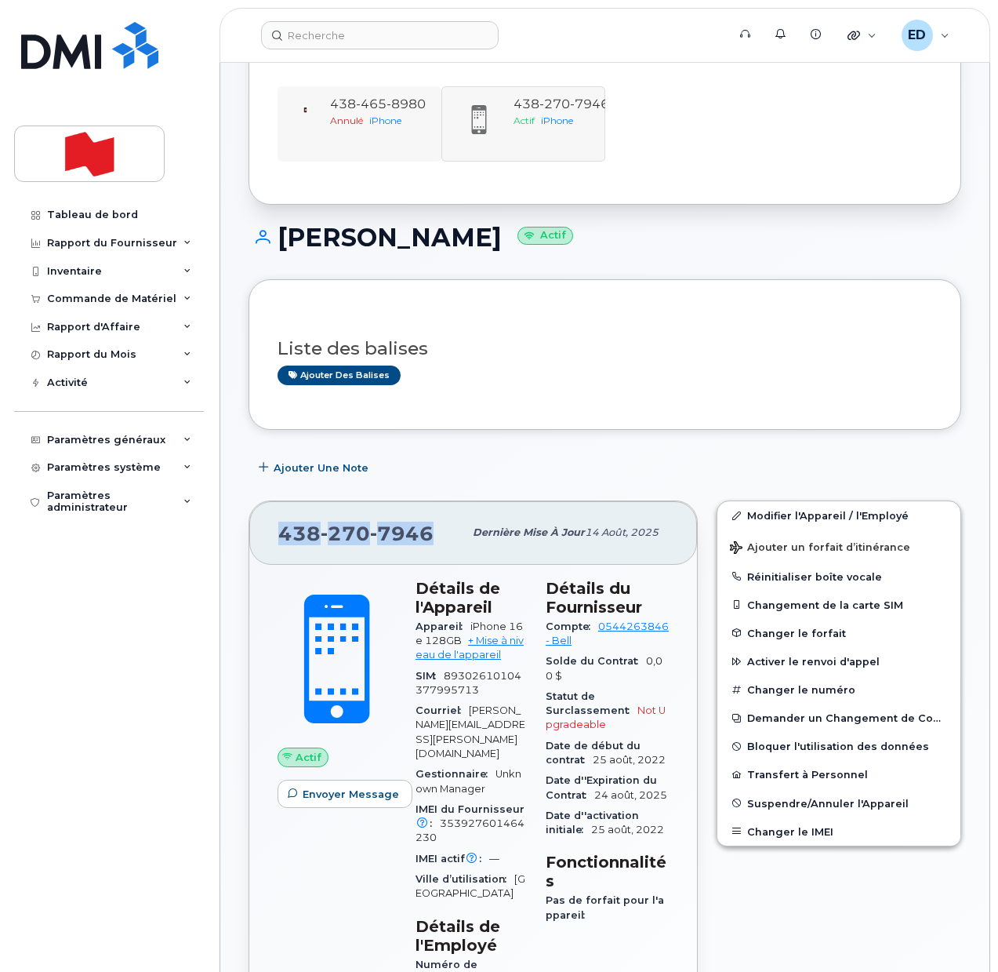
scroll to position [0, 0]
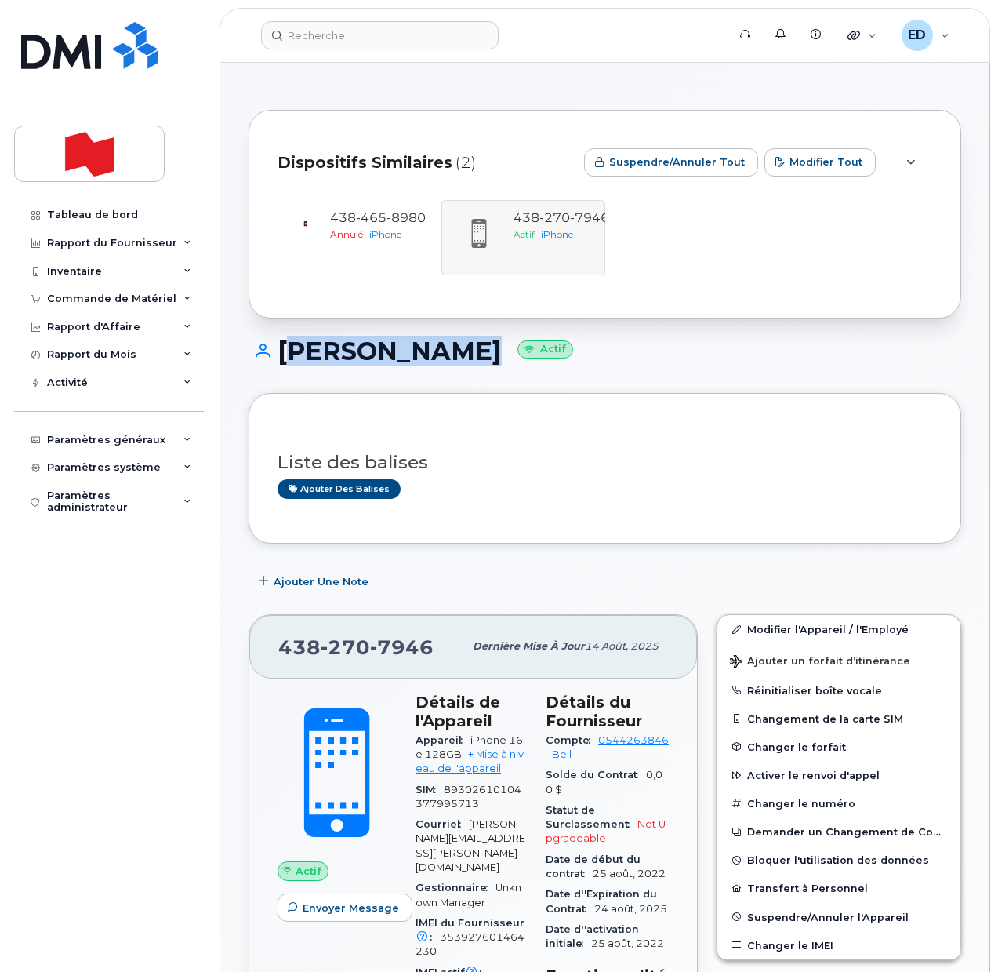
drag, startPoint x: 449, startPoint y: 360, endPoint x: 279, endPoint y: 358, distance: 169.4
click at [279, 358] on h1 "Laura Perron Actif" at bounding box center [605, 350] width 713 height 27
copy h1 "Laura Perron"
click at [639, 476] on div "Liste des balises Ajouter des balises" at bounding box center [605, 468] width 655 height 60
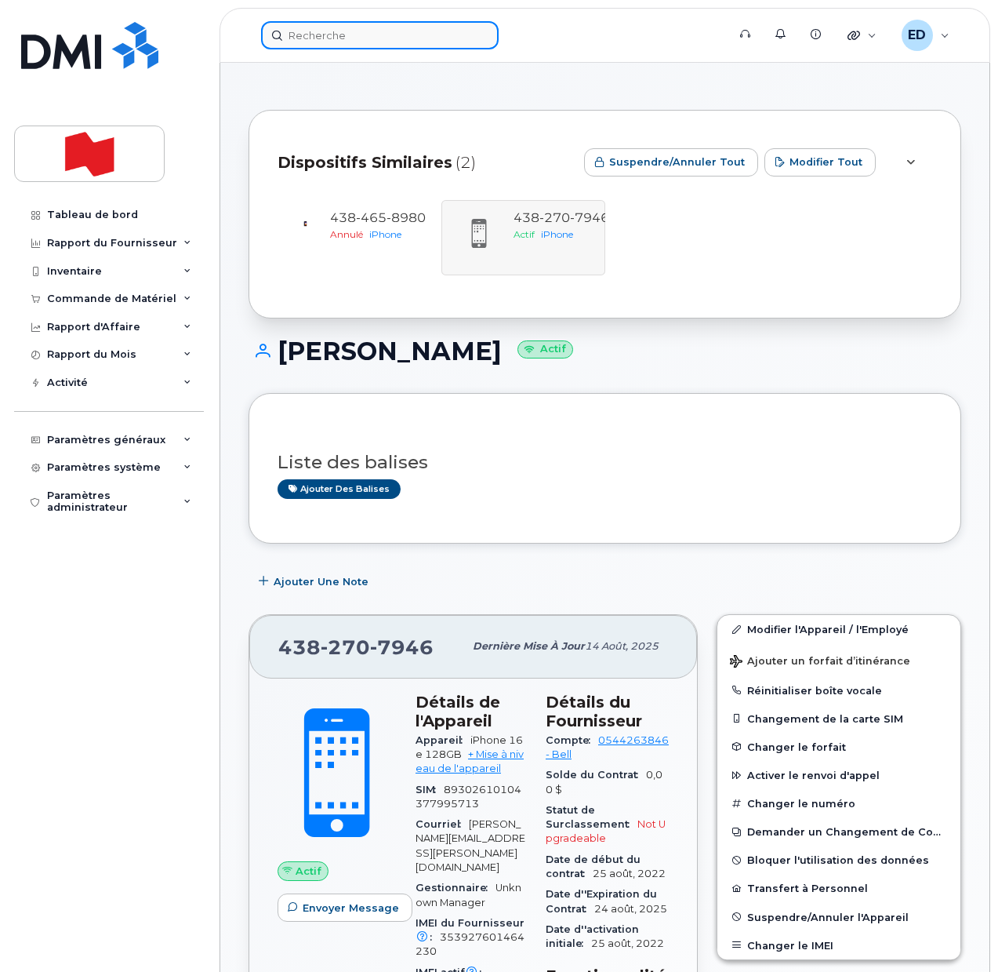
click at [362, 35] on input at bounding box center [380, 35] width 238 height 28
paste input "438-364-0543"
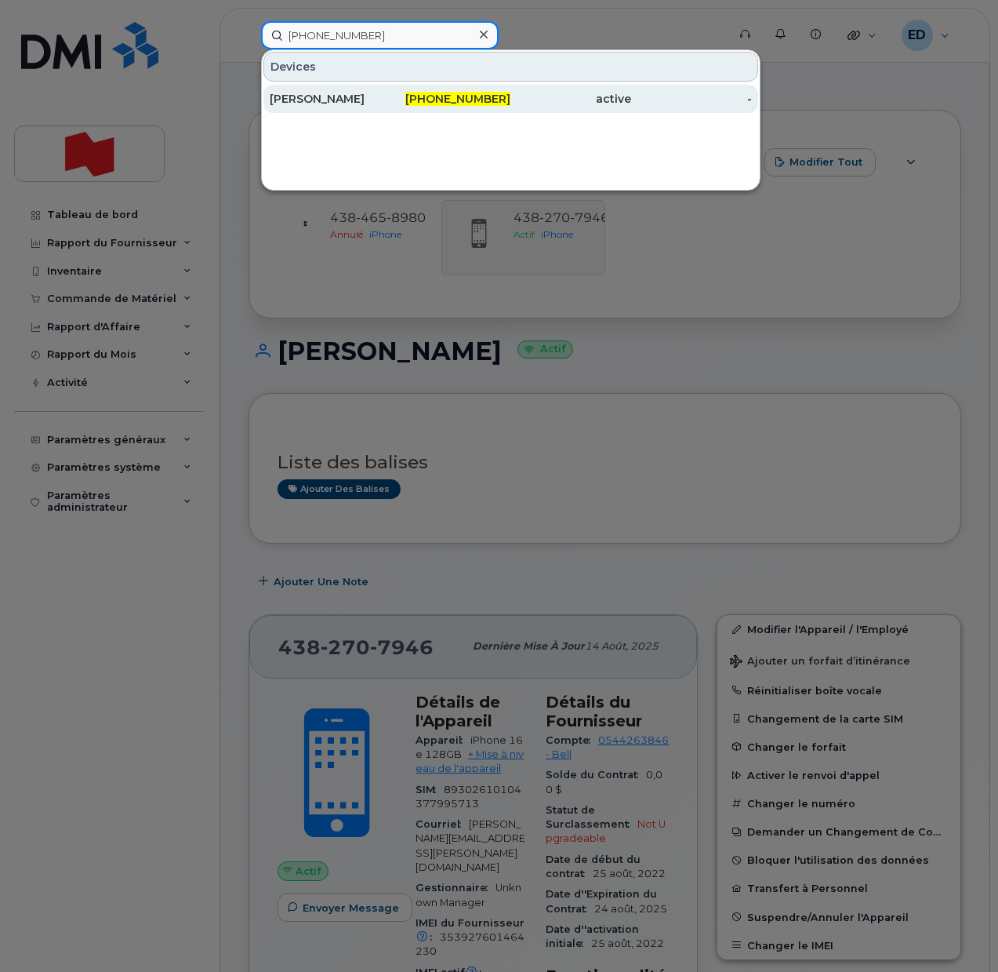
type input "438-364-0543"
click at [307, 99] on div "Patrick Croft" at bounding box center [330, 99] width 121 height 16
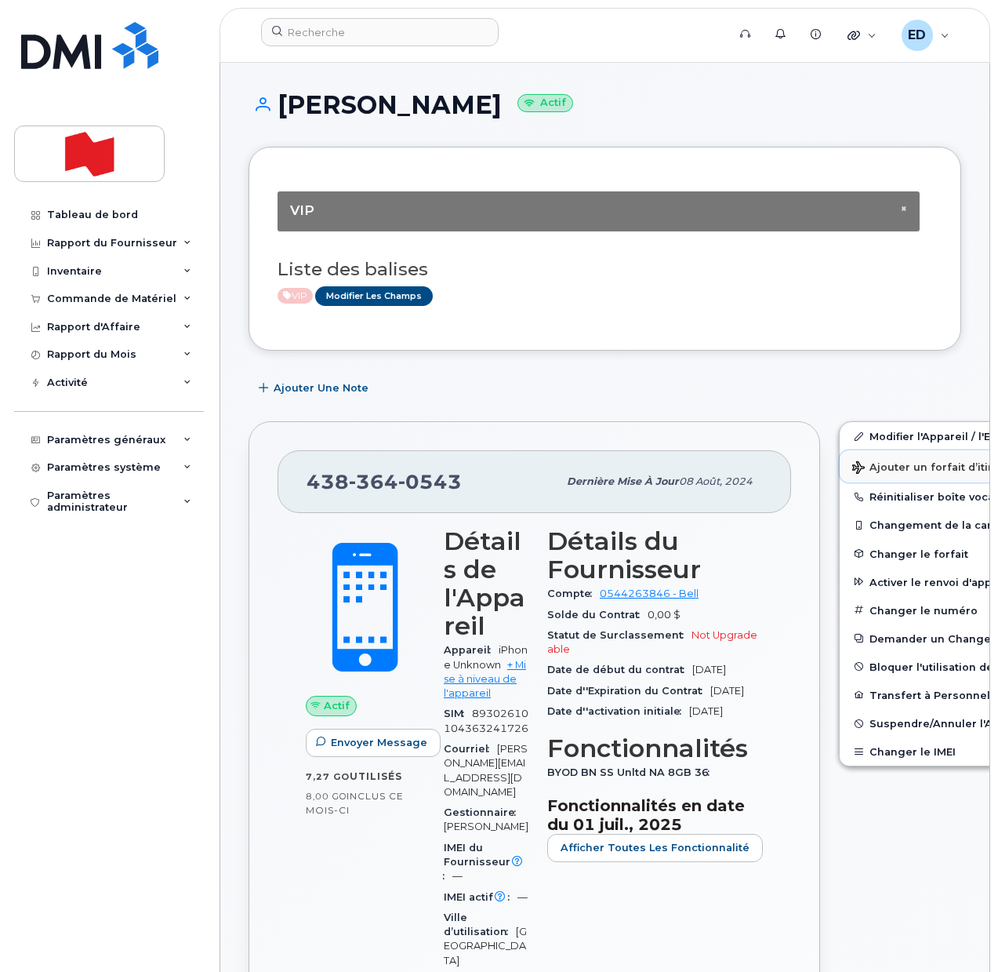
click at [861, 465] on span "Ajouter un forfait d’itinérance" at bounding box center [942, 468] width 180 height 15
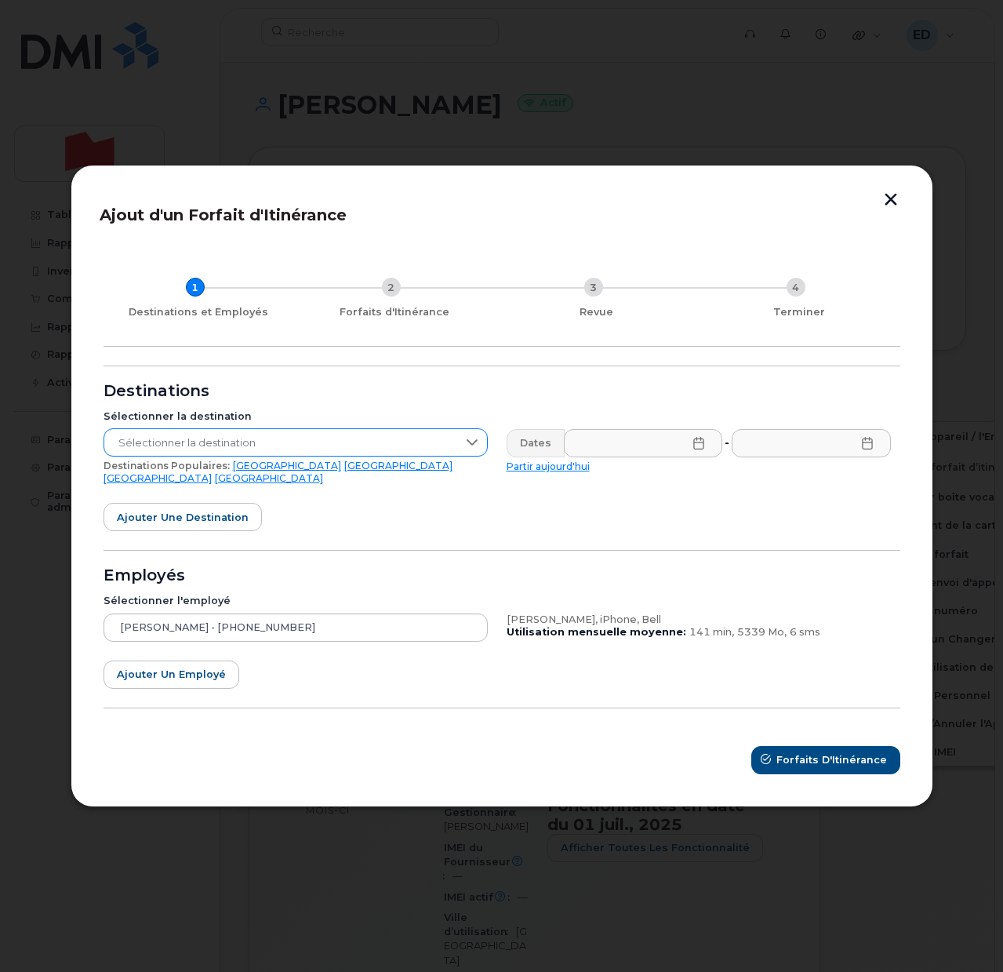
click at [452, 444] on span "Sélectionner la destination" at bounding box center [280, 443] width 353 height 28
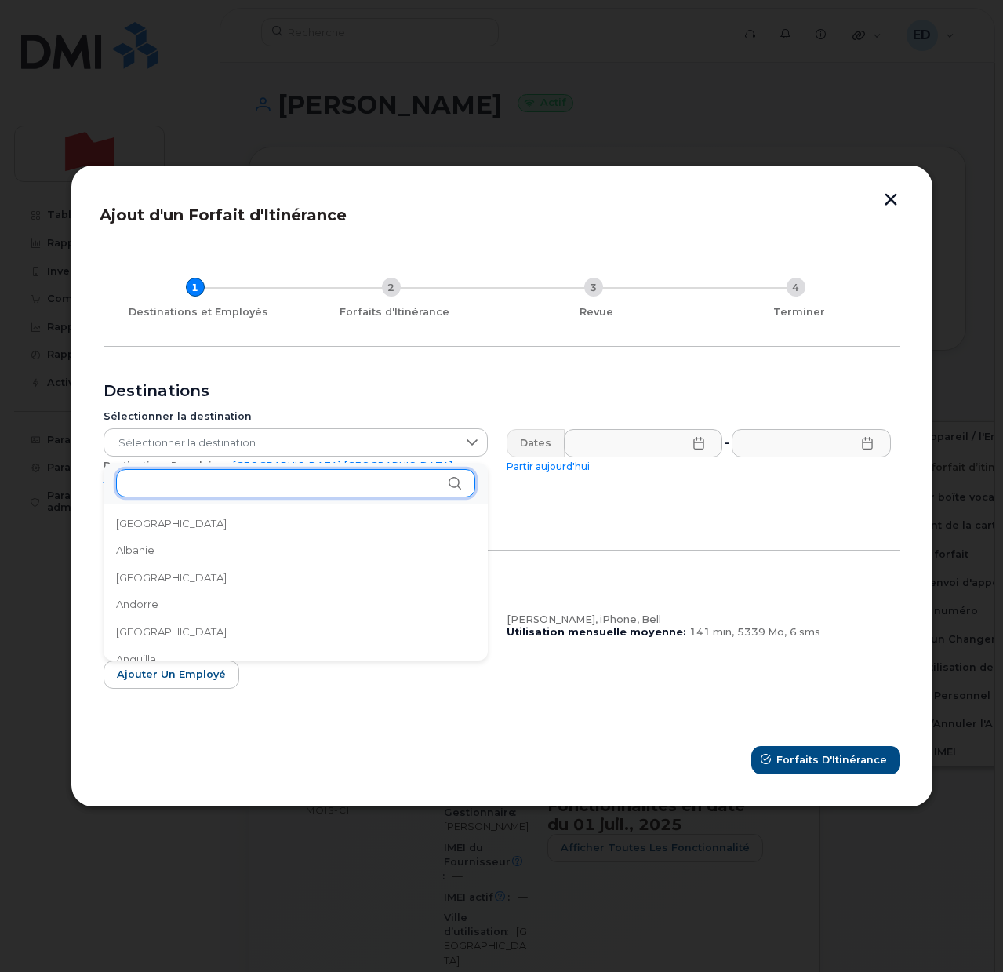
click at [239, 491] on input "text" at bounding box center [295, 483] width 359 height 28
type input "a"
type input "saint"
drag, startPoint x: 309, startPoint y: 514, endPoint x: 322, endPoint y: 524, distance: 15.7
click at [308, 515] on li "Saint-Marin" at bounding box center [296, 523] width 384 height 27
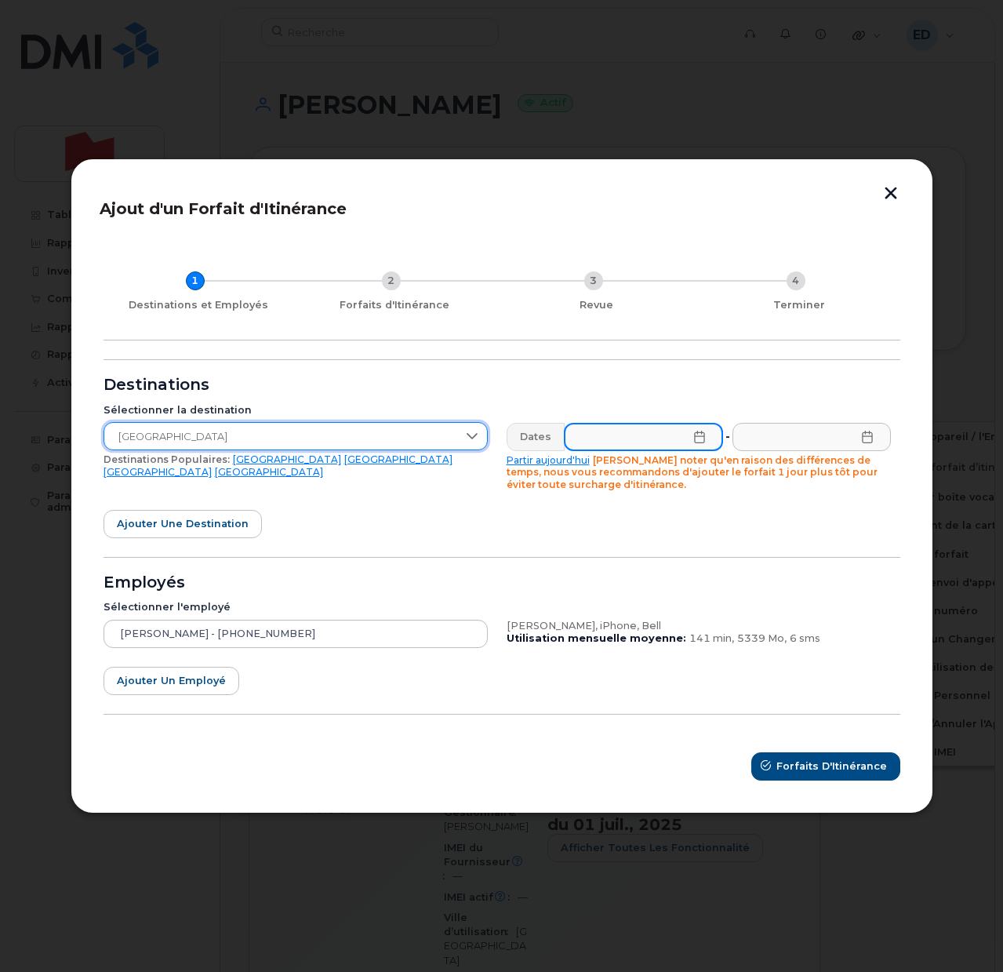
click at [709, 435] on input "text" at bounding box center [643, 437] width 159 height 28
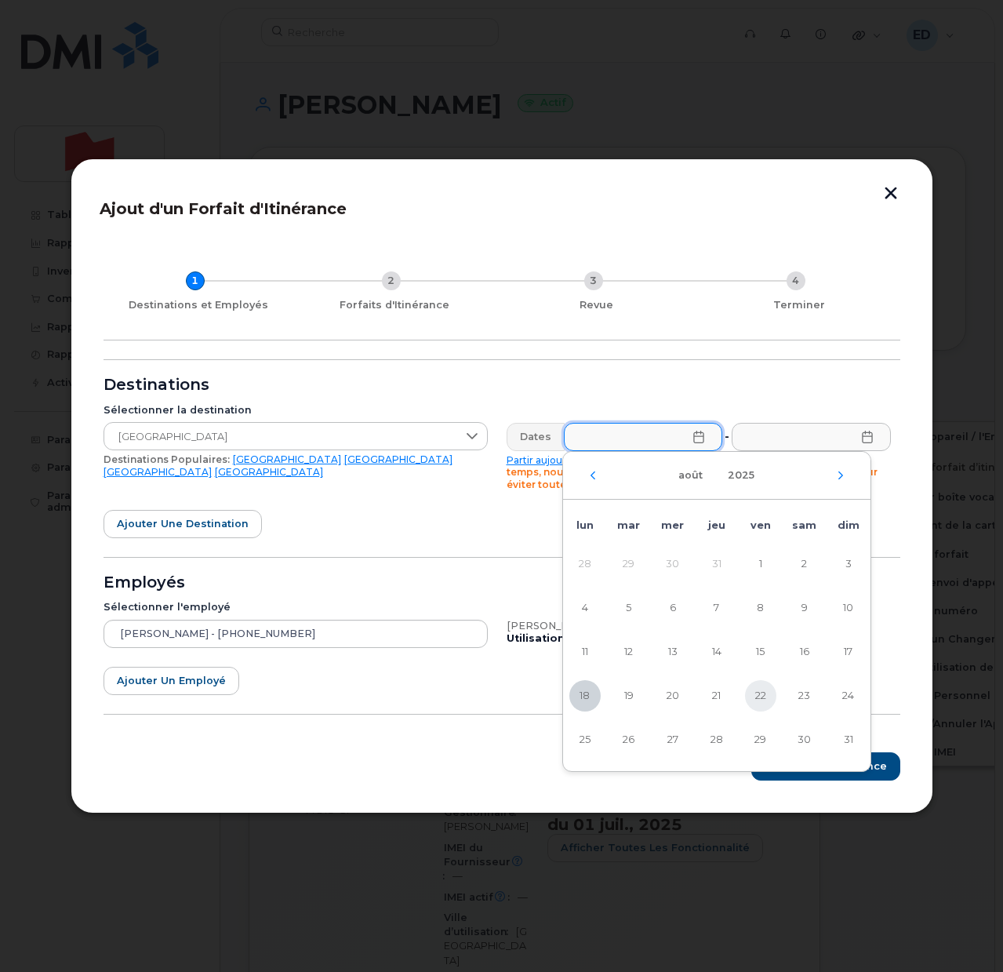
click at [760, 690] on span "22" at bounding box center [760, 695] width 31 height 31
type input "22/08/2025"
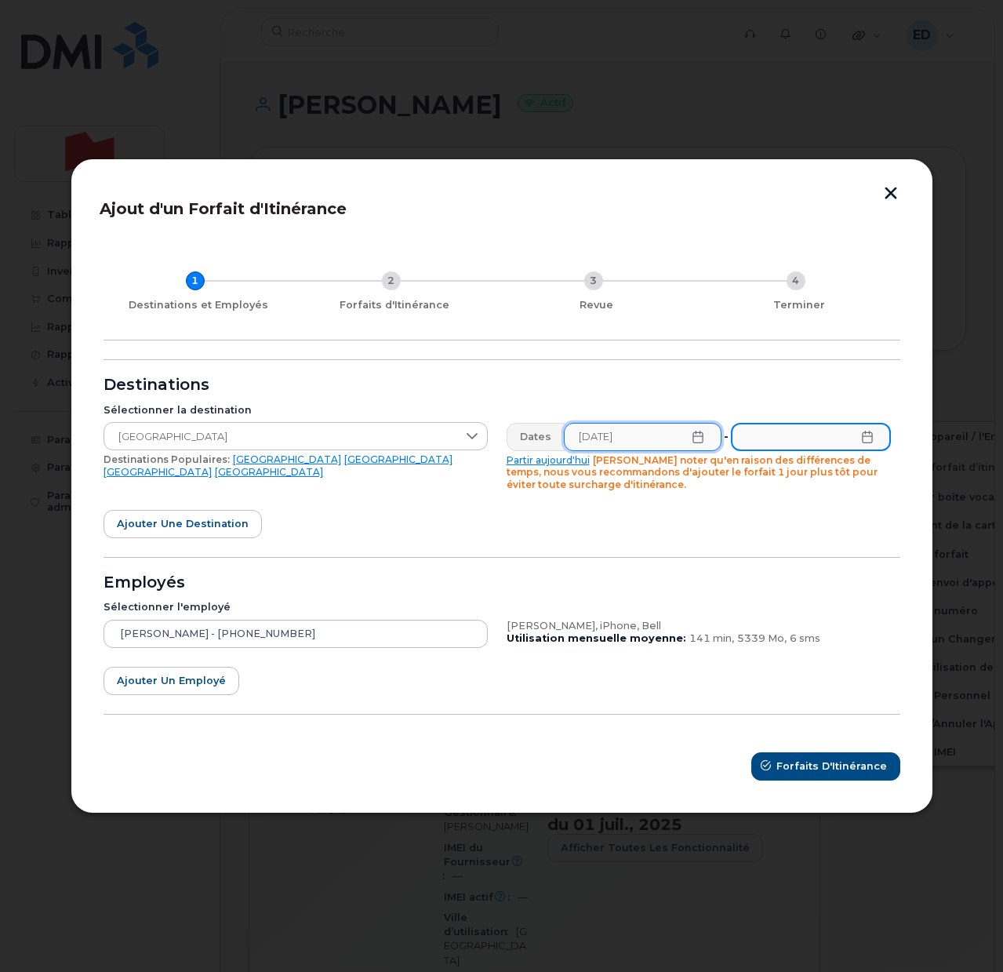
click at [874, 435] on input "text" at bounding box center [810, 437] width 159 height 28
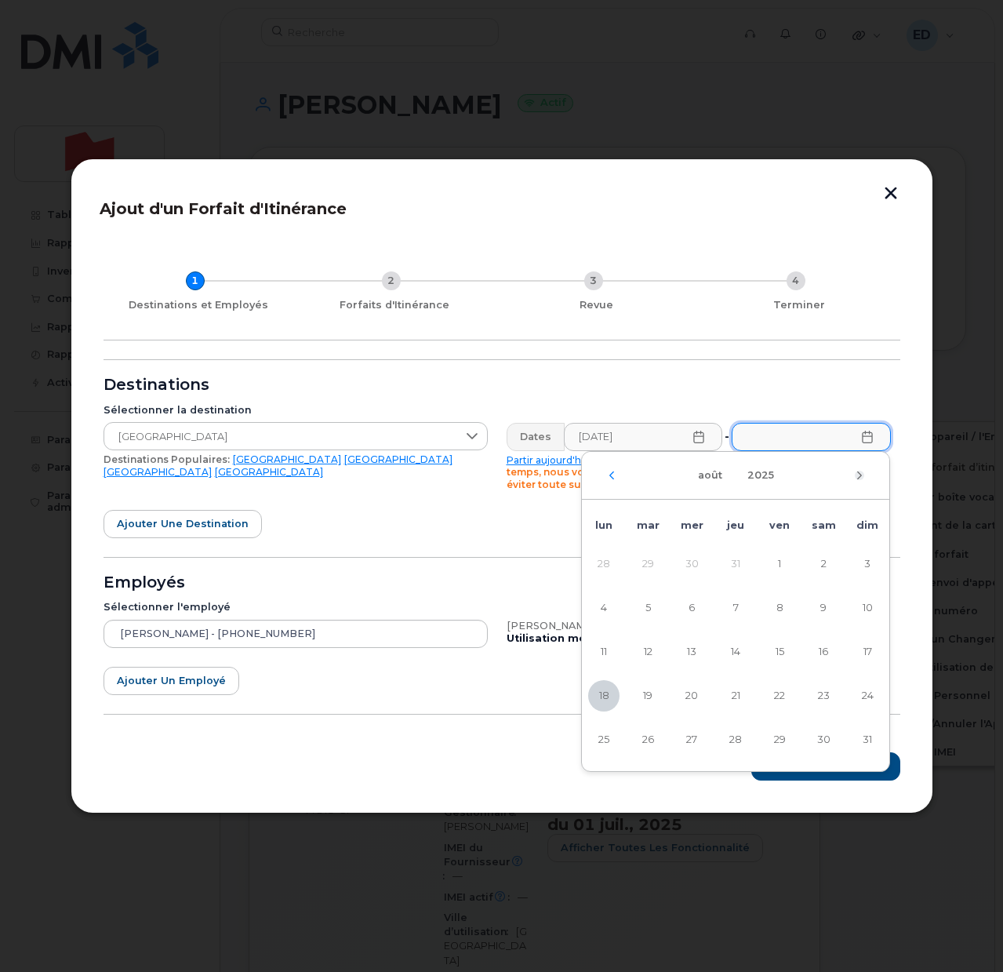
click at [859, 475] on icon "Mois suivant" at bounding box center [859, 475] width 9 height 13
click at [687, 739] on td "1" at bounding box center [692, 740] width 44 height 44
click at [692, 737] on td "1" at bounding box center [692, 740] width 44 height 44
click at [609, 559] on span "1" at bounding box center [603, 563] width 31 height 31
type input "01/09/2025"
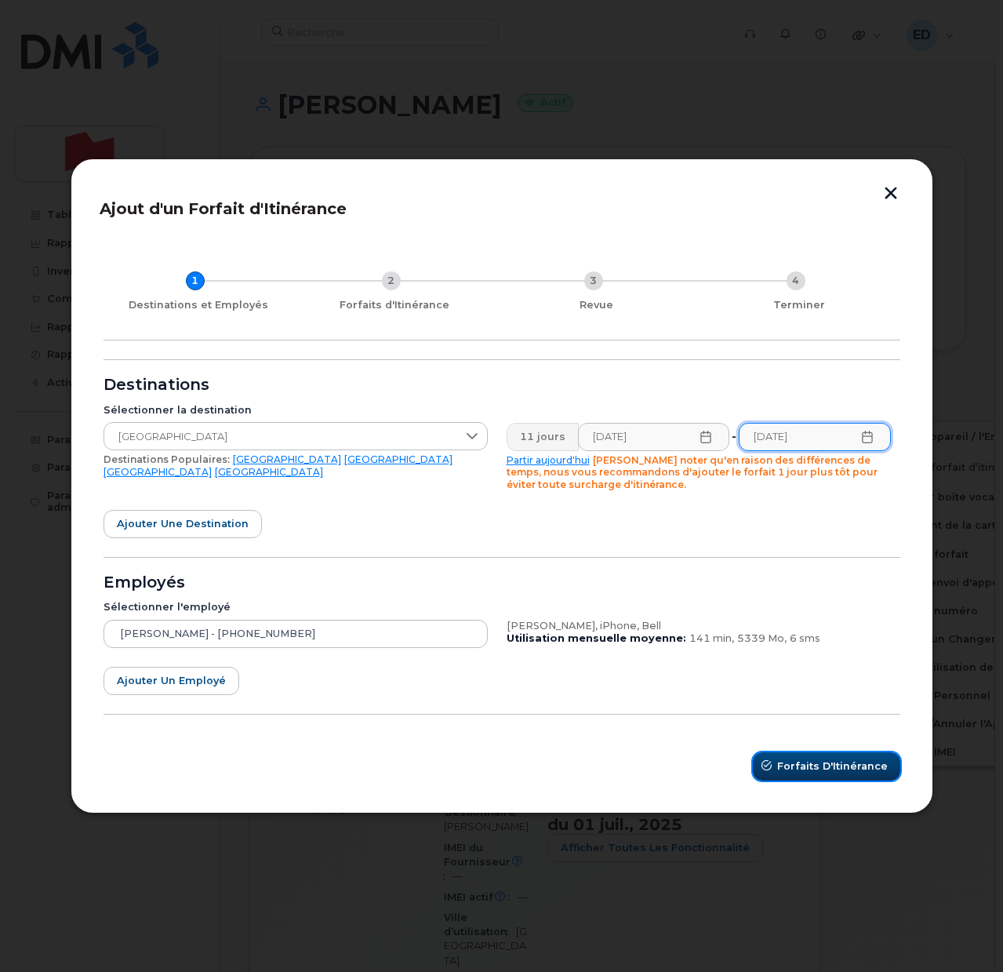
click at [794, 768] on span "Forfaits d'Itinérance" at bounding box center [832, 765] width 111 height 15
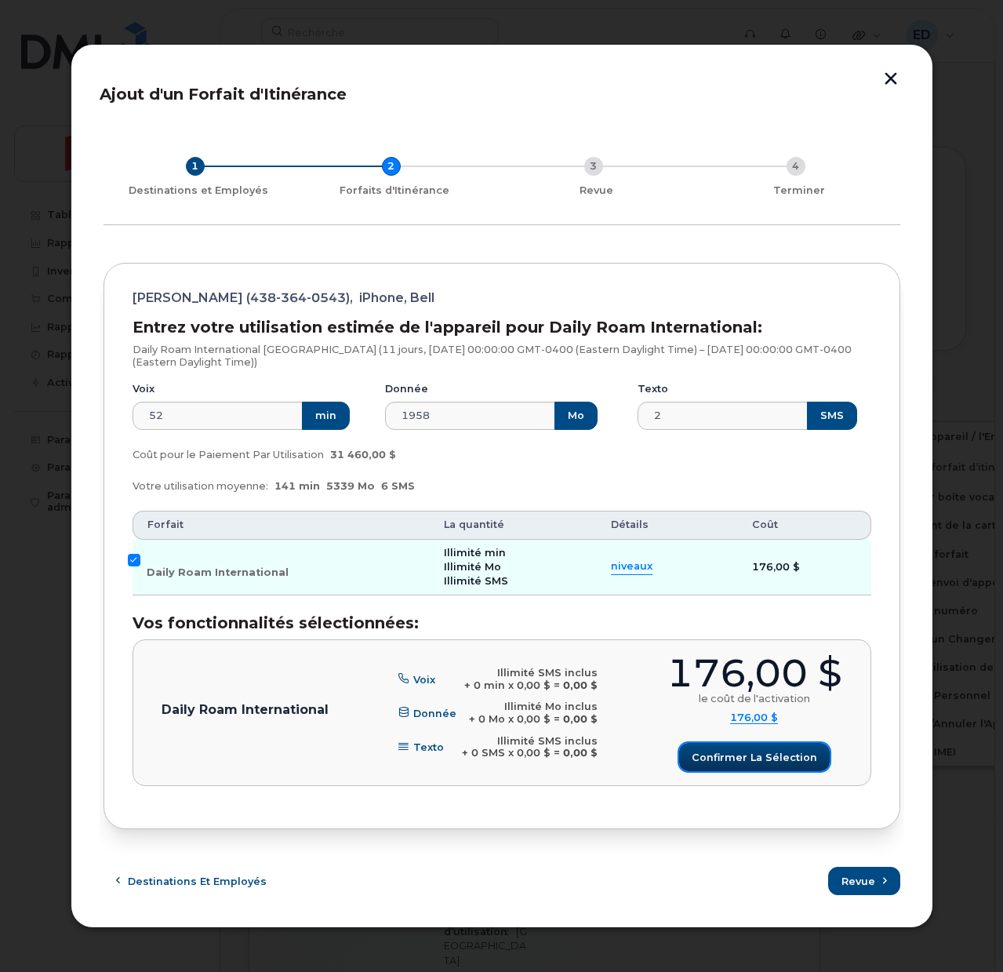
click at [718, 761] on span "Confirmer la sélection" at bounding box center [754, 757] width 125 height 15
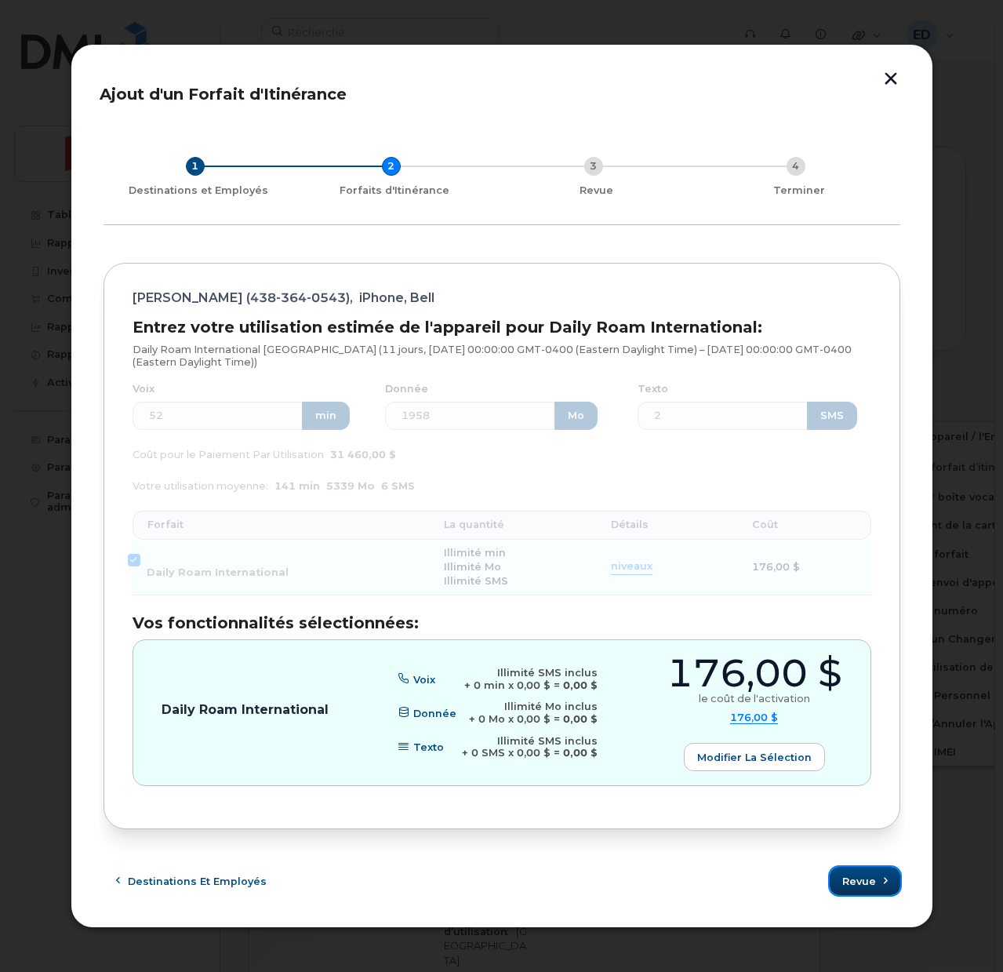
click at [852, 880] on span "Revue" at bounding box center [859, 881] width 34 height 15
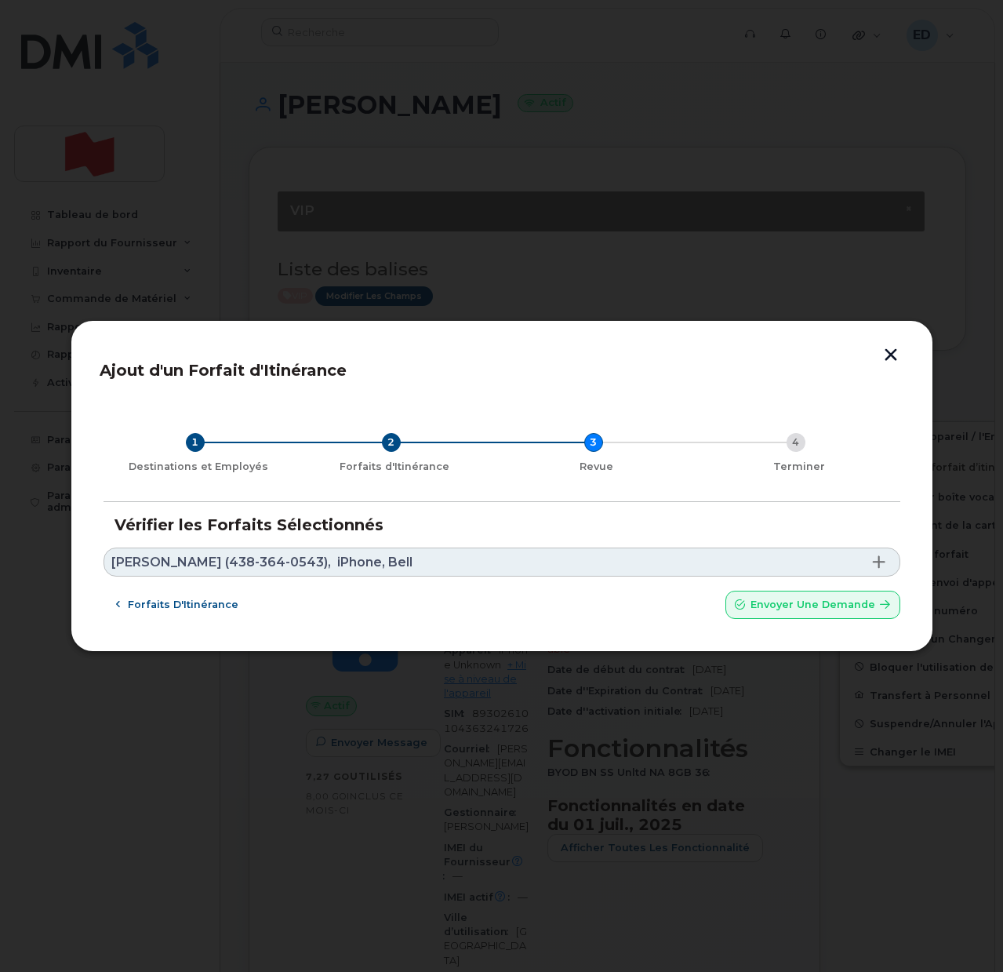
click at [416, 558] on link "Patrick Croft (438-364-0543), iPhone, Bell" at bounding box center [502, 561] width 797 height 29
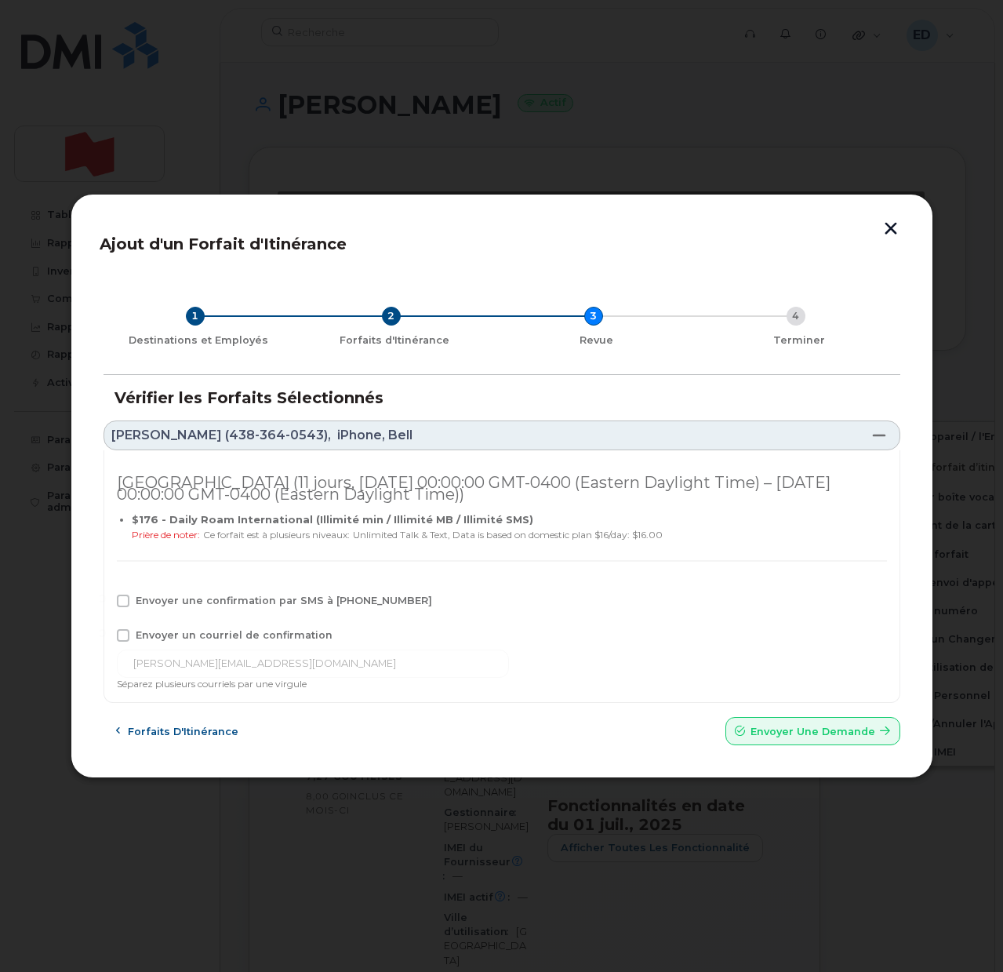
click at [119, 604] on span at bounding box center [123, 600] width 13 height 13
click at [106, 602] on input "Envoyer une confirmation par SMS à 438-364-0543" at bounding box center [102, 598] width 8 height 8
checkbox input "true"
click at [122, 634] on span at bounding box center [123, 635] width 13 height 13
click at [106, 634] on input "Envoyer un courriel de confirmation" at bounding box center [102, 633] width 8 height 8
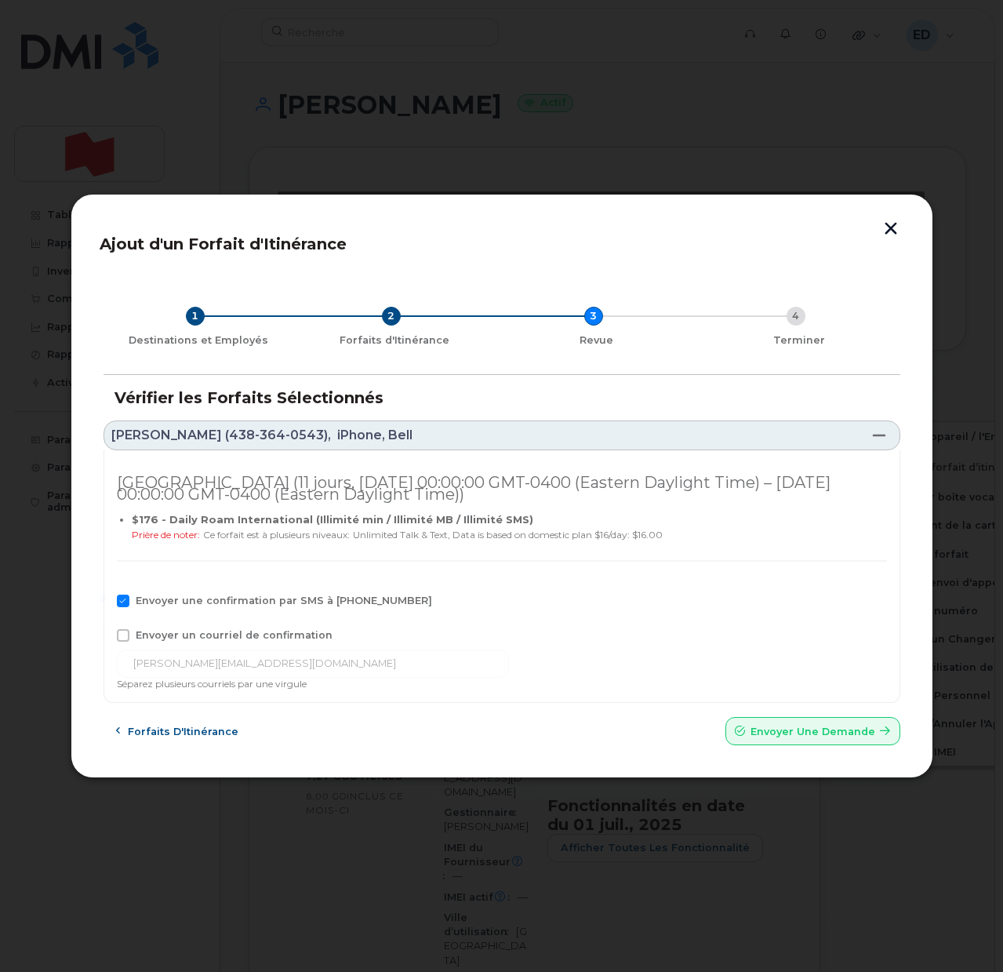
checkbox input "true"
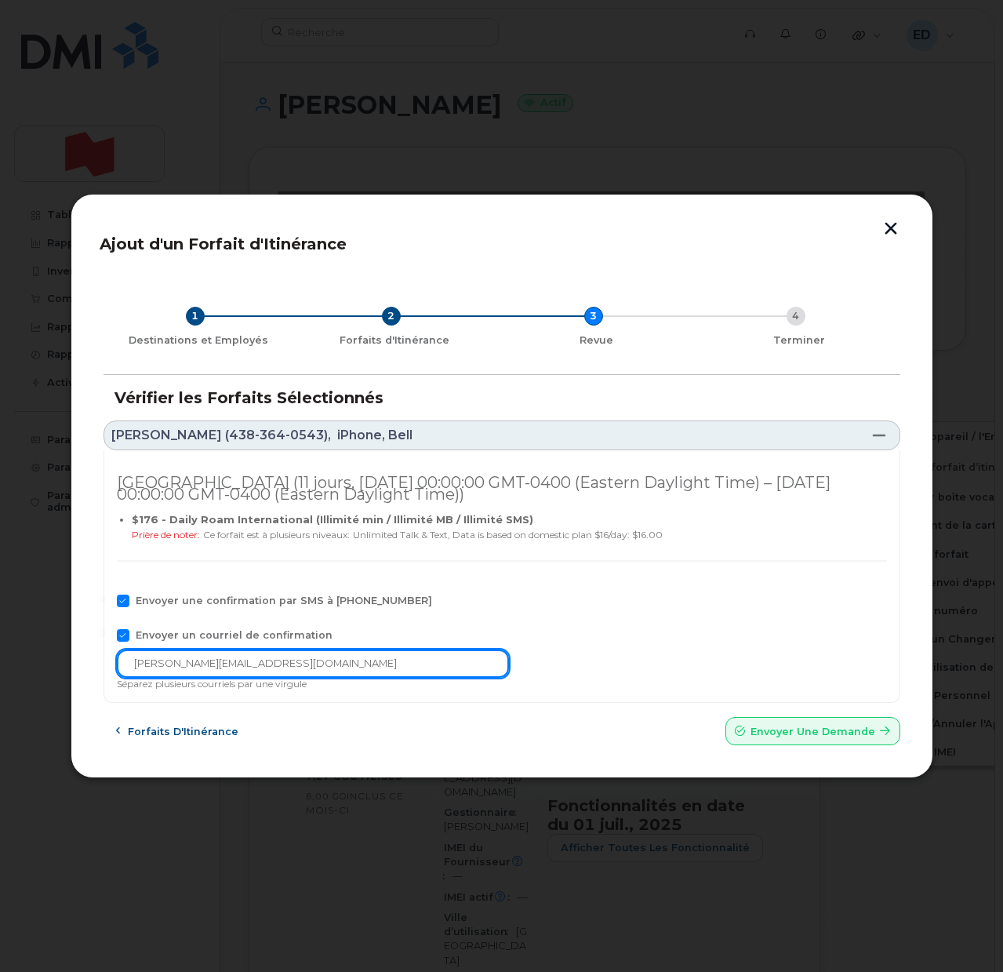
drag, startPoint x: 292, startPoint y: 668, endPoint x: 102, endPoint y: 668, distance: 189.8
click at [102, 668] on div "1 Destinations et Employés 2 Forfaits d'Itinérance 3 Revue 4 Terminer Vérifier …" at bounding box center [502, 511] width 805 height 475
paste input "telecom-voix@bn"
type input "telecom-voix@bnc.ca"
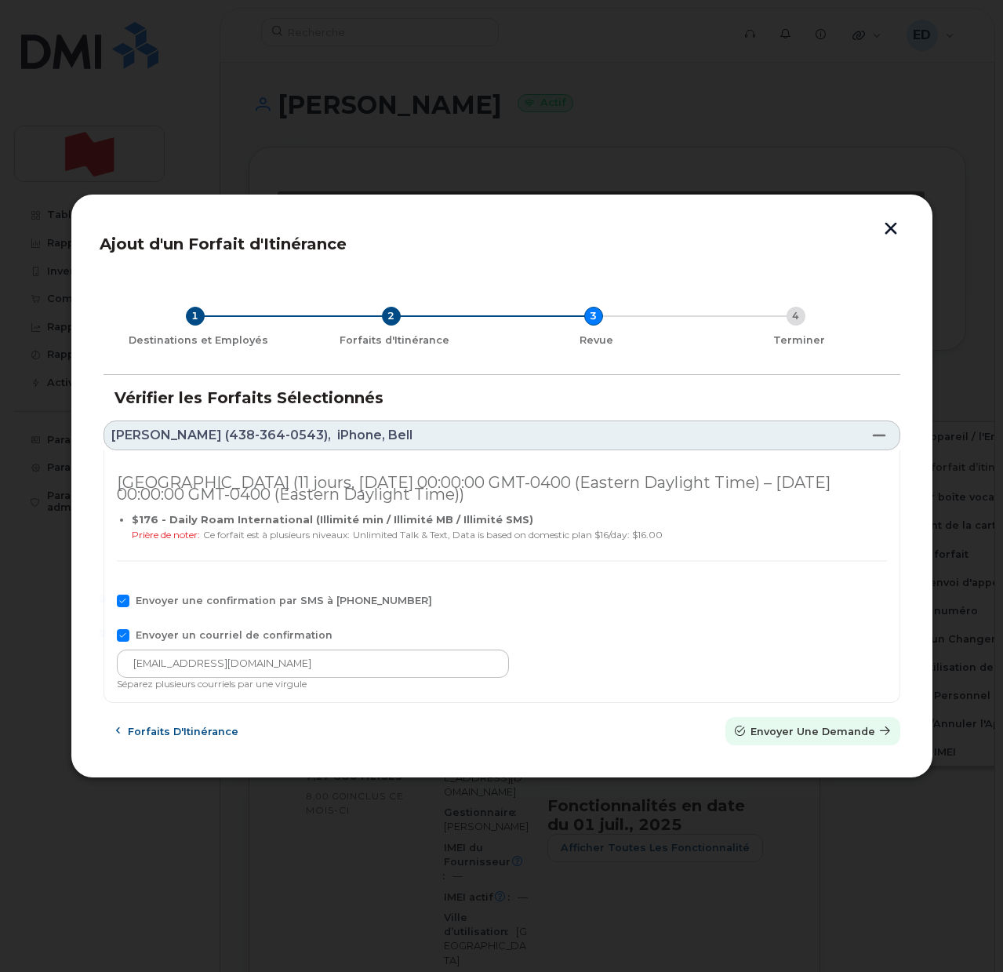
drag, startPoint x: 769, startPoint y: 726, endPoint x: 601, endPoint y: 73, distance: 674.4
click at [770, 727] on span "Envoyer une Demande" at bounding box center [812, 731] width 125 height 15
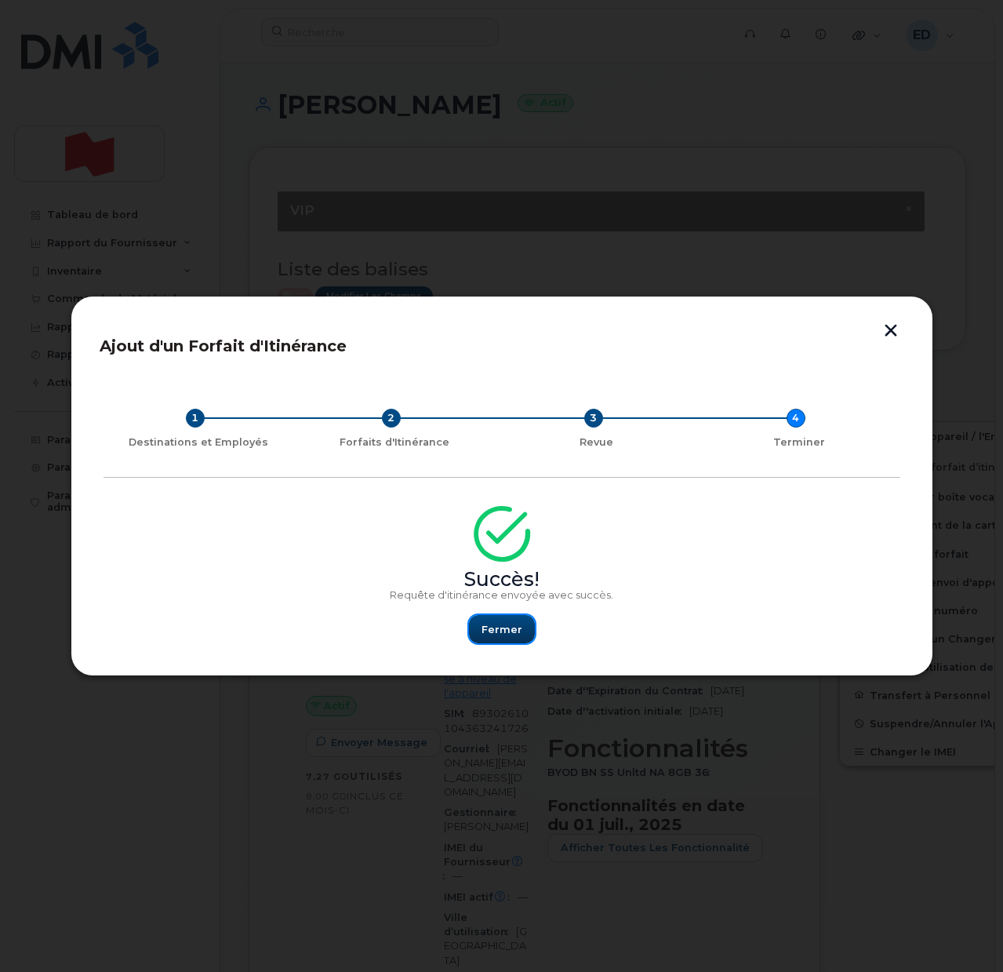
click at [497, 623] on span "Fermer" at bounding box center [501, 629] width 41 height 15
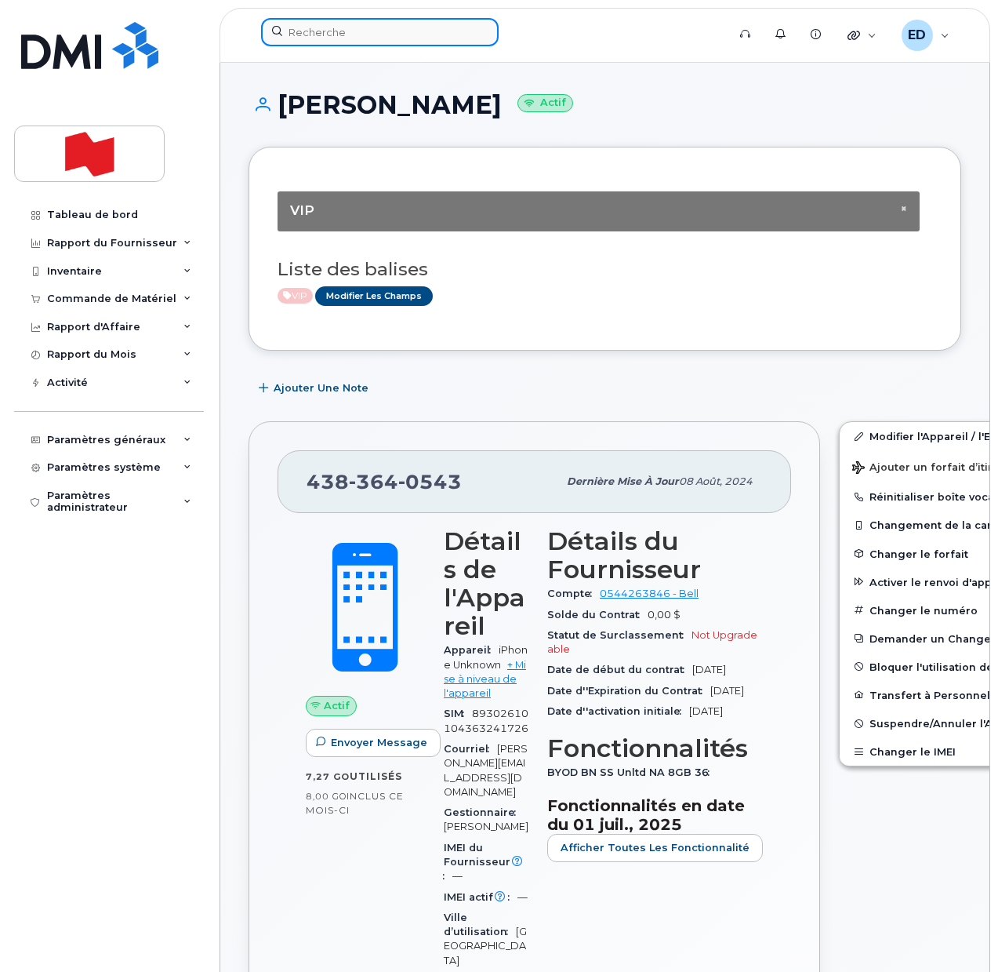
click at [346, 35] on input at bounding box center [380, 32] width 238 height 28
paste input "[PERSON_NAME]"
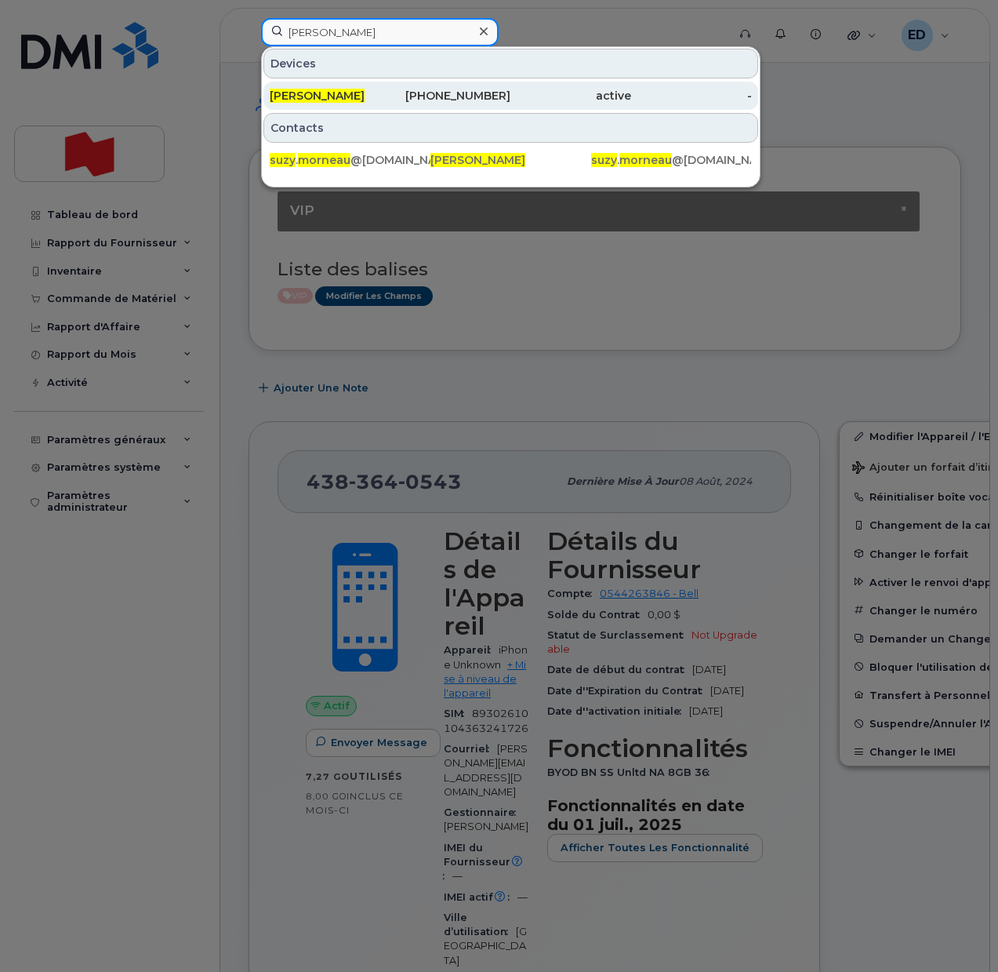
type input "[PERSON_NAME]"
click at [329, 100] on span "[PERSON_NAME]" at bounding box center [317, 96] width 95 height 14
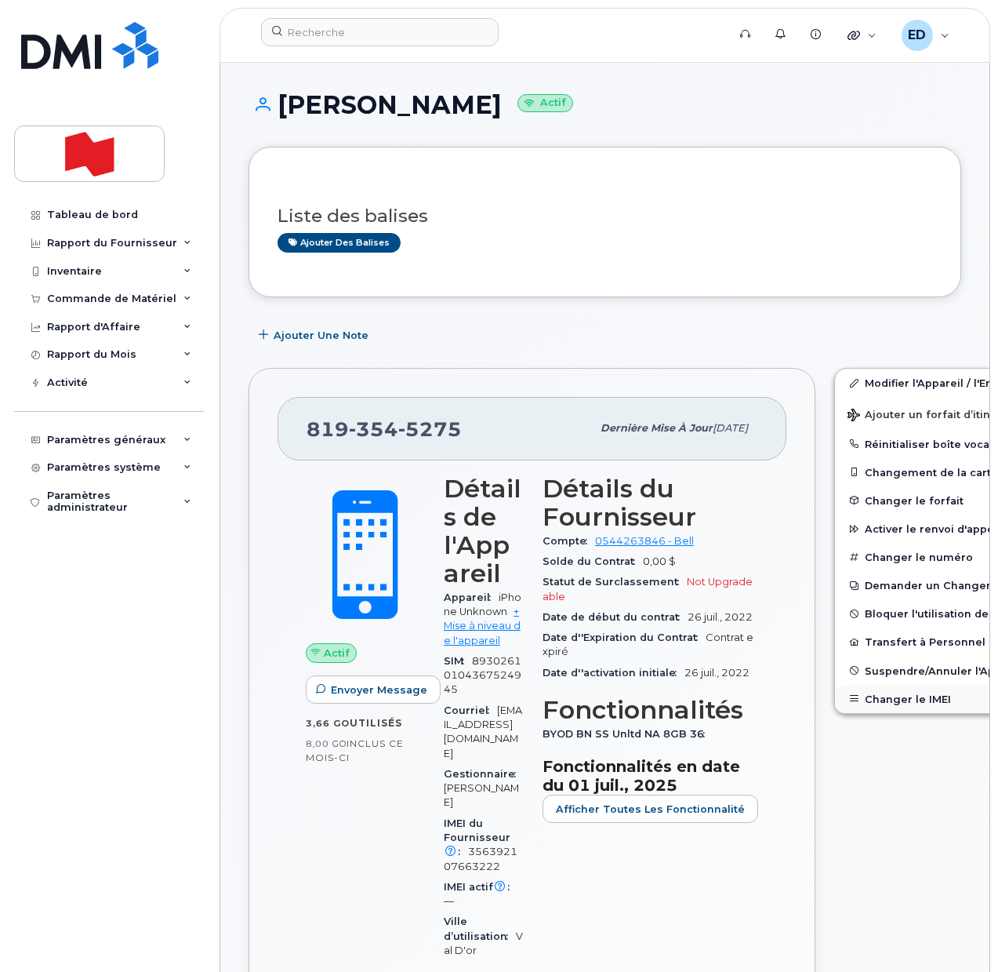
click at [861, 696] on button "Changer le IMEI" at bounding box center [956, 699] width 243 height 28
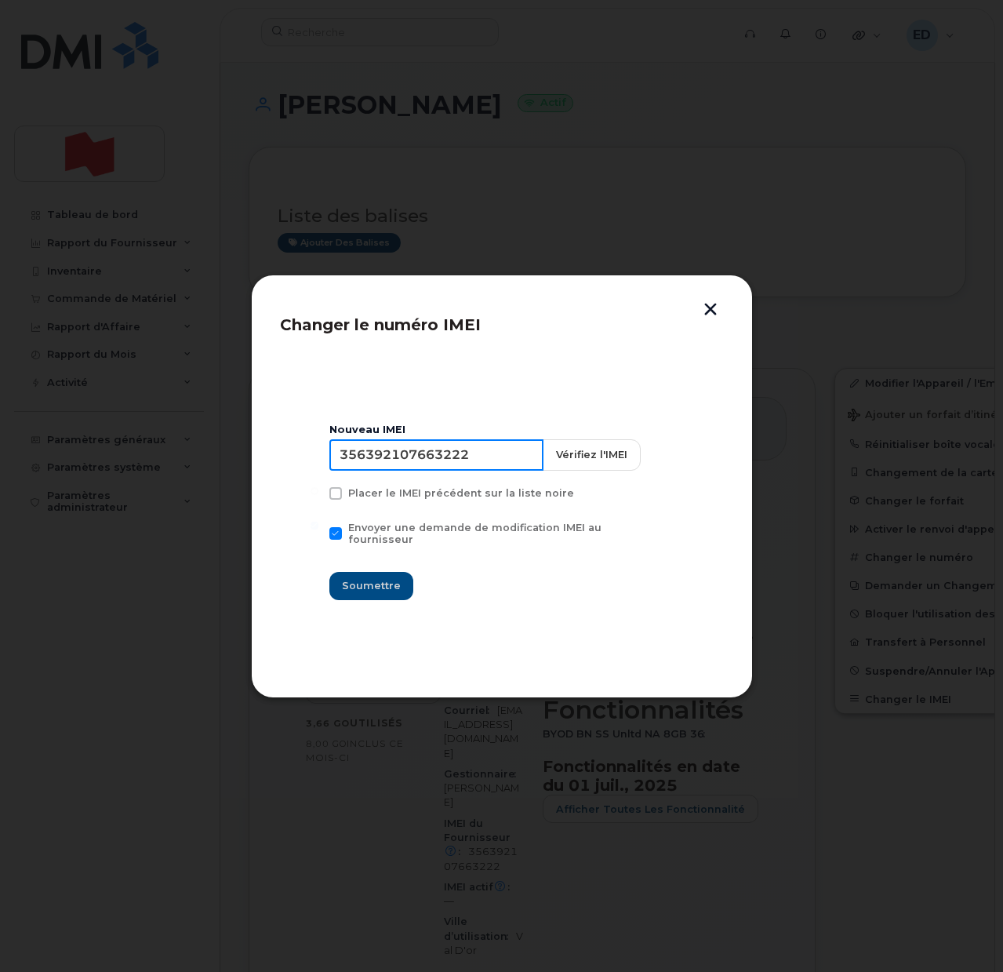
click at [437, 463] on input "356392107663222" at bounding box center [436, 454] width 214 height 31
paste input "065543004744"
type input "356065543004744"
drag, startPoint x: 394, startPoint y: 580, endPoint x: 452, endPoint y: 614, distance: 68.2
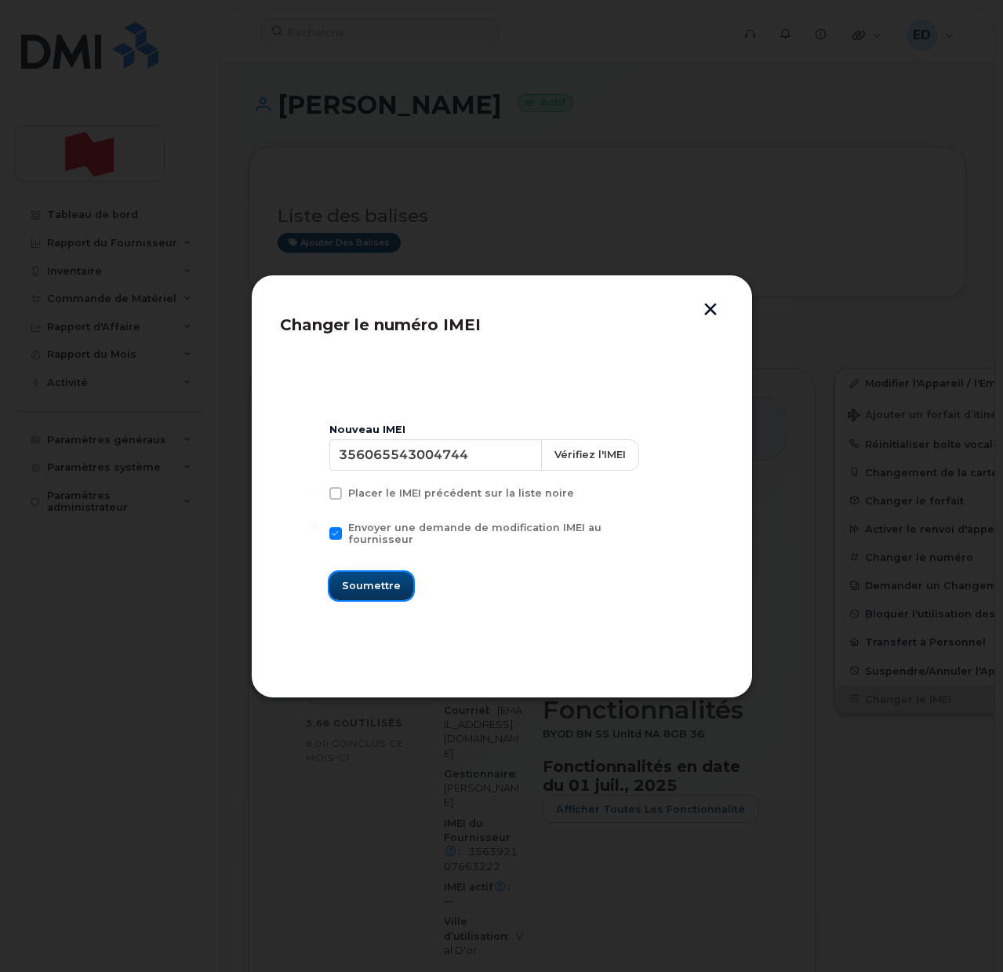
click at [394, 579] on span "Soumettre" at bounding box center [371, 585] width 59 height 15
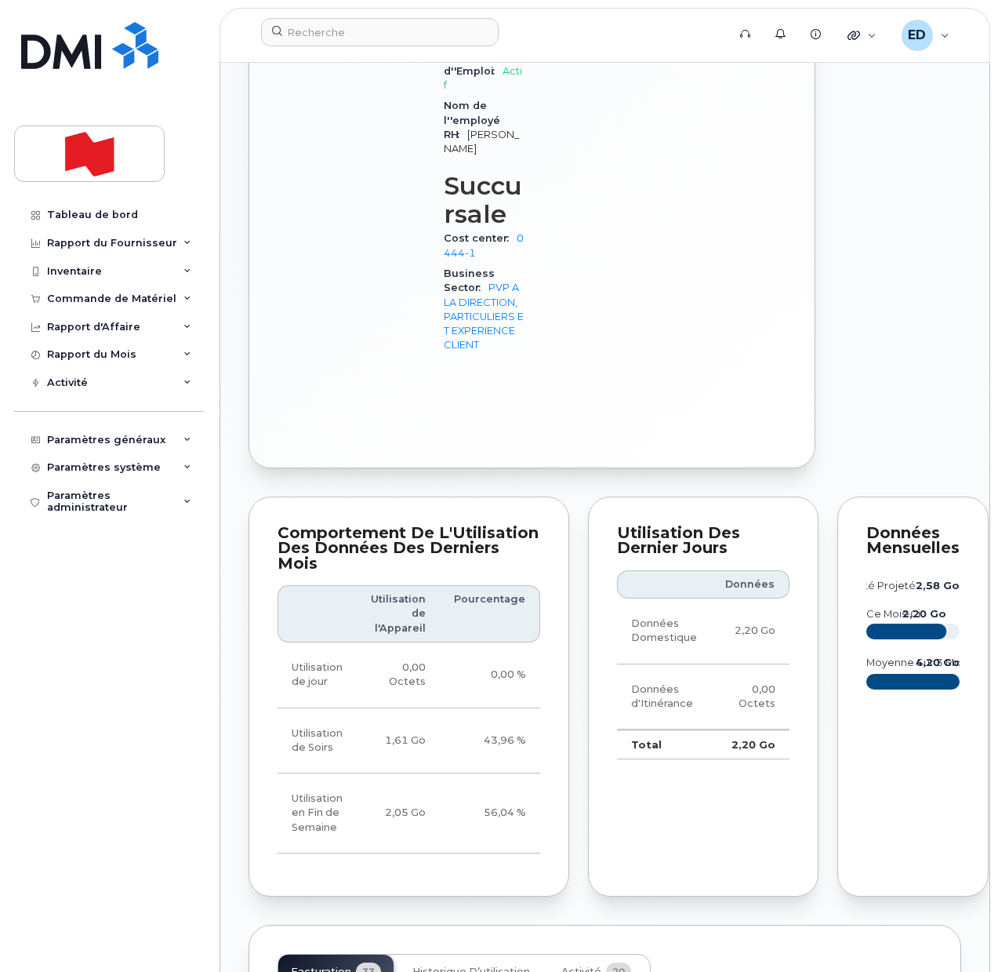
scroll to position [1372, 0]
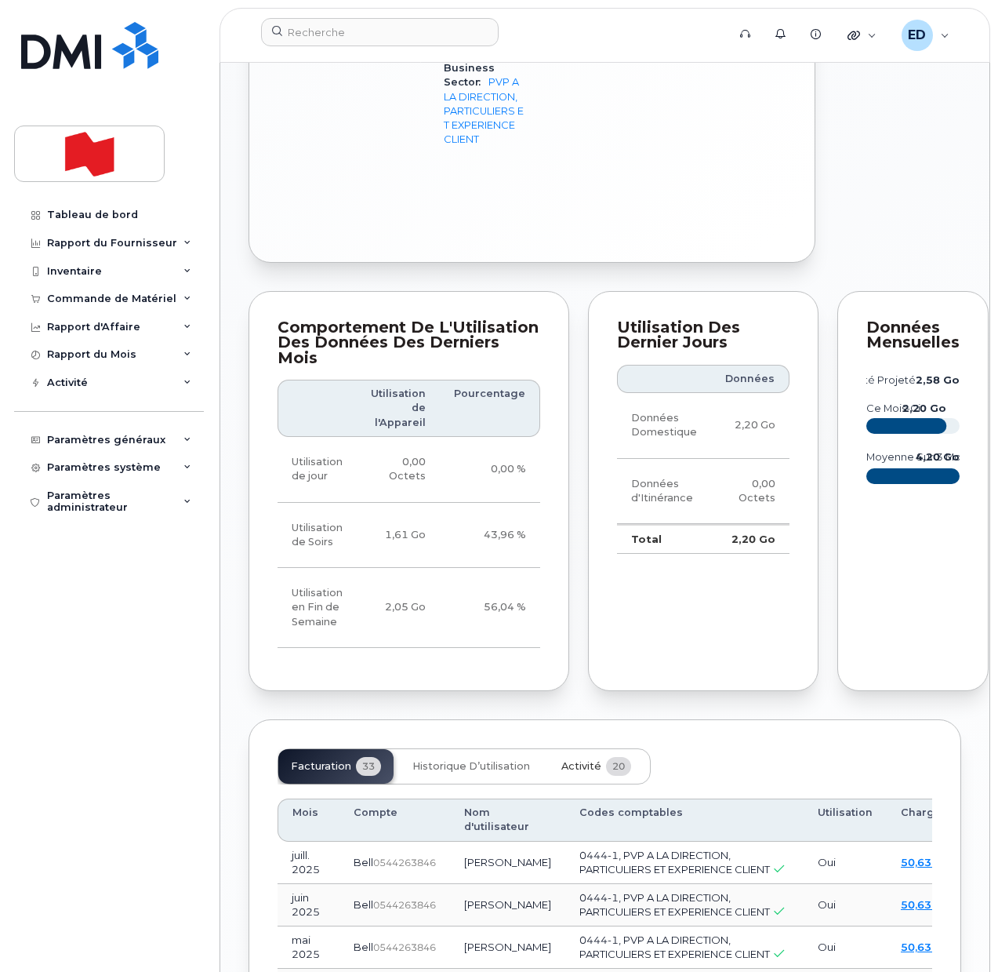
click at [577, 772] on span "Activité" at bounding box center [581, 766] width 40 height 13
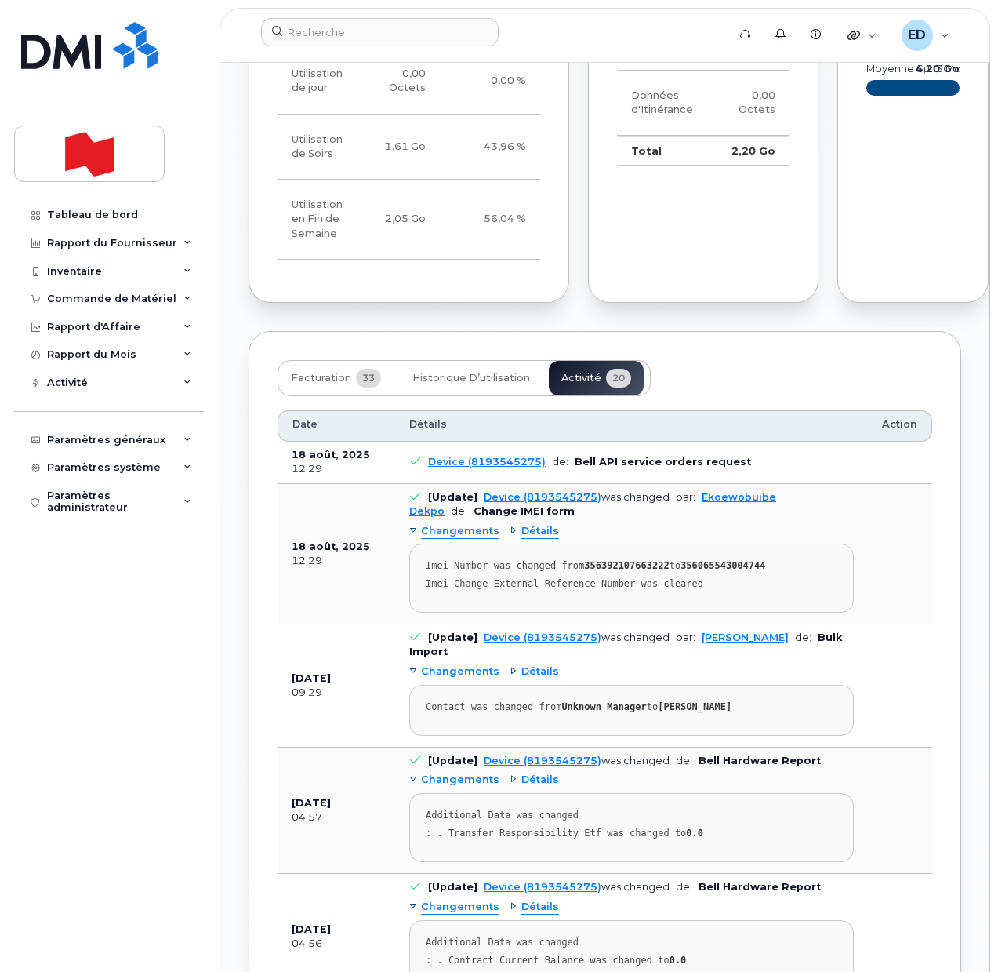
scroll to position [1764, 0]
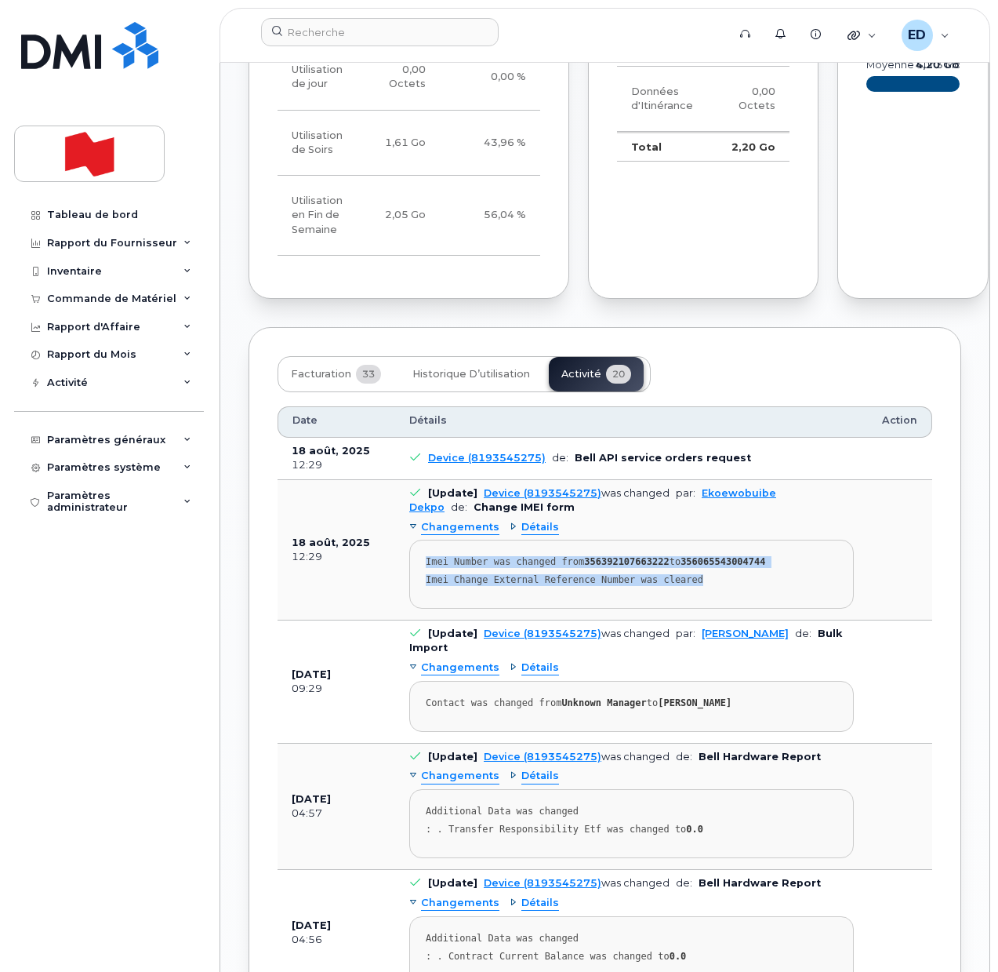
drag, startPoint x: 628, startPoint y: 703, endPoint x: 419, endPoint y: 678, distance: 211.0
click at [419, 609] on pre "Imei Number was changed from 356392107663222 to 356065543004744 Imei Change Ext…" at bounding box center [631, 574] width 445 height 69
copy pre "Imei Number was changed from 356392107663222 to 356065543004744 Imei Change Ext…"
click at [685, 609] on pre "Imei Number was changed from 356392107663222 to 356065543004744 Imei Change Ext…" at bounding box center [631, 574] width 445 height 69
click at [732, 609] on pre "Imei Number was changed from 356392107663222 to 356065543004744 Imei Change Ext…" at bounding box center [631, 574] width 445 height 69
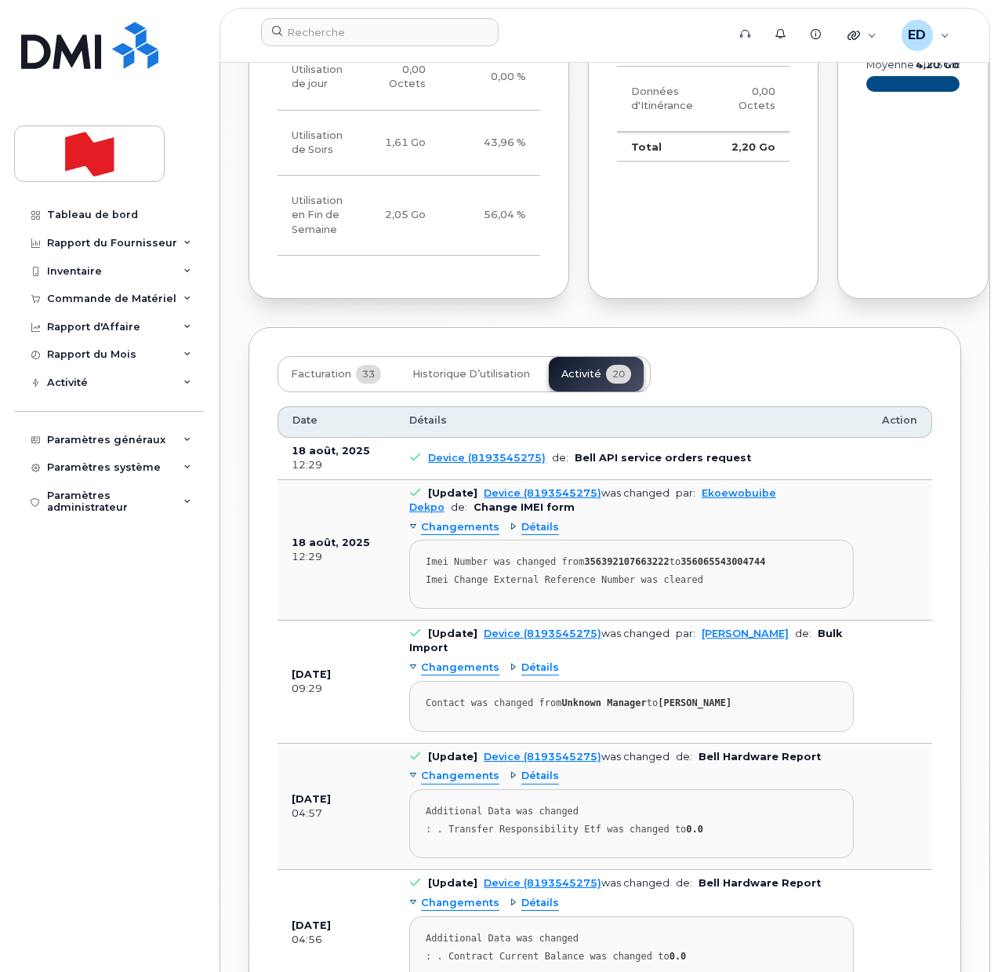
click at [714, 567] on strong "356065543004744" at bounding box center [723, 561] width 85 height 11
copy strong "356065543004744"
click at [352, 38] on input at bounding box center [380, 32] width 238 height 28
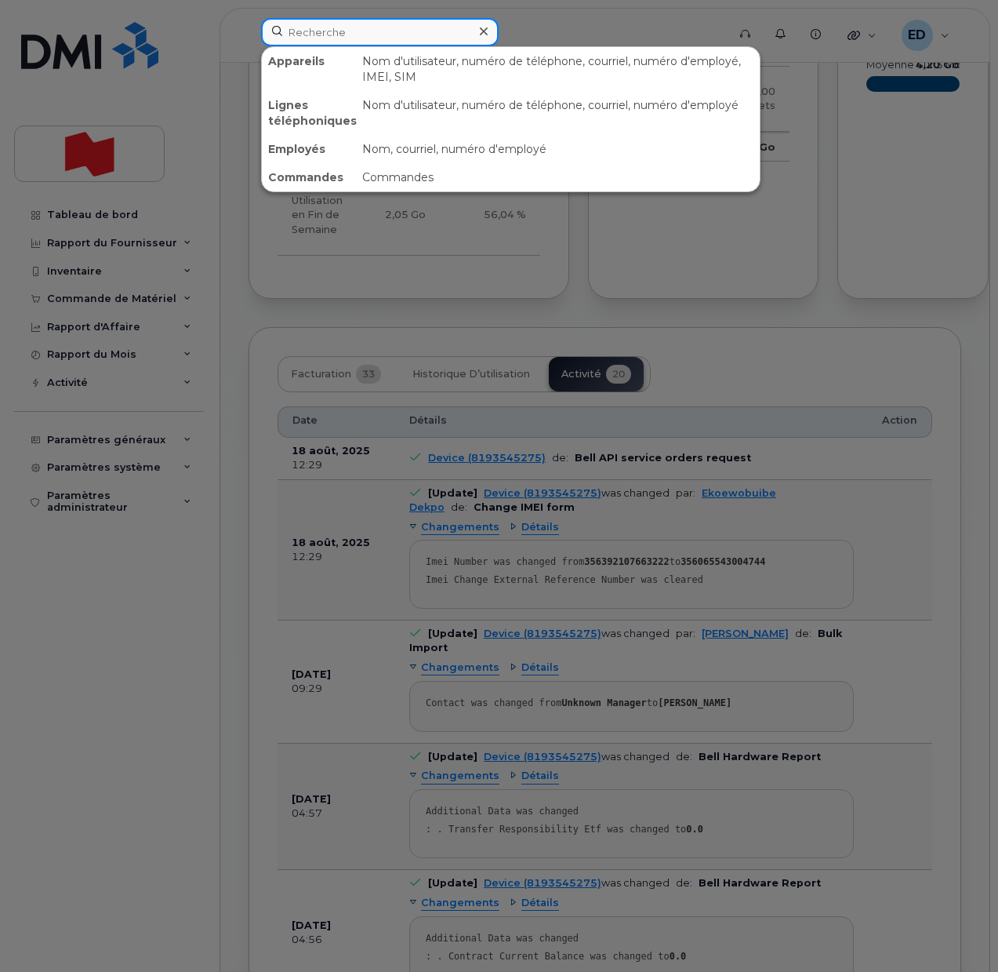
paste input "356065543004744"
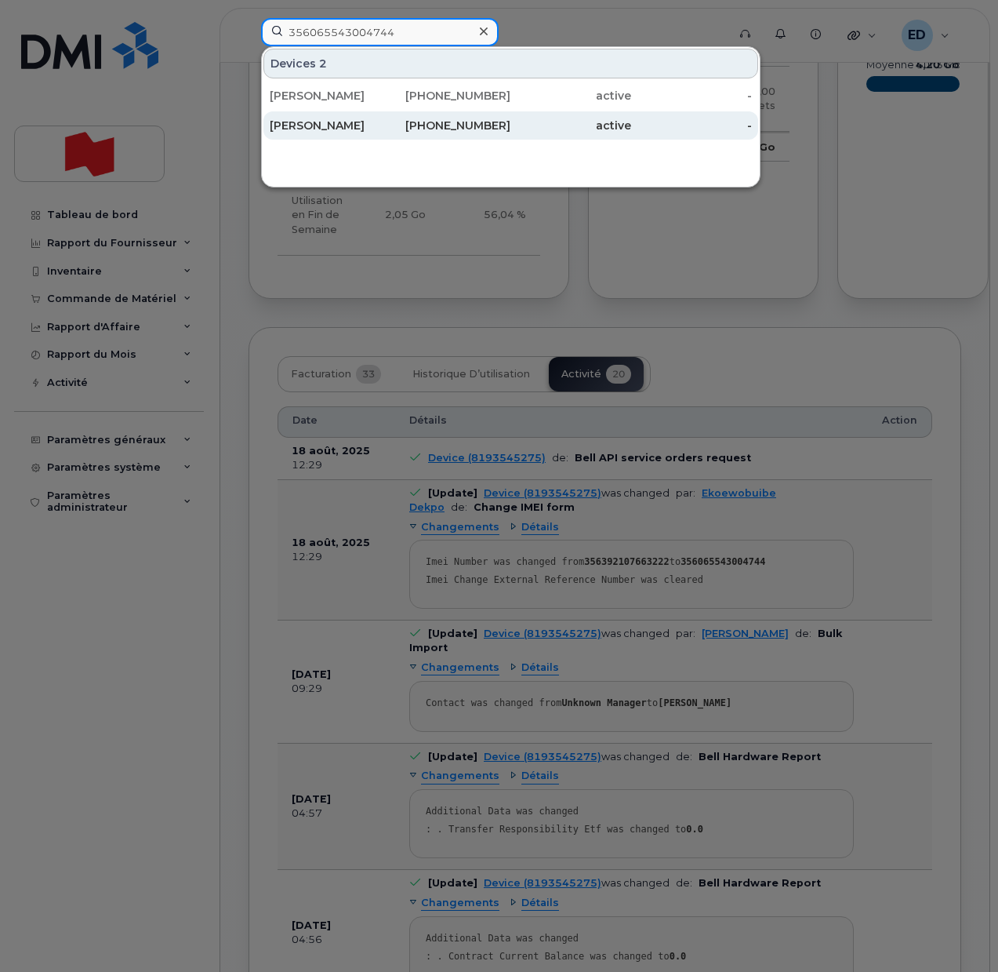
type input "356065543004744"
click at [325, 122] on div "[PERSON_NAME]" at bounding box center [330, 126] width 121 height 16
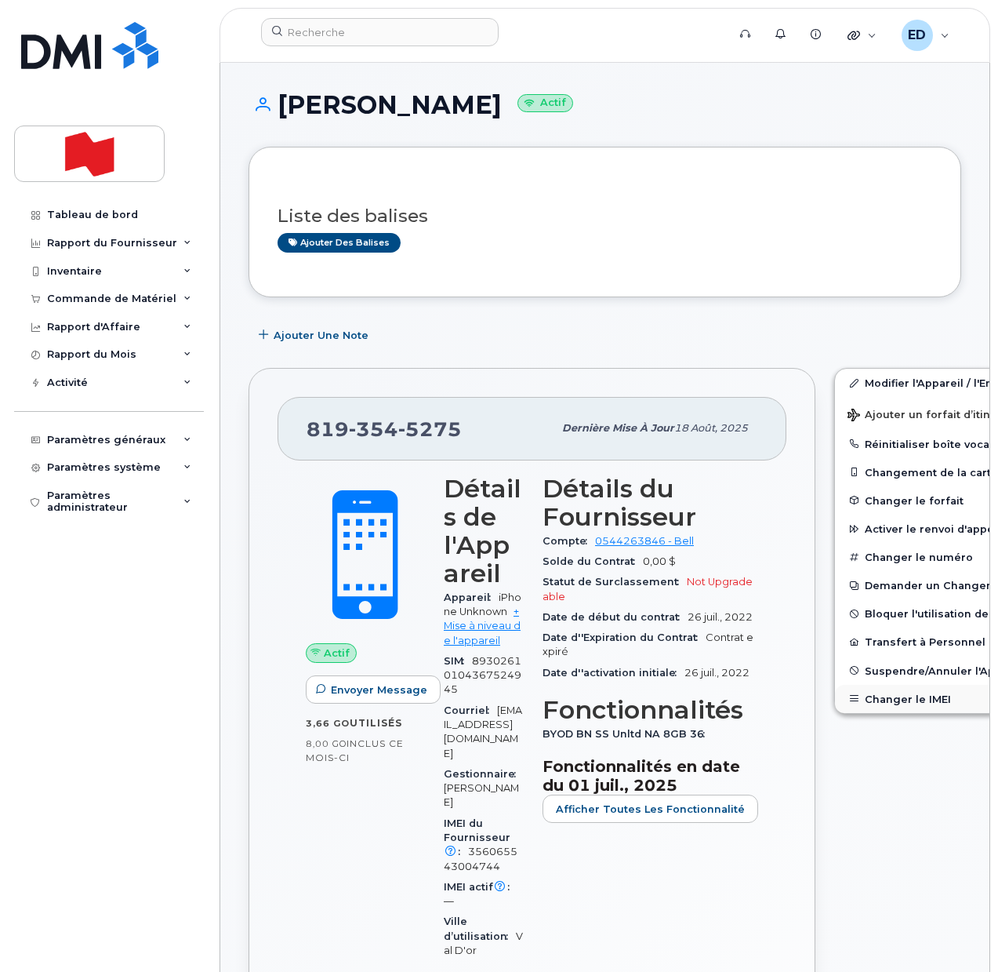
click at [856, 694] on button "Changer le IMEI" at bounding box center [956, 699] width 243 height 28
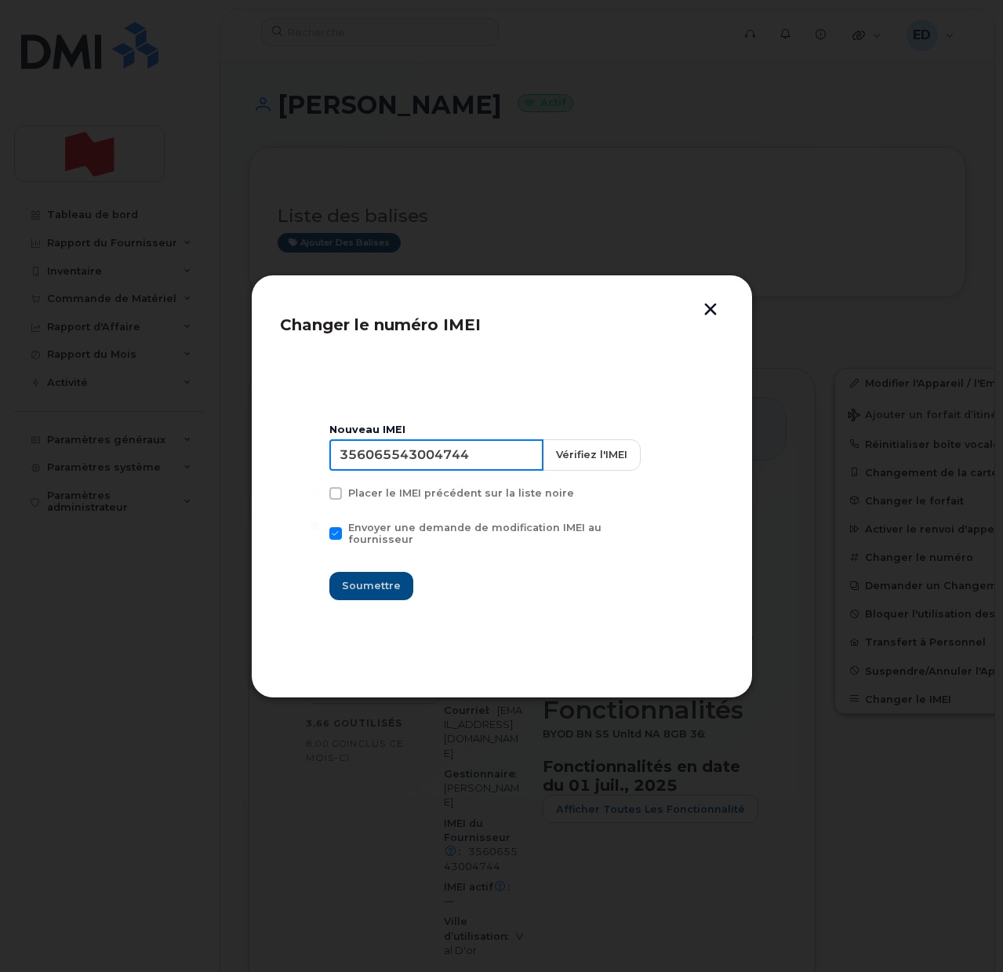
click at [452, 463] on input "356065543004744" at bounding box center [436, 454] width 214 height 31
paste input "392107663222"
type input "356392107663222"
click at [391, 583] on span "Soumettre" at bounding box center [371, 585] width 59 height 15
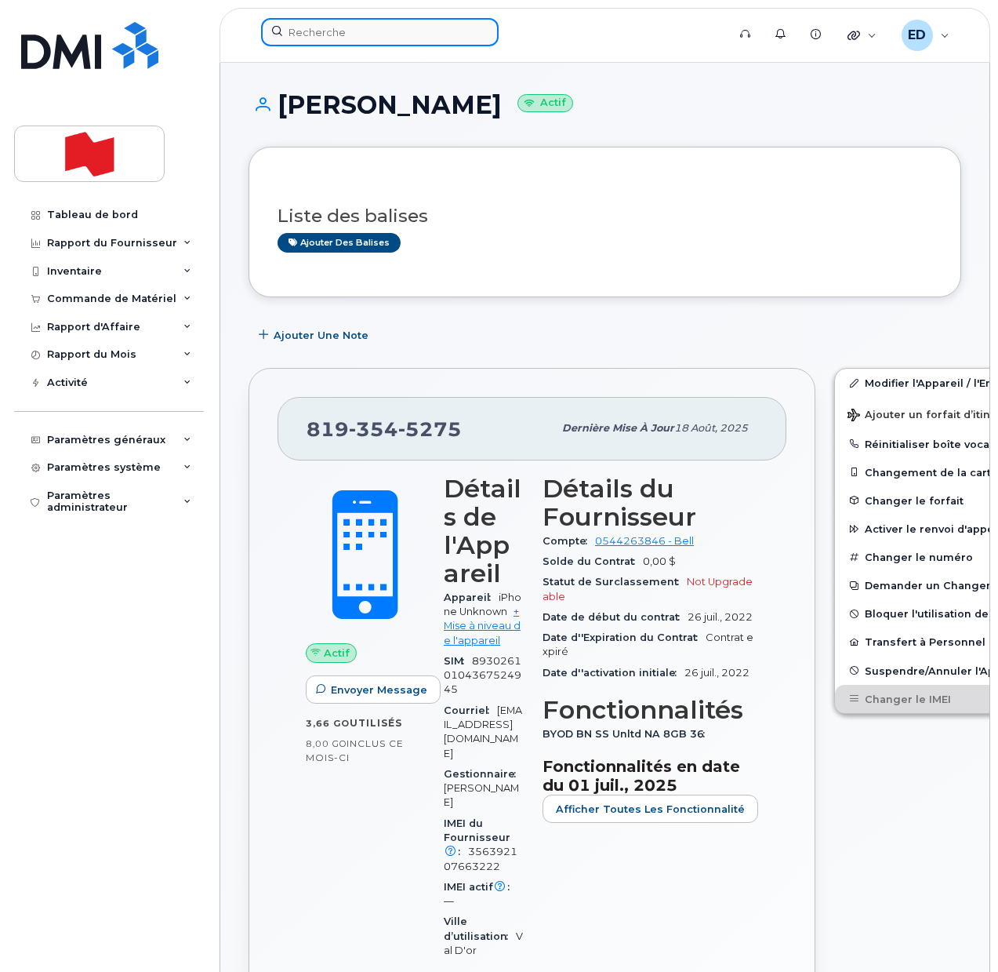
click at [345, 31] on input at bounding box center [380, 32] width 238 height 28
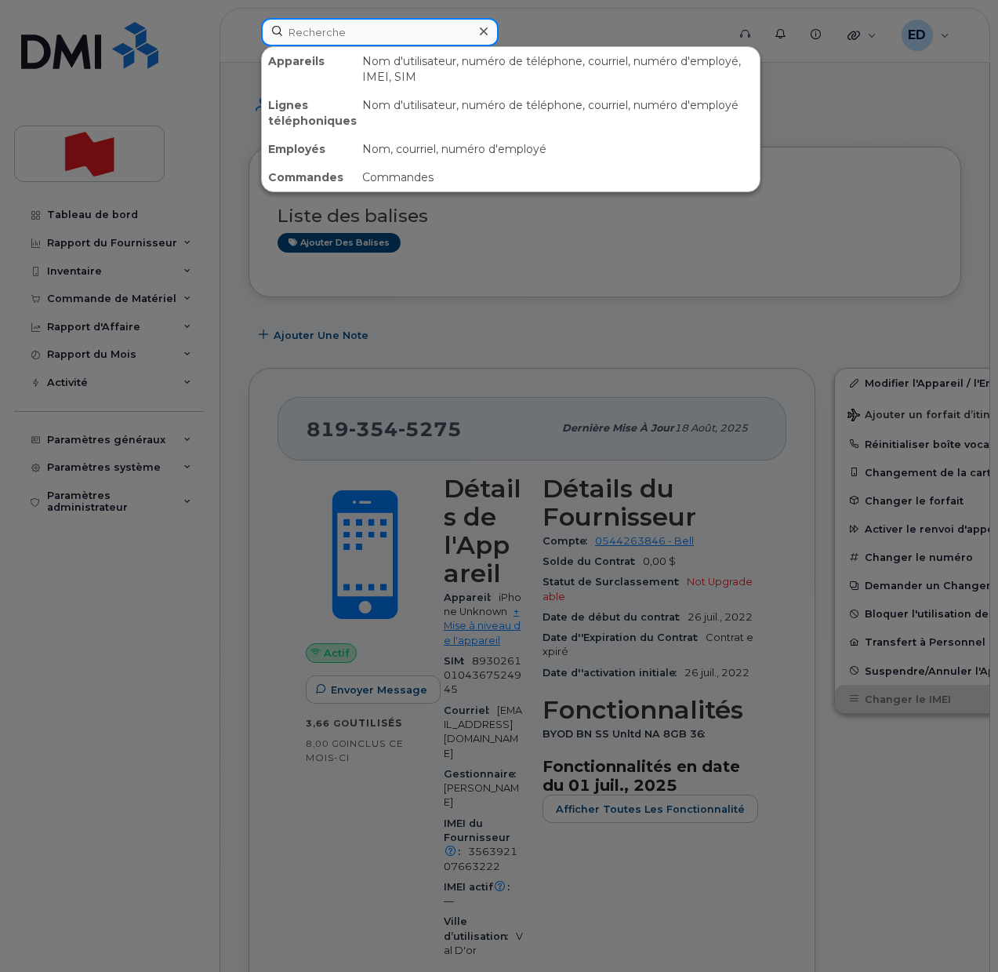
paste input "4383417384"
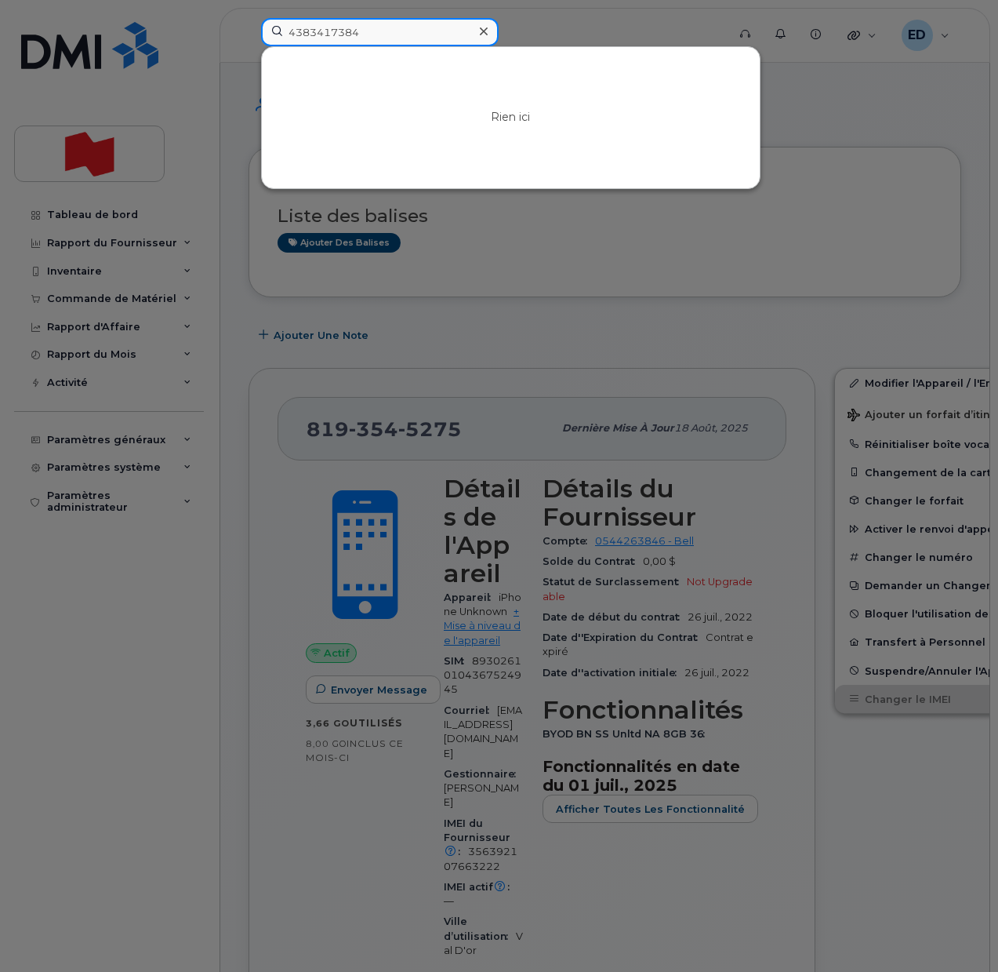
type input "4383417384"
click at [339, 32] on input "4383417384" at bounding box center [380, 32] width 238 height 28
click at [354, 27] on input "358229304562187" at bounding box center [380, 32] width 238 height 28
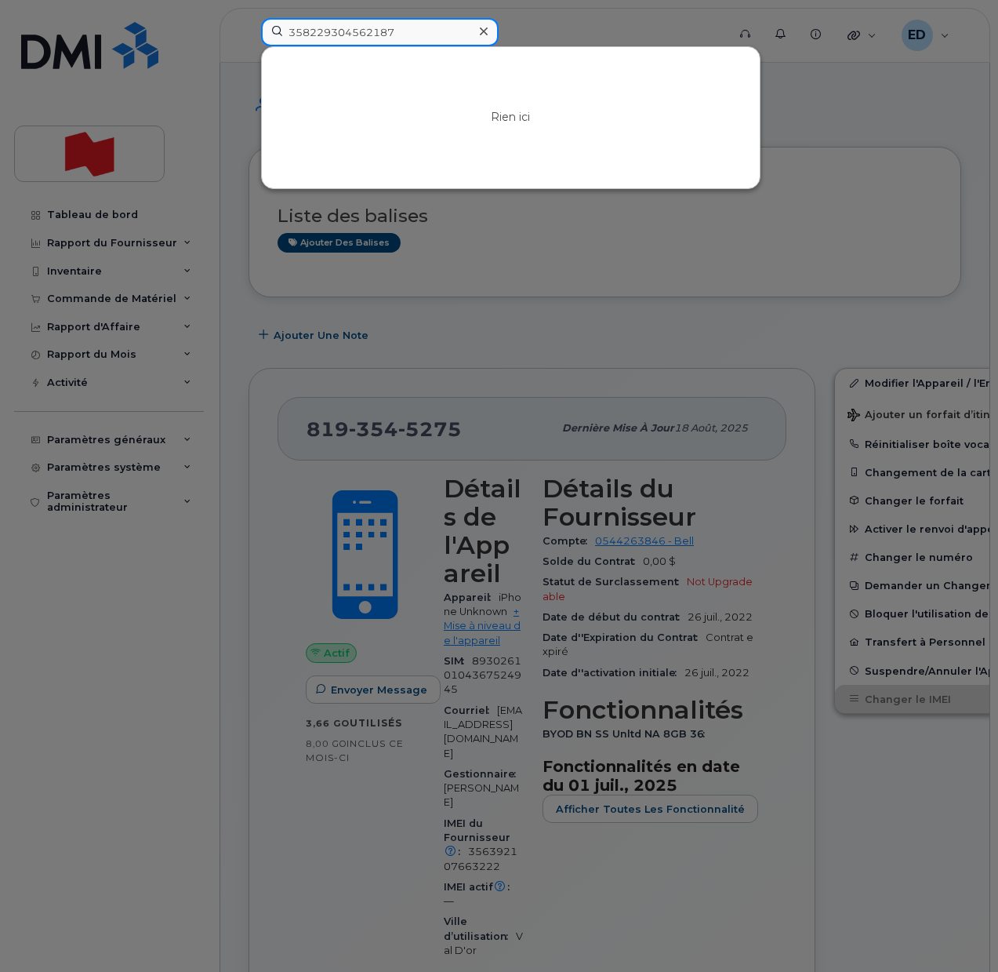
type input "358229304562187"
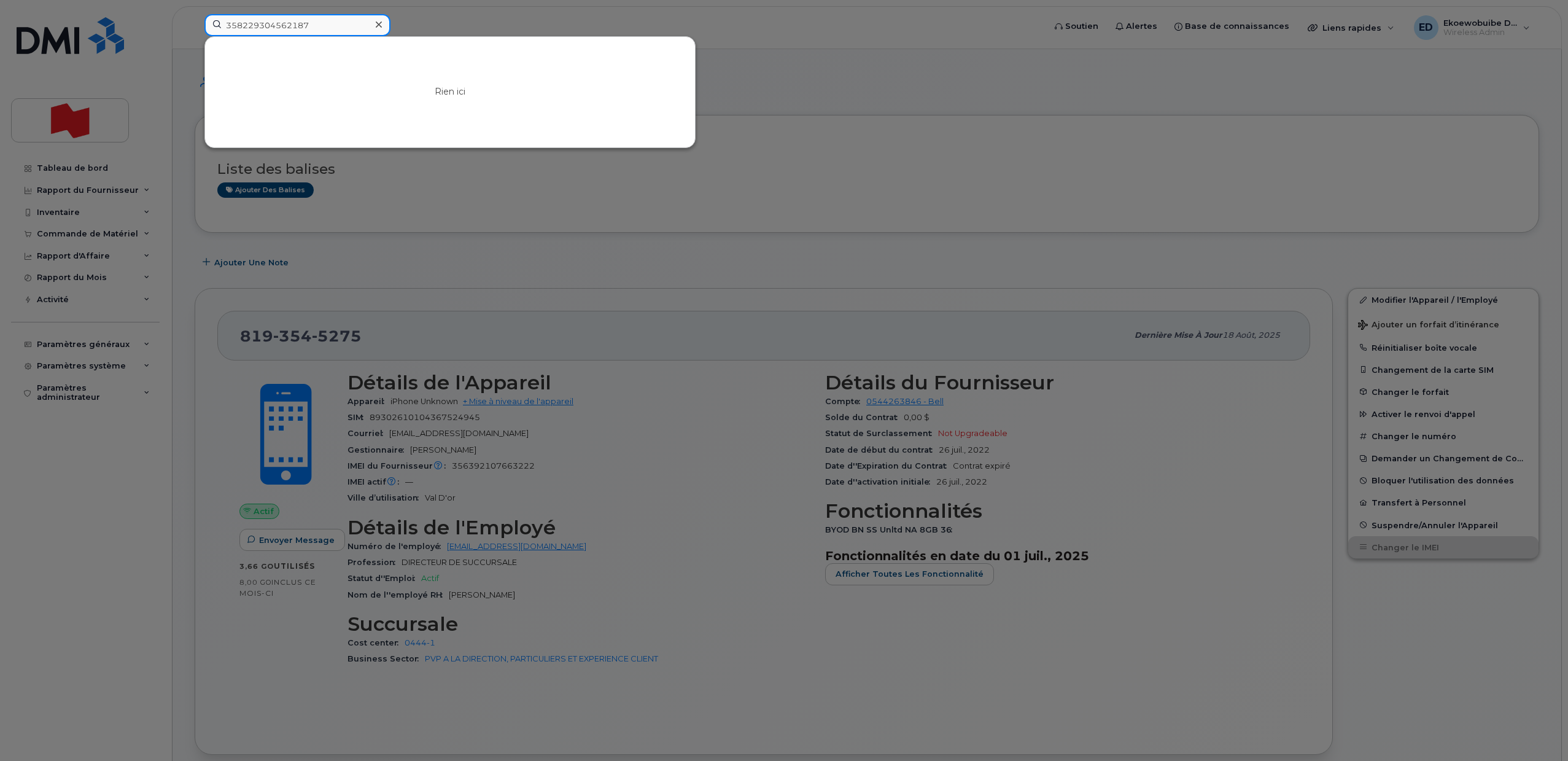
click at [326, 25] on input "358229304562187" at bounding box center [297, 25] width 186 height 22
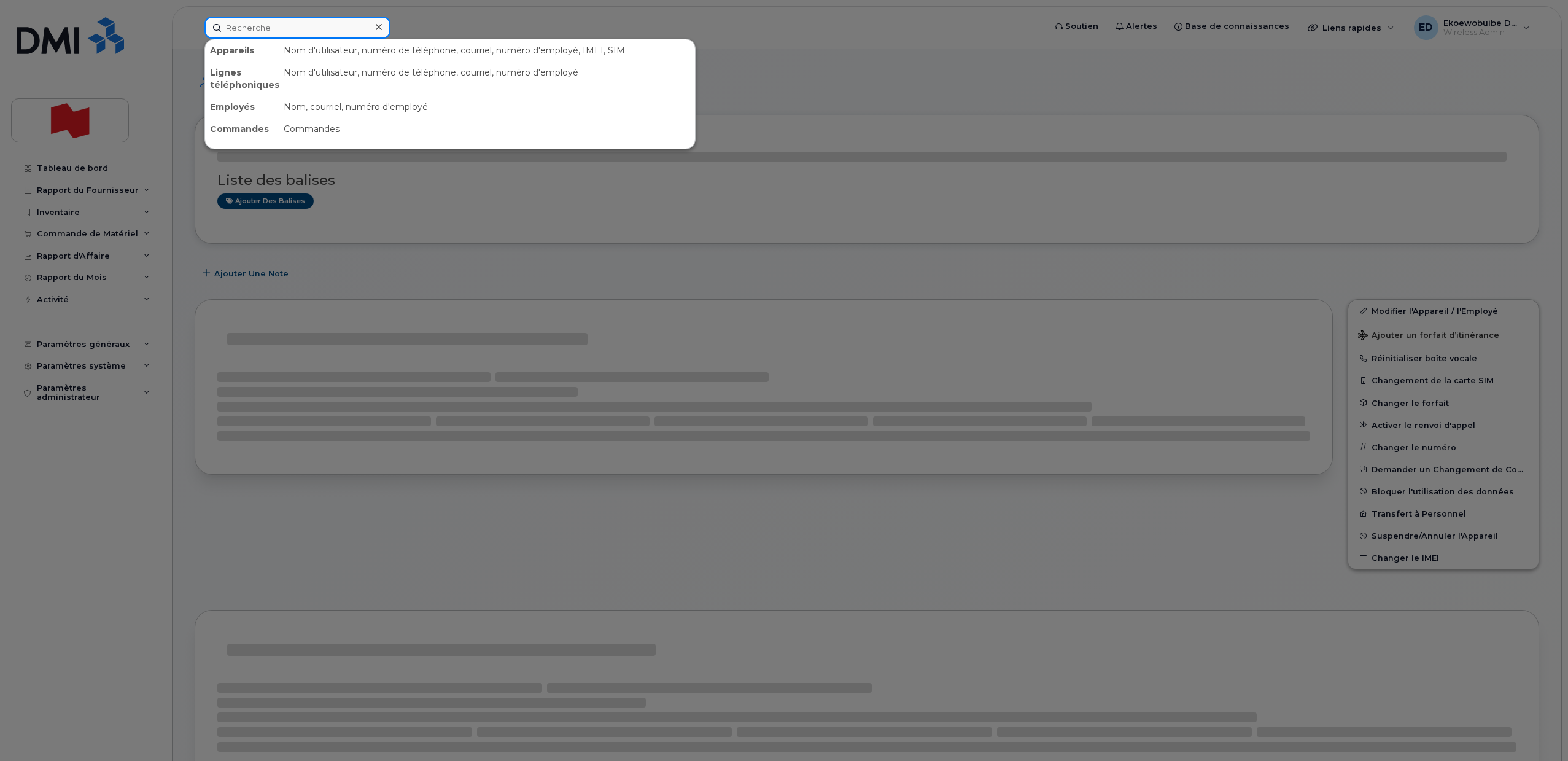
click at [254, 28] on input at bounding box center [297, 27] width 186 height 22
paste input "358229304562187"
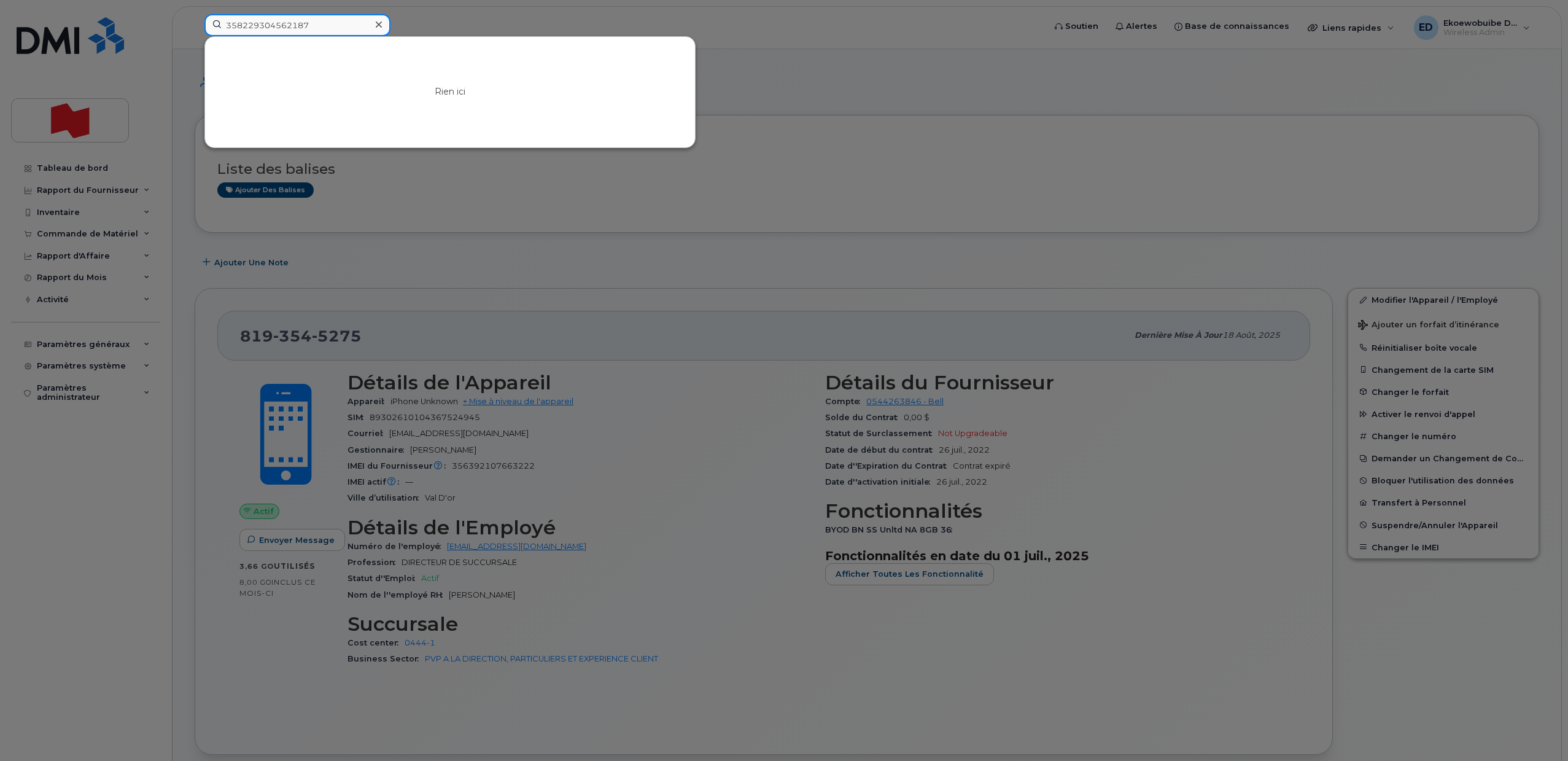
type input "358229304562187"
click at [434, 16] on div at bounding box center [784, 380] width 1568 height 761
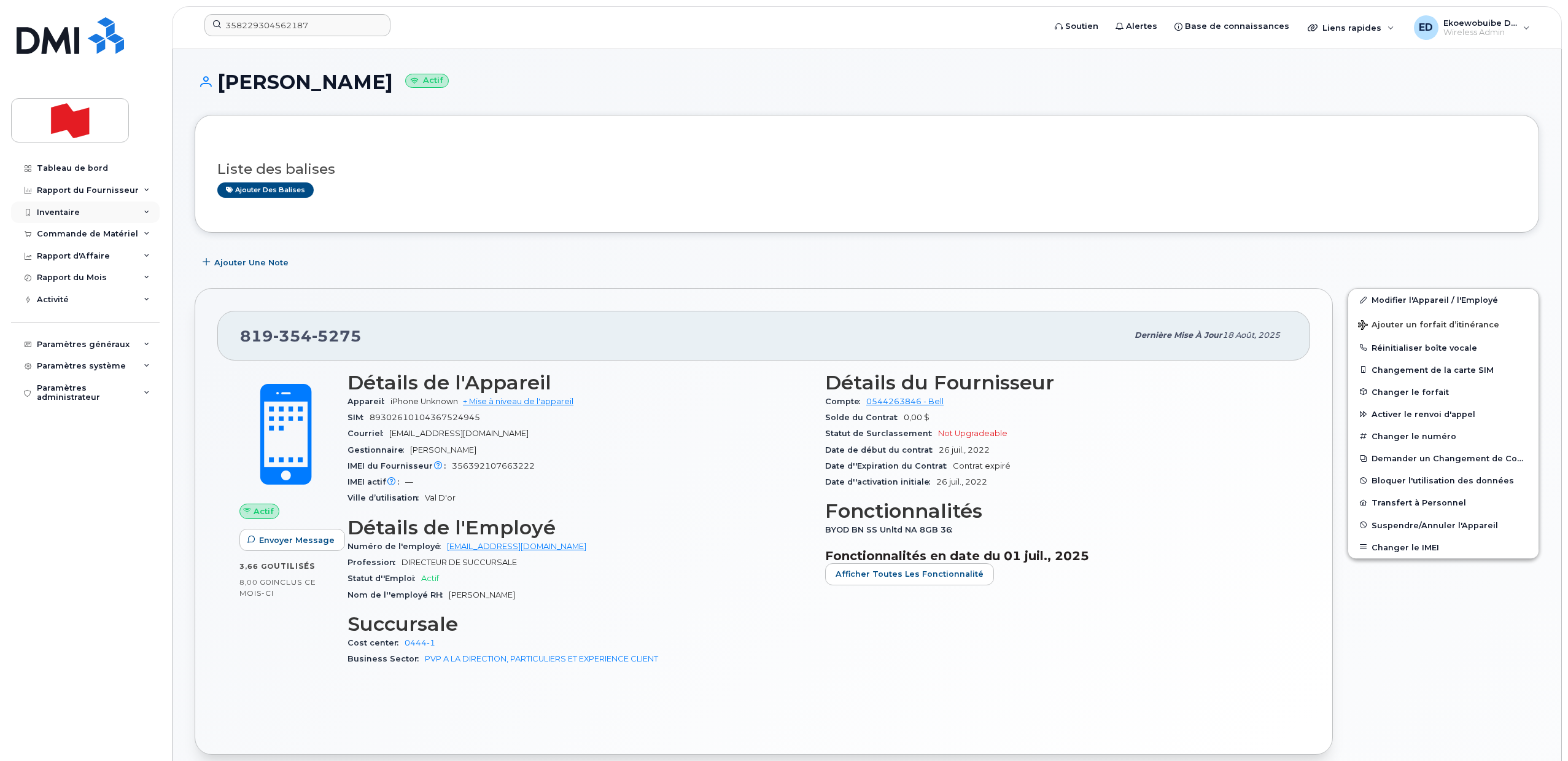
click at [139, 212] on div "Inventaire" at bounding box center [85, 212] width 149 height 22
click at [107, 279] on div "Matériel de Rechange" at bounding box center [89, 282] width 95 height 11
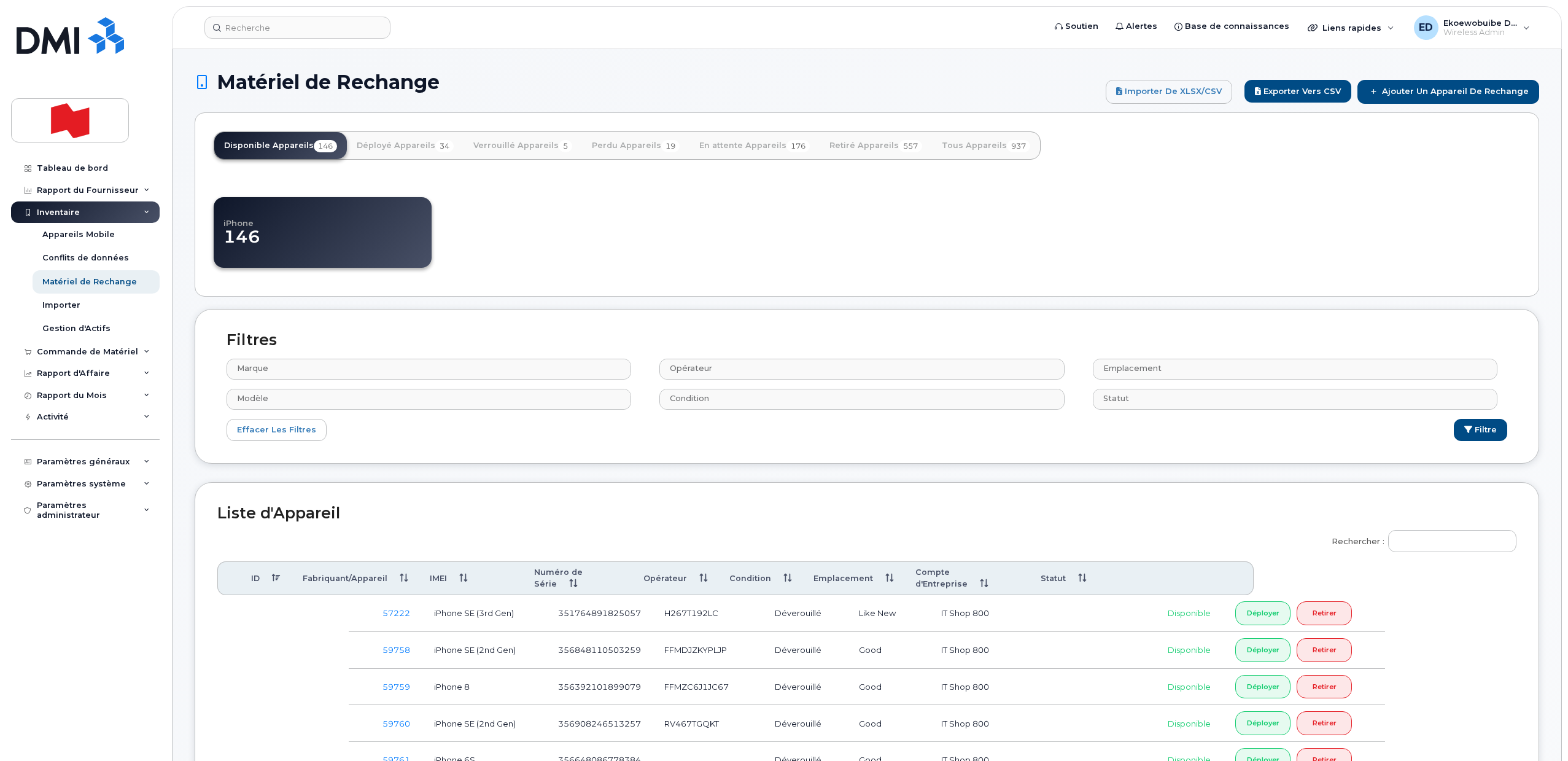
select select
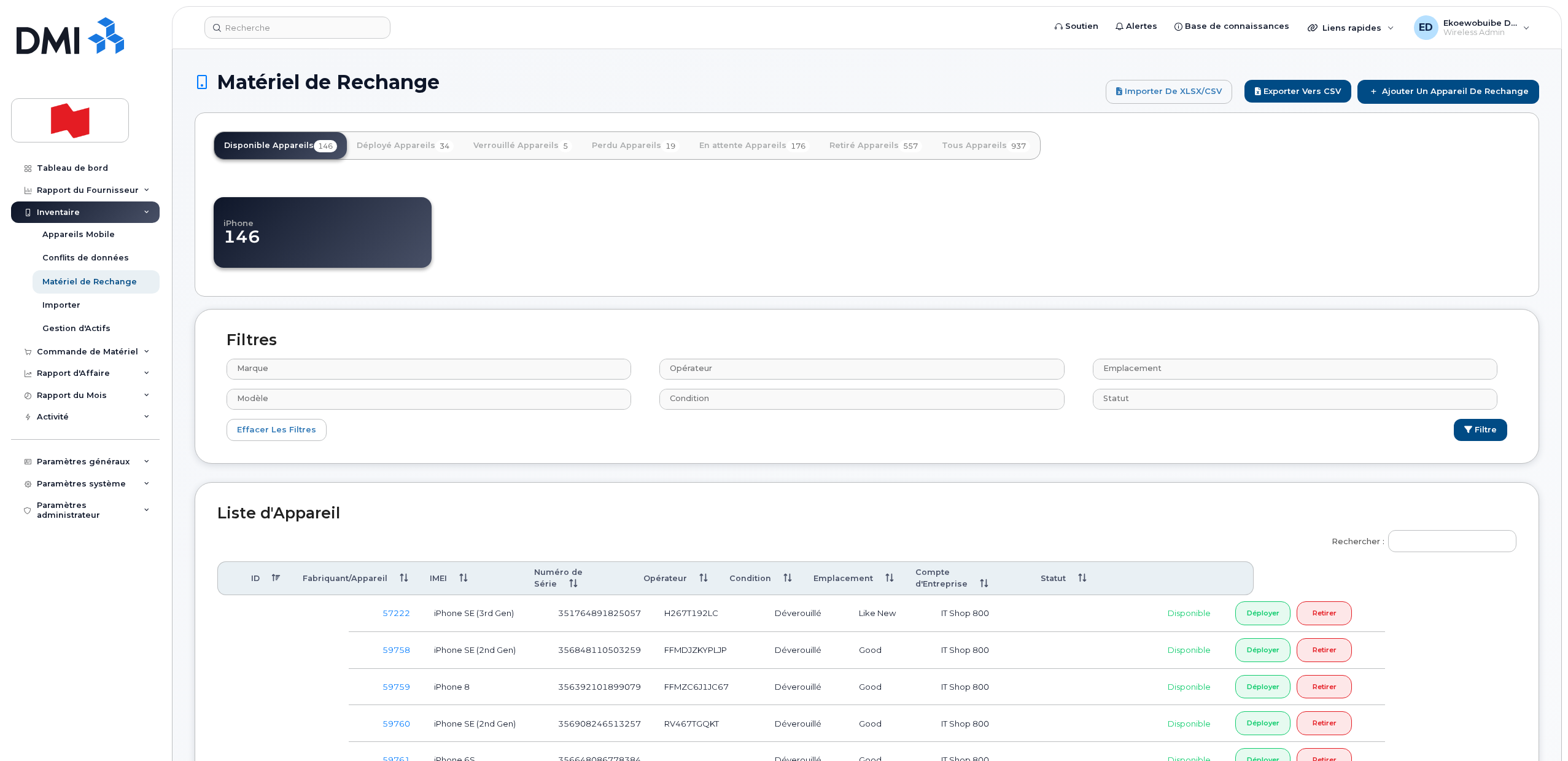
select select
click at [951, 150] on link "Tous Appareils 937" at bounding box center [986, 146] width 108 height 27
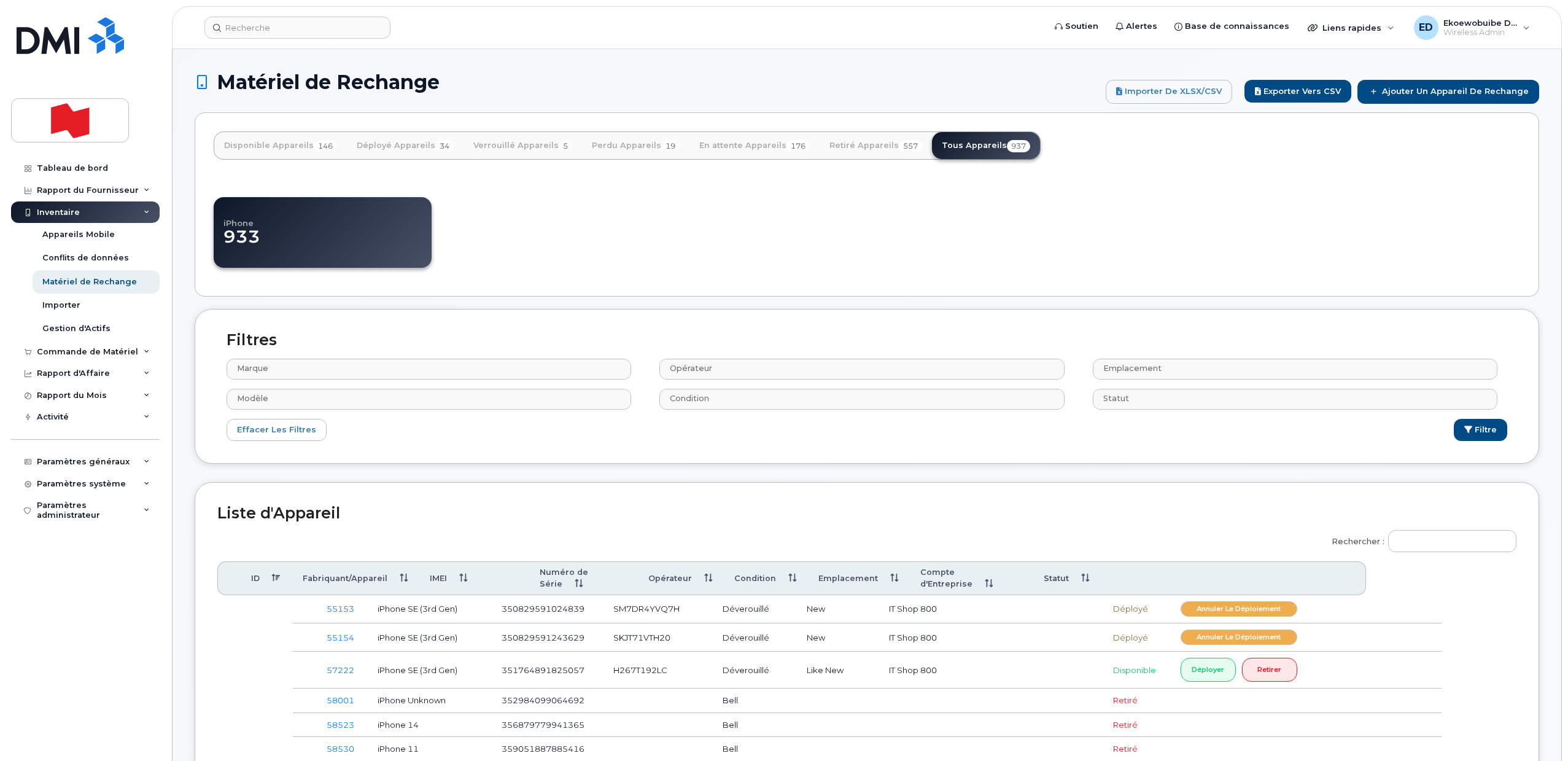
select select
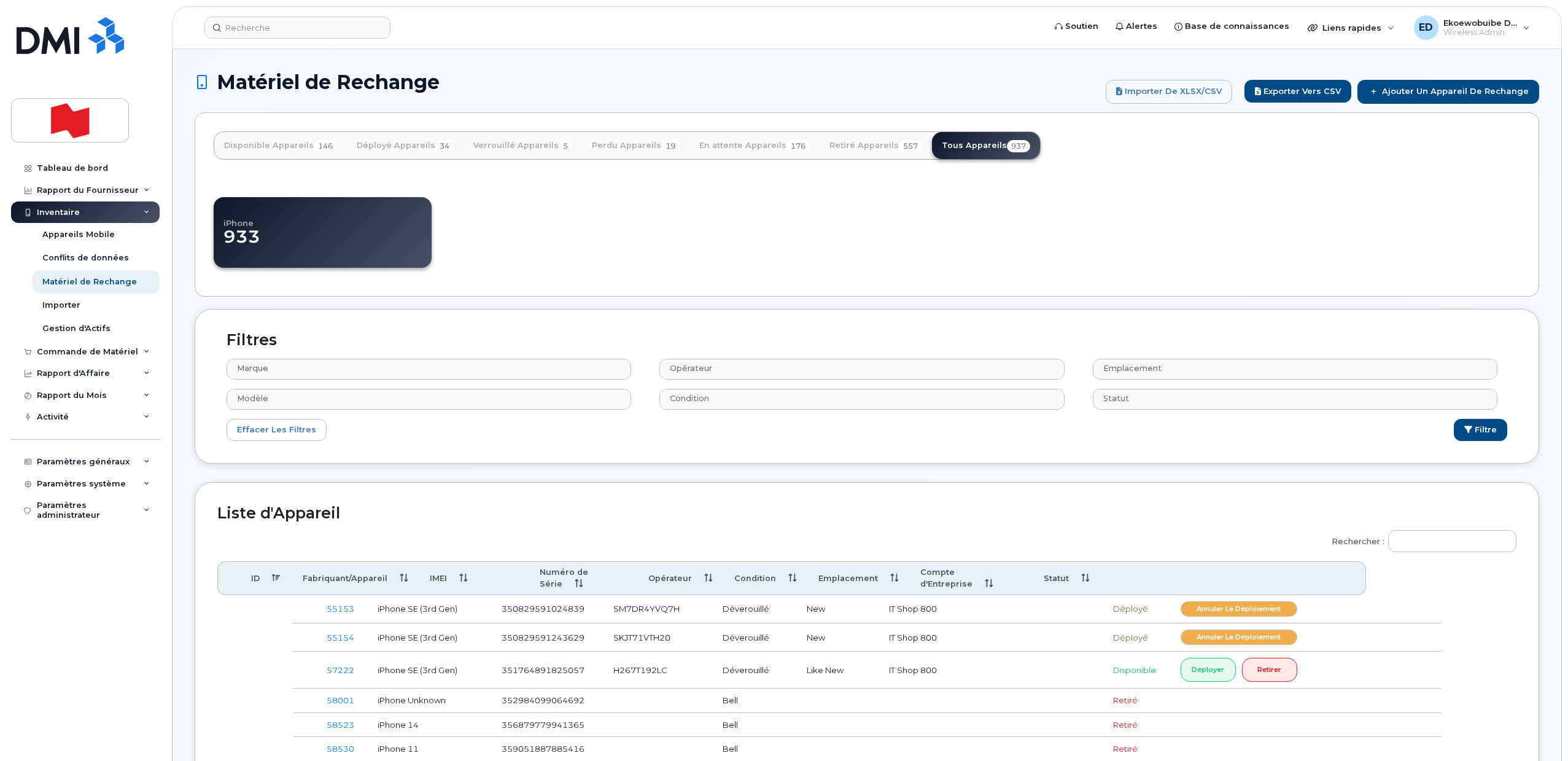
select select
click at [1462, 89] on link "Ajouter un Appareil de Rechange" at bounding box center [1448, 92] width 182 height 23
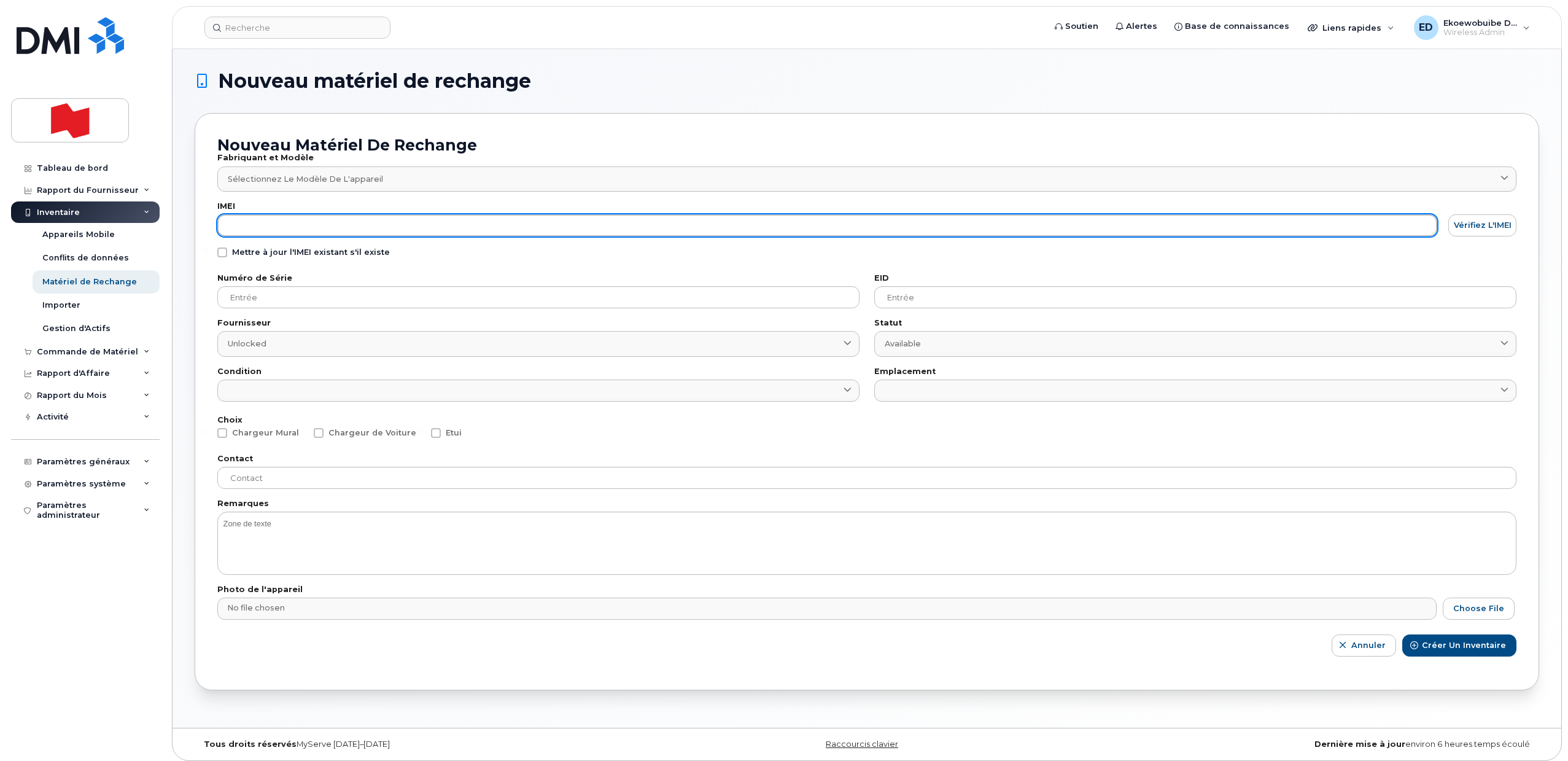
click at [277, 225] on input "text" at bounding box center [827, 225] width 1220 height 22
paste input "358229304562187"
type input "358229304562187"
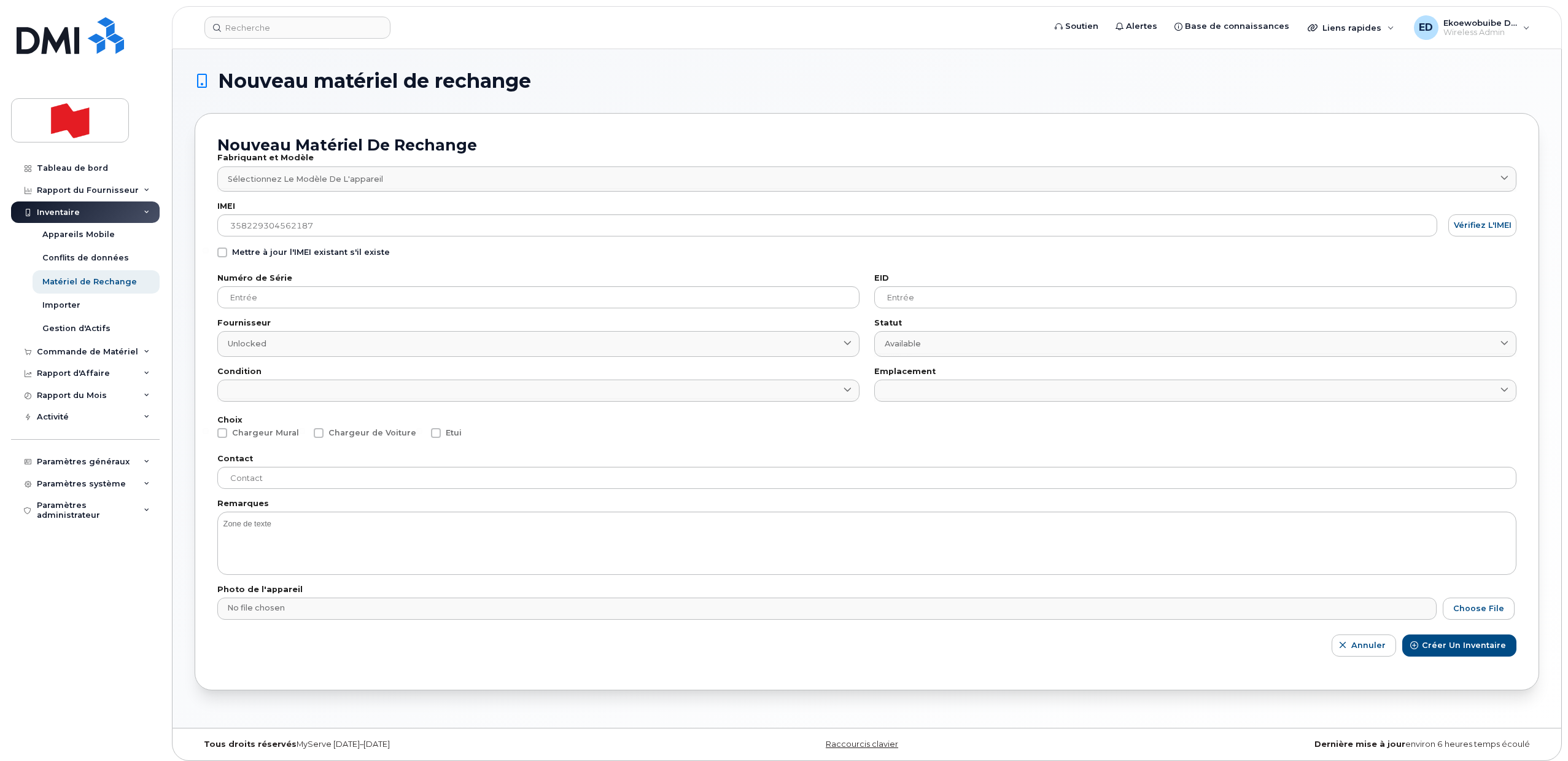
click at [222, 252] on span at bounding box center [222, 252] width 10 height 10
click at [209, 252] on input "Mettre à jour l'IMEI existant s'il existe" at bounding box center [206, 251] width 6 height 6
checkbox input "true"
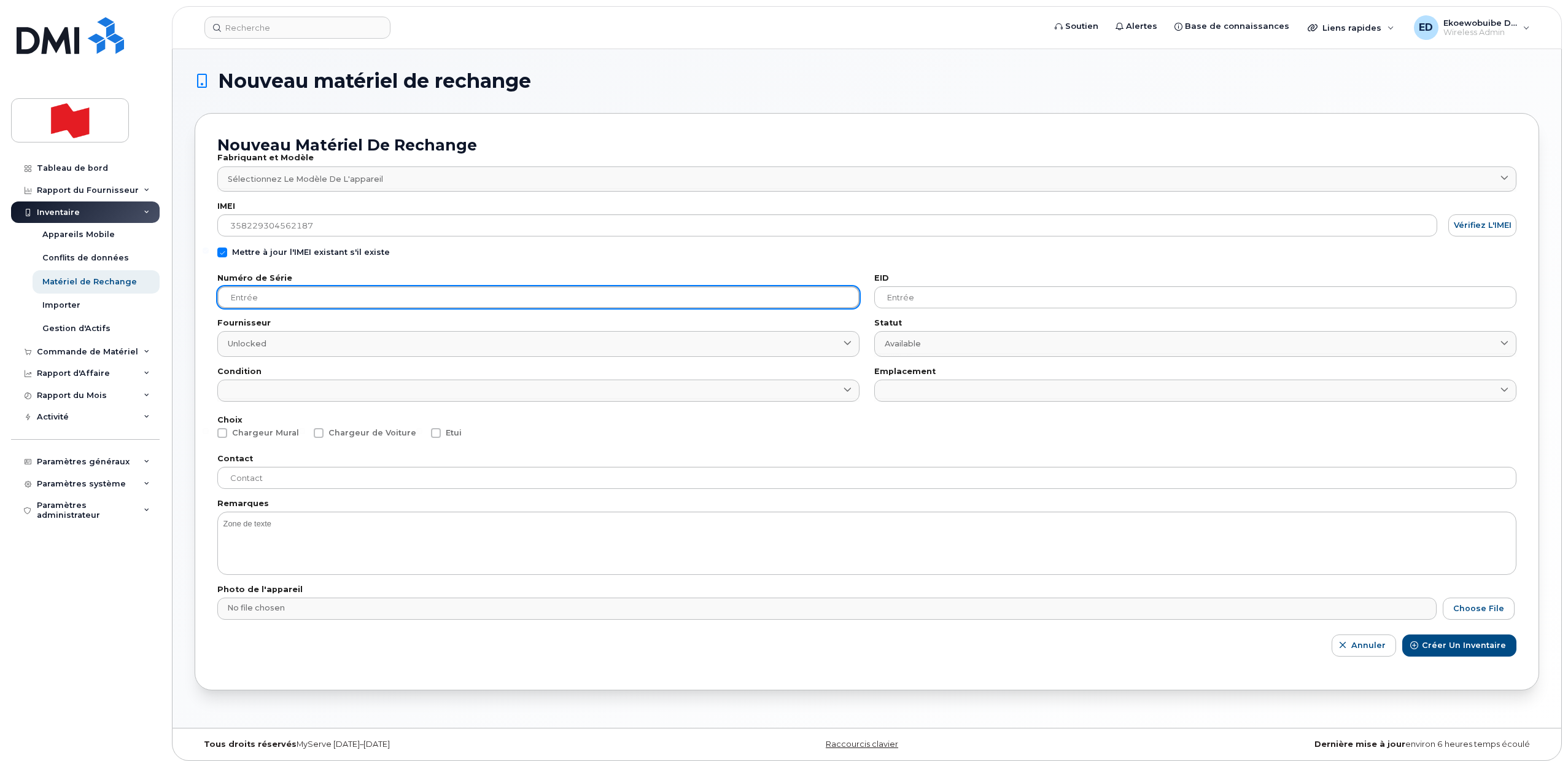
click at [256, 299] on input "text" at bounding box center [539, 297] width 642 height 22
paste input "H06K6K3G30"
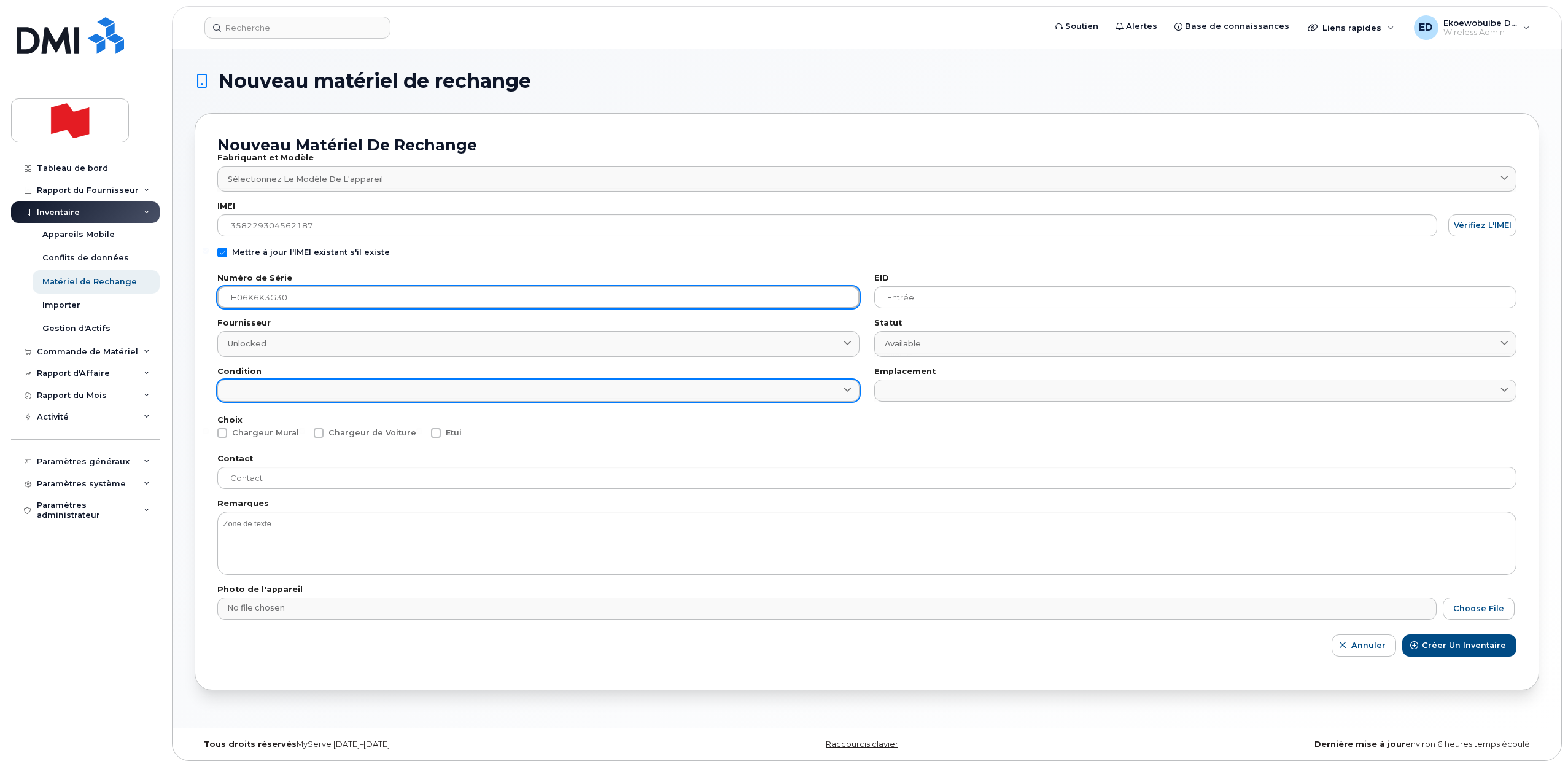
type input "H06K6K3G30"
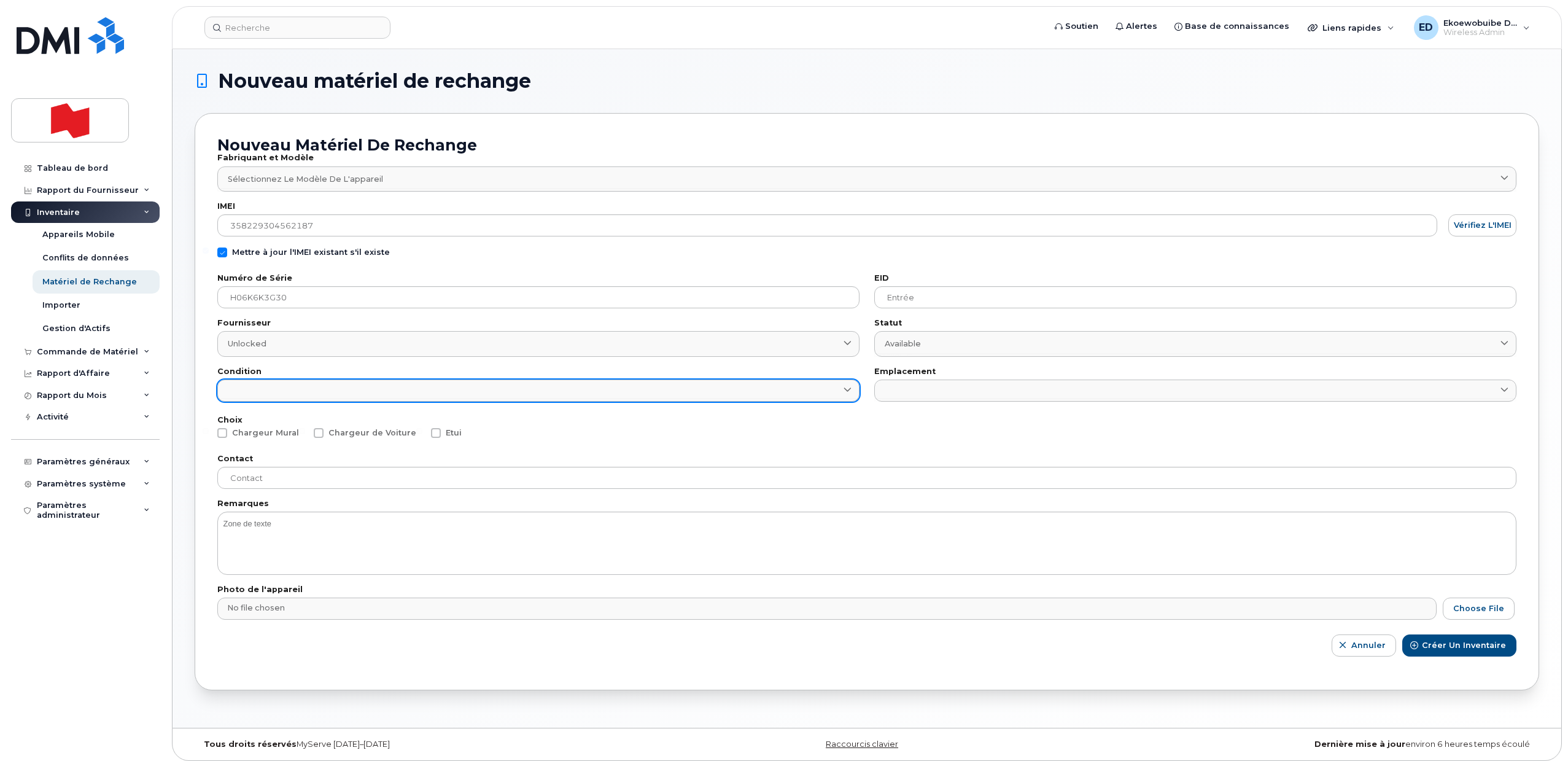
click at [318, 387] on link at bounding box center [539, 391] width 642 height 22
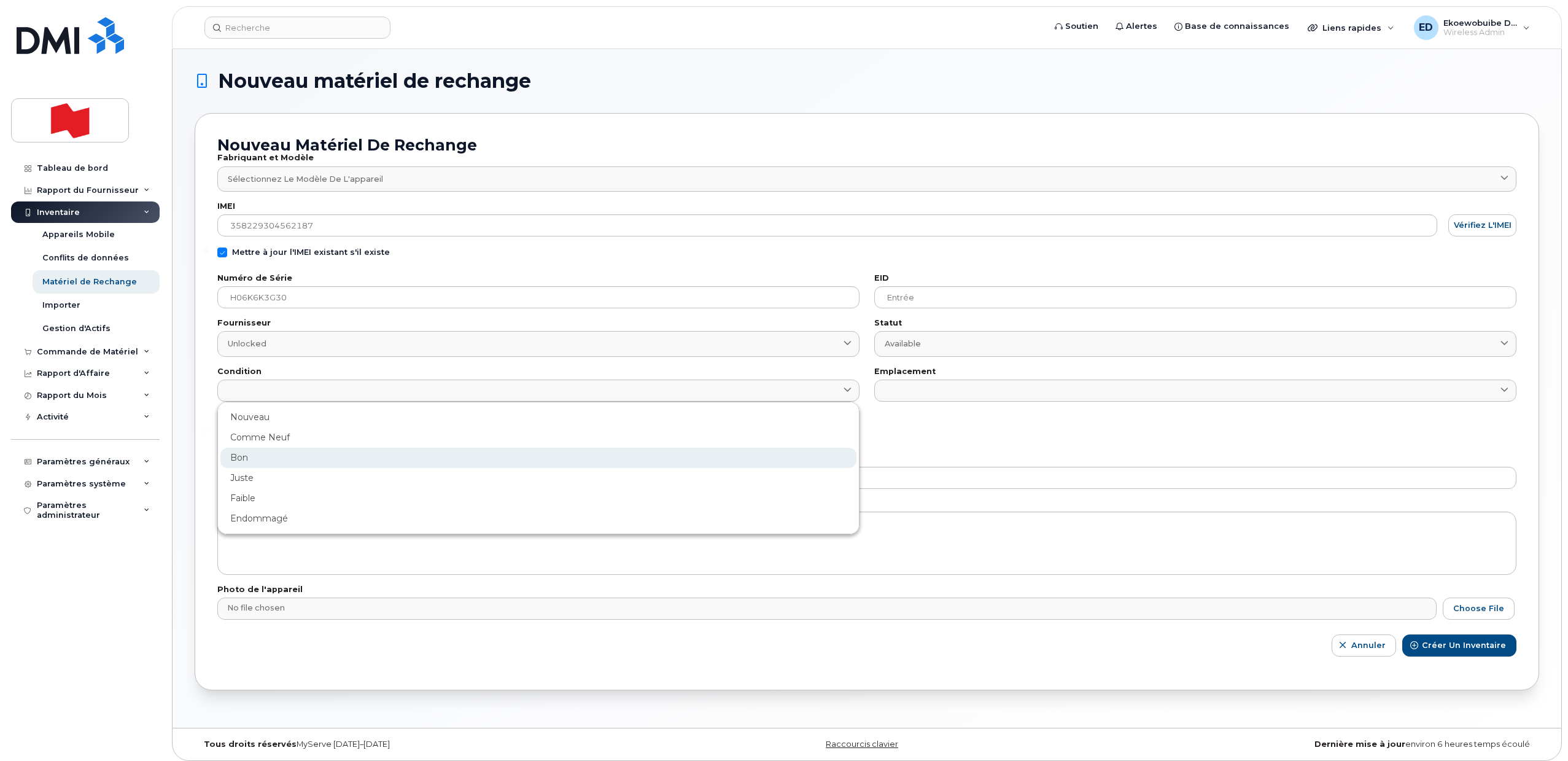
click at [287, 488] on div "Bon" at bounding box center [539, 498] width 636 height 20
type input "Good"
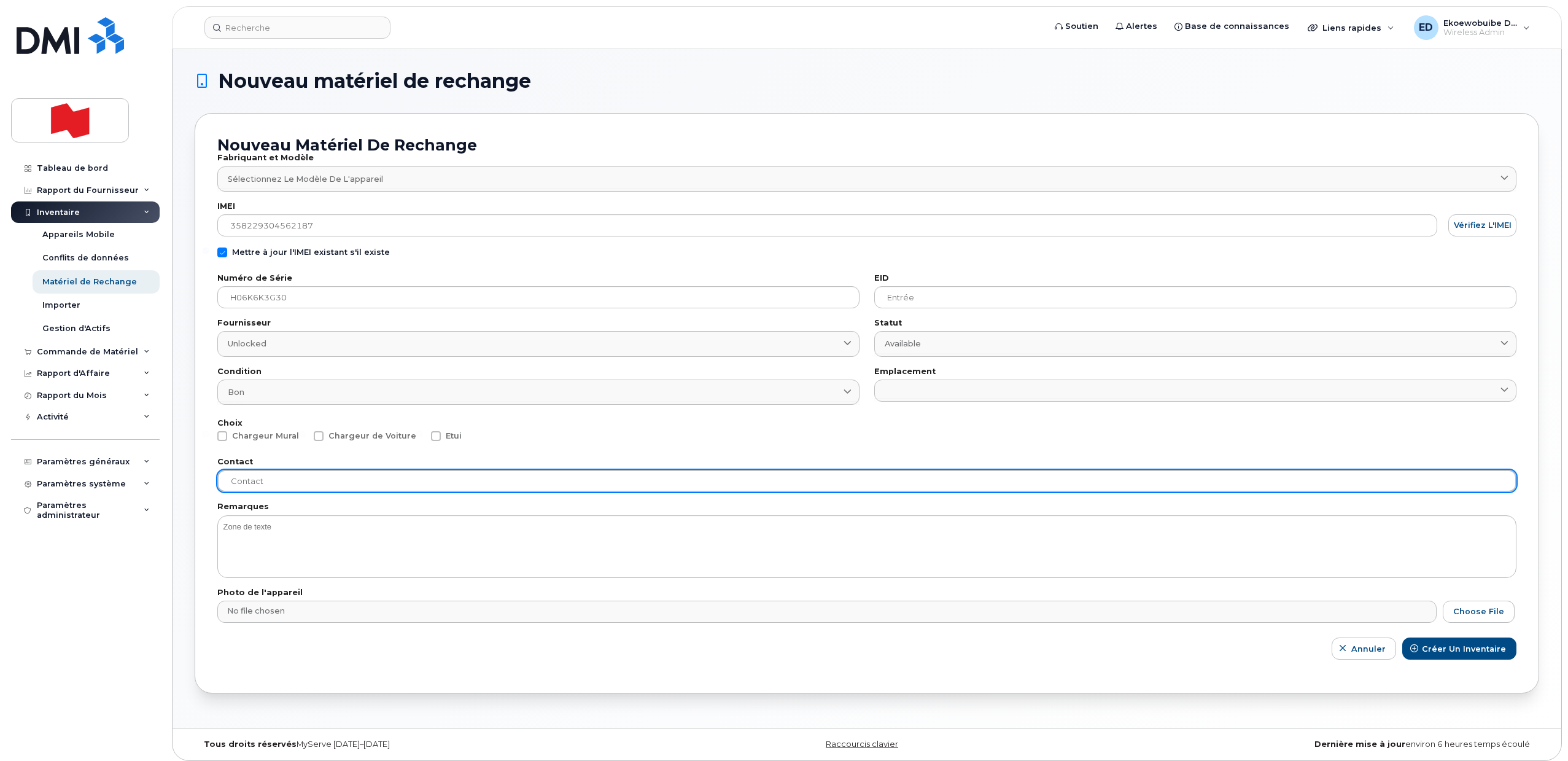
click at [408, 482] on input "text" at bounding box center [867, 481] width 1299 height 22
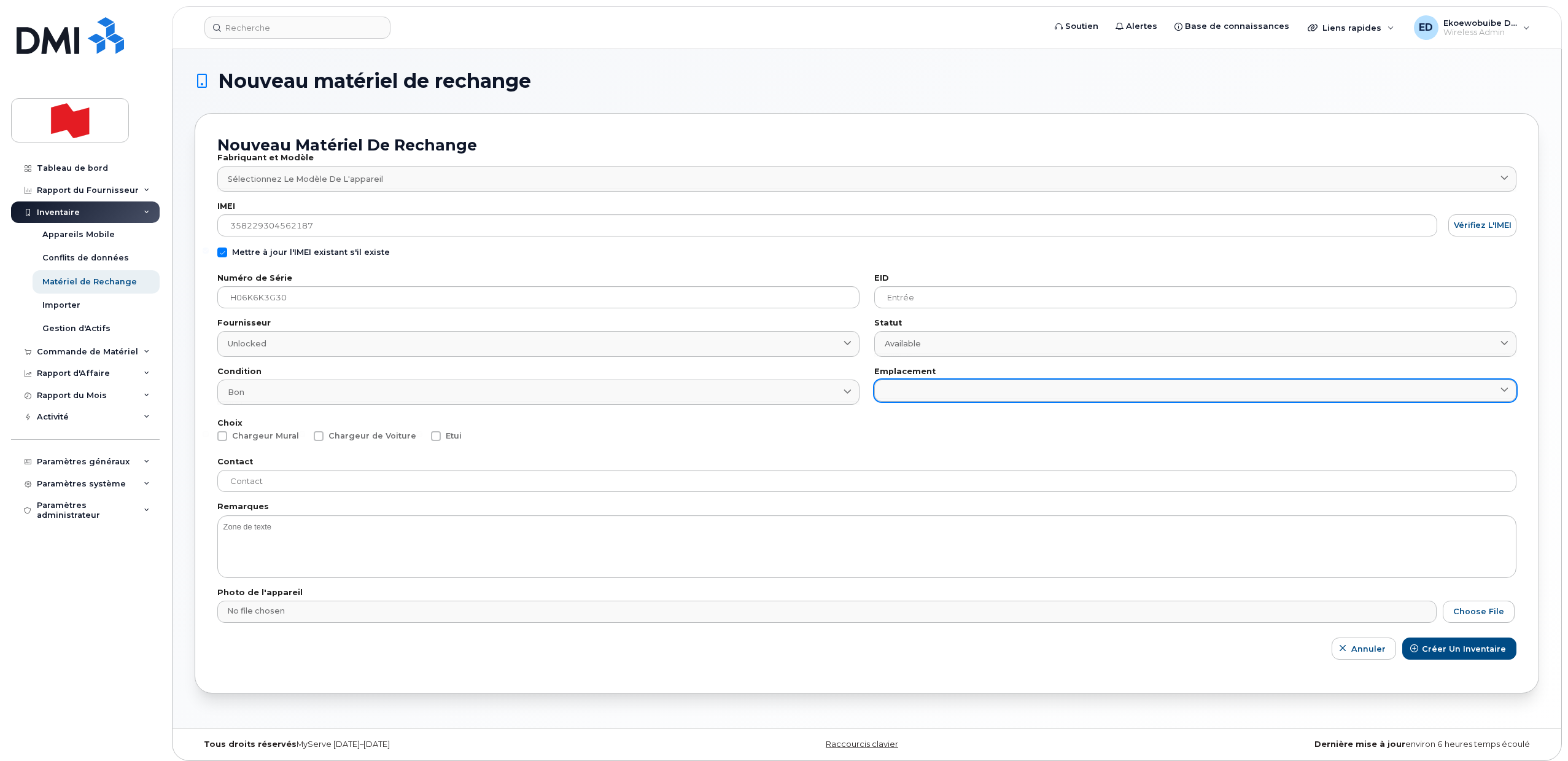
click at [946, 397] on link at bounding box center [1195, 391] width 642 height 22
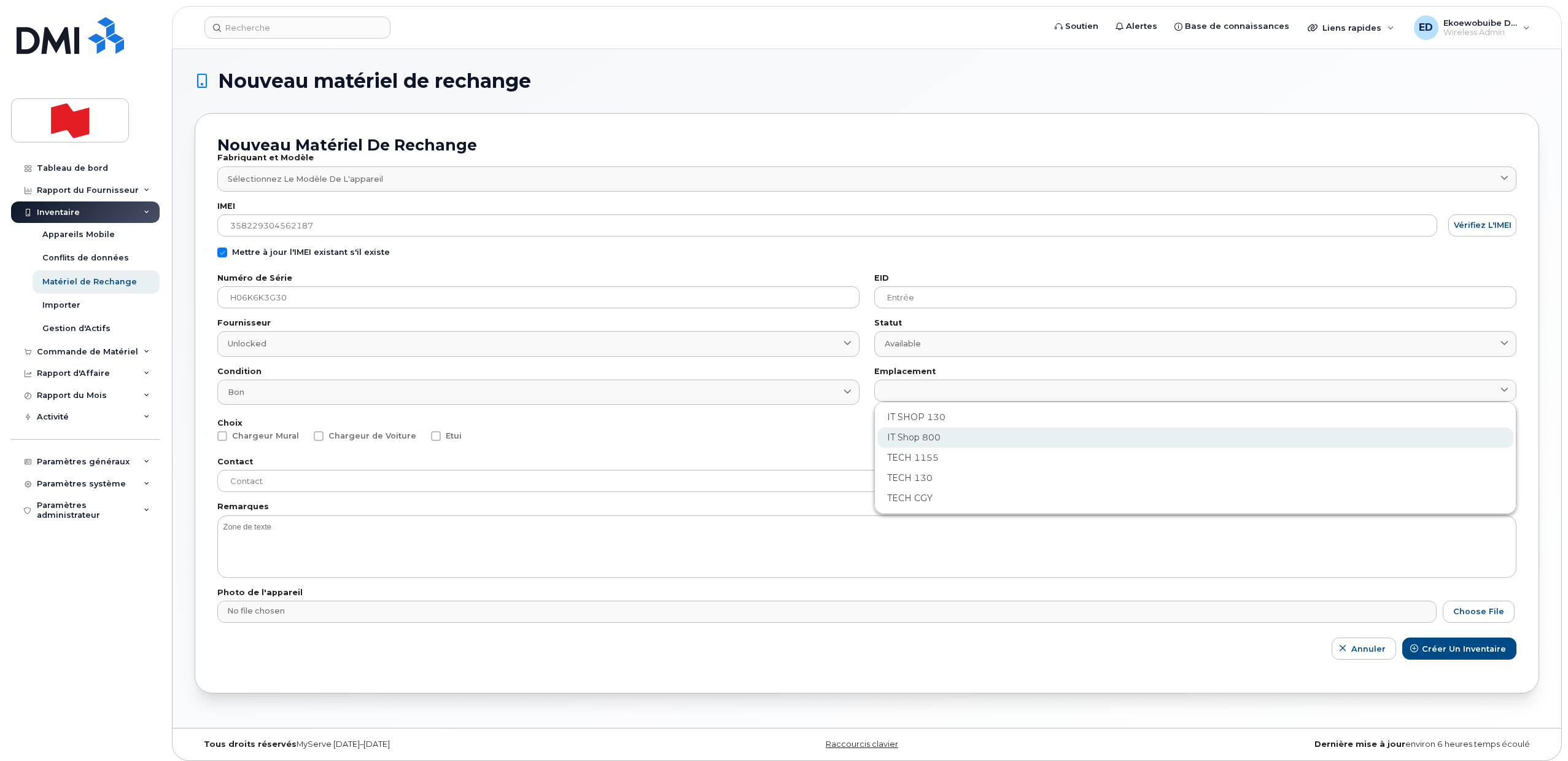
click at [937, 468] on div "IT Shop 800" at bounding box center [1195, 478] width 636 height 20
type input "2982"
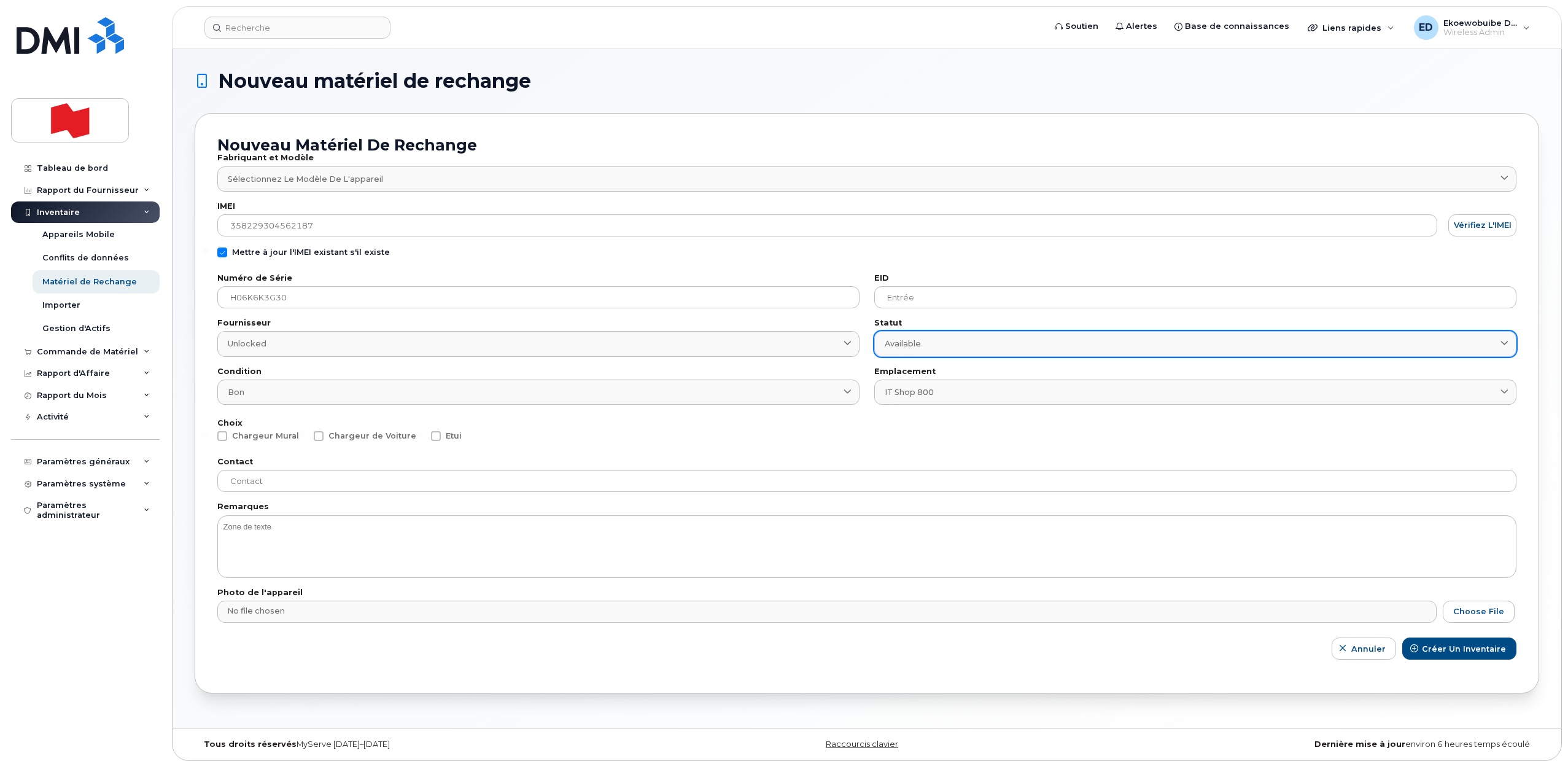
click at [960, 344] on div "Available" at bounding box center [1195, 343] width 622 height 12
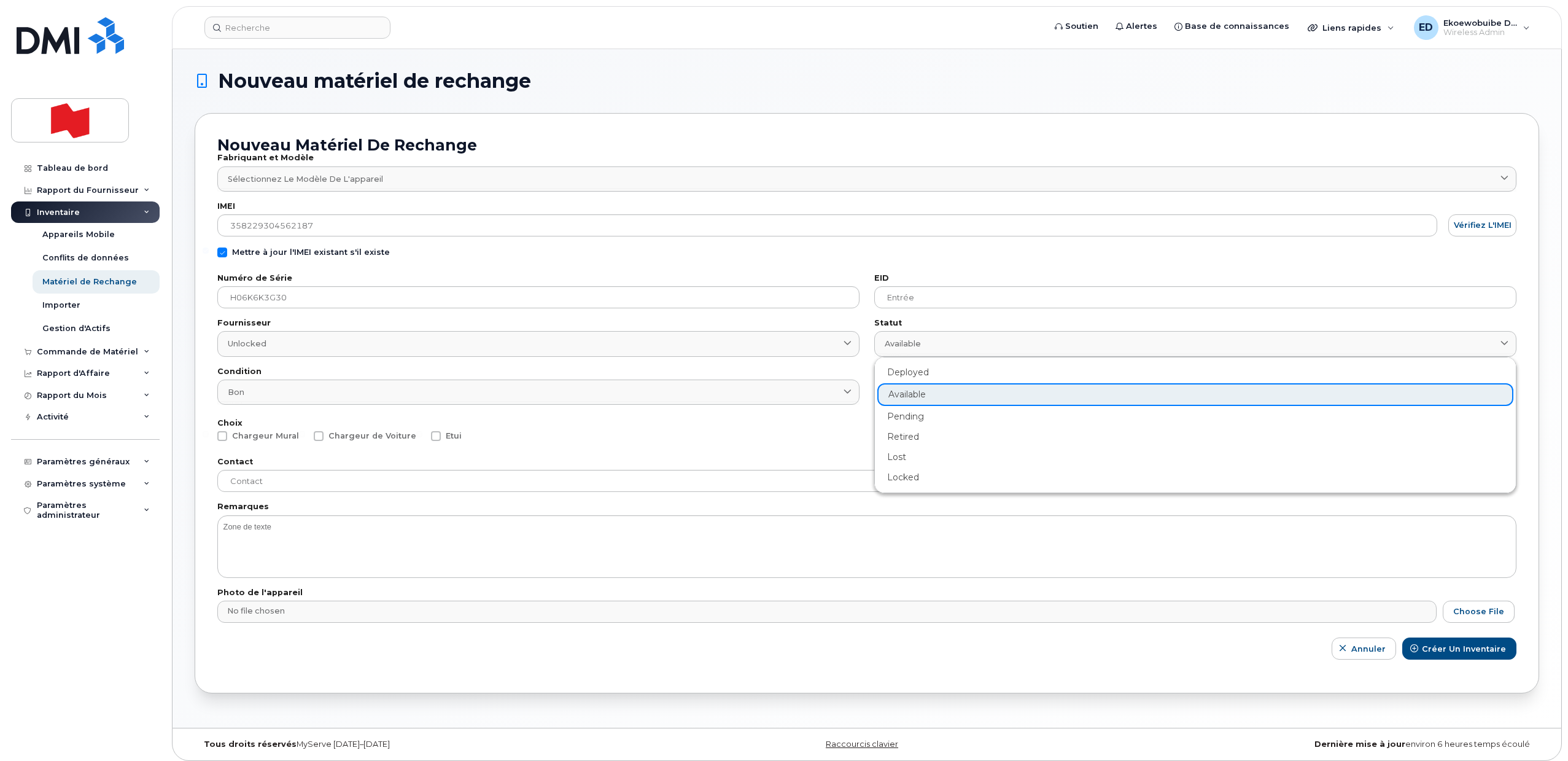
click at [938, 399] on div "Deployed Available Pending Retired Lost Locked" at bounding box center [1195, 425] width 636 height 125
click at [785, 451] on form "Fabriquant et Modèle Sélectionnez le modèle de l'appareil Android TCL 502 Watch…" at bounding box center [867, 406] width 1299 height 505
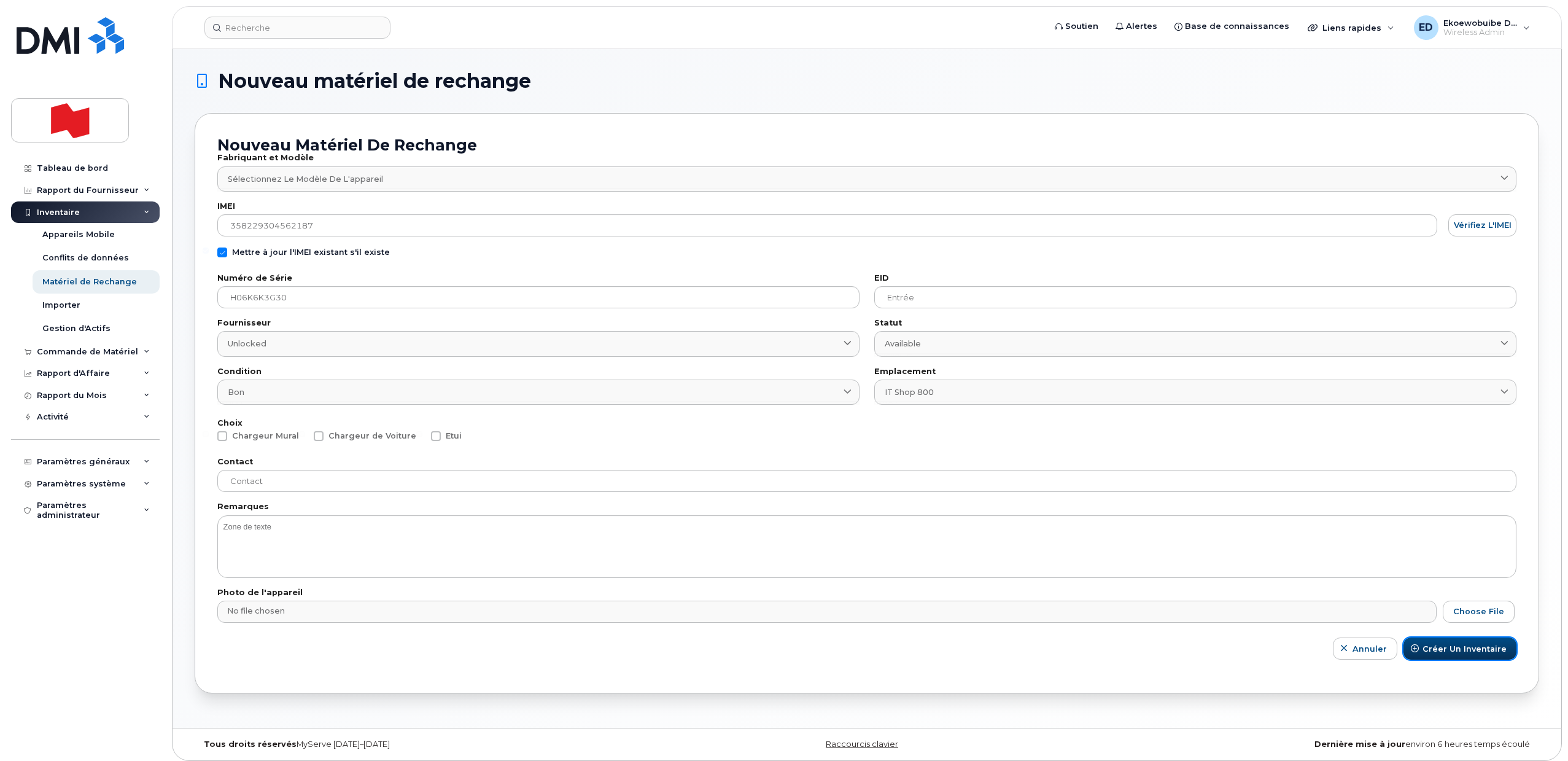
click at [1451, 647] on span "Créer un inventaire" at bounding box center [1464, 648] width 84 height 12
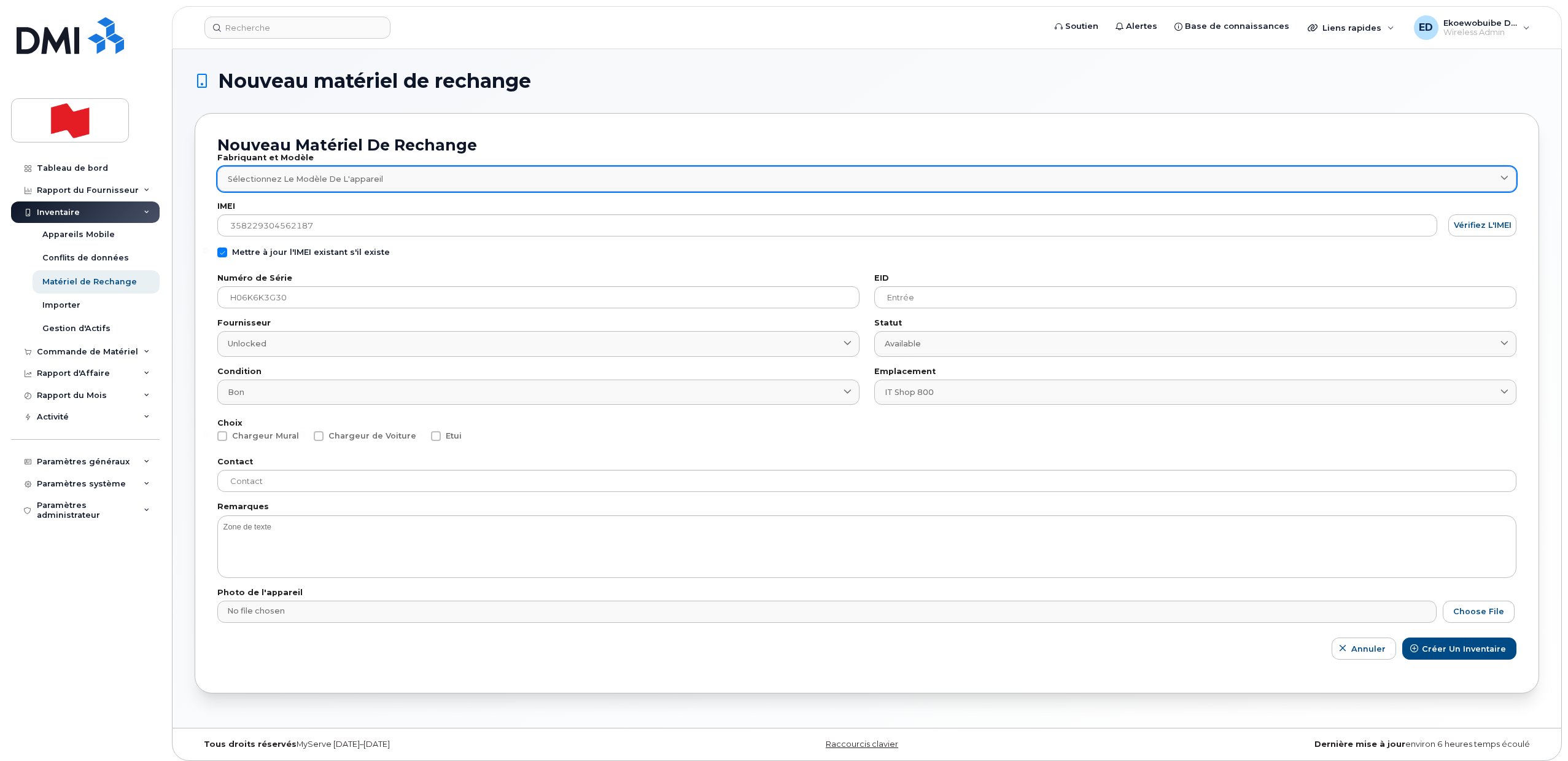
click at [557, 179] on div "Sélectionnez le modèle de l'appareil" at bounding box center [867, 179] width 1278 height 12
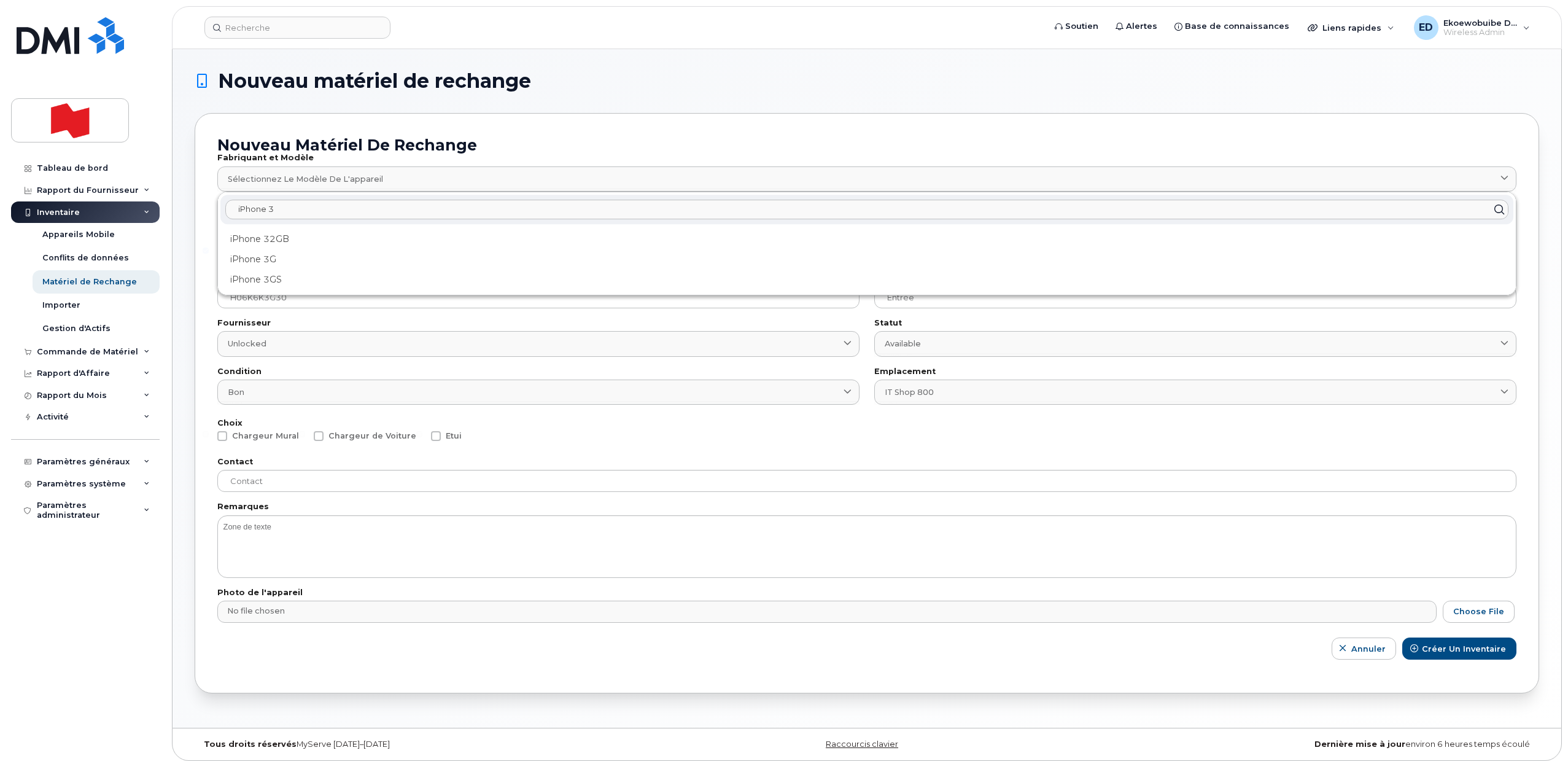
drag, startPoint x: 305, startPoint y: 202, endPoint x: 200, endPoint y: 205, distance: 105.0
click at [200, 205] on div "Nouveau matériel de rechange Fabriquant et Modèle Sélectionnez le modèle de l'a…" at bounding box center [867, 402] width 1344 height 580
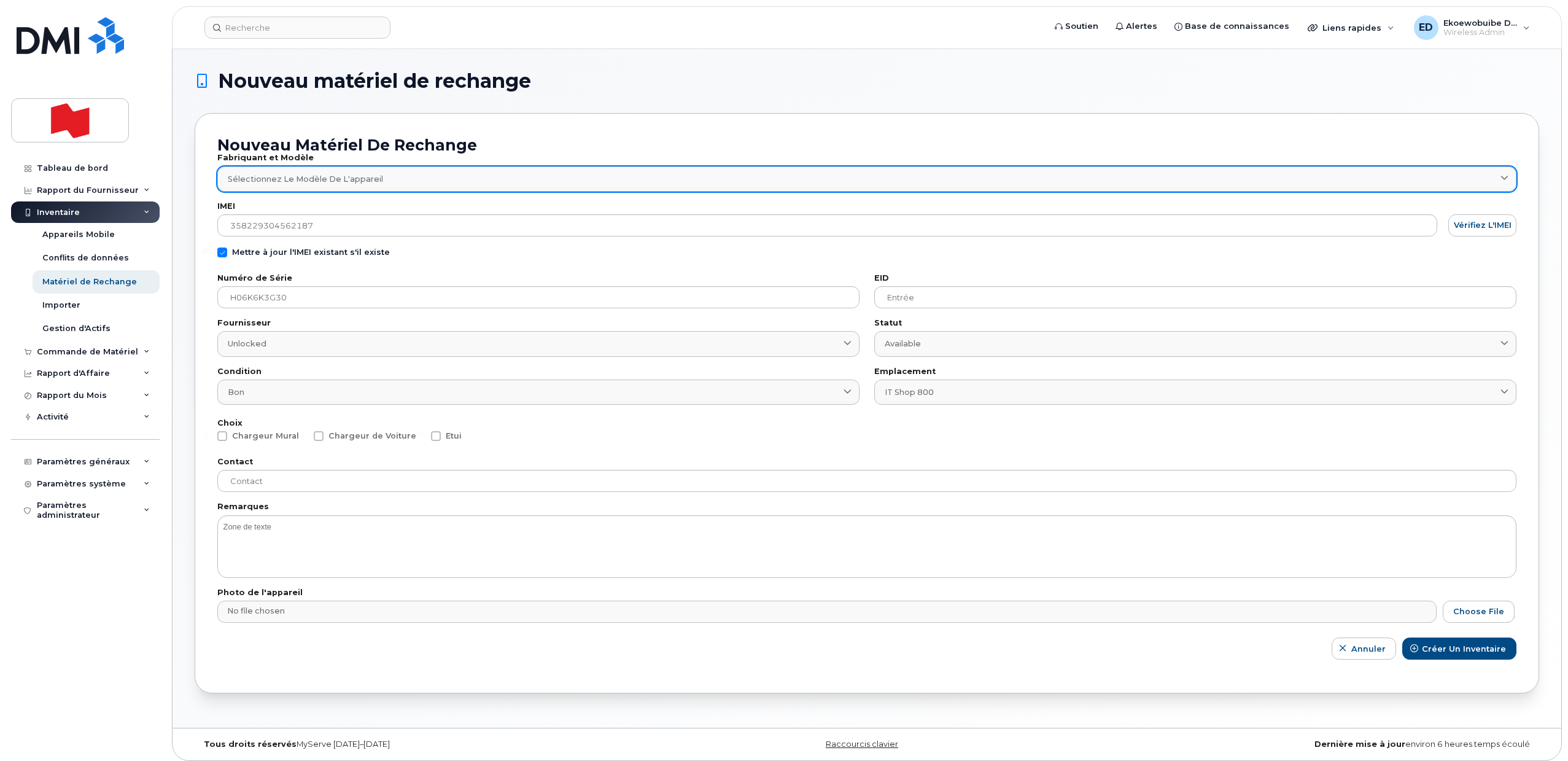
click at [393, 173] on div "Sélectionnez le modèle de l'appareil" at bounding box center [867, 179] width 1278 height 12
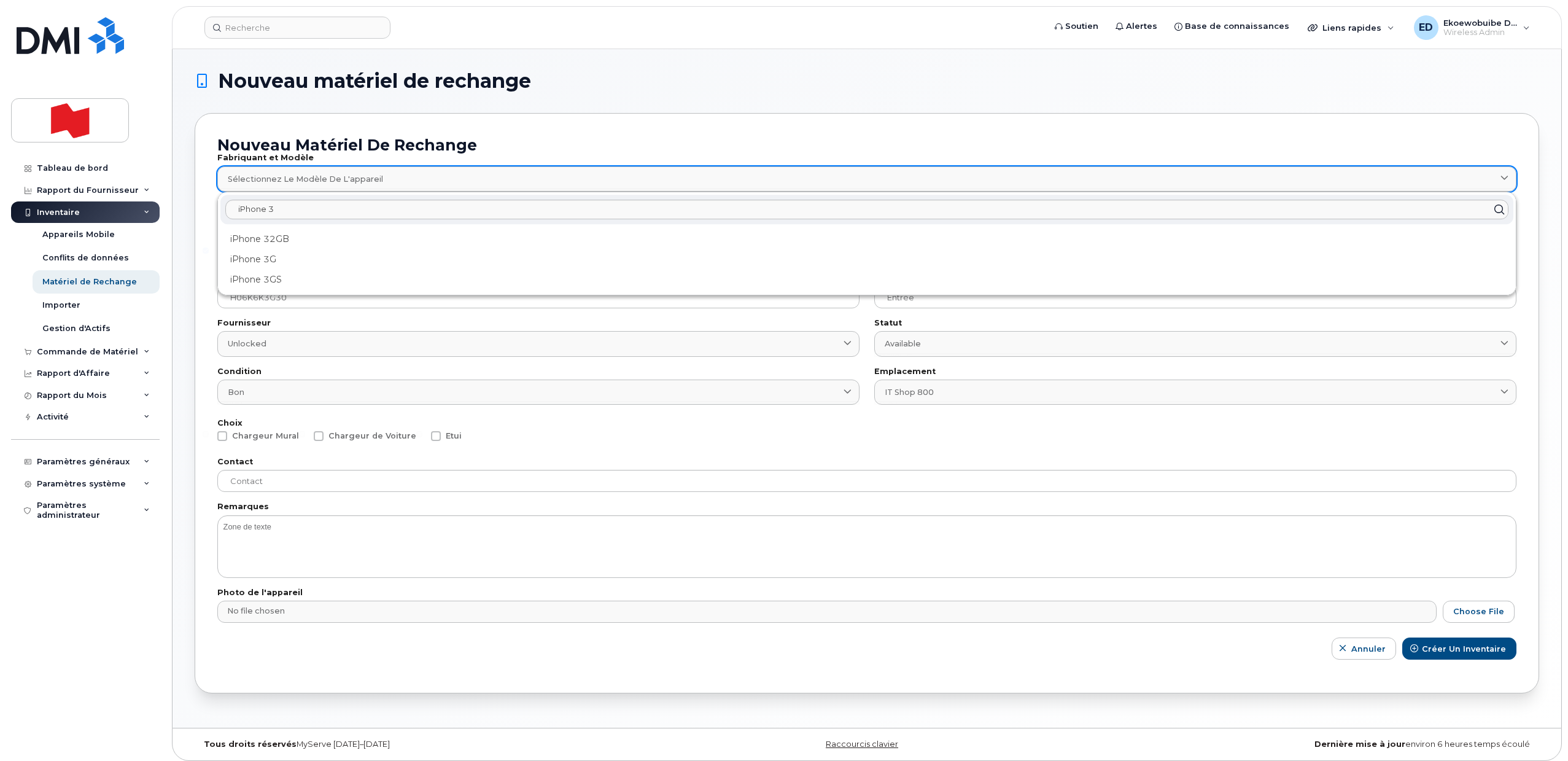
click at [402, 177] on div "Sélectionnez le modèle de l'appareil" at bounding box center [867, 179] width 1278 height 12
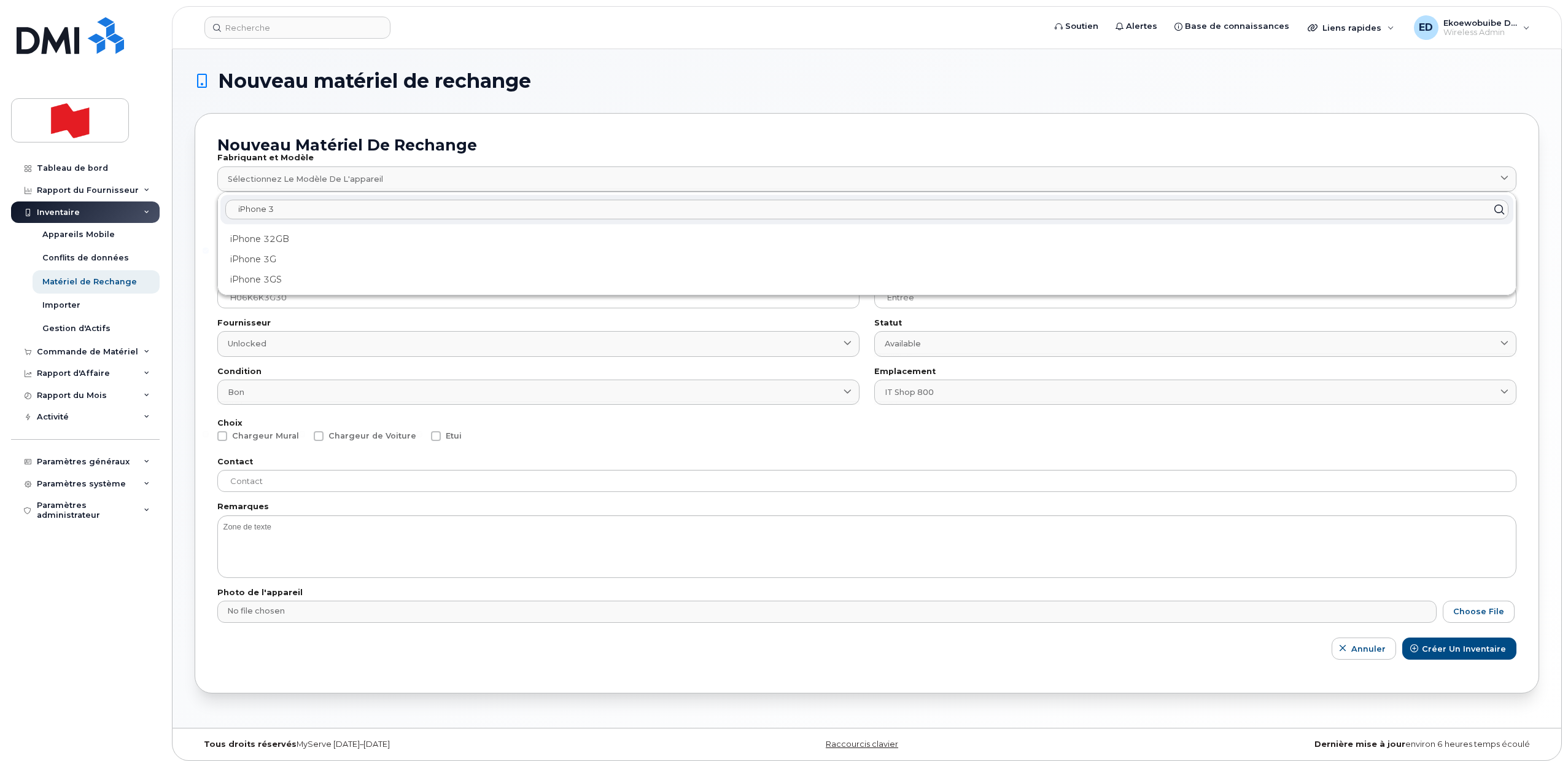
paste input "SE"
type input "iPhone SE"
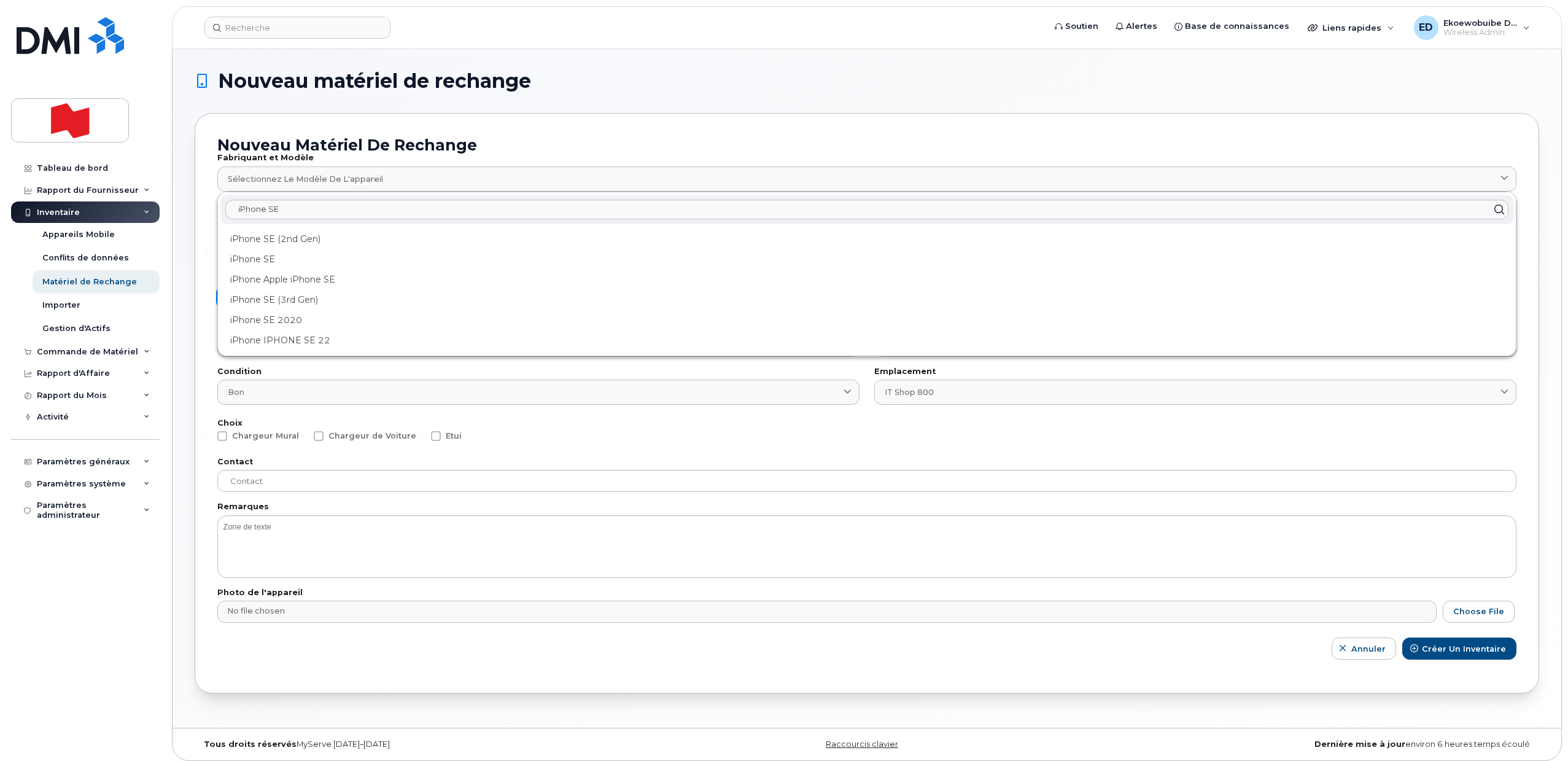
click at [333, 330] on div "iPhone SE (3rd Gen)" at bounding box center [867, 341] width 1292 height 20
type input "2709"
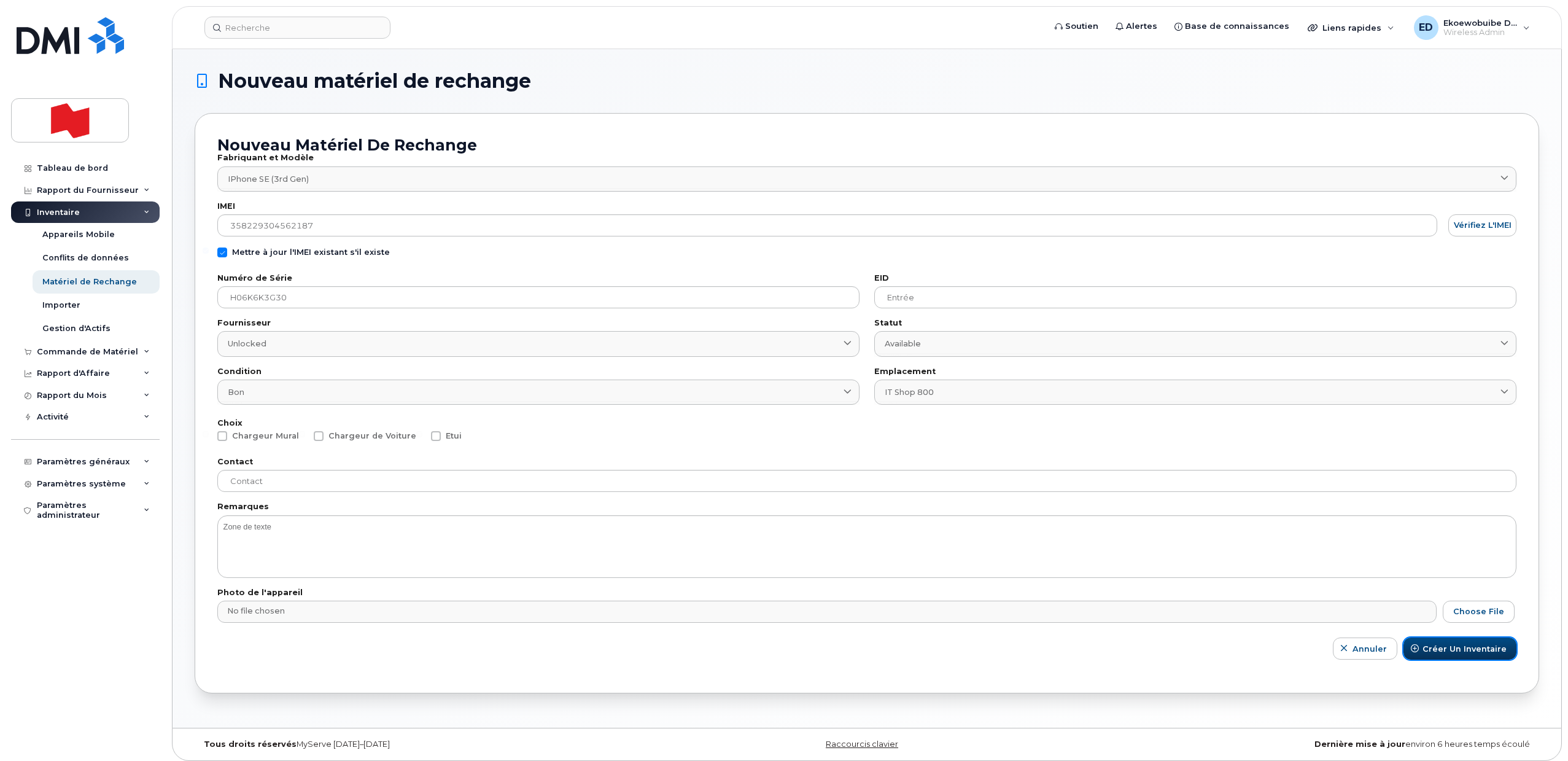
click at [1440, 649] on span "Créer un inventaire" at bounding box center [1464, 648] width 84 height 12
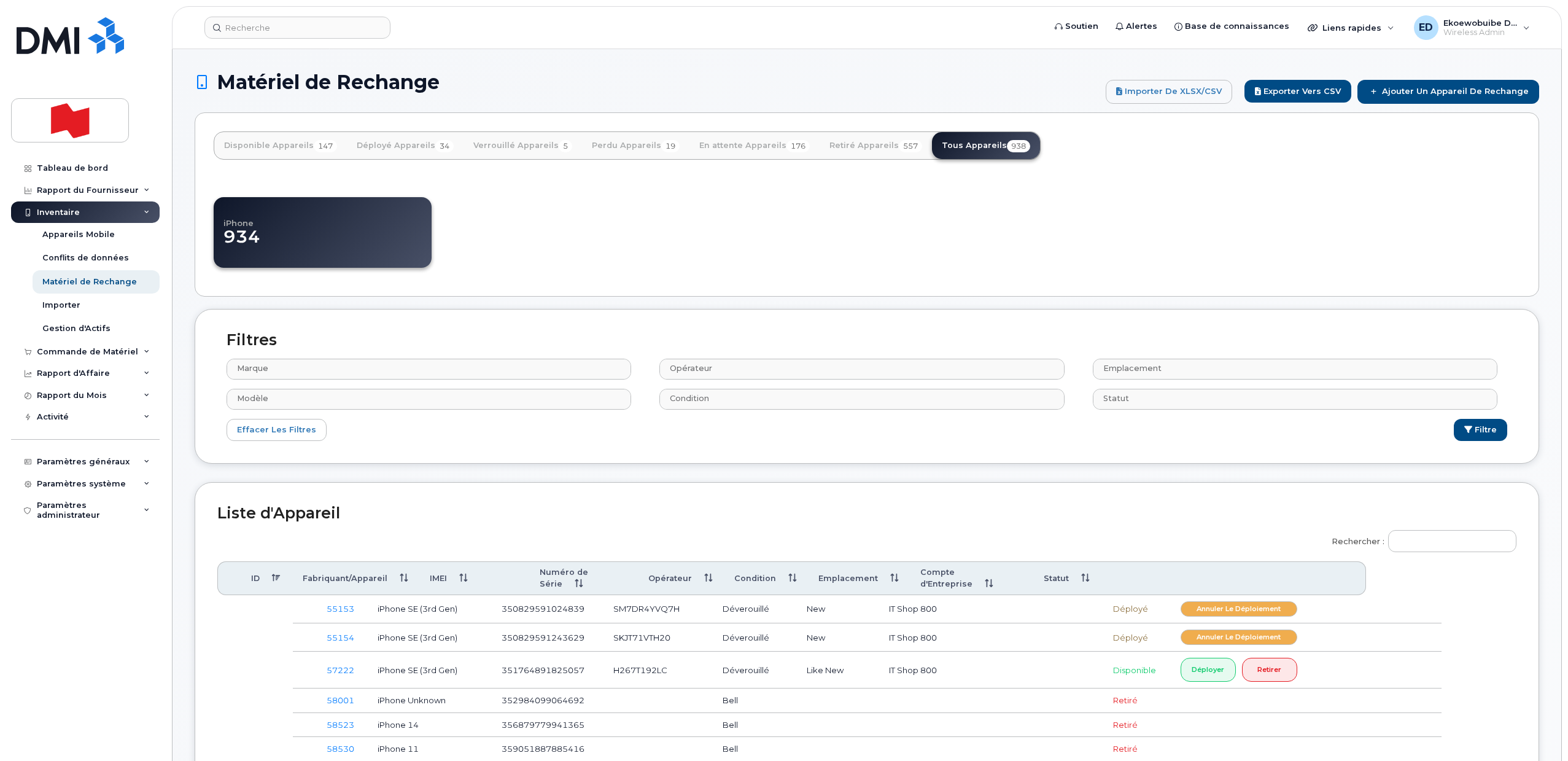
select select
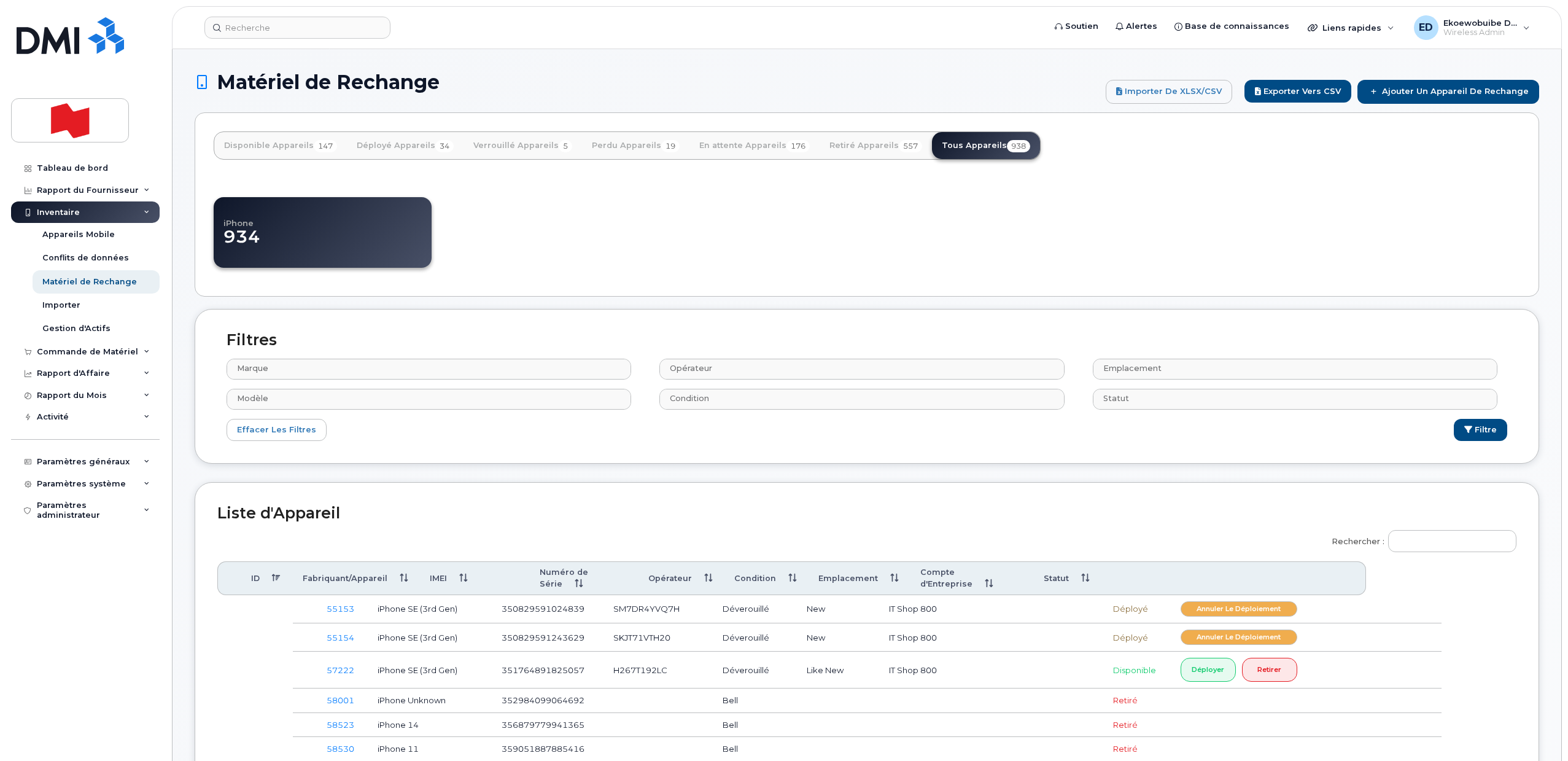
select select
click at [399, 573] on th "Fabriquant/Appareil" at bounding box center [355, 579] width 127 height 34
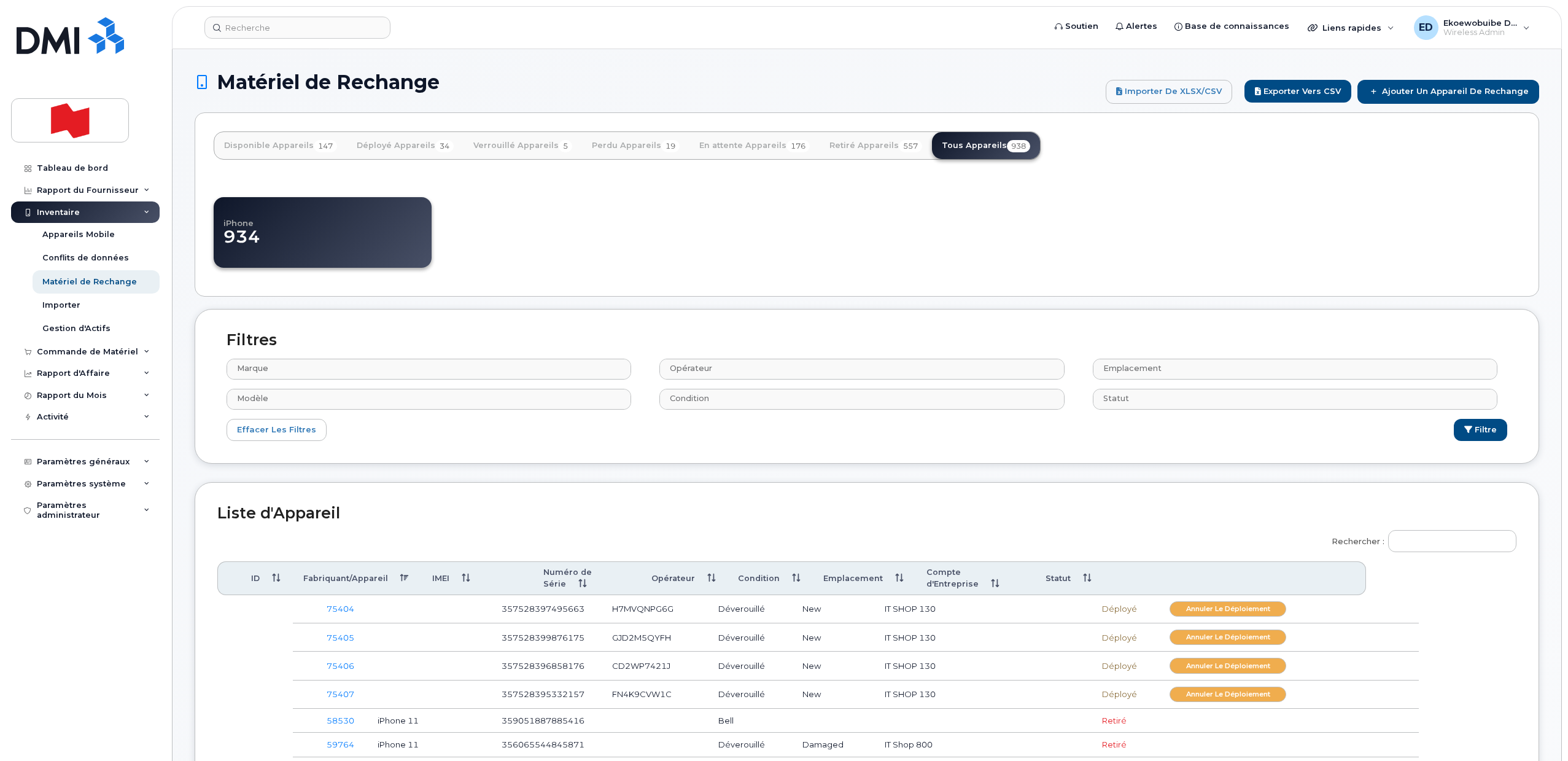
click at [402, 576] on th "Fabriquant/Appareil" at bounding box center [356, 579] width 128 height 34
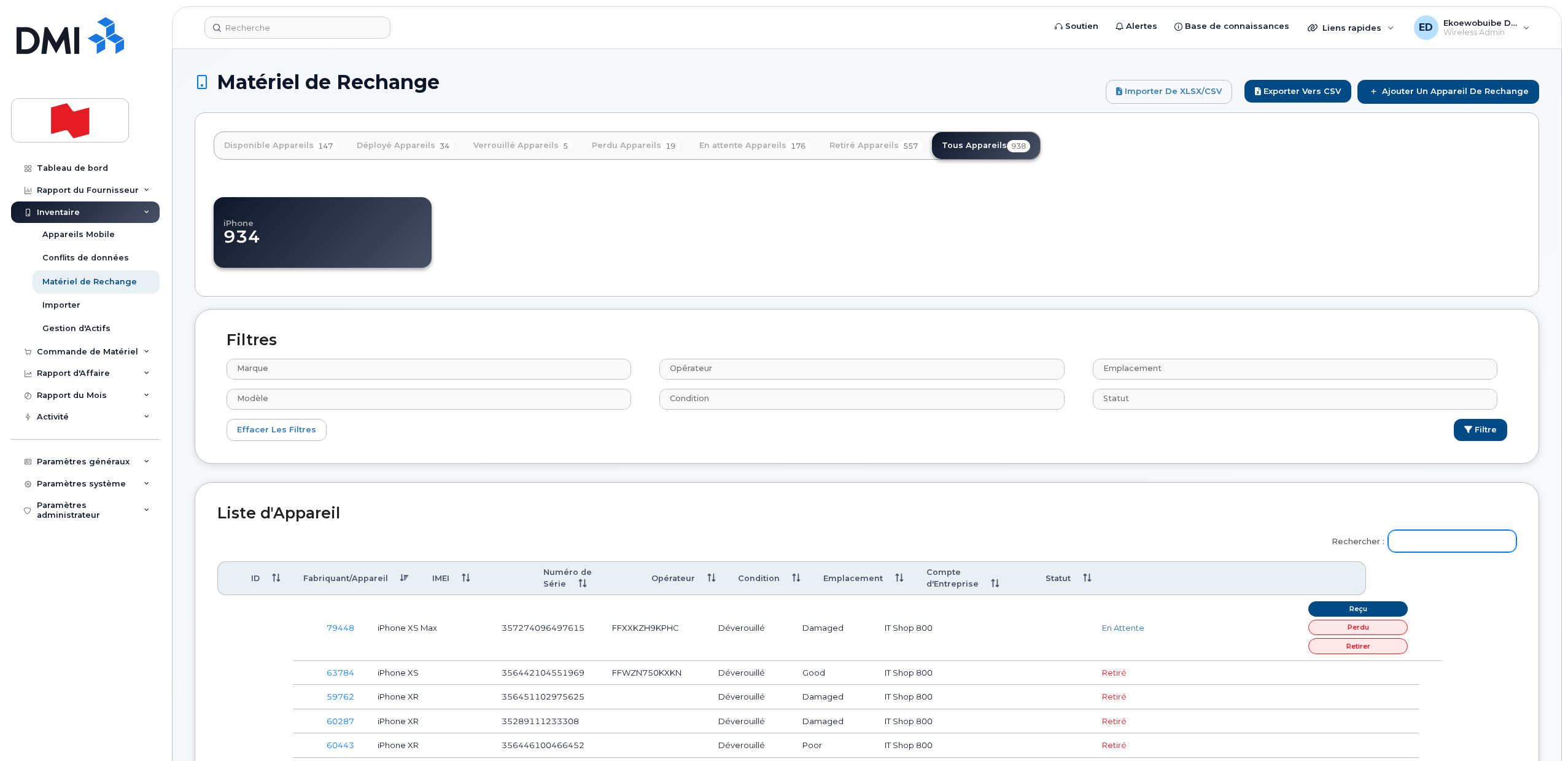
click at [1458, 542] on input "Rechercher :" at bounding box center [1452, 541] width 128 height 22
paste input "358229304562187"
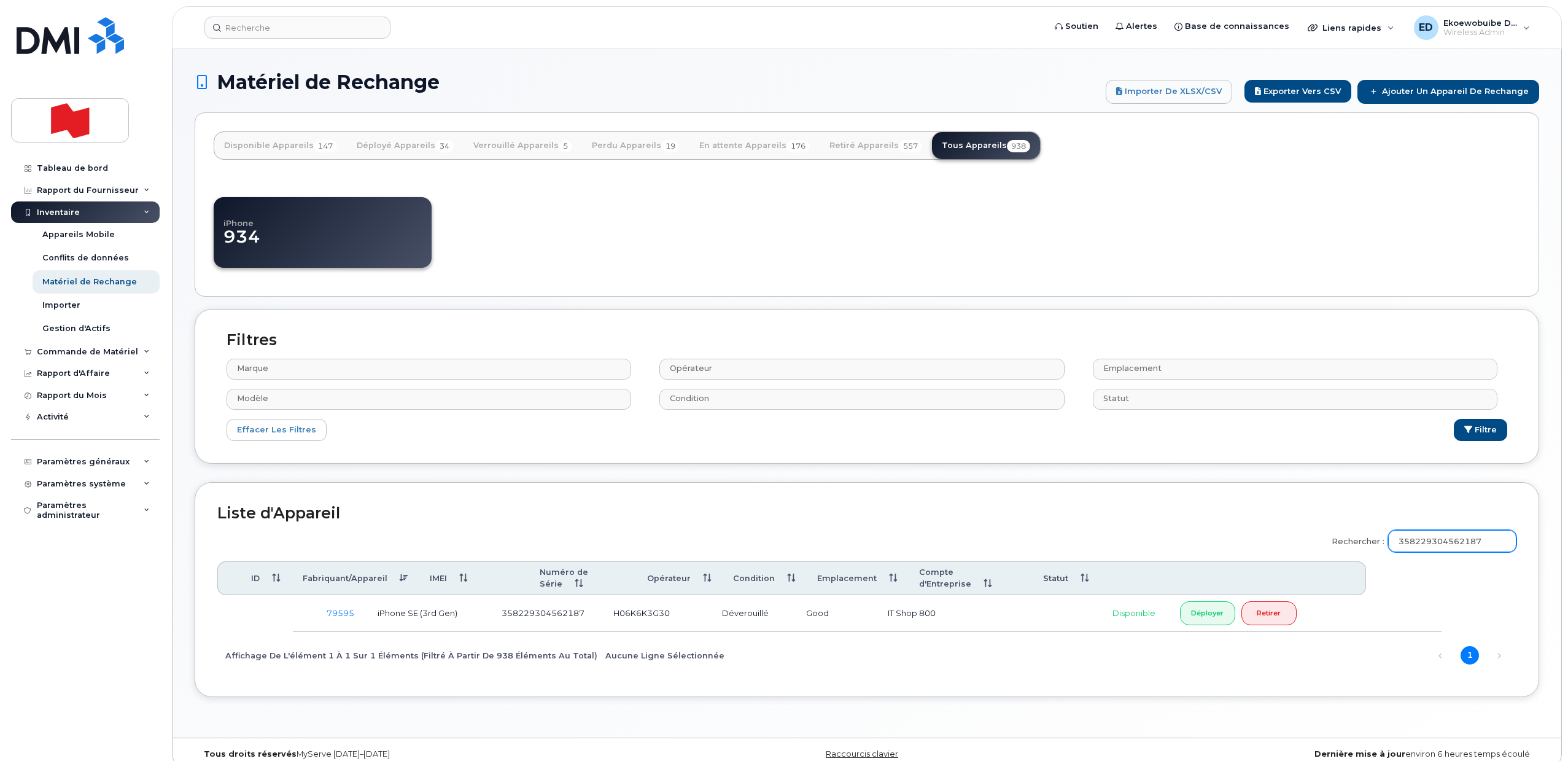
type input "358229304562187"
